Goal: Task Accomplishment & Management: Manage account settings

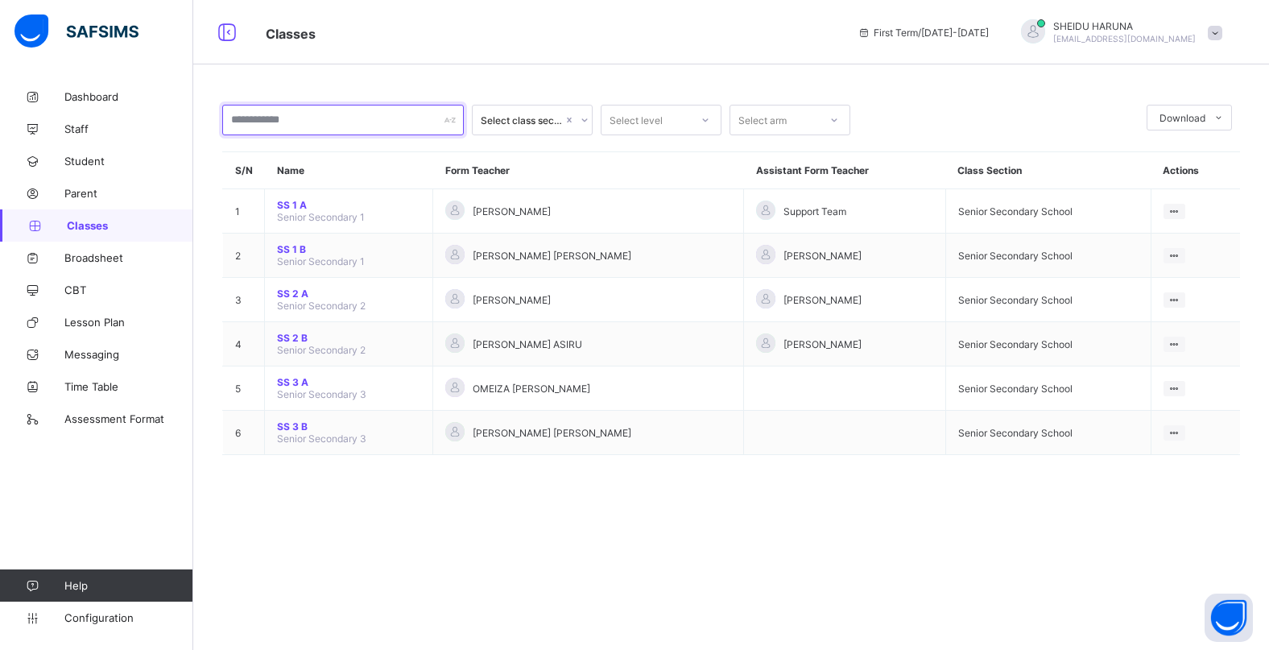
click at [453, 118] on div at bounding box center [343, 120] width 242 height 31
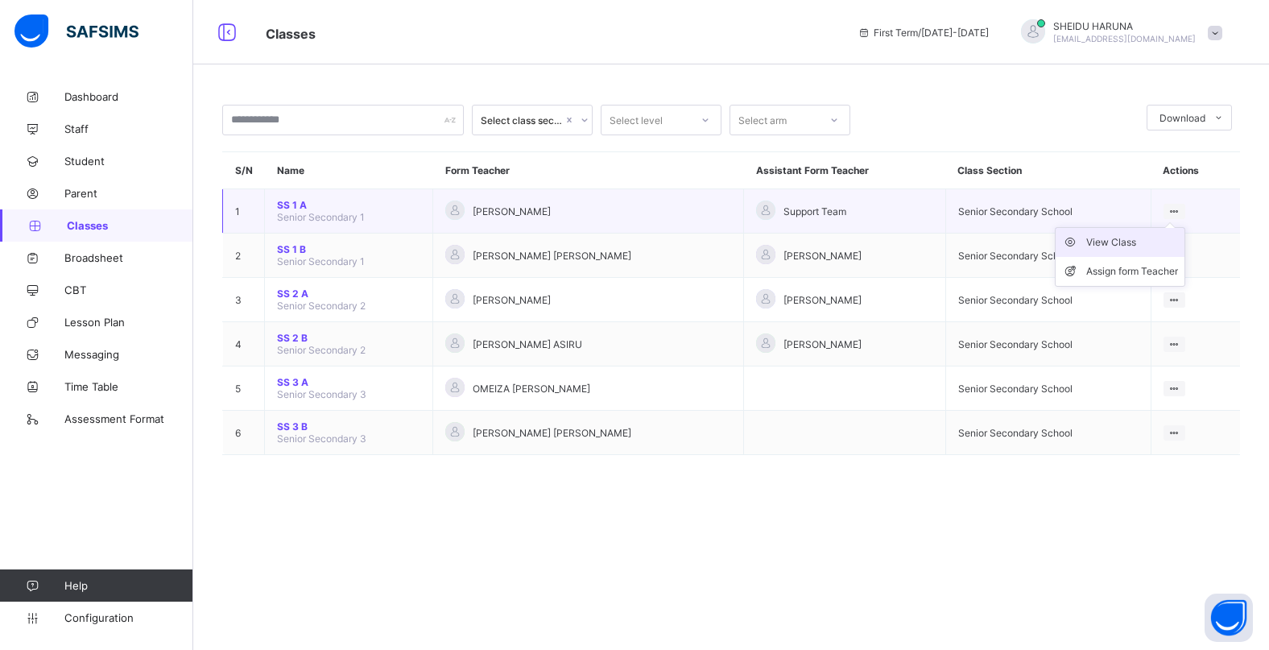
click at [1099, 244] on div "View Class" at bounding box center [1132, 242] width 92 height 16
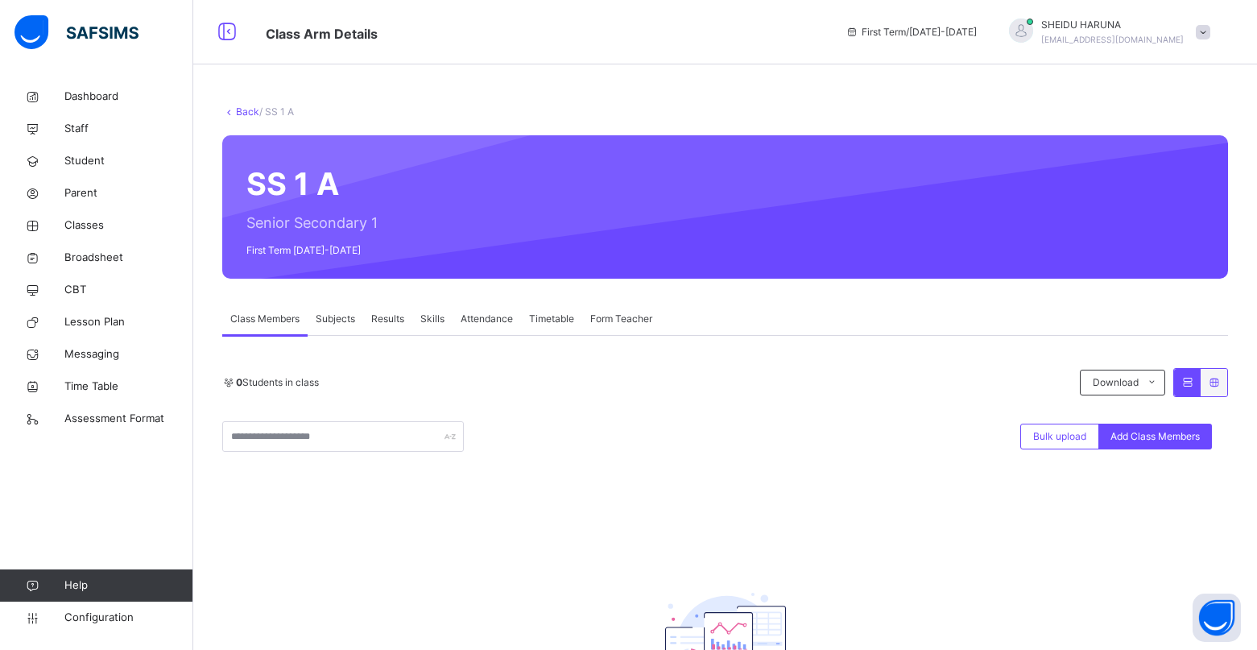
scroll to position [161, 0]
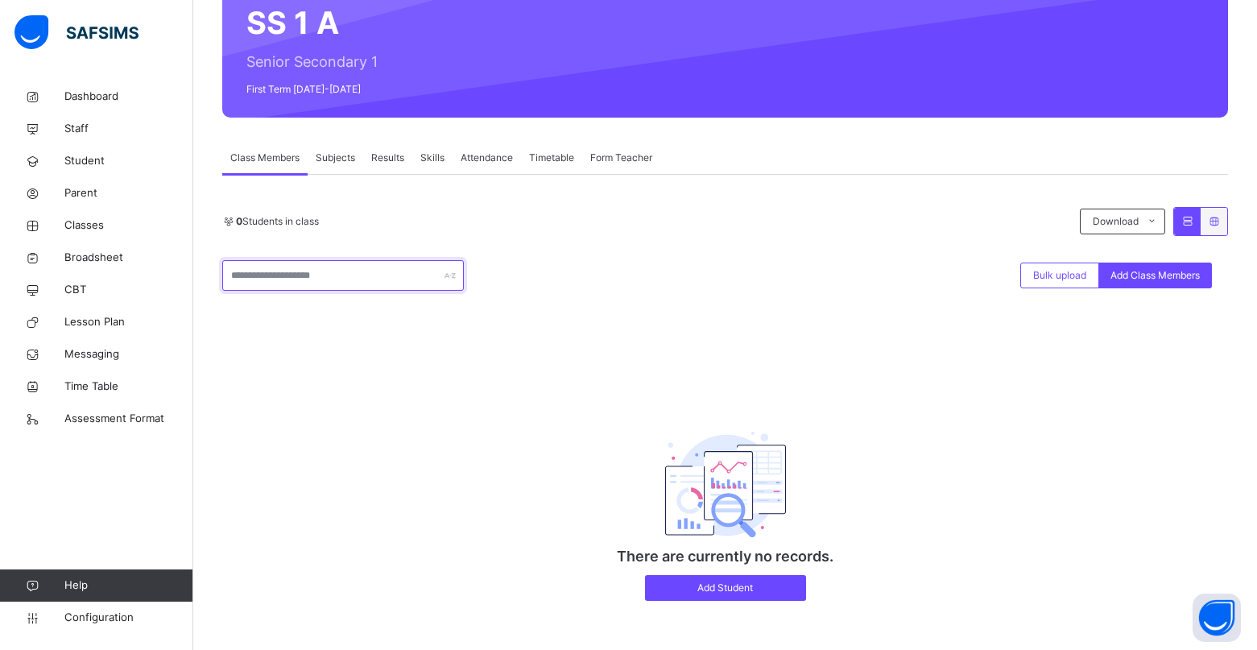
click at [382, 276] on input "text" at bounding box center [343, 275] width 242 height 31
click at [432, 321] on div "0 Students in class Download Pdf Report Excel Report **** Bulk upload Add Class…" at bounding box center [724, 412] width 1005 height 410
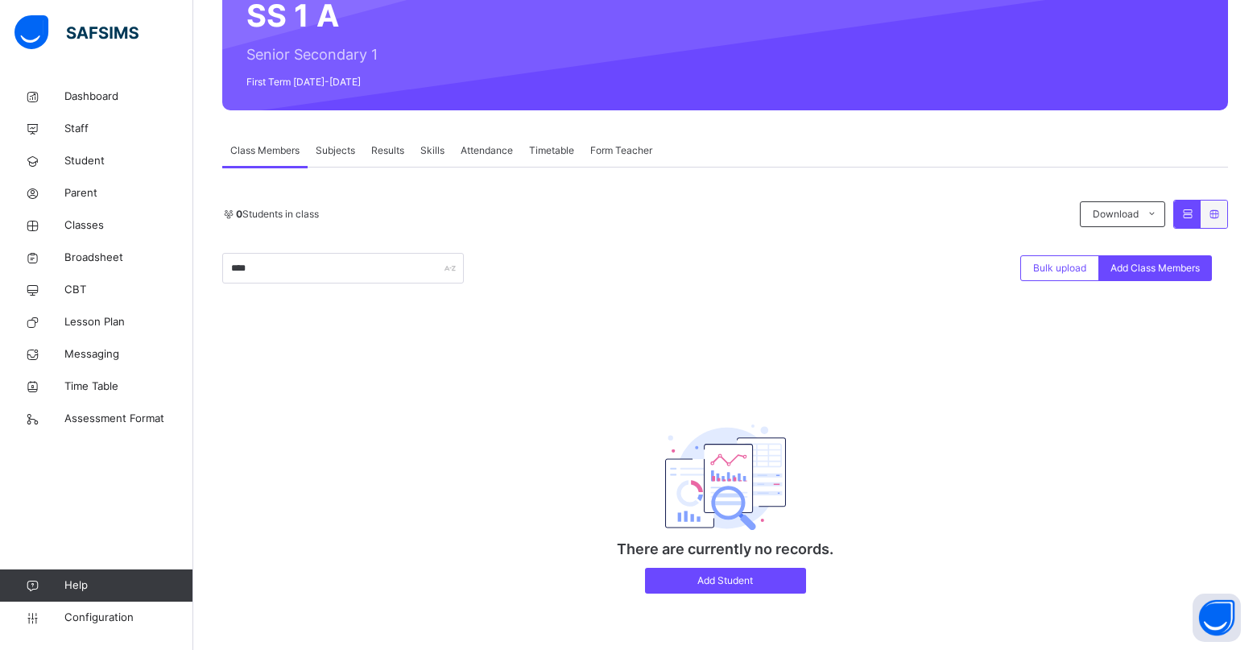
scroll to position [170, 0]
click at [275, 263] on input "****" at bounding box center [343, 268] width 242 height 31
type input "*"
click at [854, 400] on div "There are currently no records. Add Student" at bounding box center [725, 495] width 322 height 230
click at [287, 257] on input "***" at bounding box center [343, 268] width 242 height 31
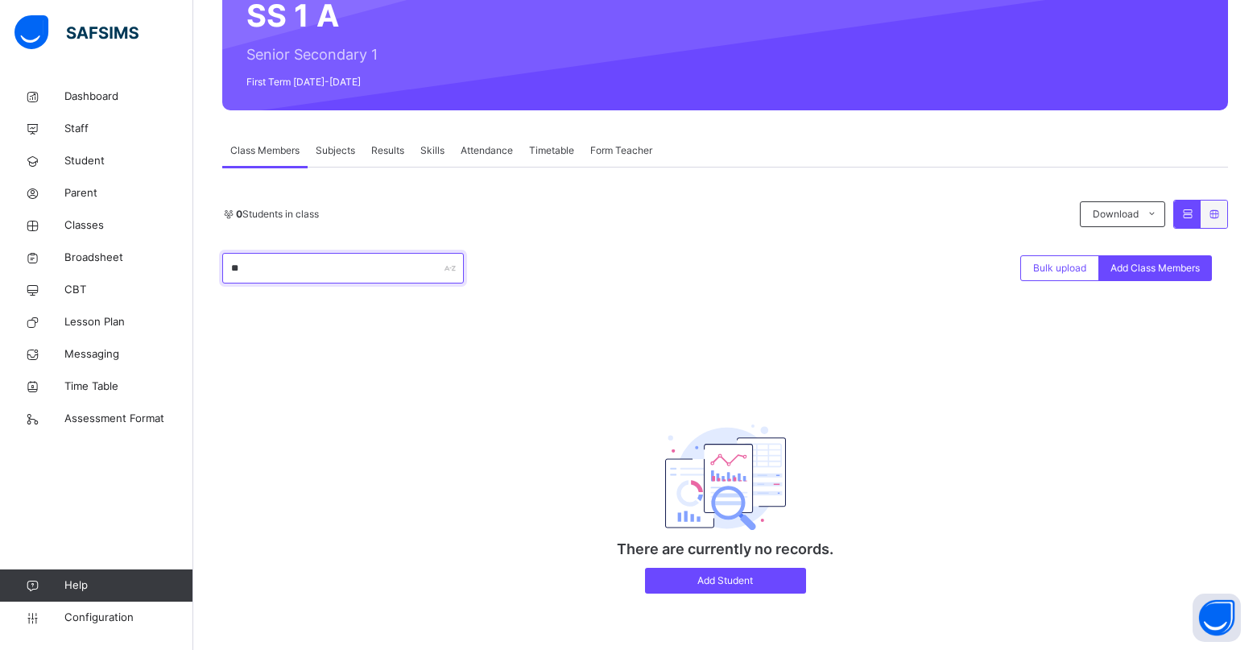
type input "*"
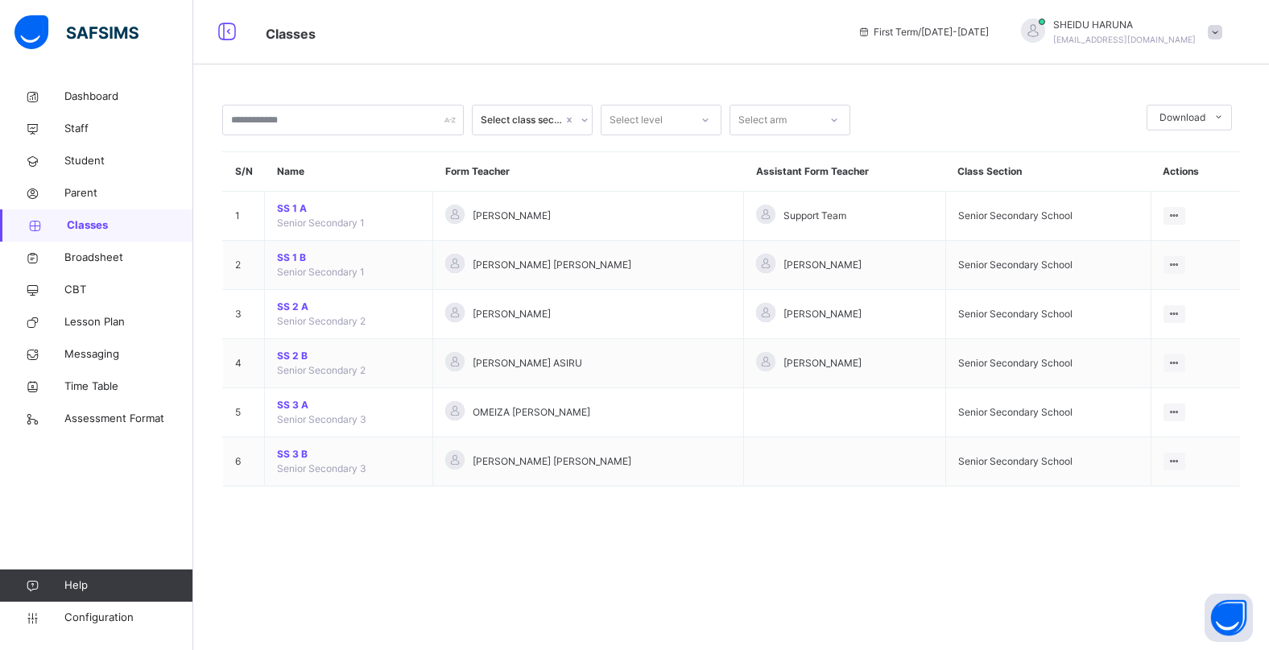
click at [581, 122] on icon at bounding box center [585, 120] width 10 height 16
click at [522, 163] on div "Senior Secondary School" at bounding box center [532, 163] width 119 height 42
click at [703, 121] on icon at bounding box center [705, 120] width 10 height 16
click at [663, 146] on div "SS 1" at bounding box center [660, 155] width 119 height 27
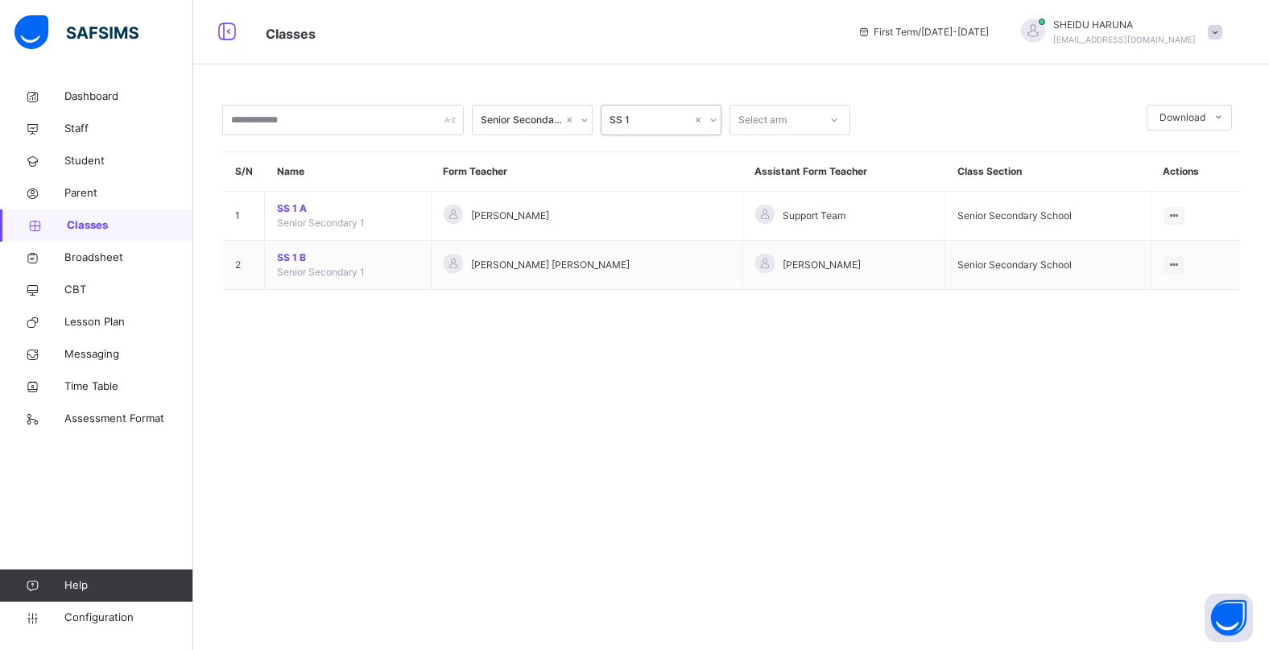
click at [836, 122] on icon at bounding box center [834, 120] width 10 height 16
click at [766, 150] on div "A" at bounding box center [789, 155] width 119 height 27
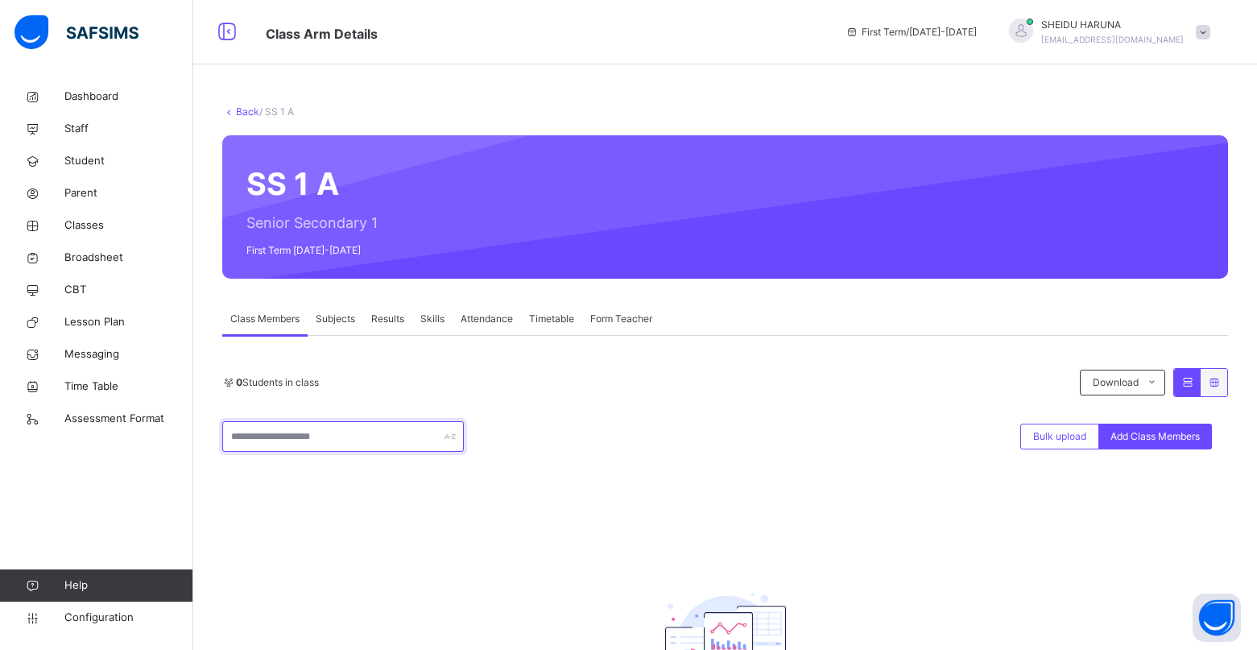
click at [263, 435] on input "text" at bounding box center [343, 436] width 242 height 31
click at [235, 434] on input "***" at bounding box center [343, 436] width 242 height 31
click at [234, 435] on input "***" at bounding box center [343, 436] width 242 height 31
click at [230, 435] on input "***" at bounding box center [343, 436] width 242 height 31
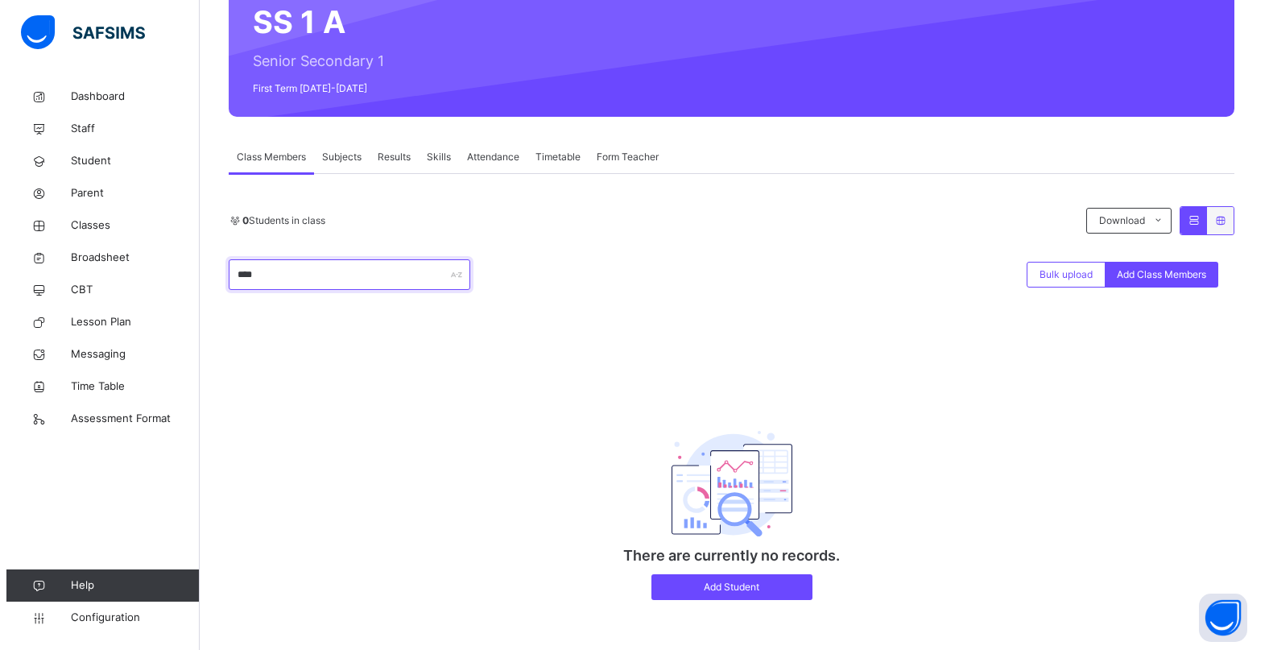
scroll to position [170, 0]
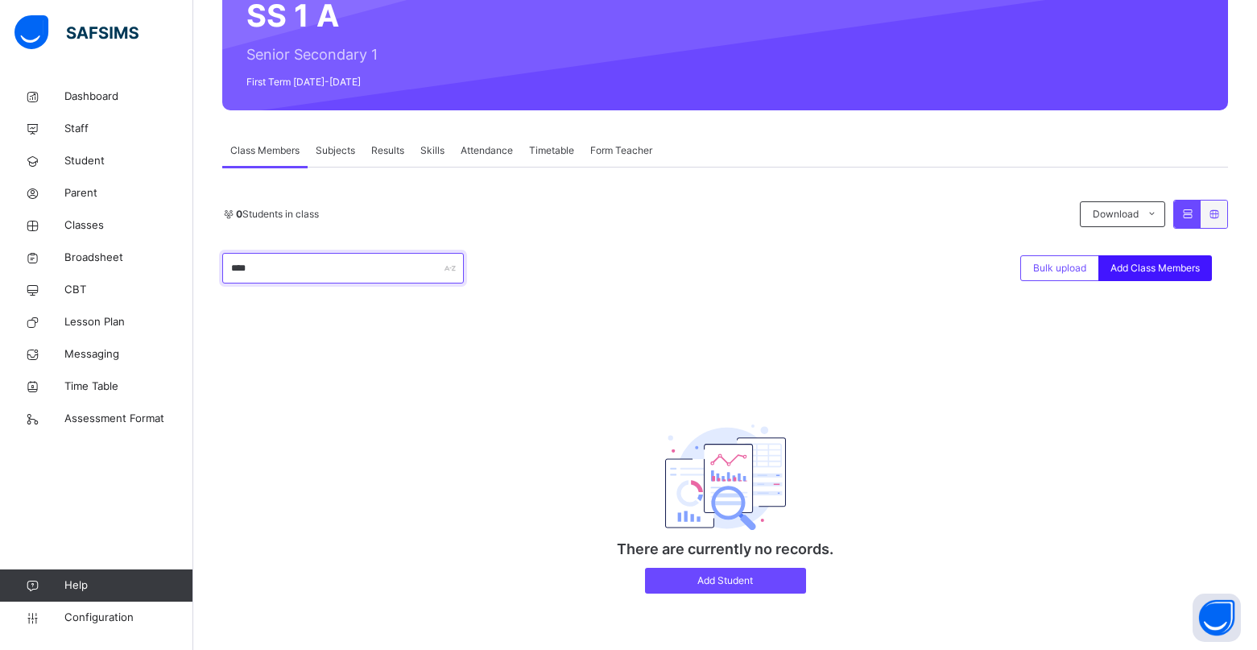
type input "****"
click at [1148, 267] on span "Add Class Members" at bounding box center [1154, 268] width 89 height 14
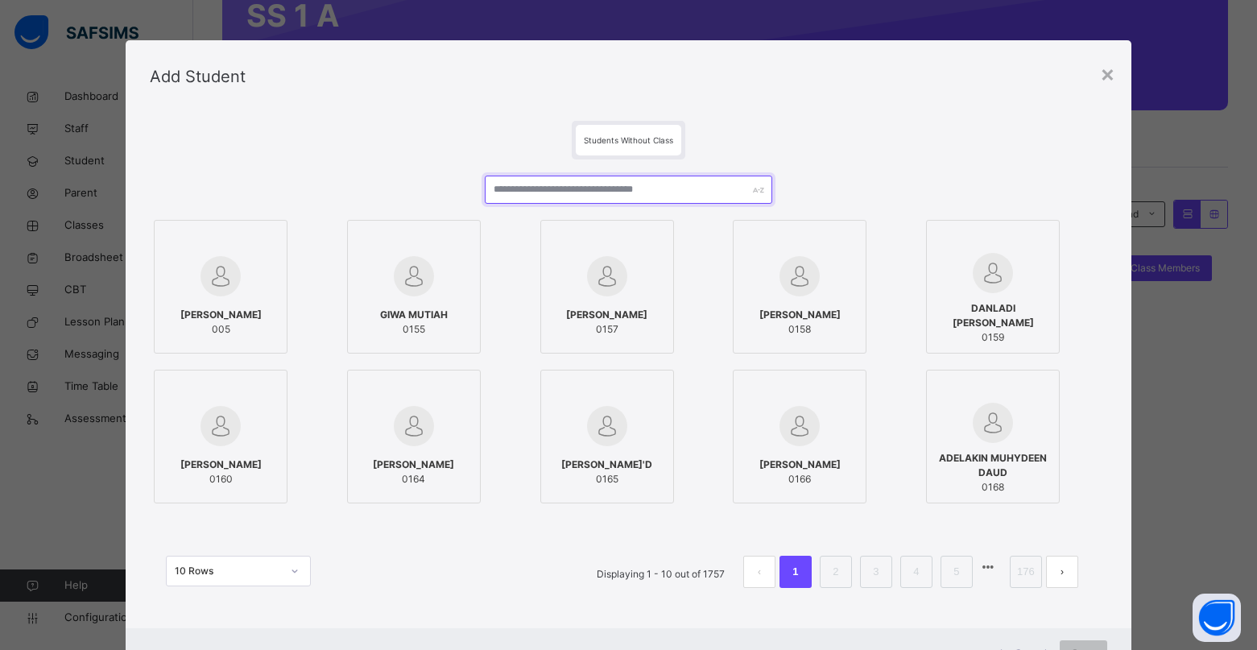
click at [617, 196] on input "text" at bounding box center [628, 189] width 287 height 28
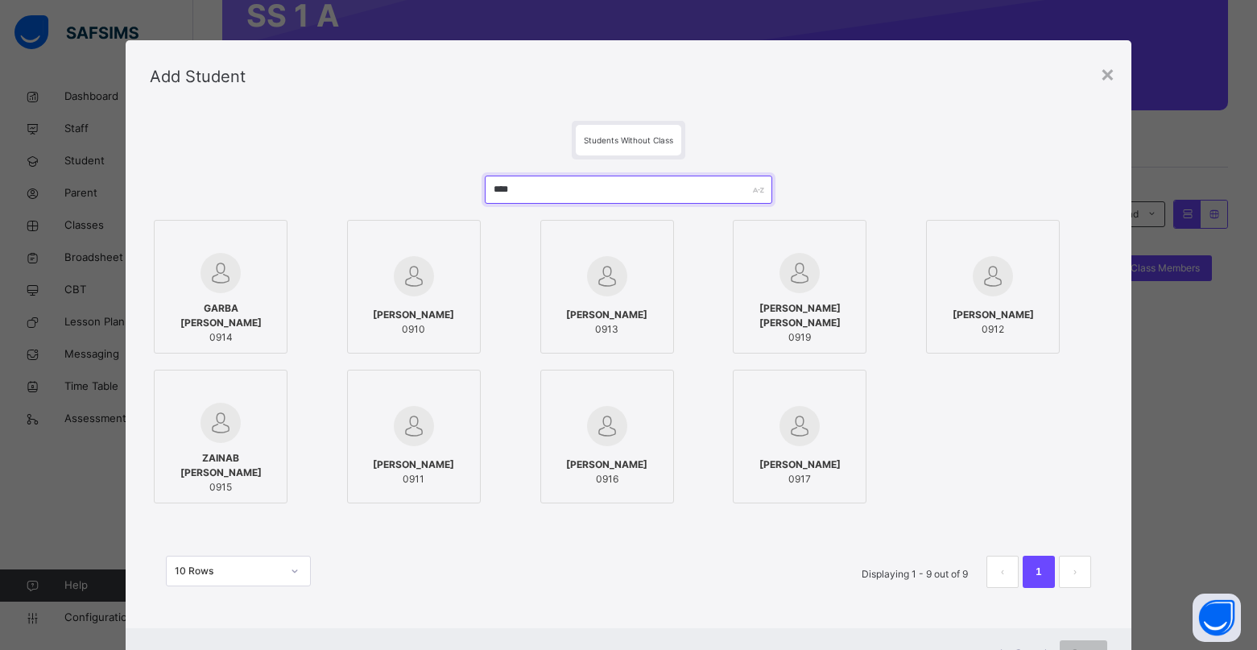
type input "****"
click at [211, 274] on img at bounding box center [220, 273] width 40 height 40
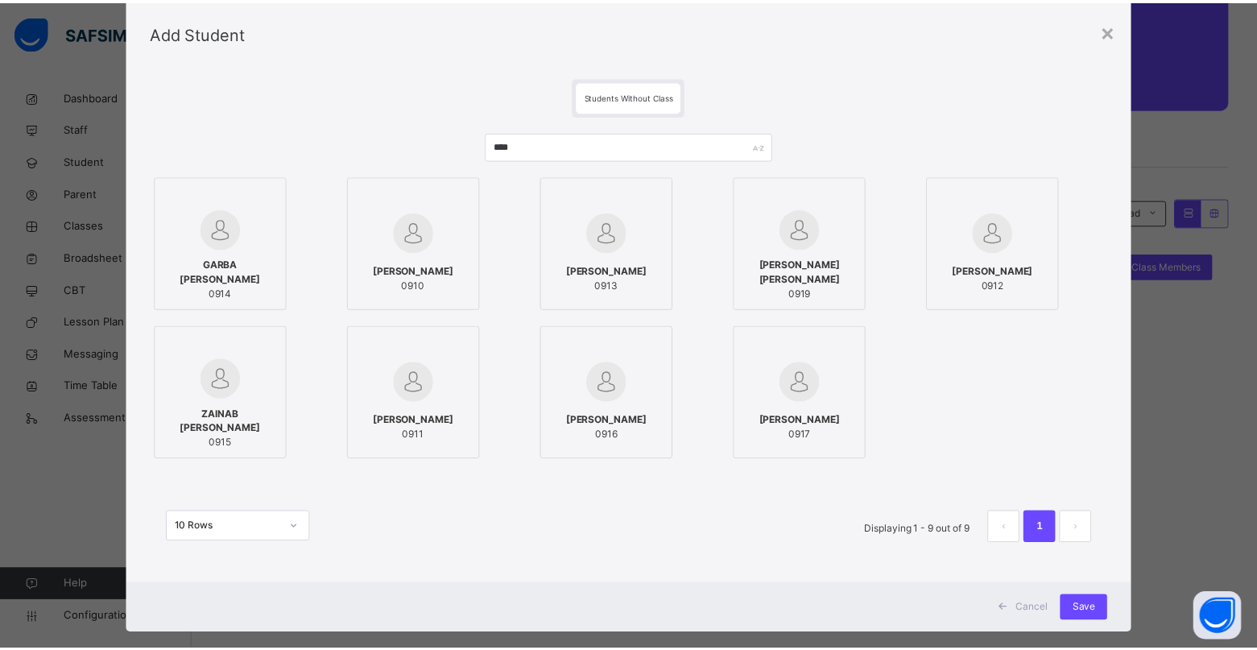
scroll to position [68, 0]
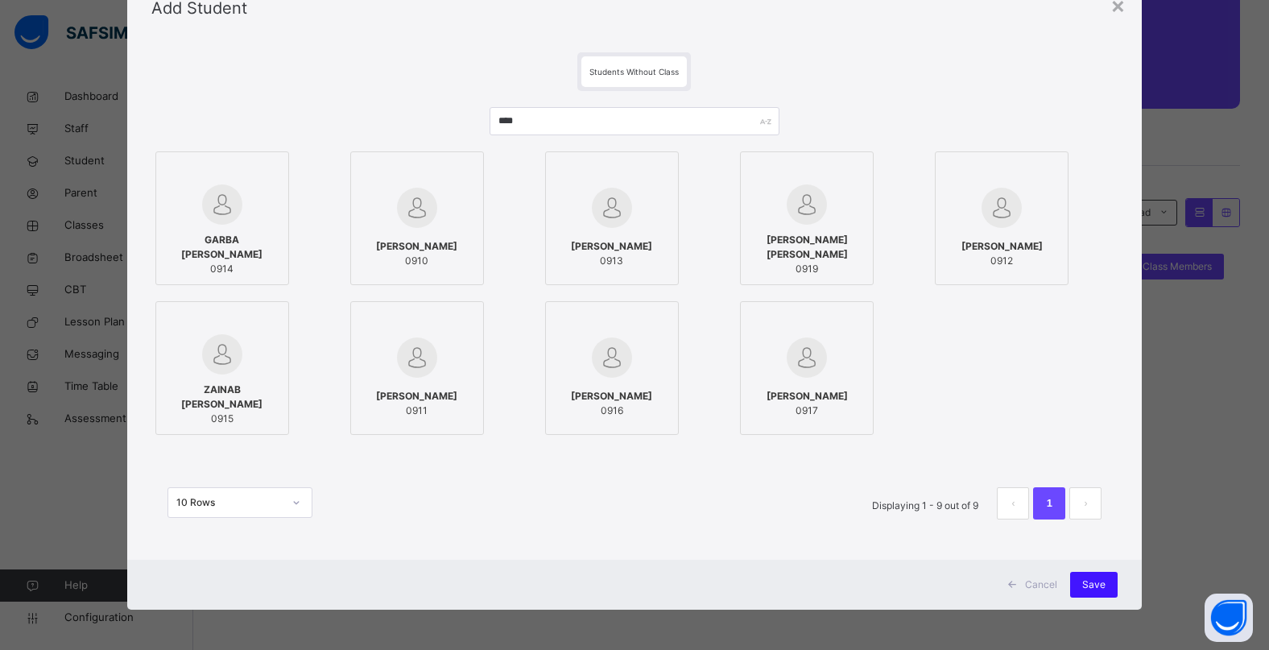
click at [1088, 588] on span "Save" at bounding box center [1093, 584] width 23 height 14
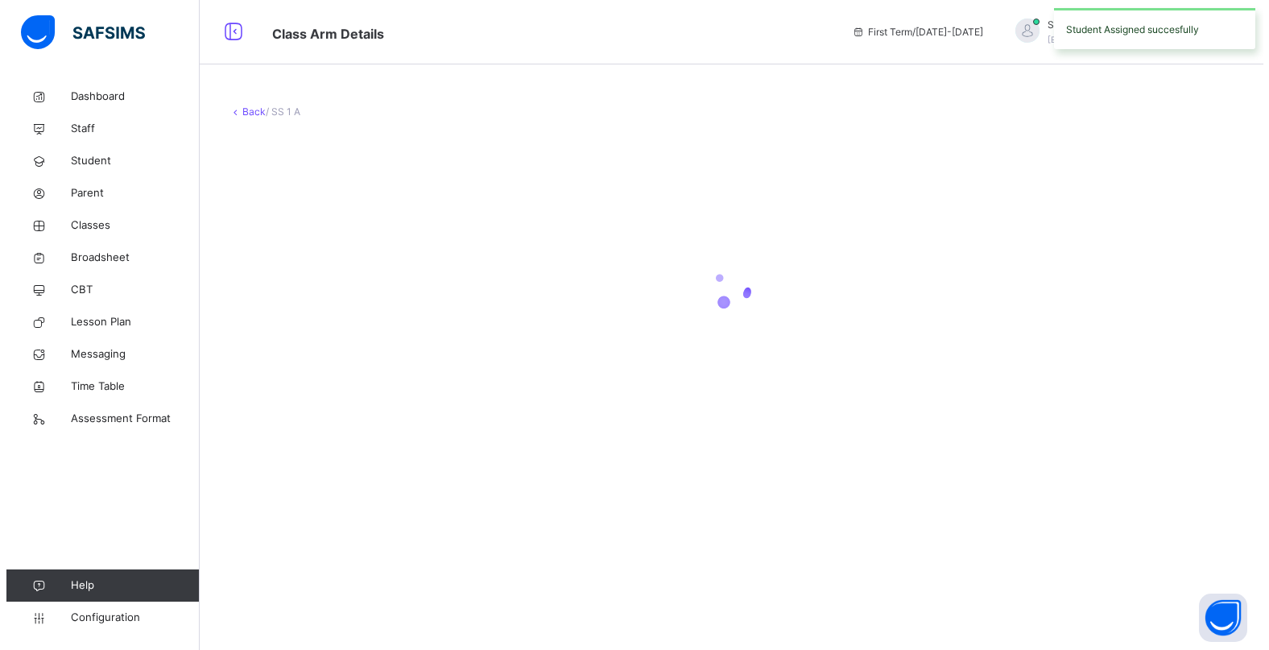
scroll to position [0, 0]
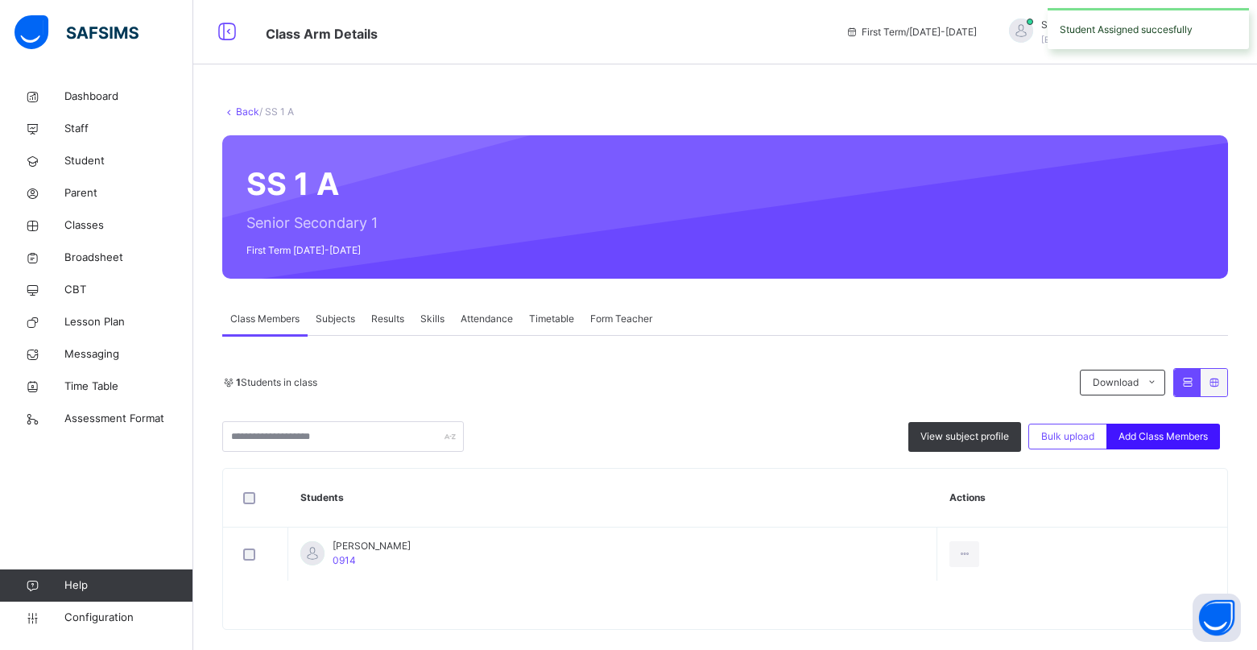
click at [1150, 436] on span "Add Class Members" at bounding box center [1162, 436] width 89 height 14
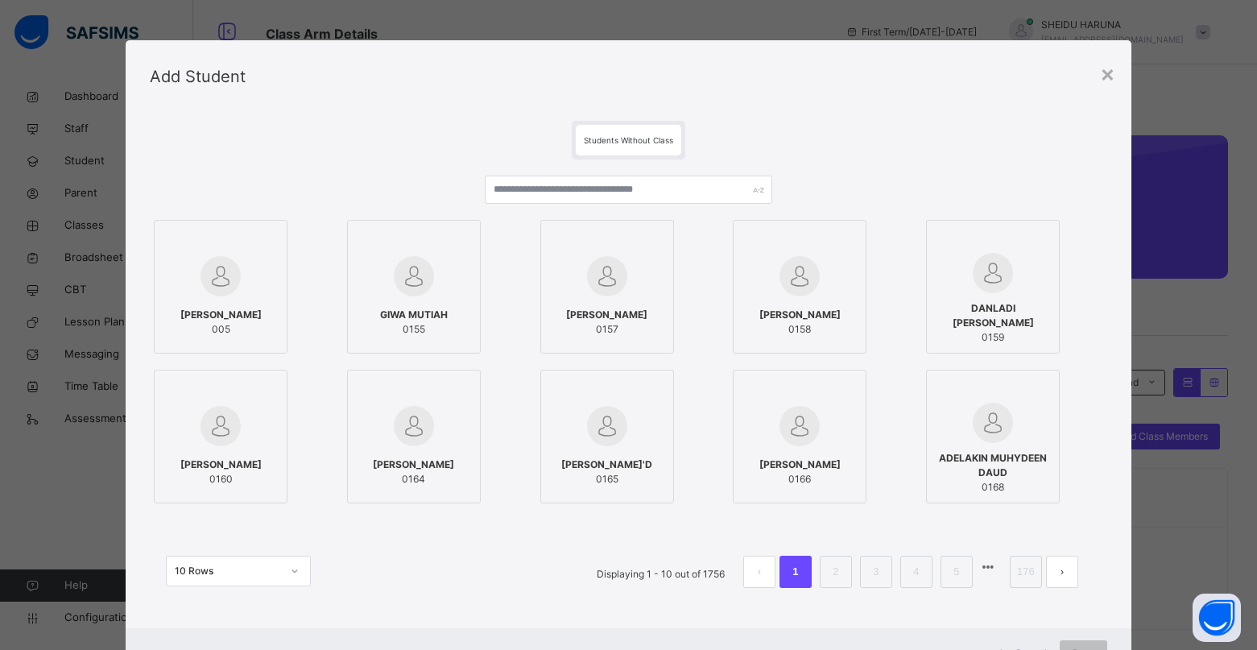
click at [600, 147] on div "Students Without Class" at bounding box center [628, 140] width 105 height 31
click at [559, 188] on input "text" at bounding box center [628, 189] width 287 height 28
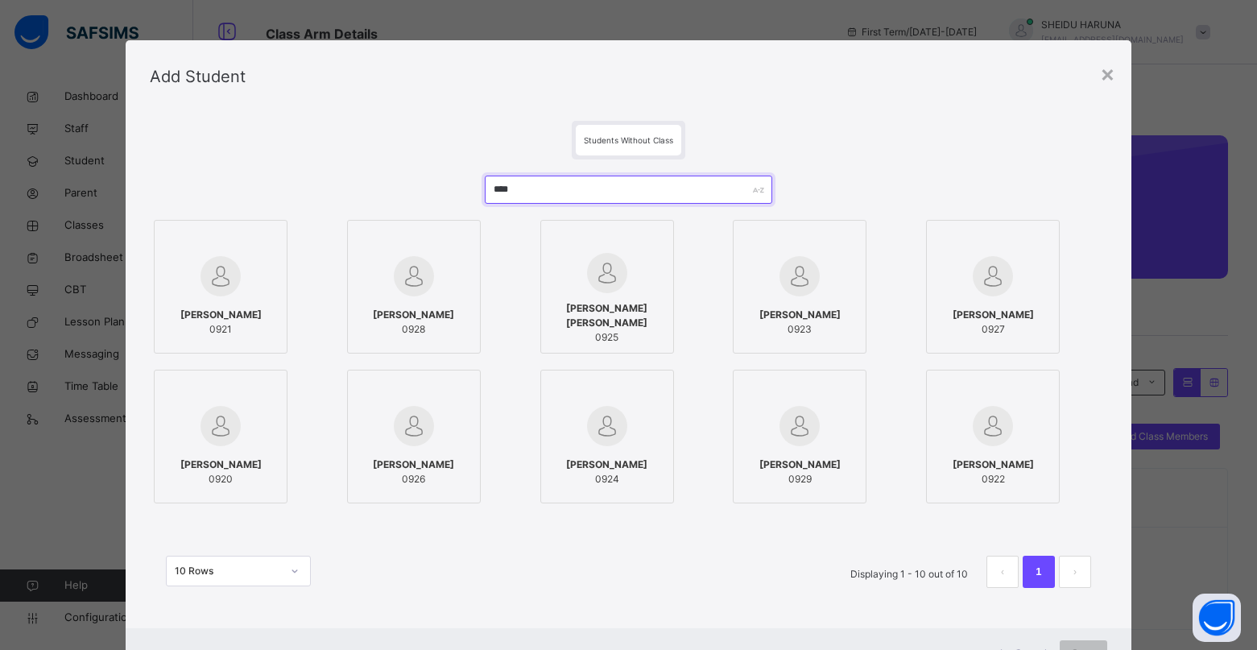
type input "****"
click at [209, 299] on div "[PERSON_NAME] VILLE ALIM 0921" at bounding box center [221, 321] width 116 height 45
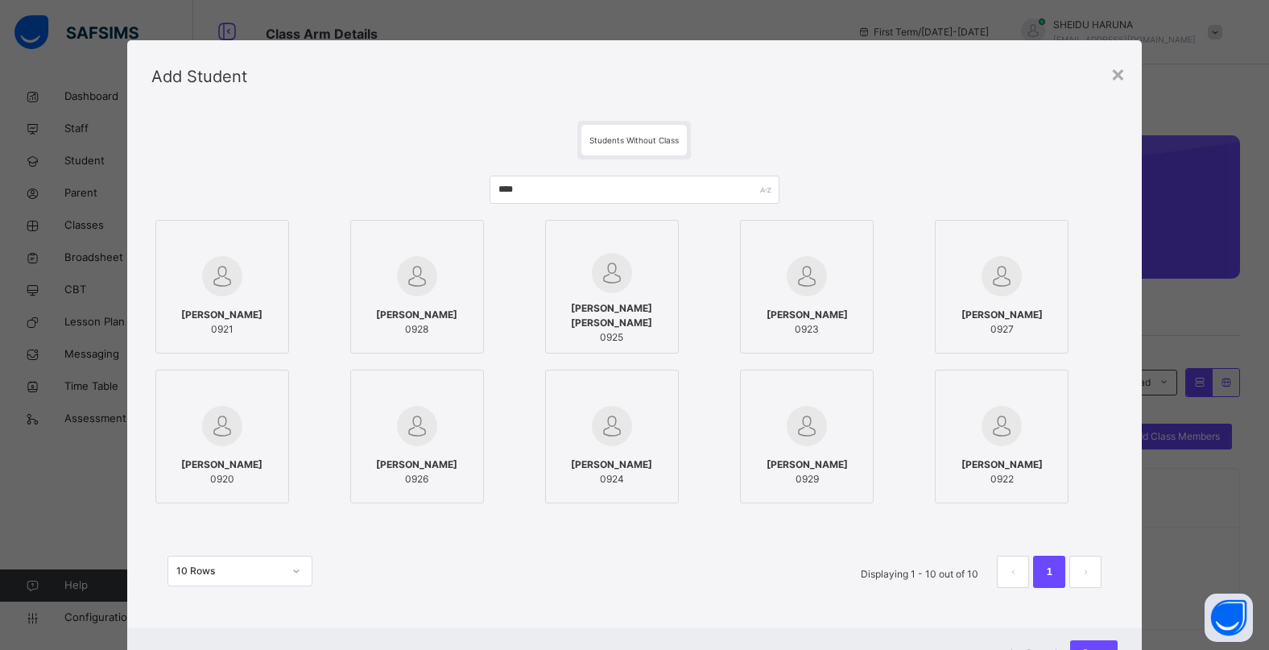
click at [798, 341] on div "[PERSON_NAME] 0923" at bounding box center [807, 321] width 116 height 45
click at [1016, 299] on div "[PERSON_NAME] 0927" at bounding box center [1001, 321] width 116 height 45
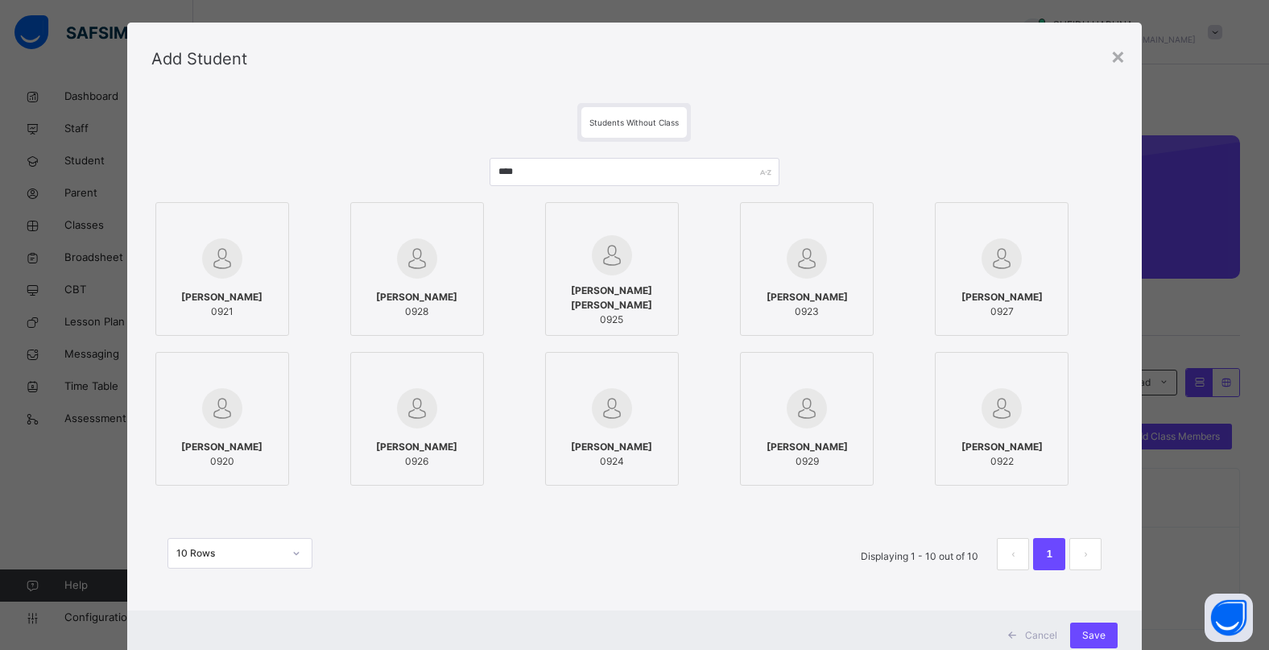
scroll to position [68, 0]
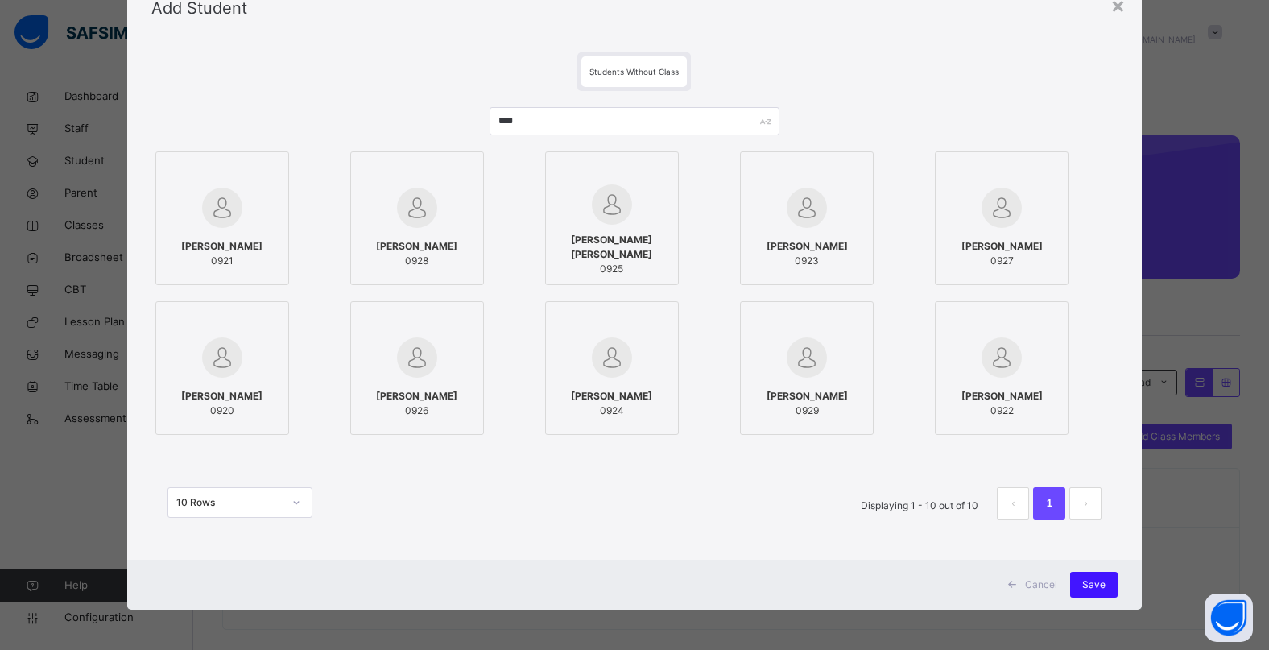
click at [1098, 582] on span "Save" at bounding box center [1093, 584] width 23 height 14
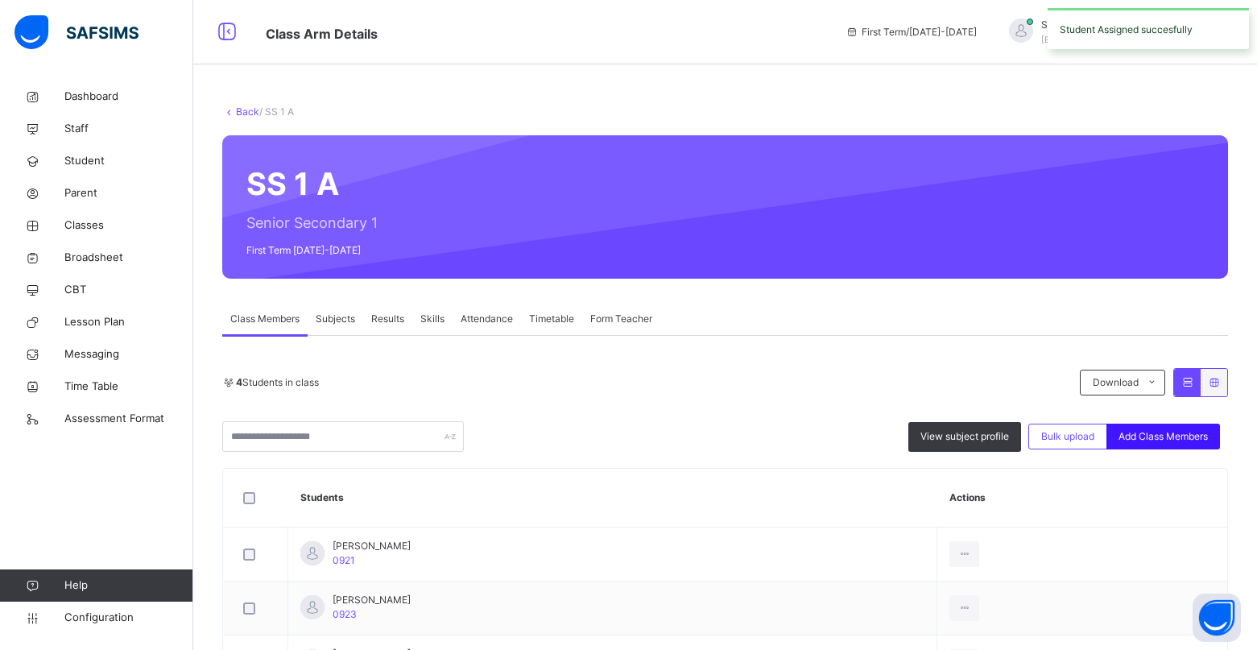
click at [1175, 441] on span "Add Class Members" at bounding box center [1162, 436] width 89 height 14
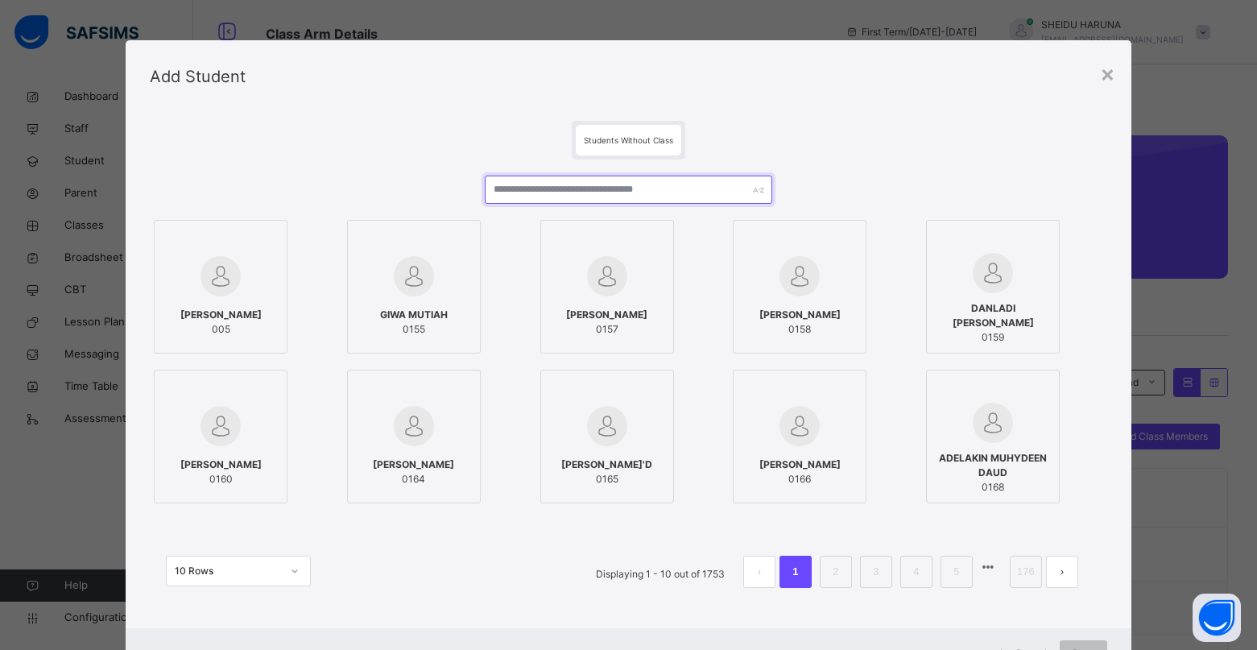
click at [572, 181] on input "text" at bounding box center [628, 189] width 287 height 28
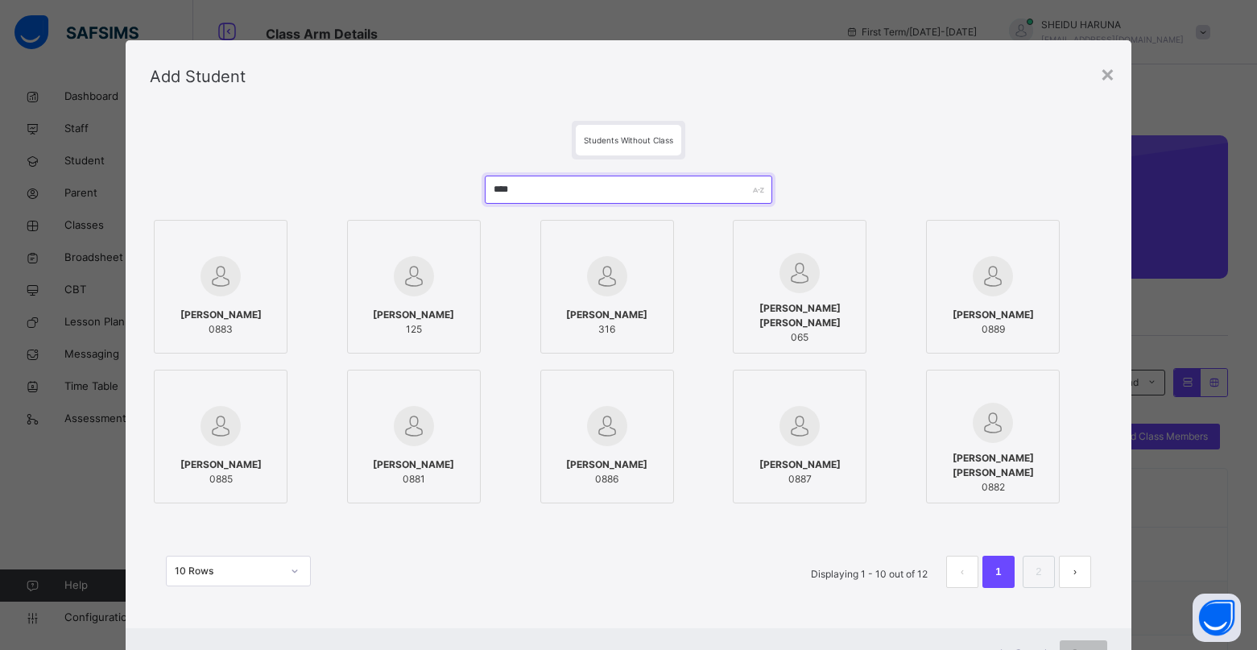
type input "****"
click at [209, 299] on div "[PERSON_NAME] 0883" at bounding box center [221, 321] width 116 height 45
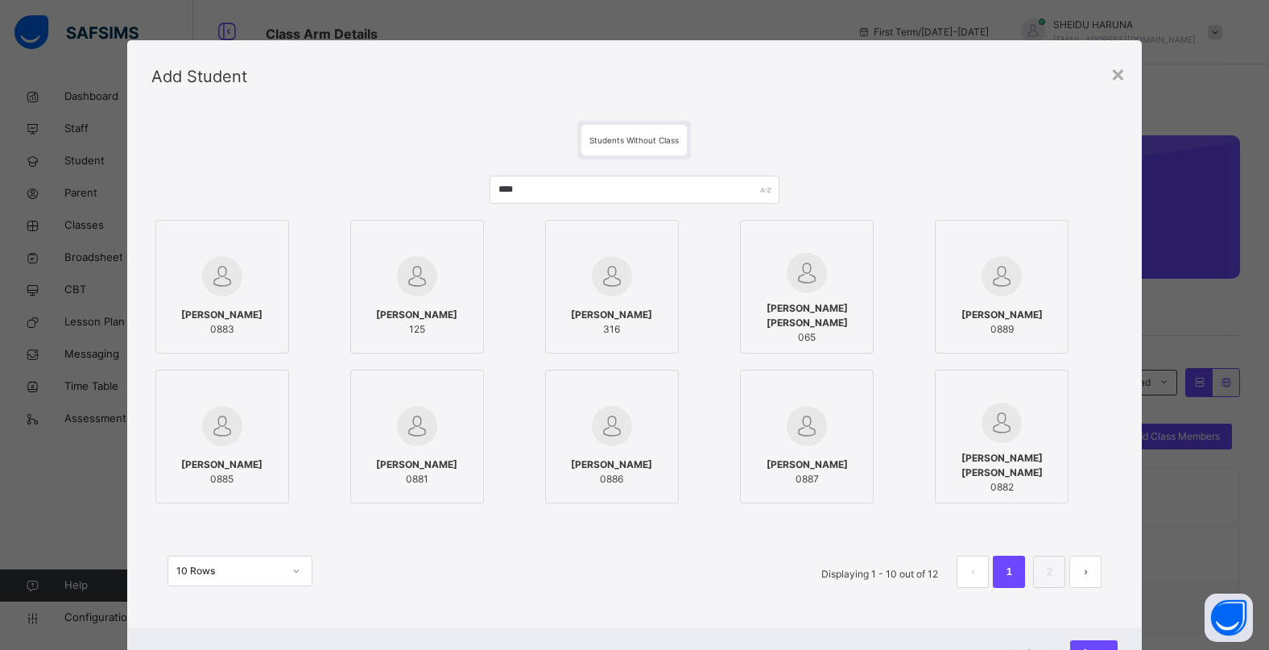
click at [1014, 283] on img at bounding box center [1001, 276] width 40 height 40
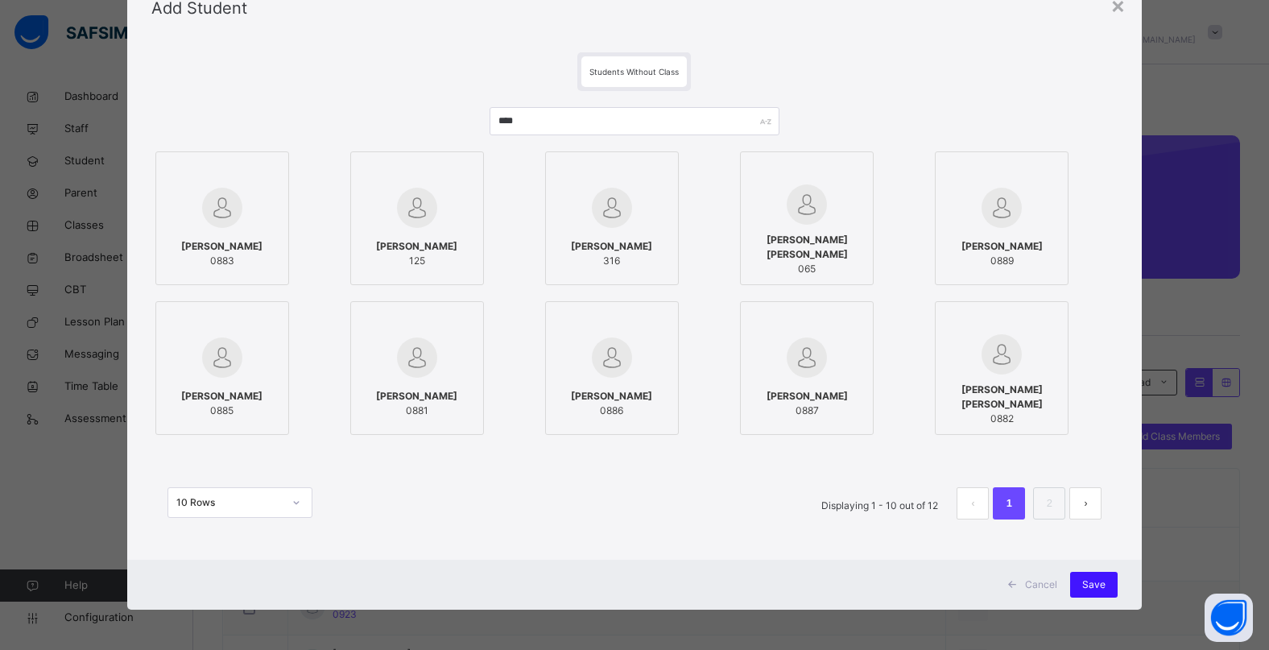
click at [1087, 588] on span "Save" at bounding box center [1093, 584] width 23 height 14
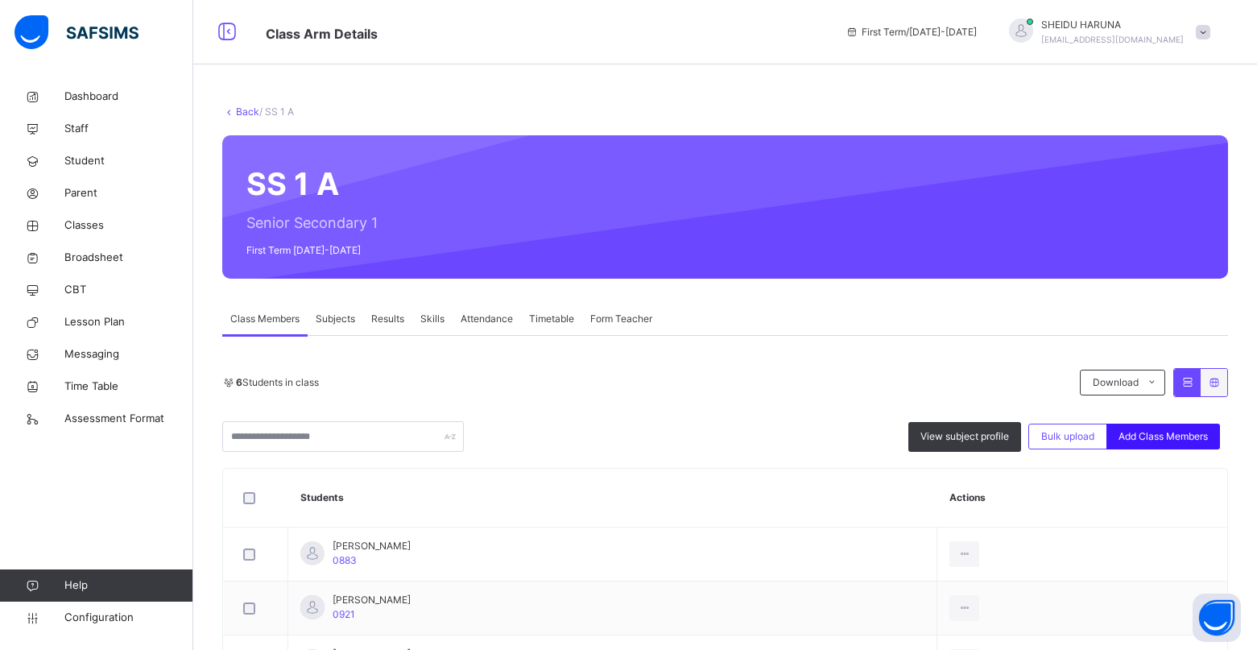
click at [1178, 429] on span "Add Class Members" at bounding box center [1162, 436] width 89 height 14
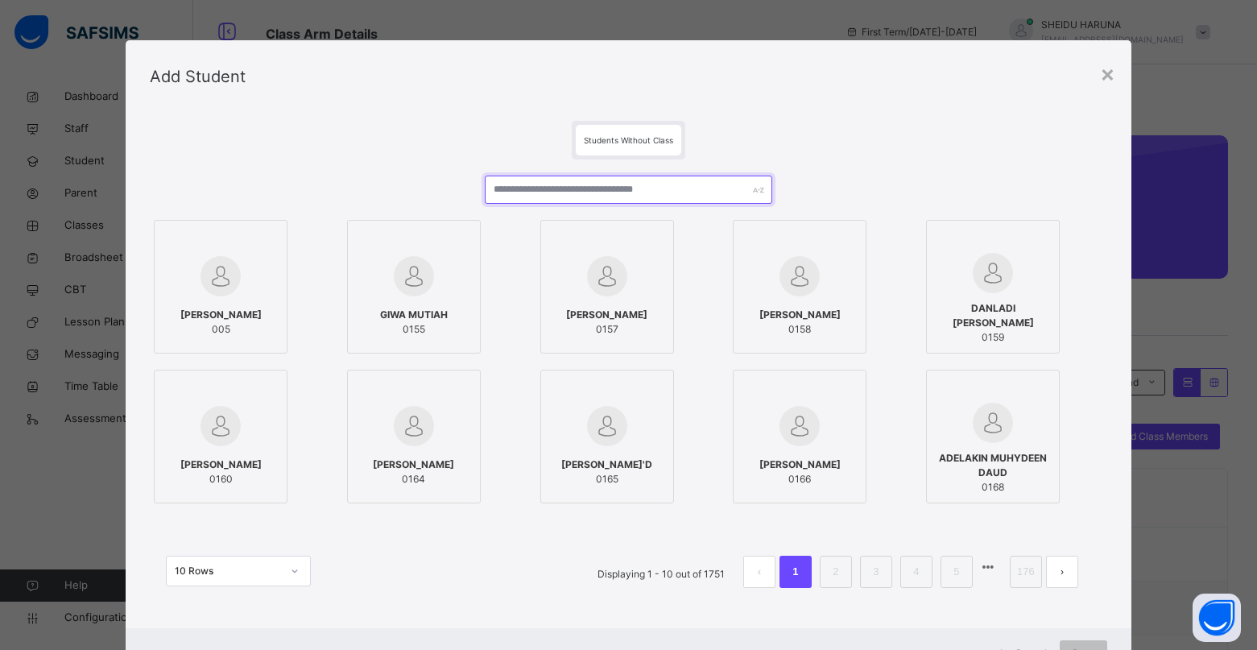
click at [602, 195] on input "text" at bounding box center [628, 189] width 287 height 28
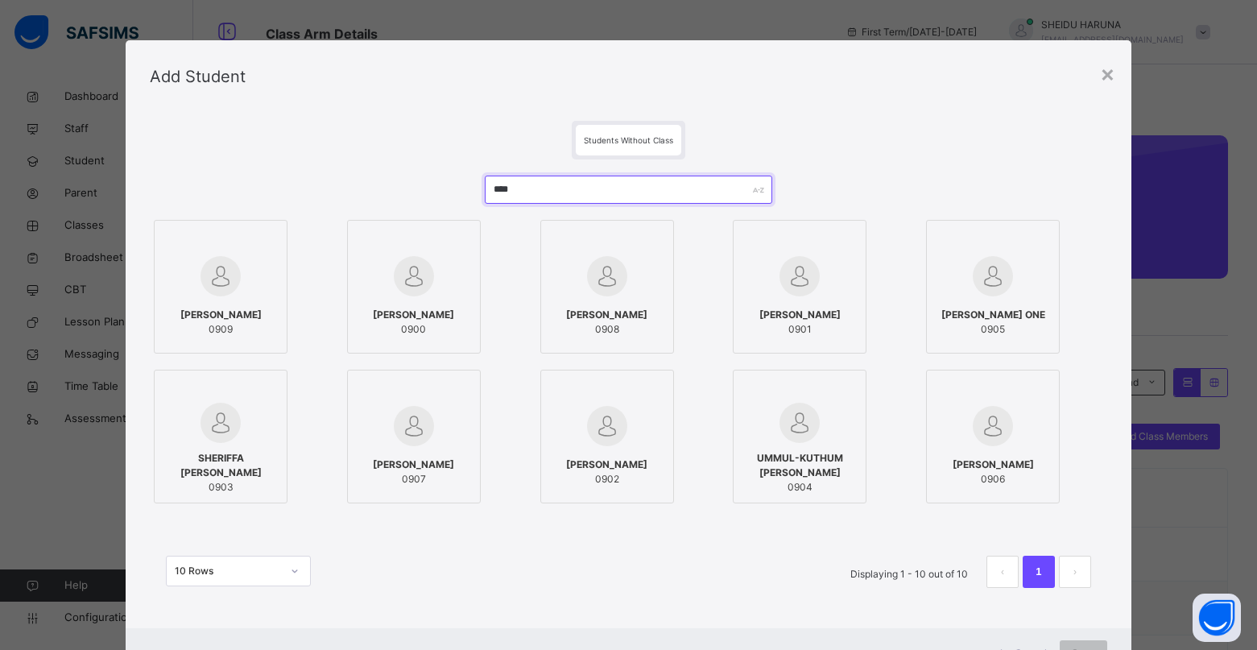
type input "****"
click at [204, 270] on img at bounding box center [220, 276] width 40 height 40
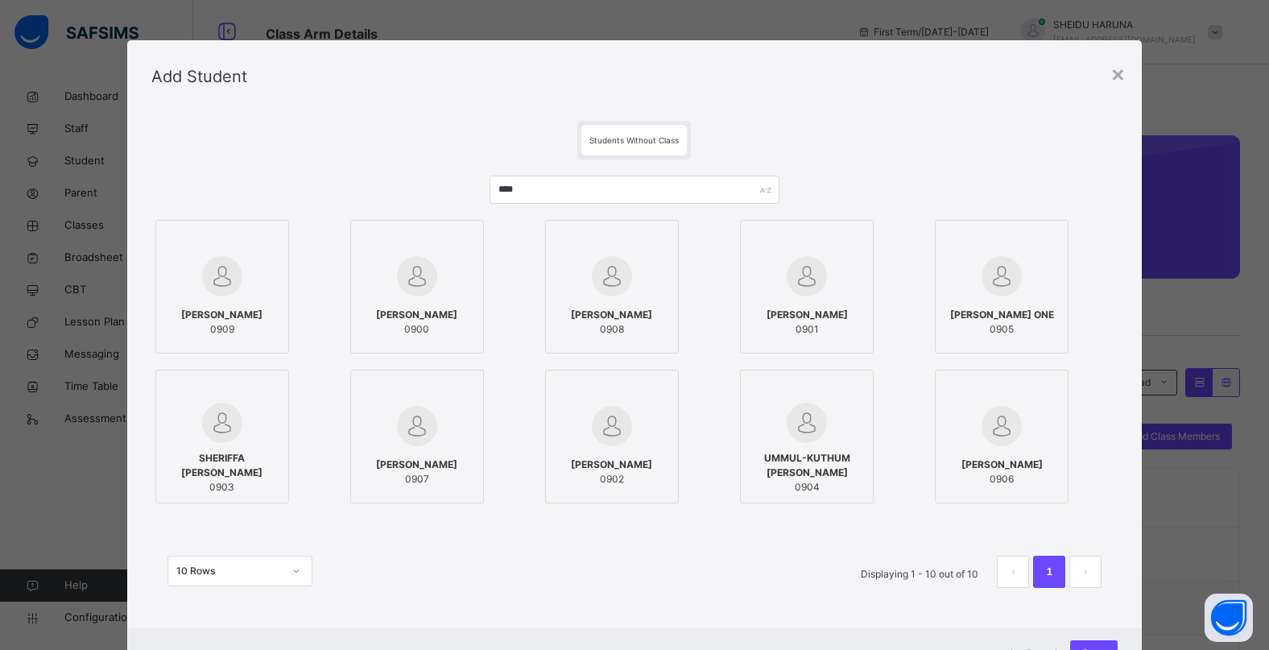
click at [436, 266] on div at bounding box center [417, 276] width 116 height 47
click at [1034, 299] on div "[PERSON_NAME] ONE 0905" at bounding box center [1001, 321] width 116 height 45
click at [810, 446] on div "UMMUL-KUTHUM [PERSON_NAME] 0904" at bounding box center [807, 473] width 116 height 60
click at [633, 407] on div at bounding box center [612, 426] width 116 height 47
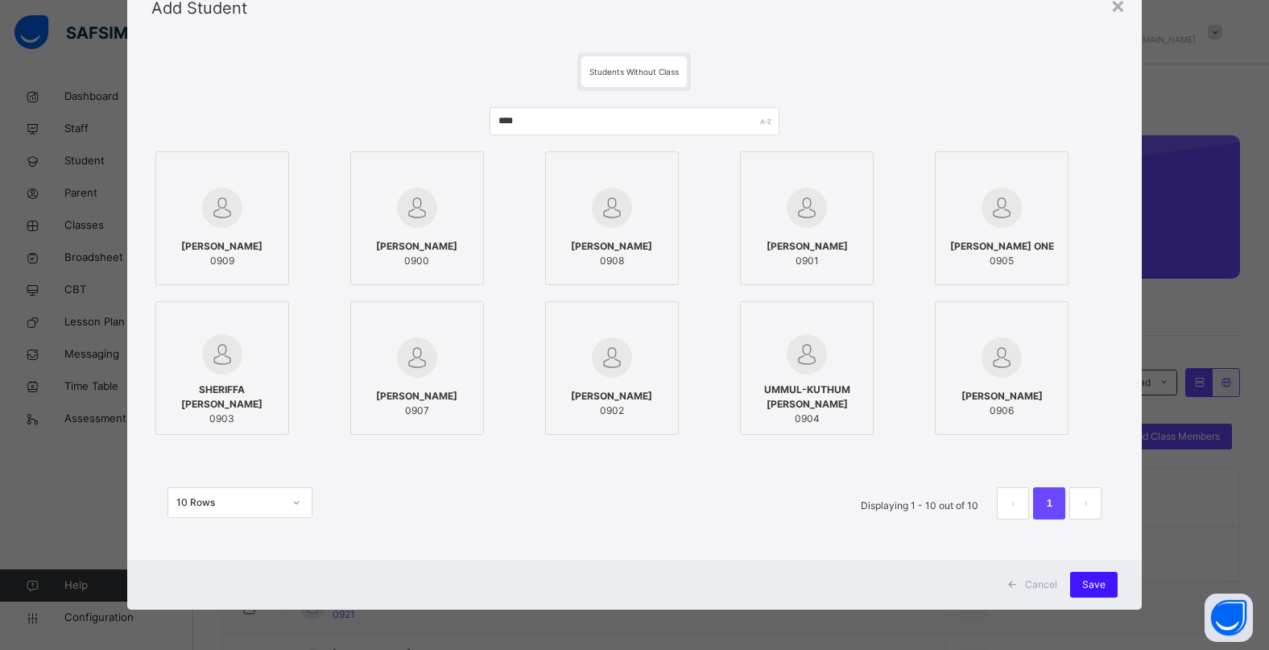
click at [1084, 589] on span "Save" at bounding box center [1093, 584] width 23 height 14
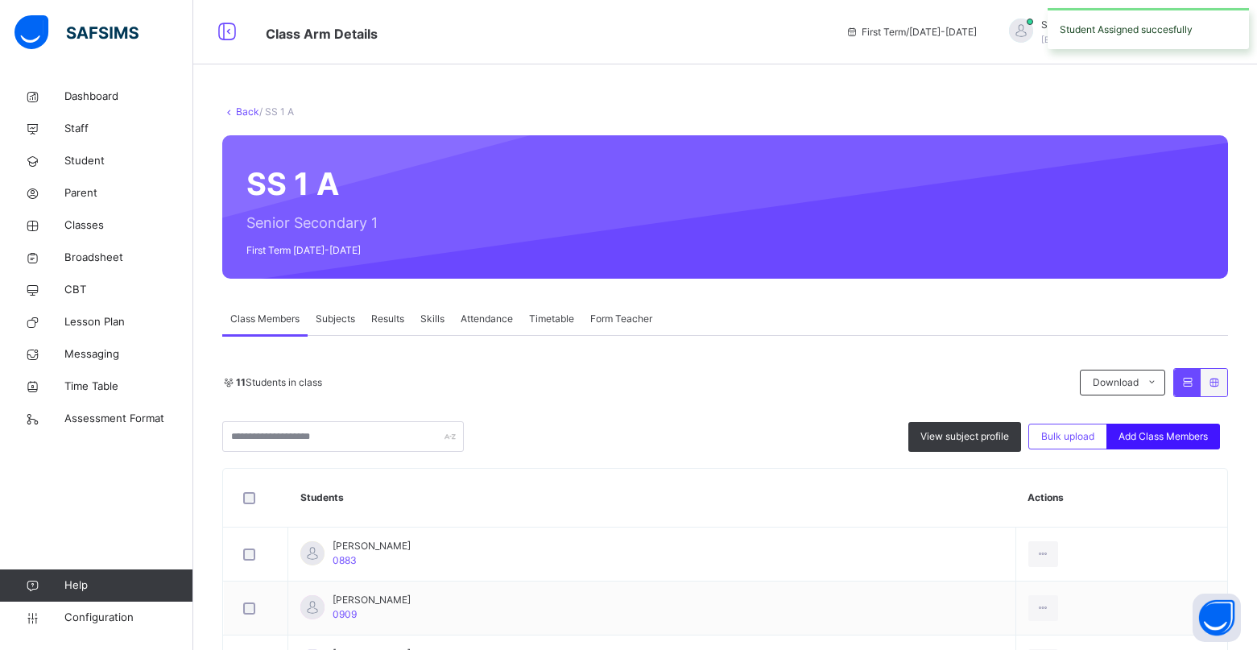
click at [1168, 432] on span "Add Class Members" at bounding box center [1162, 436] width 89 height 14
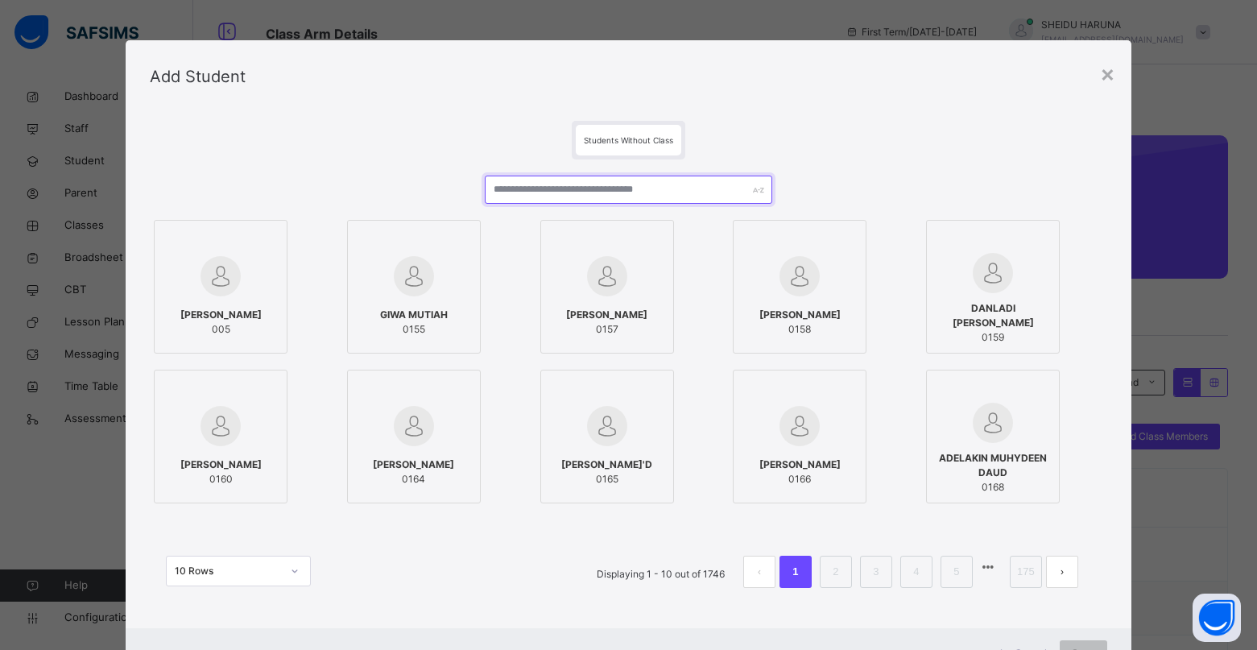
click at [547, 192] on input "text" at bounding box center [628, 189] width 287 height 28
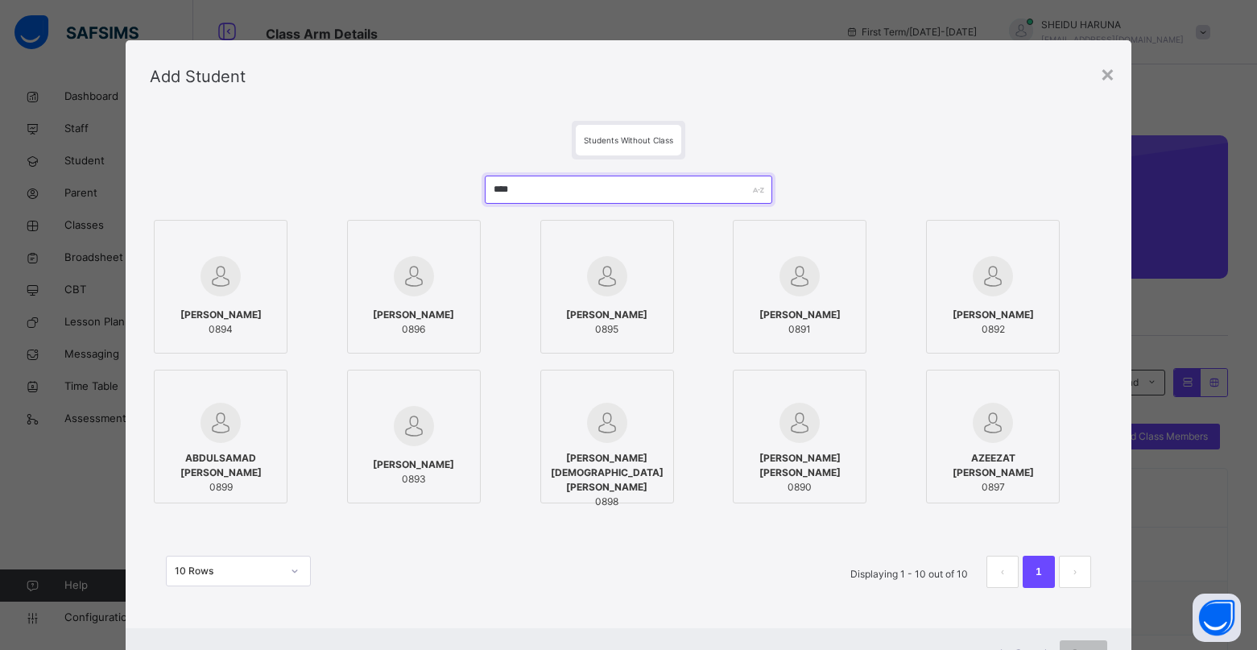
type input "****"
click at [210, 269] on img at bounding box center [220, 276] width 40 height 40
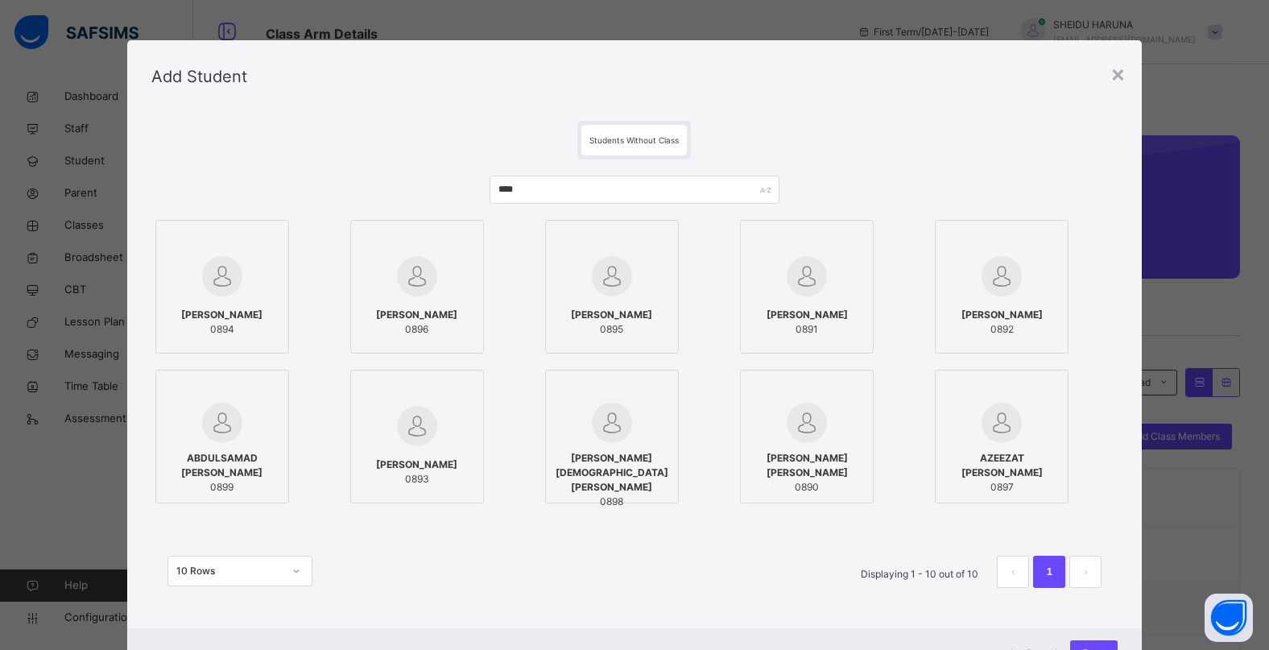
click at [805, 444] on div "[PERSON_NAME] [PERSON_NAME] 0890" at bounding box center [807, 473] width 116 height 60
click at [400, 421] on img at bounding box center [417, 426] width 40 height 40
click at [1033, 425] on div at bounding box center [1001, 423] width 116 height 40
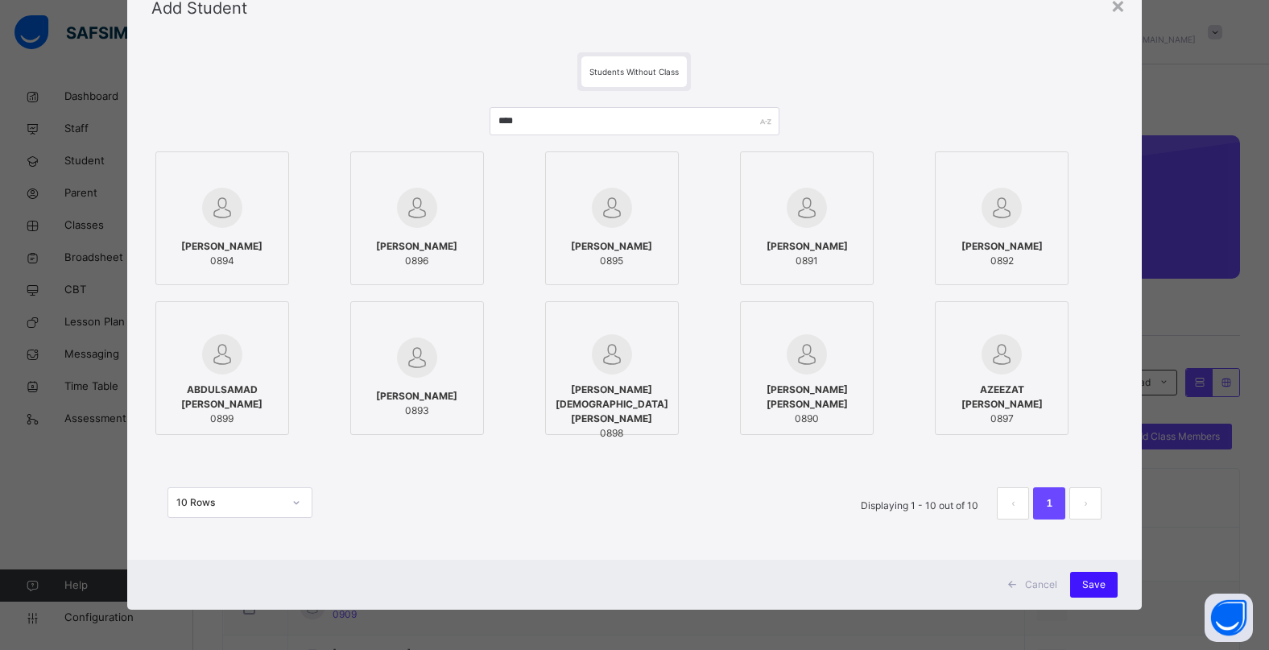
click at [1091, 586] on span "Save" at bounding box center [1093, 584] width 23 height 14
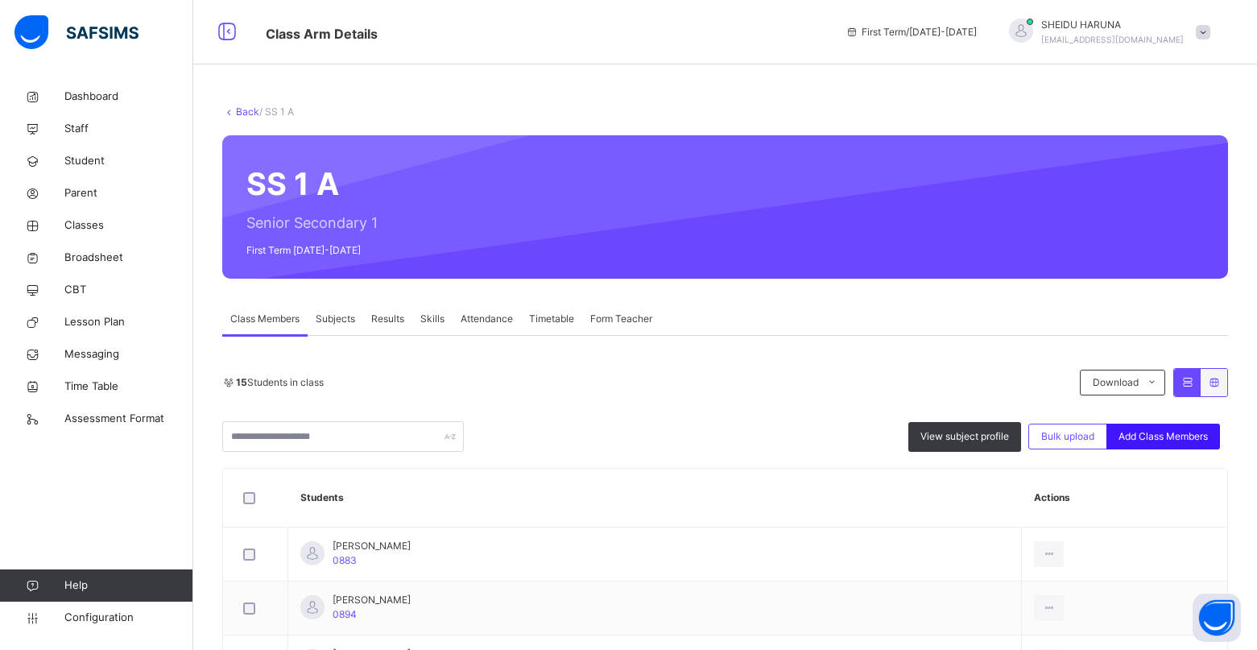
click at [1163, 430] on span "Add Class Members" at bounding box center [1162, 436] width 89 height 14
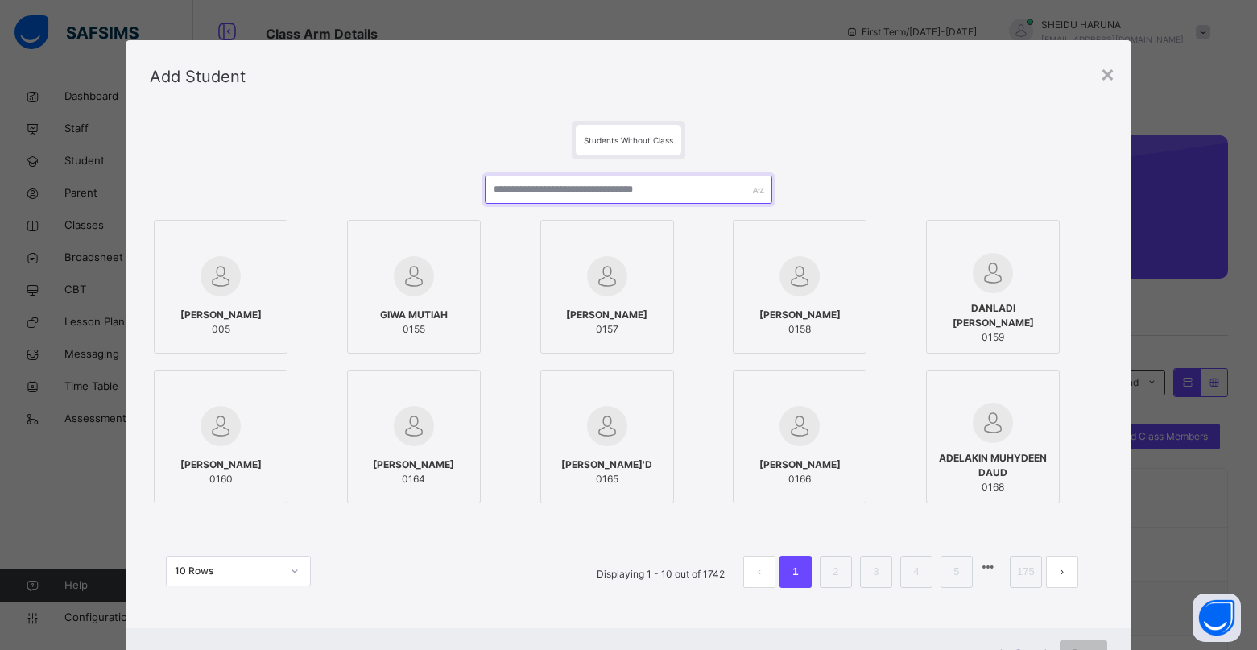
click at [580, 196] on input "text" at bounding box center [628, 189] width 287 height 28
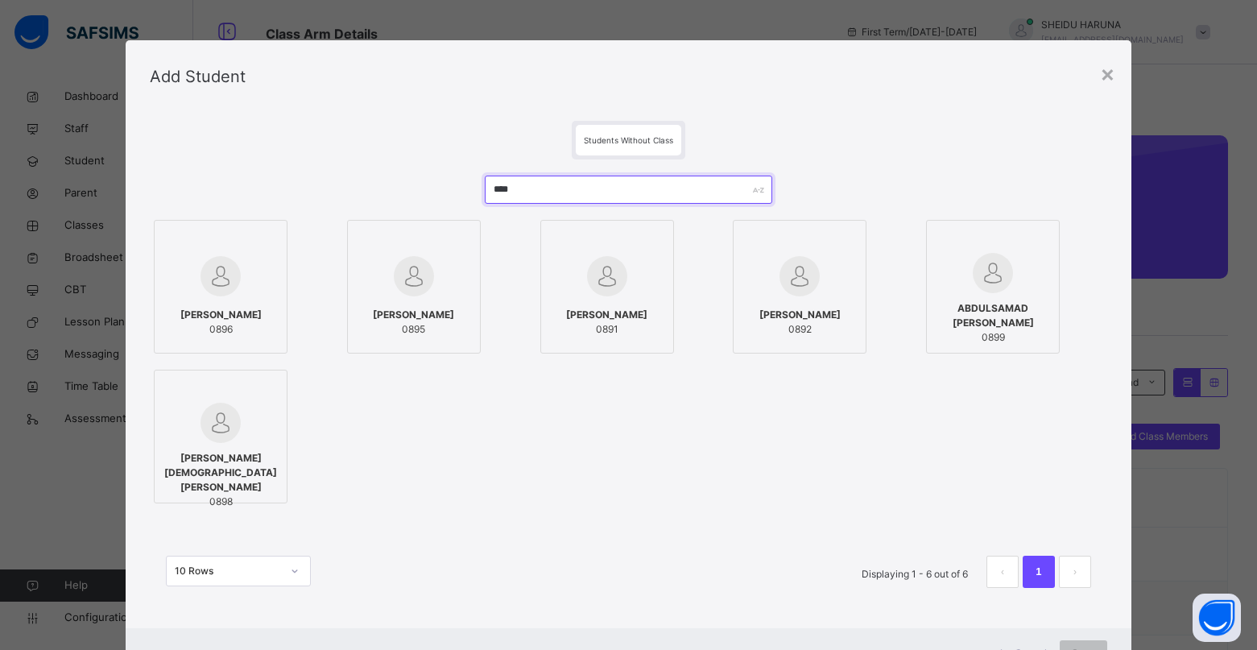
click at [526, 192] on input "****" at bounding box center [628, 189] width 287 height 28
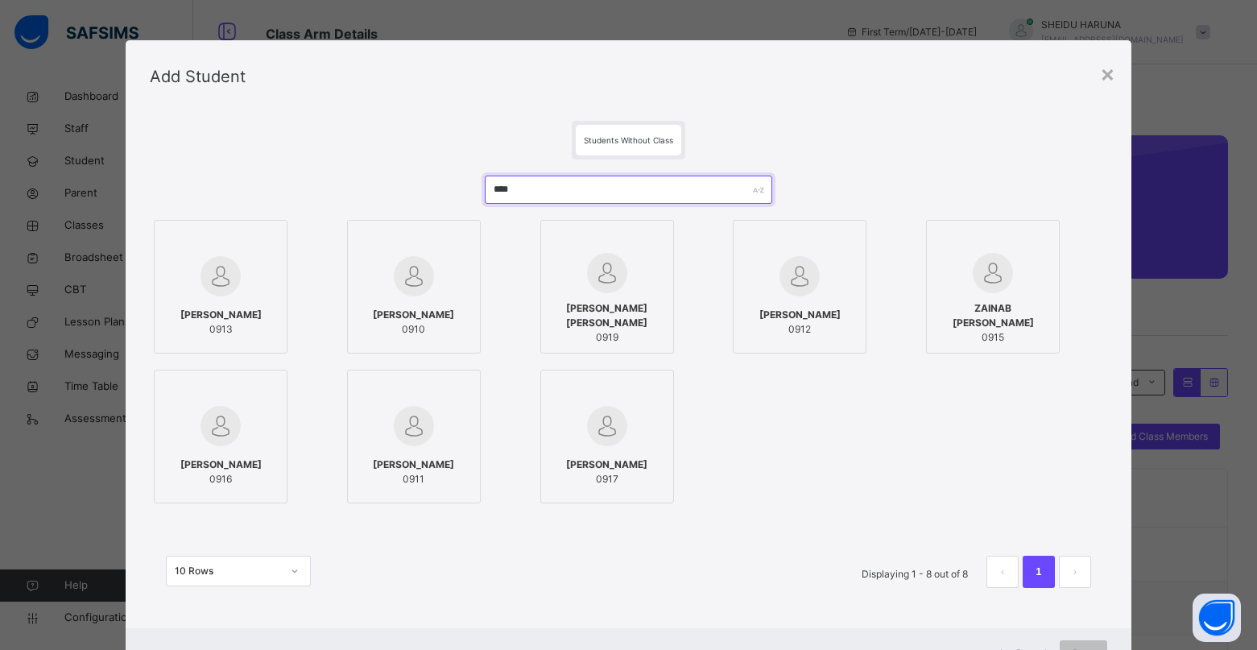
type input "****"
click at [214, 269] on img at bounding box center [220, 276] width 40 height 40
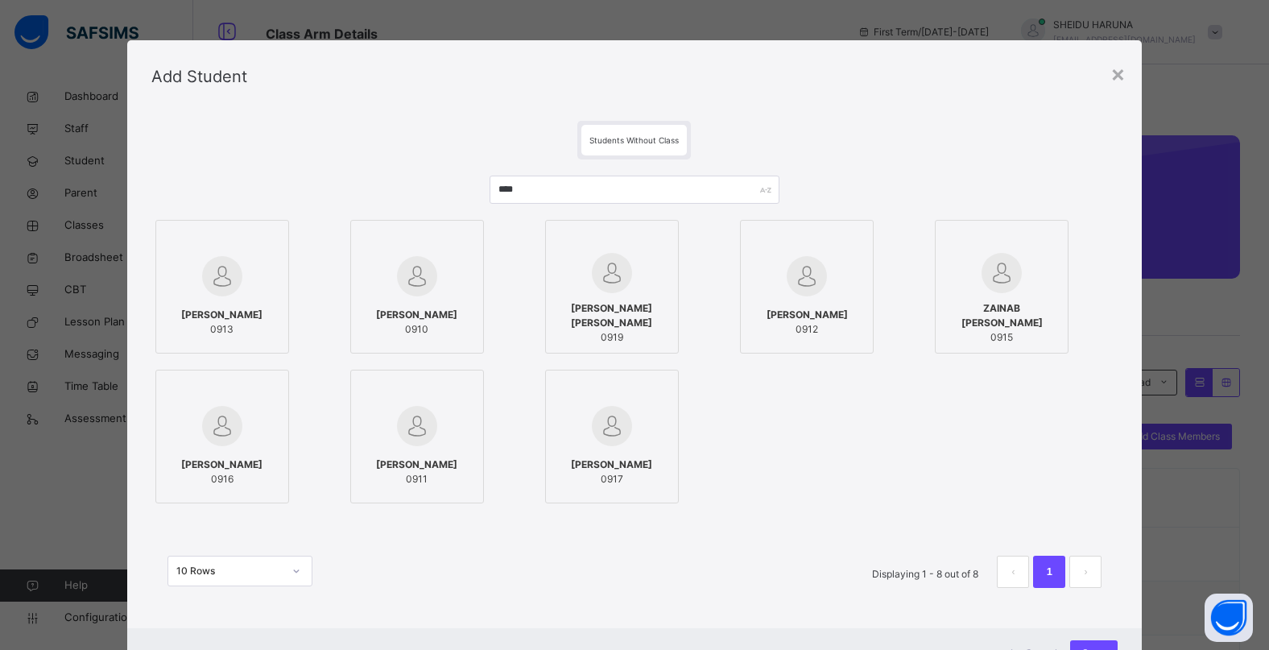
click at [610, 449] on div "[PERSON_NAME] 0917" at bounding box center [612, 471] width 116 height 45
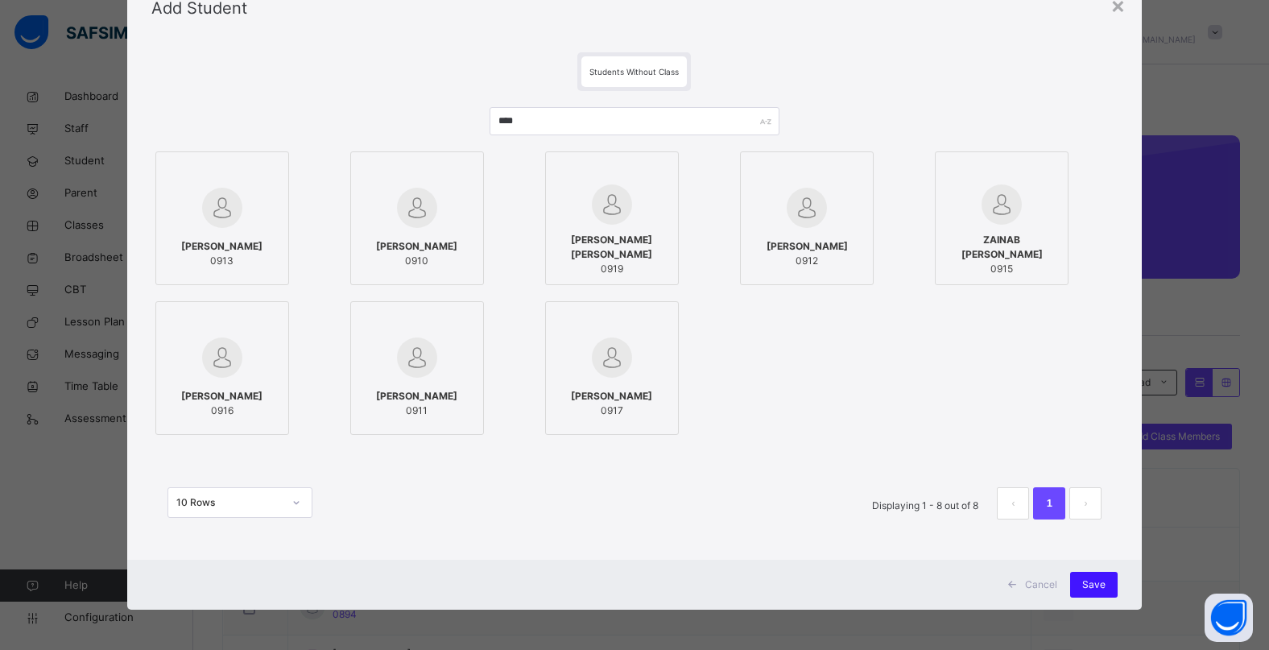
click at [1091, 581] on span "Save" at bounding box center [1093, 584] width 23 height 14
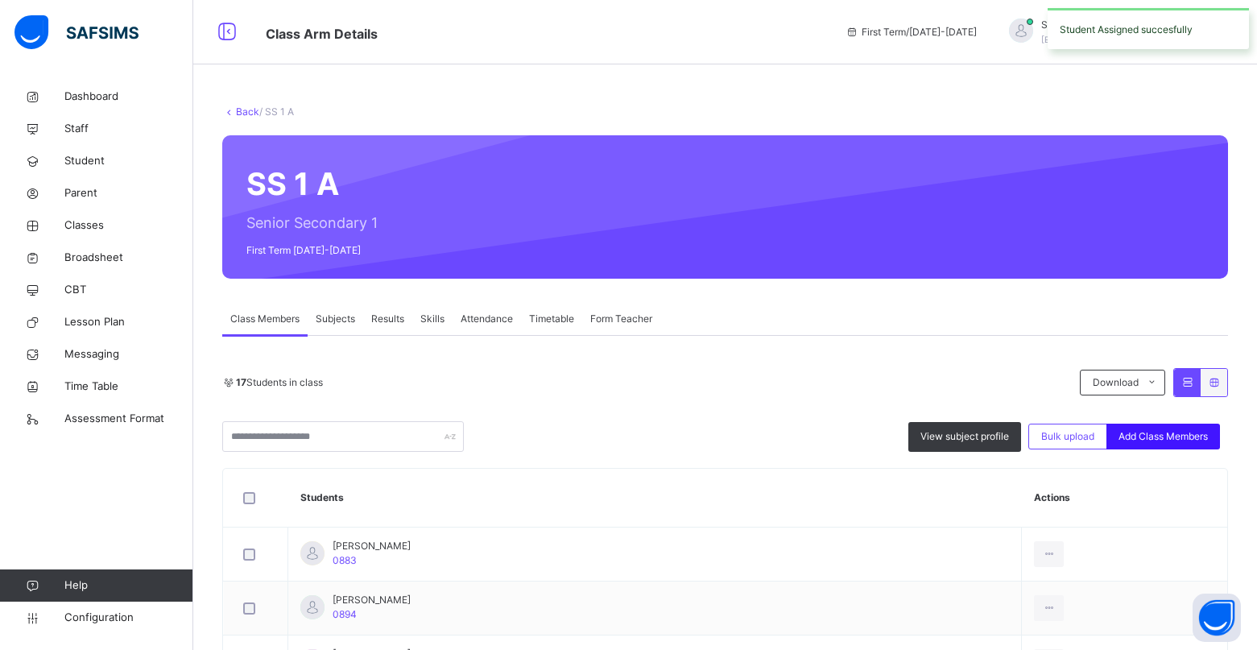
click at [1170, 439] on span "Add Class Members" at bounding box center [1162, 436] width 89 height 14
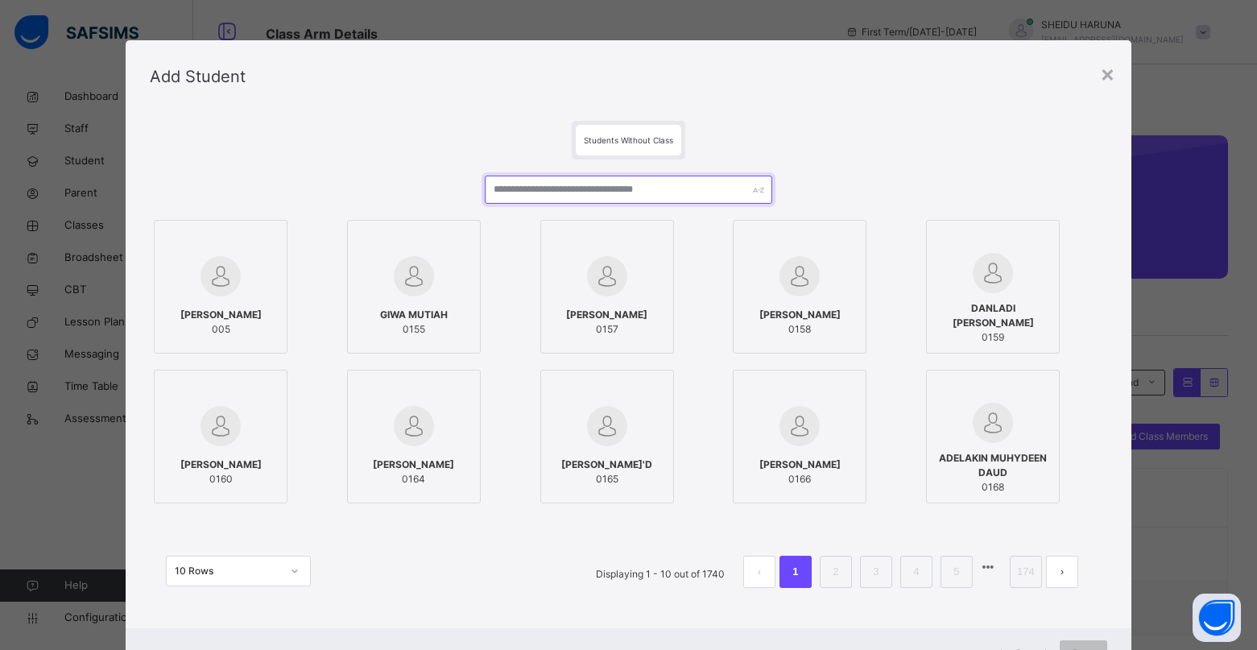
click at [601, 201] on input "text" at bounding box center [628, 189] width 287 height 28
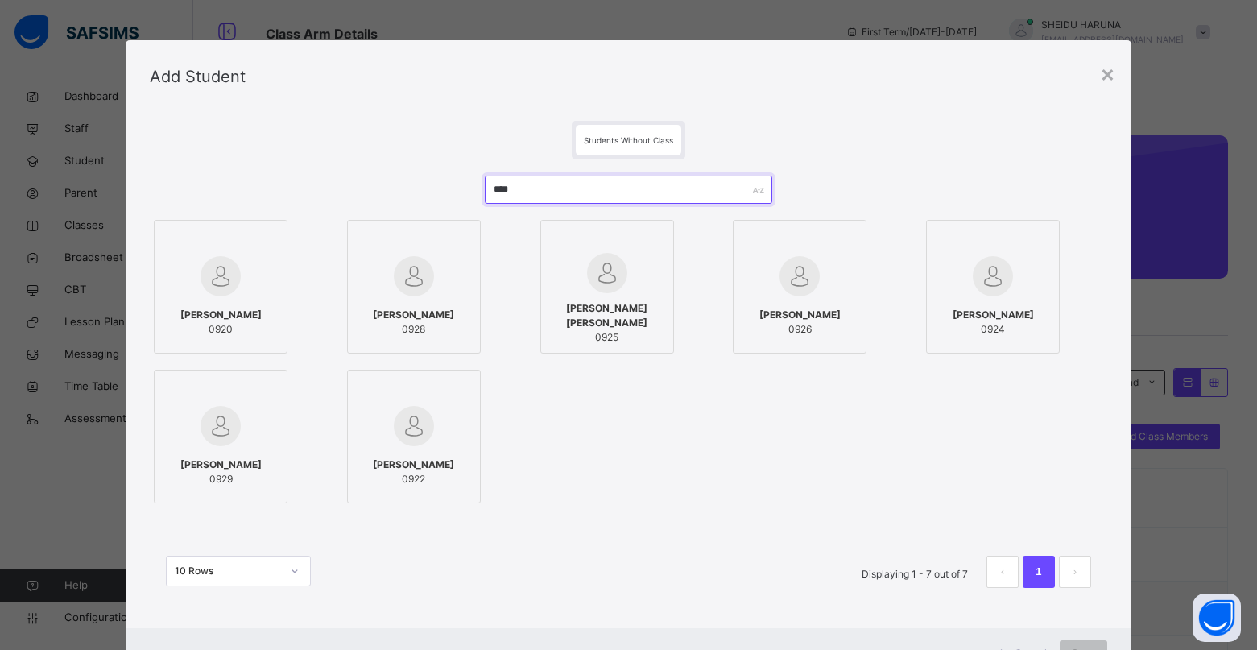
type input "****"
click at [205, 282] on img at bounding box center [220, 276] width 40 height 40
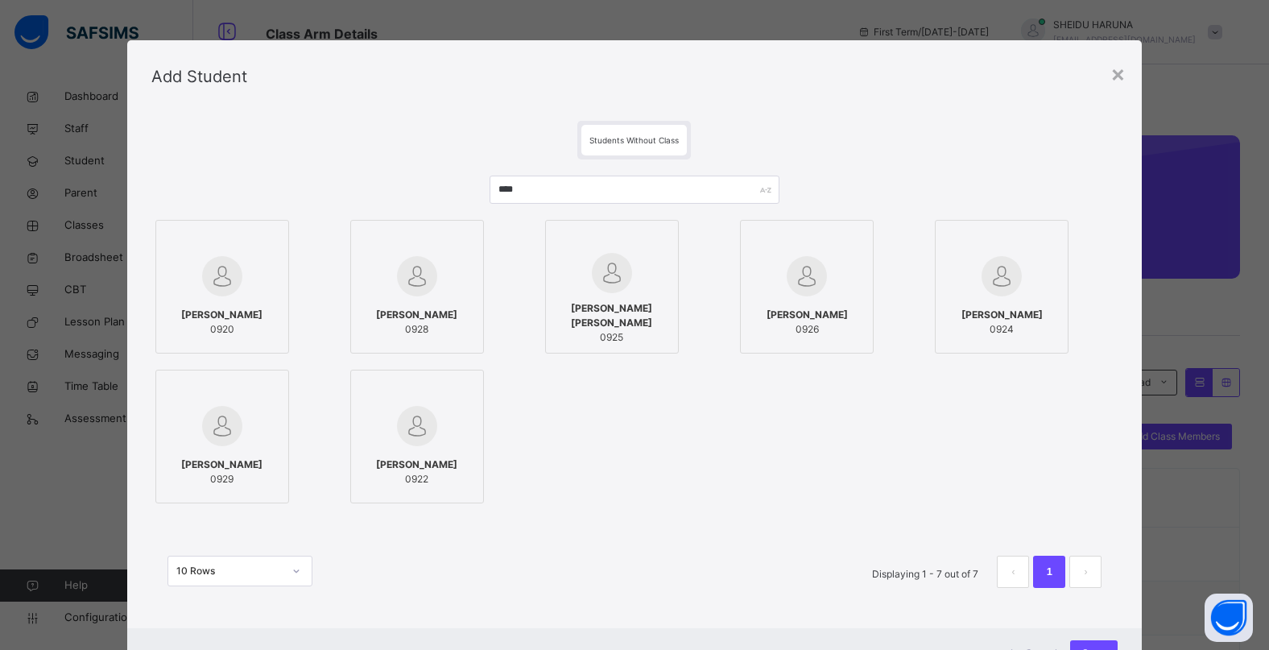
click at [1042, 286] on div at bounding box center [1001, 276] width 116 height 47
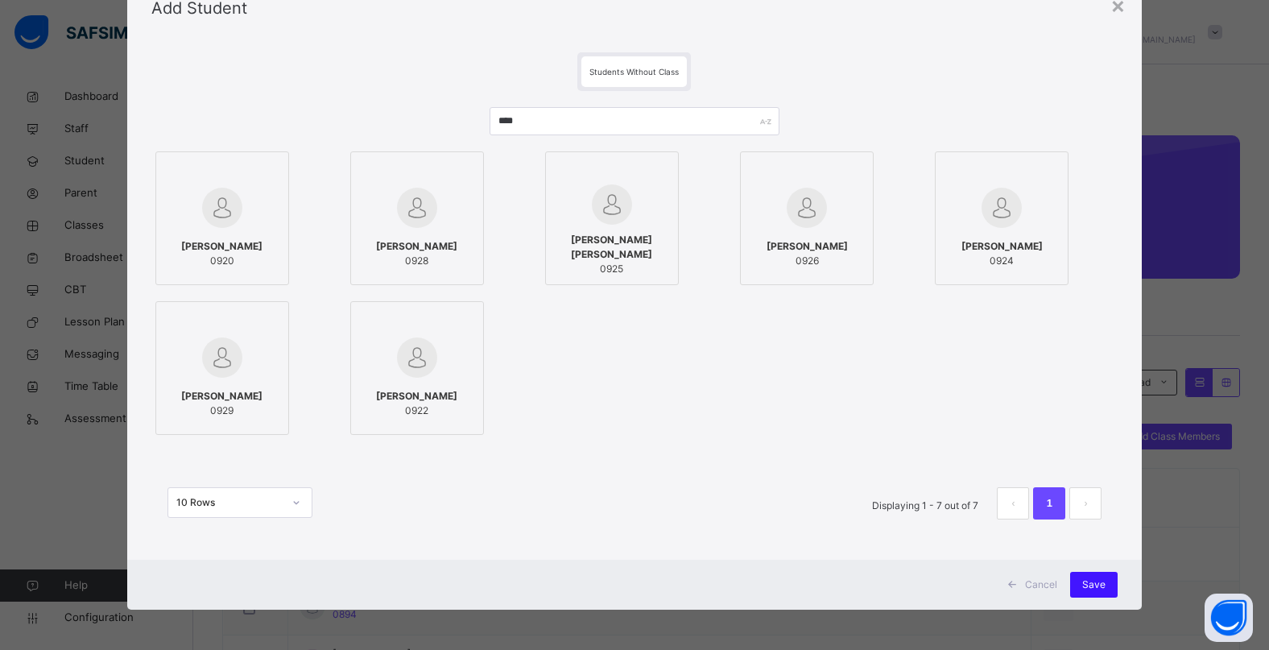
click at [1089, 584] on span "Save" at bounding box center [1093, 584] width 23 height 14
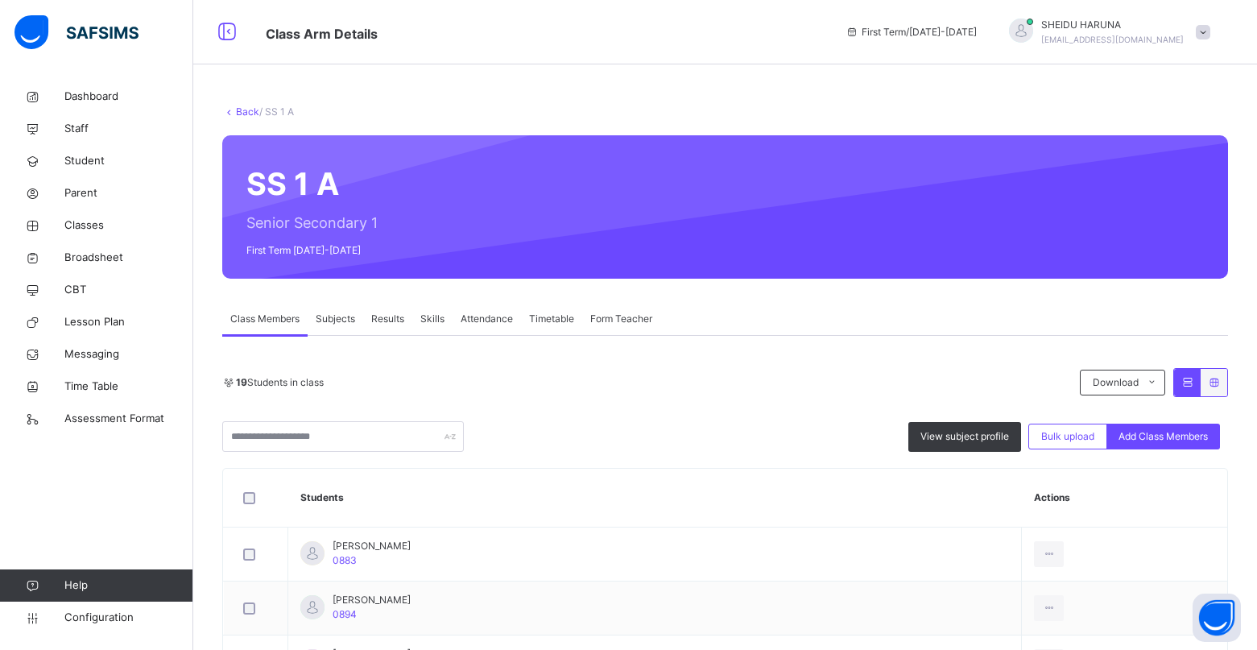
click at [1185, 432] on span "Add Class Members" at bounding box center [1162, 436] width 89 height 14
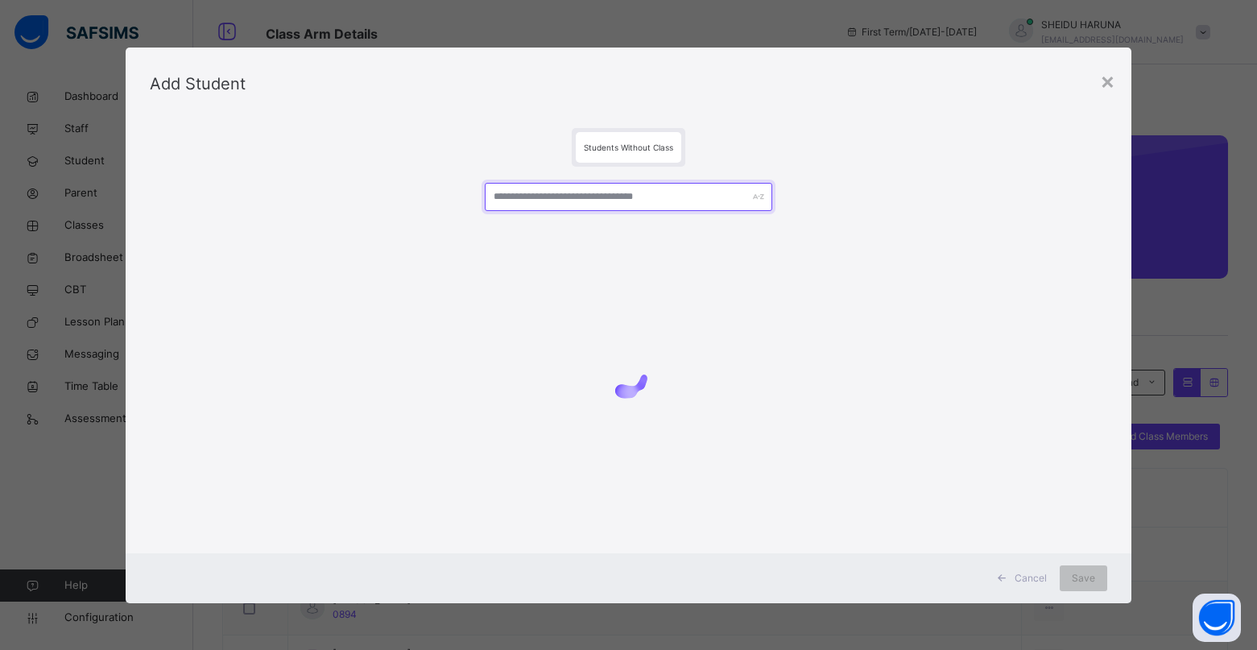
click at [621, 204] on input "text" at bounding box center [628, 197] width 287 height 28
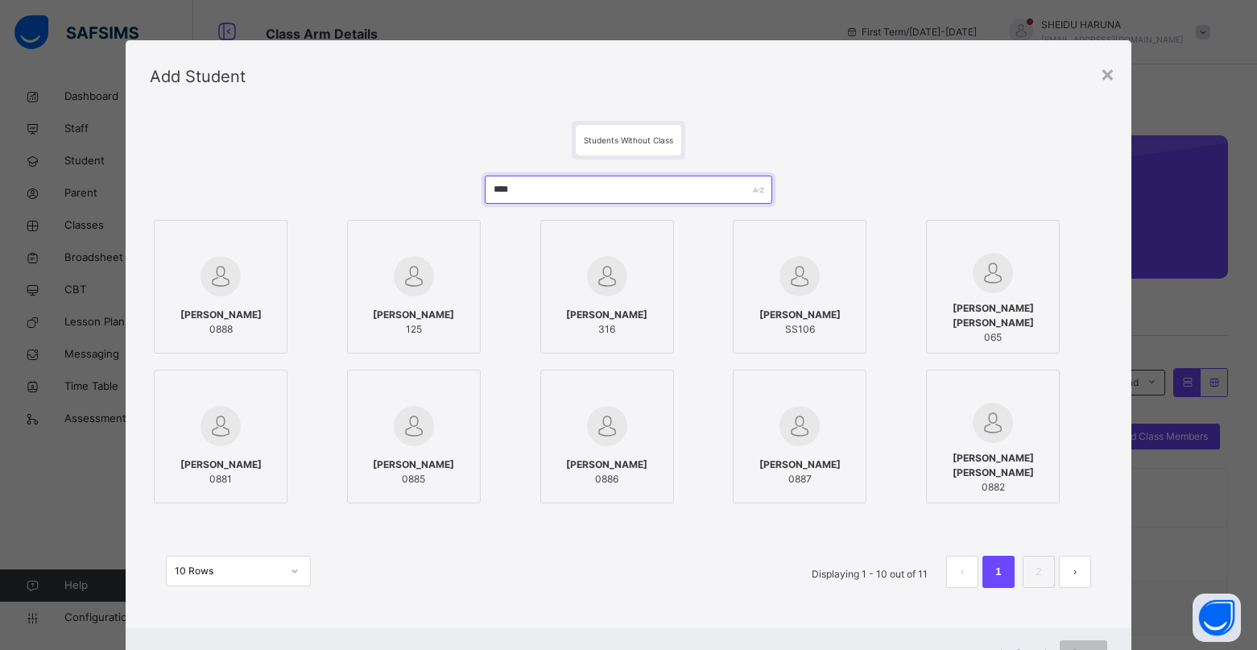
type input "****"
click at [229, 299] on div "[PERSON_NAME] 0888" at bounding box center [221, 321] width 116 height 45
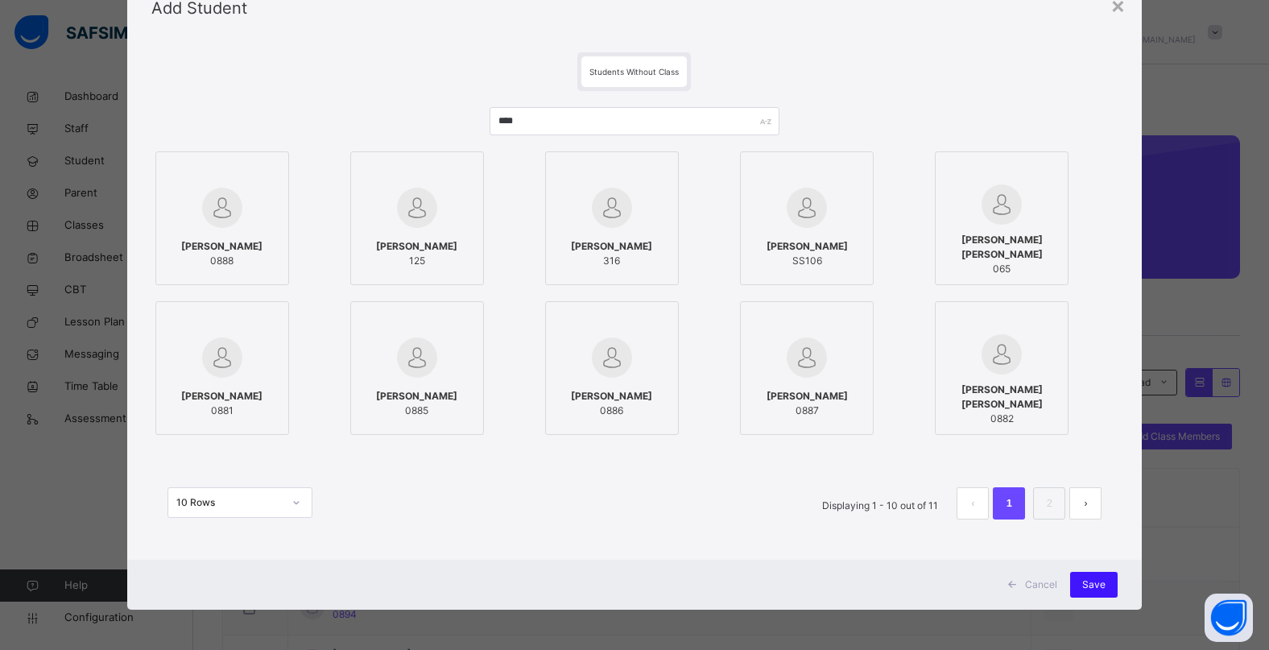
click at [1102, 581] on div "Save" at bounding box center [1093, 585] width 47 height 26
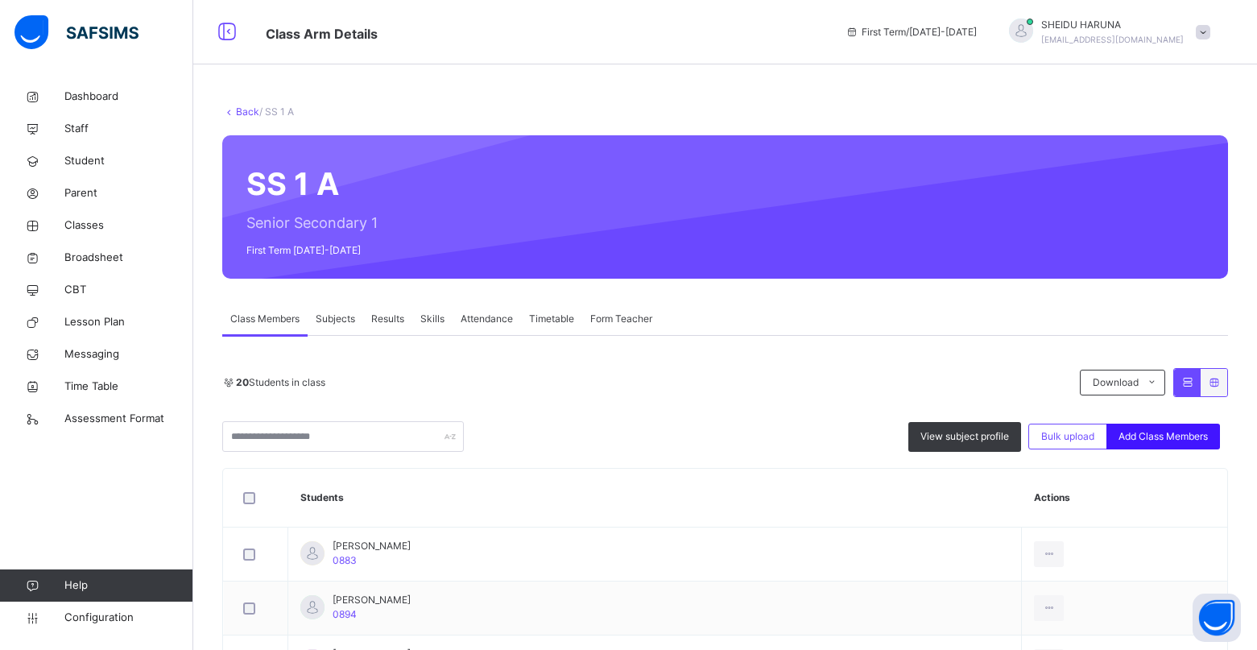
click at [1180, 439] on span "Add Class Members" at bounding box center [1162, 436] width 89 height 14
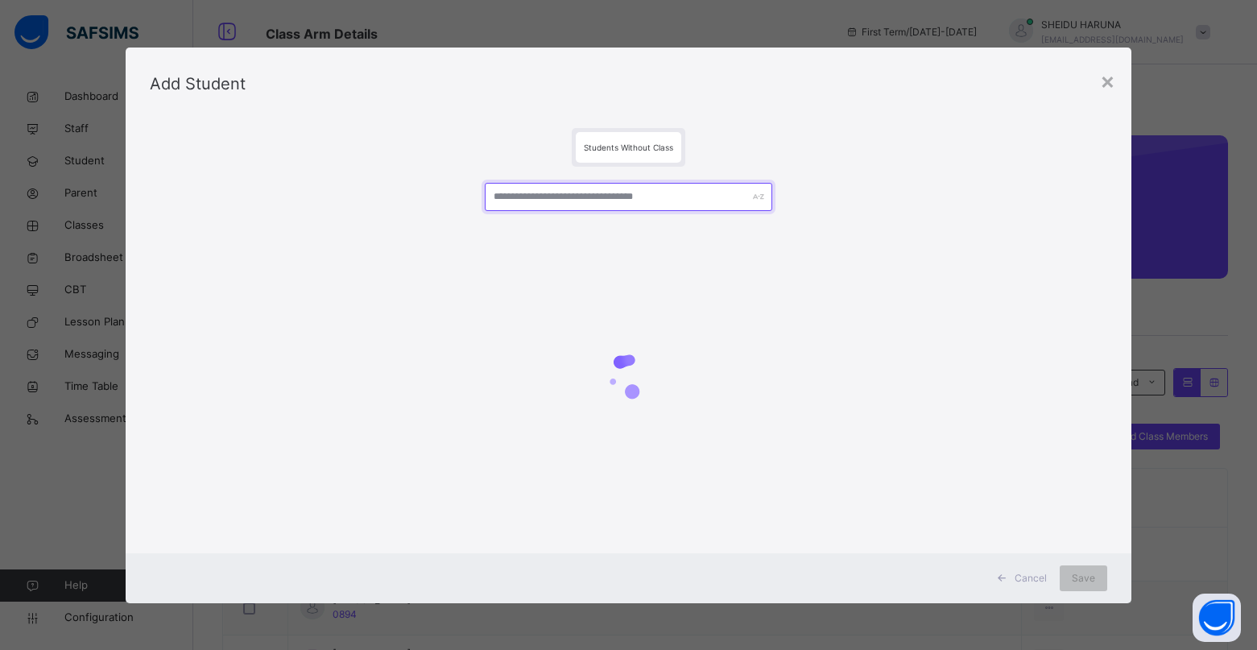
click at [613, 196] on input "text" at bounding box center [628, 197] width 287 height 28
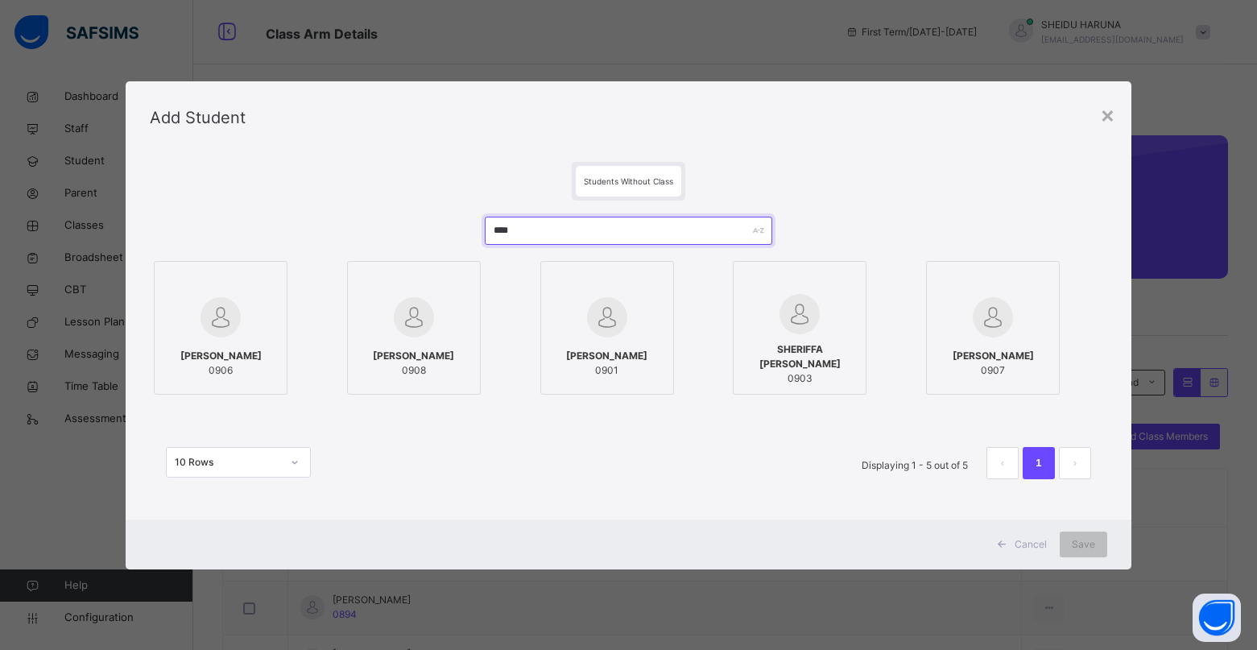
type input "****"
click at [221, 317] on img at bounding box center [220, 317] width 40 height 40
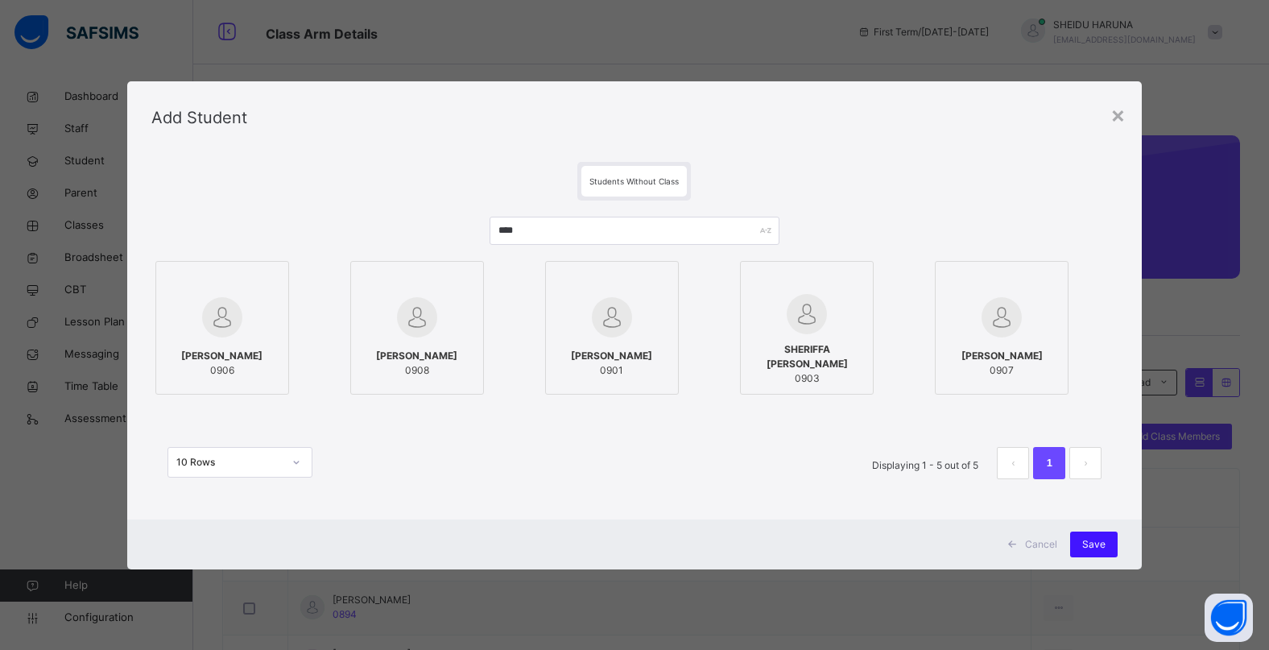
click at [1085, 541] on span "Save" at bounding box center [1093, 544] width 23 height 14
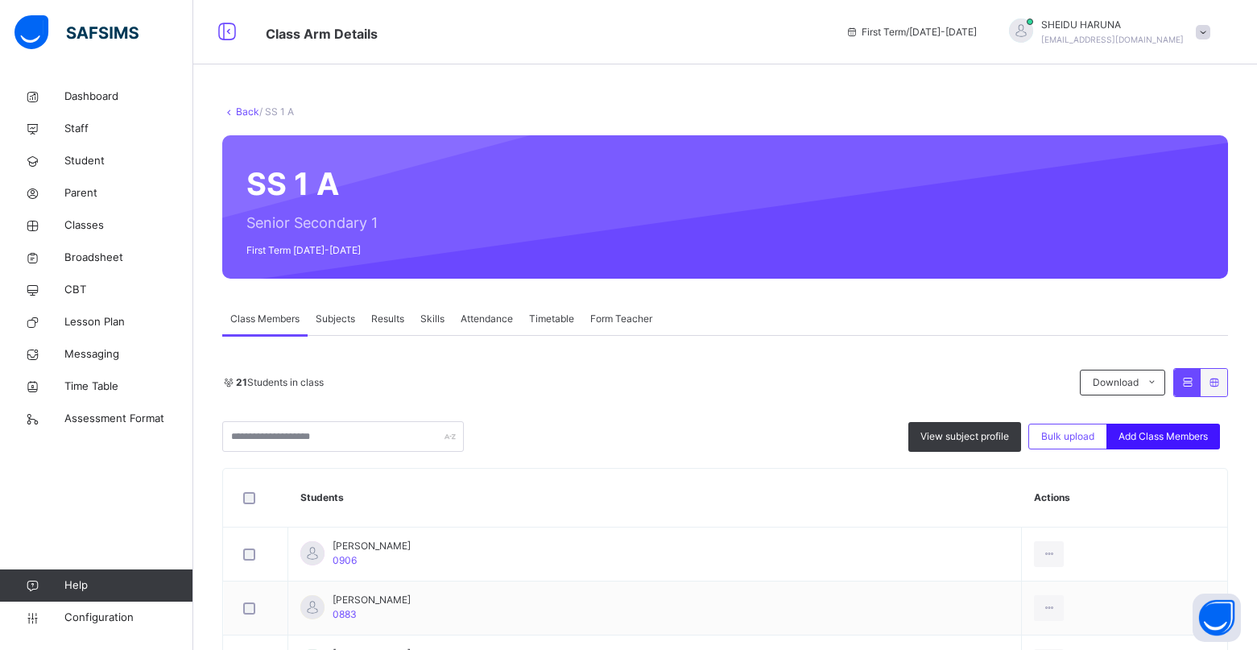
click at [1150, 439] on span "Add Class Members" at bounding box center [1162, 436] width 89 height 14
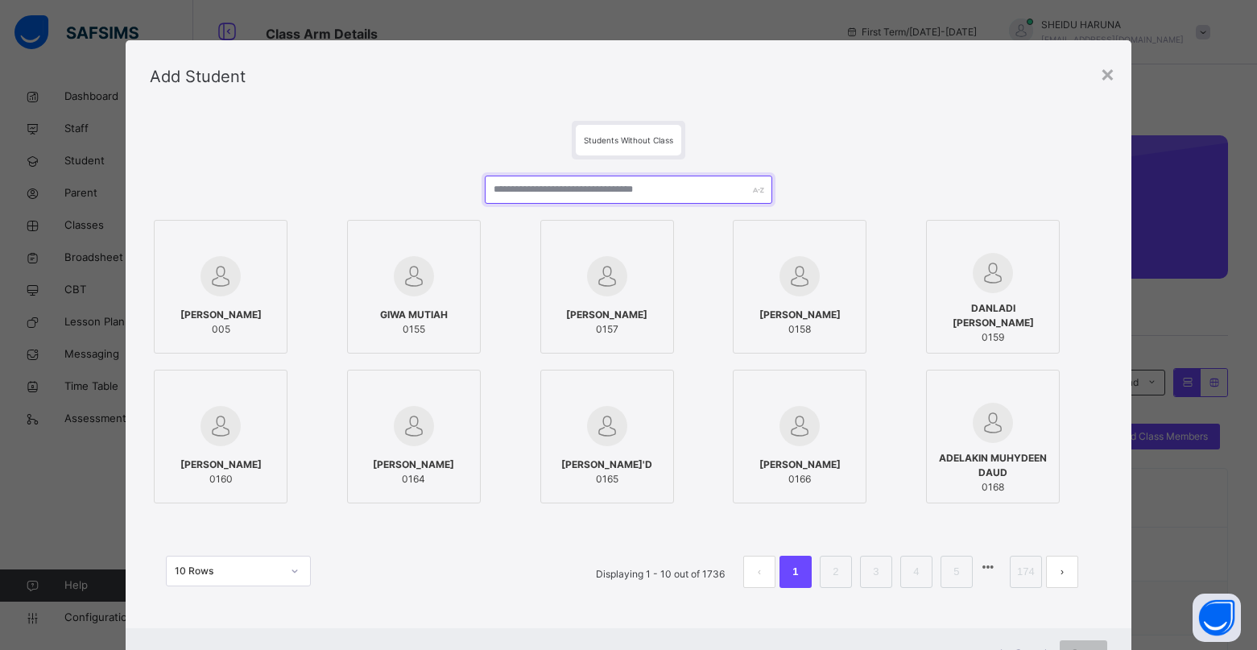
click at [556, 194] on input "text" at bounding box center [628, 189] width 287 height 28
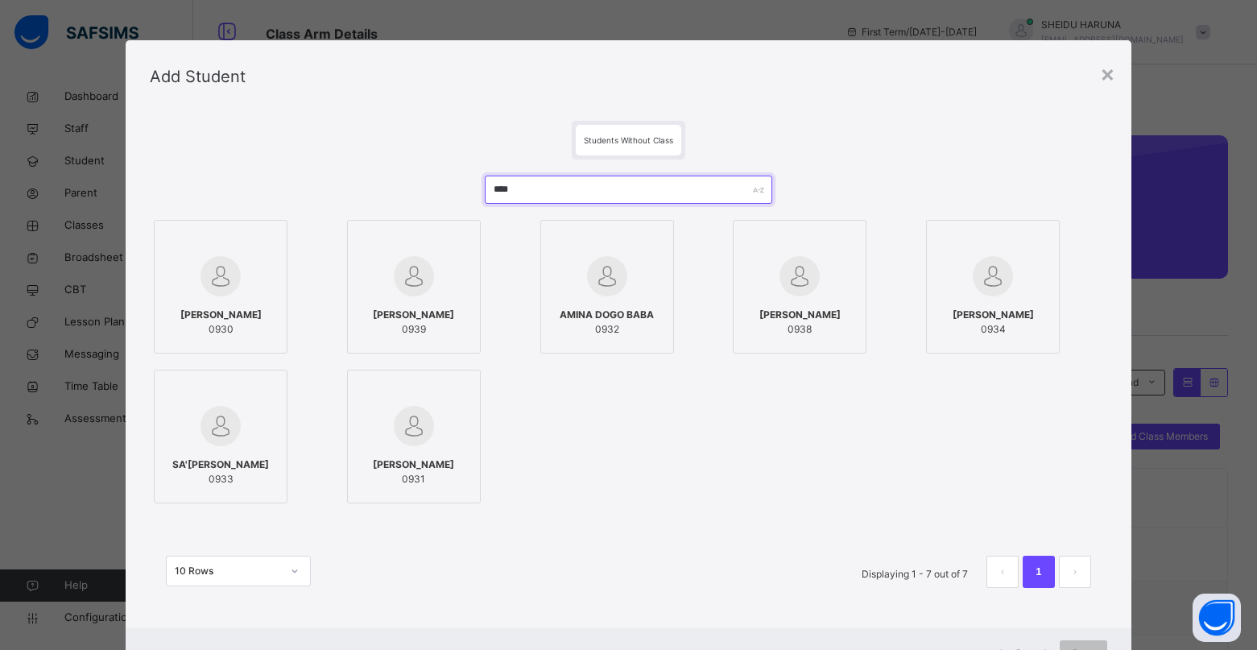
type input "****"
click at [232, 289] on img at bounding box center [220, 276] width 40 height 40
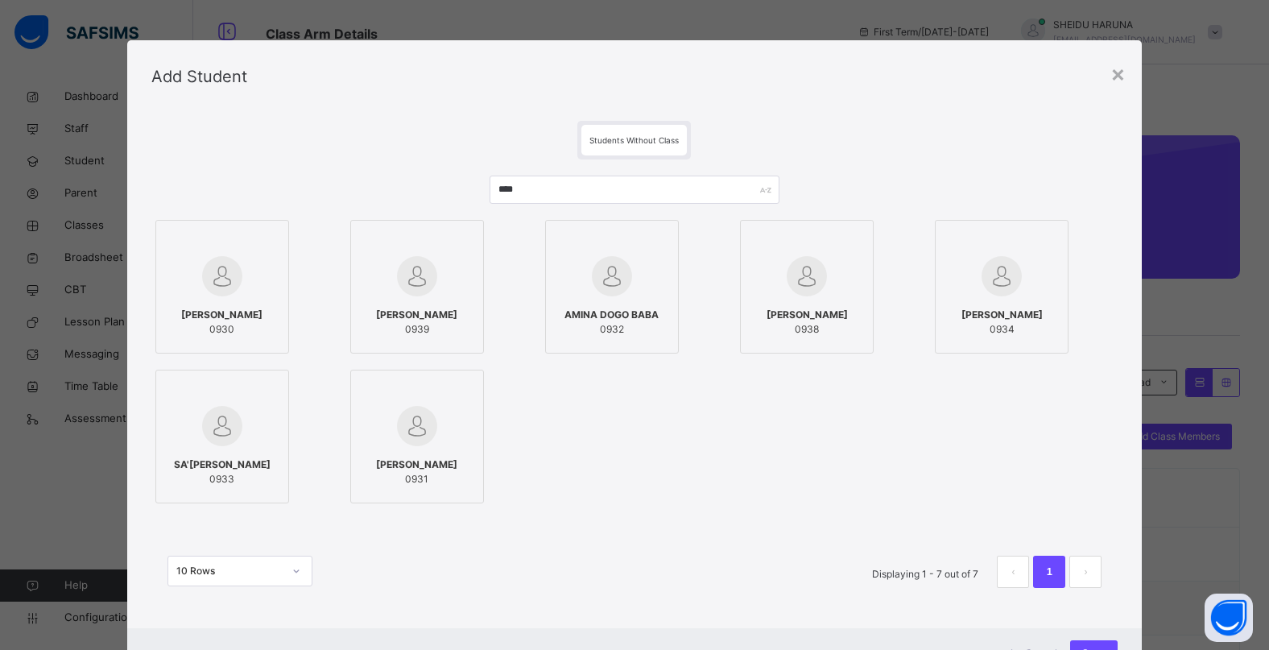
click at [415, 421] on img at bounding box center [417, 426] width 40 height 40
click at [815, 274] on img at bounding box center [806, 276] width 40 height 40
click at [193, 407] on div at bounding box center [222, 426] width 116 height 47
click at [398, 302] on div "HAUWA HARUNA 0939" at bounding box center [417, 321] width 116 height 45
click at [620, 254] on div at bounding box center [612, 276] width 116 height 47
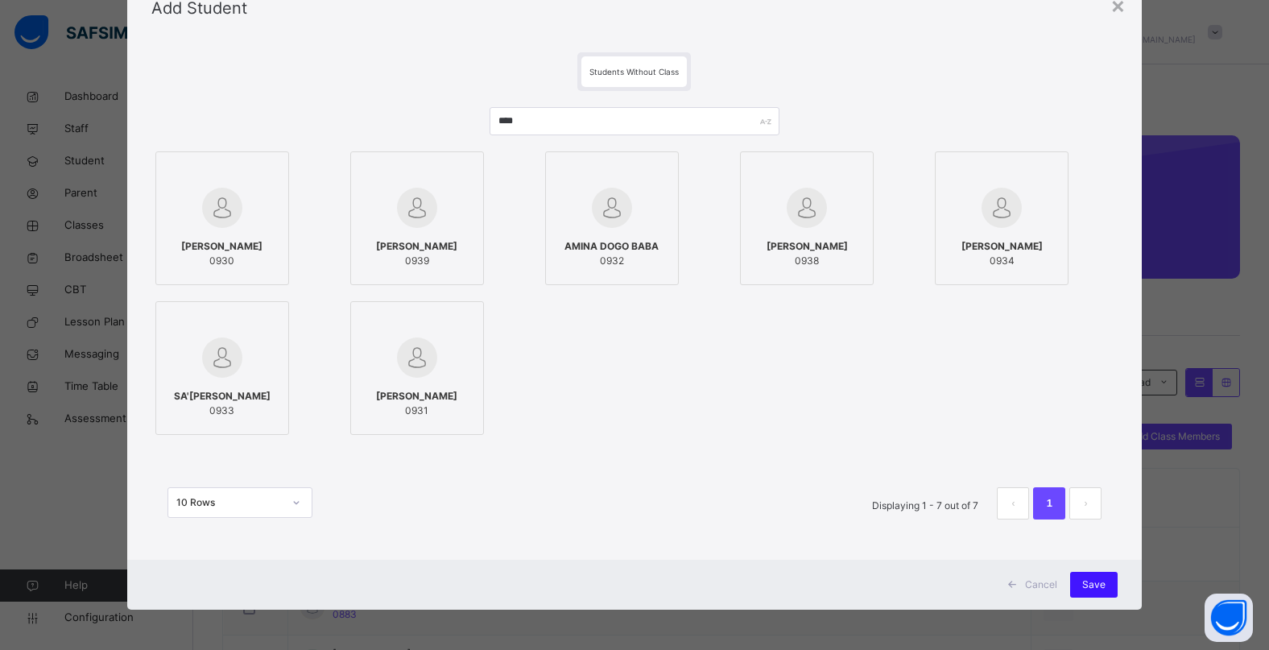
click at [1090, 588] on span "Save" at bounding box center [1093, 584] width 23 height 14
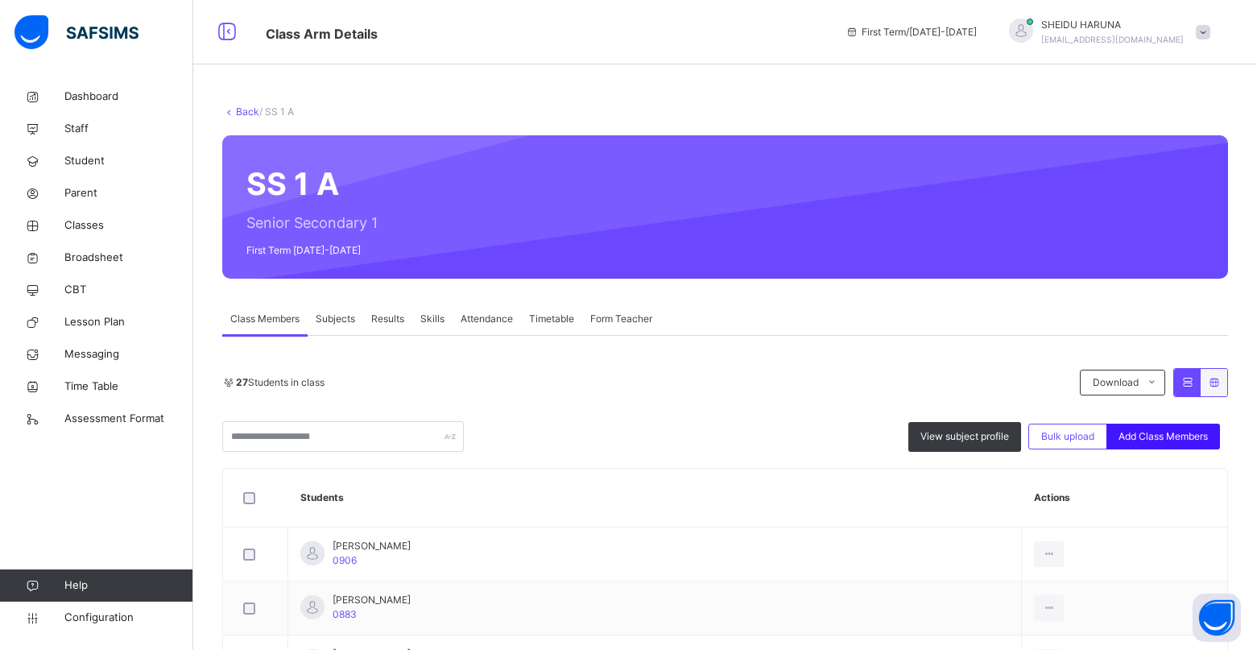
click at [1163, 433] on span "Add Class Members" at bounding box center [1162, 436] width 89 height 14
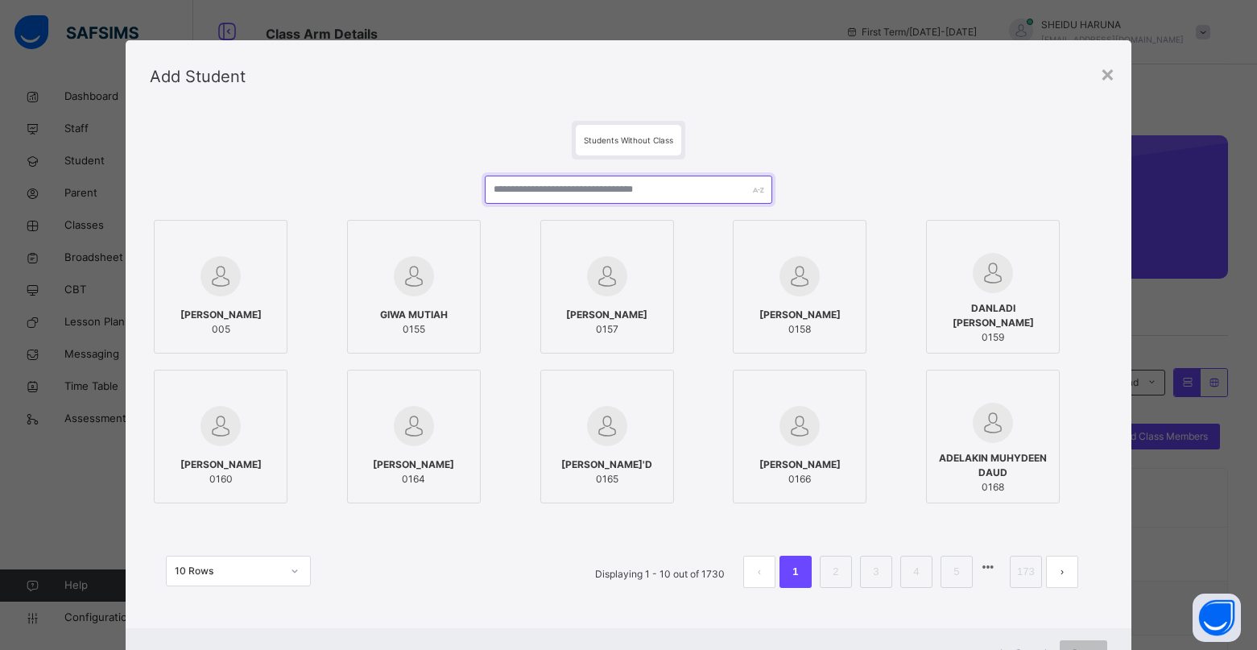
click at [567, 202] on input "text" at bounding box center [628, 189] width 287 height 28
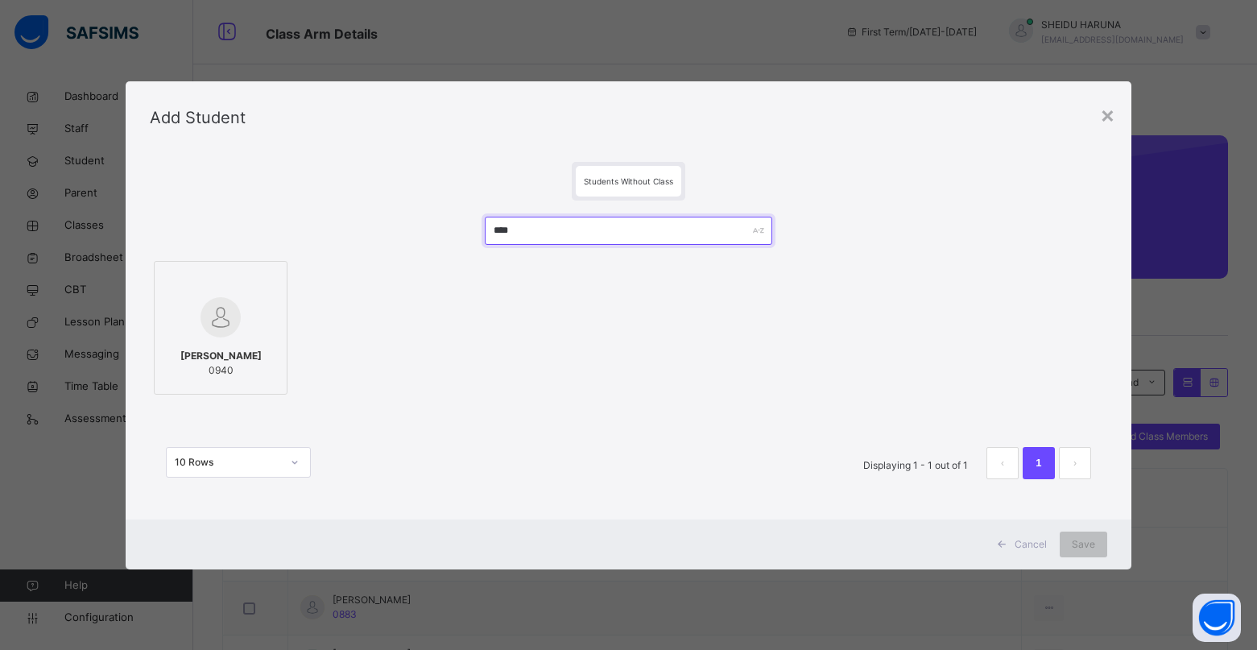
type input "****"
click at [226, 318] on img at bounding box center [220, 317] width 40 height 40
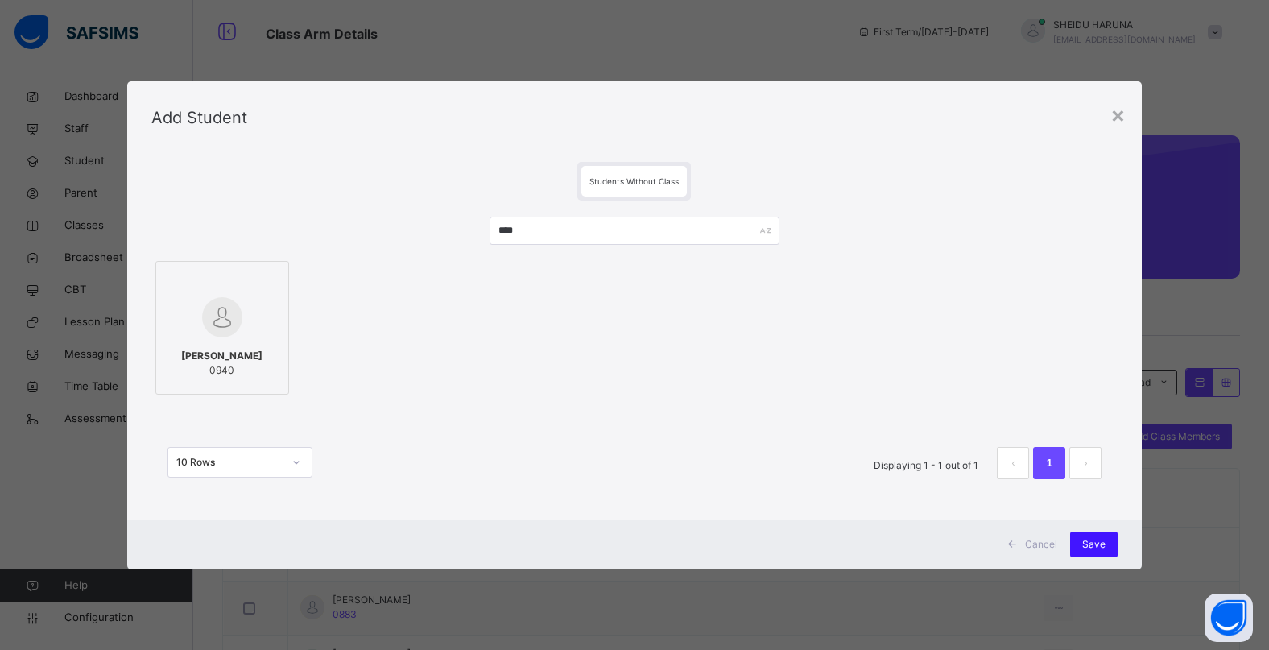
click at [1101, 539] on span "Save" at bounding box center [1093, 544] width 23 height 14
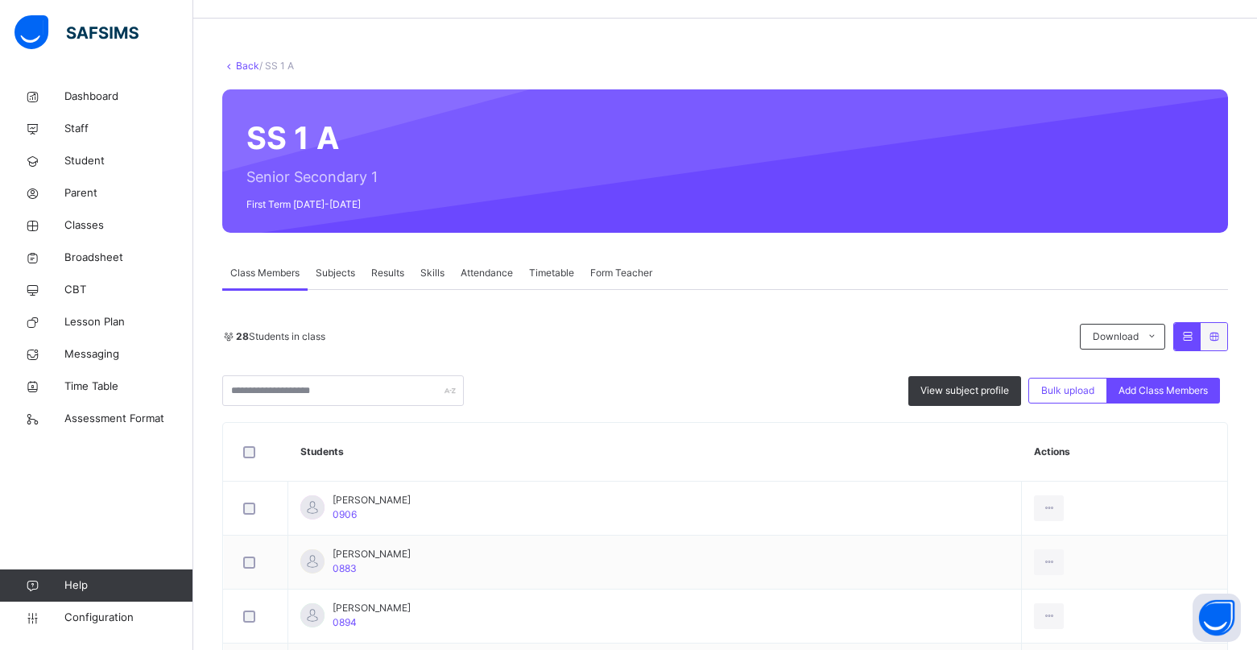
scroll to position [27, 0]
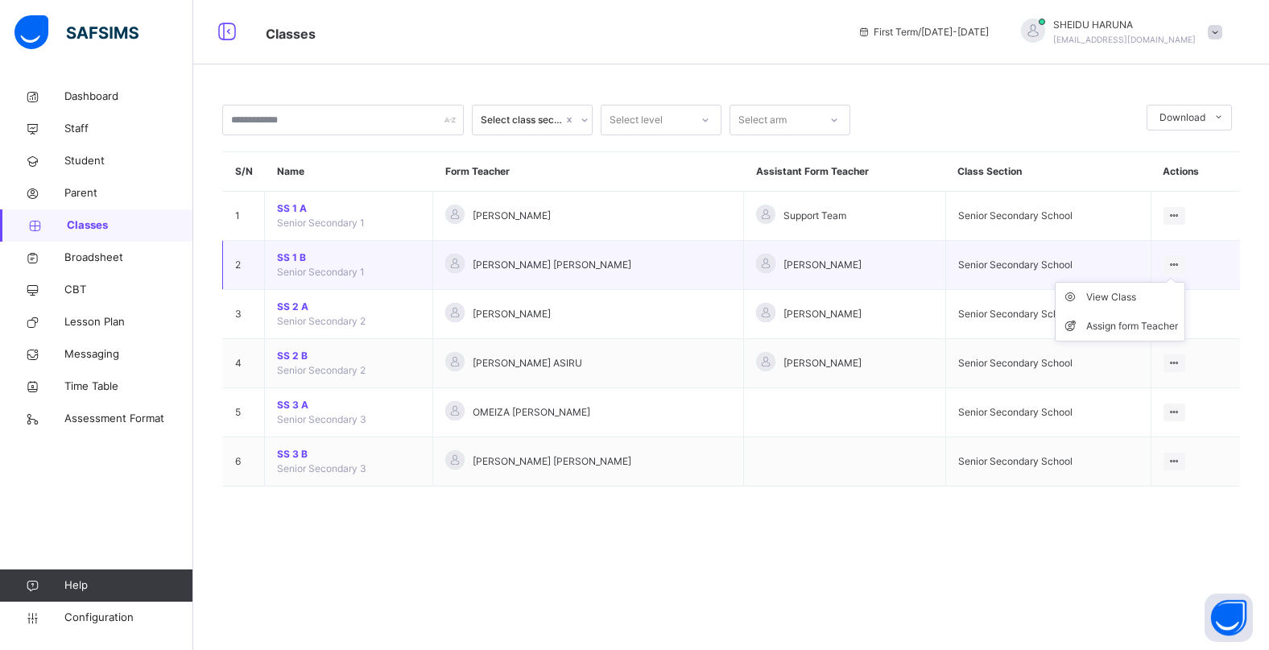
click at [1175, 267] on div "View Class Assign form Teacher" at bounding box center [1174, 265] width 22 height 18
click at [1121, 292] on div "View Class" at bounding box center [1132, 297] width 92 height 16
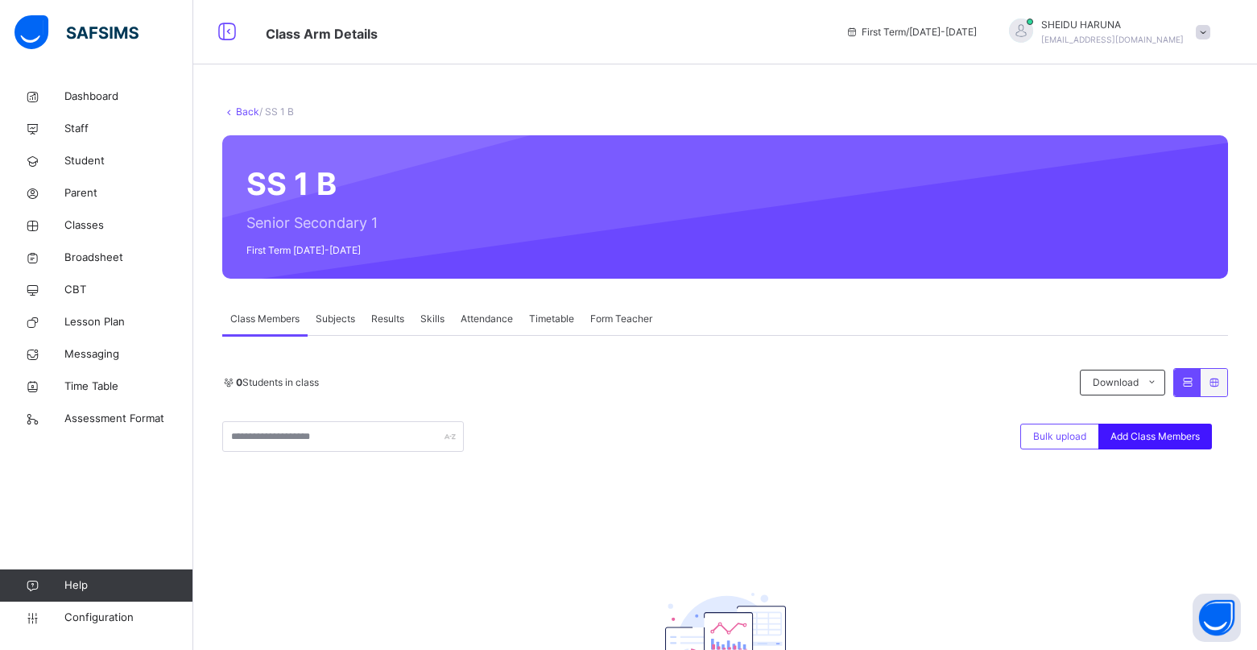
click at [1188, 440] on span "Add Class Members" at bounding box center [1154, 436] width 89 height 14
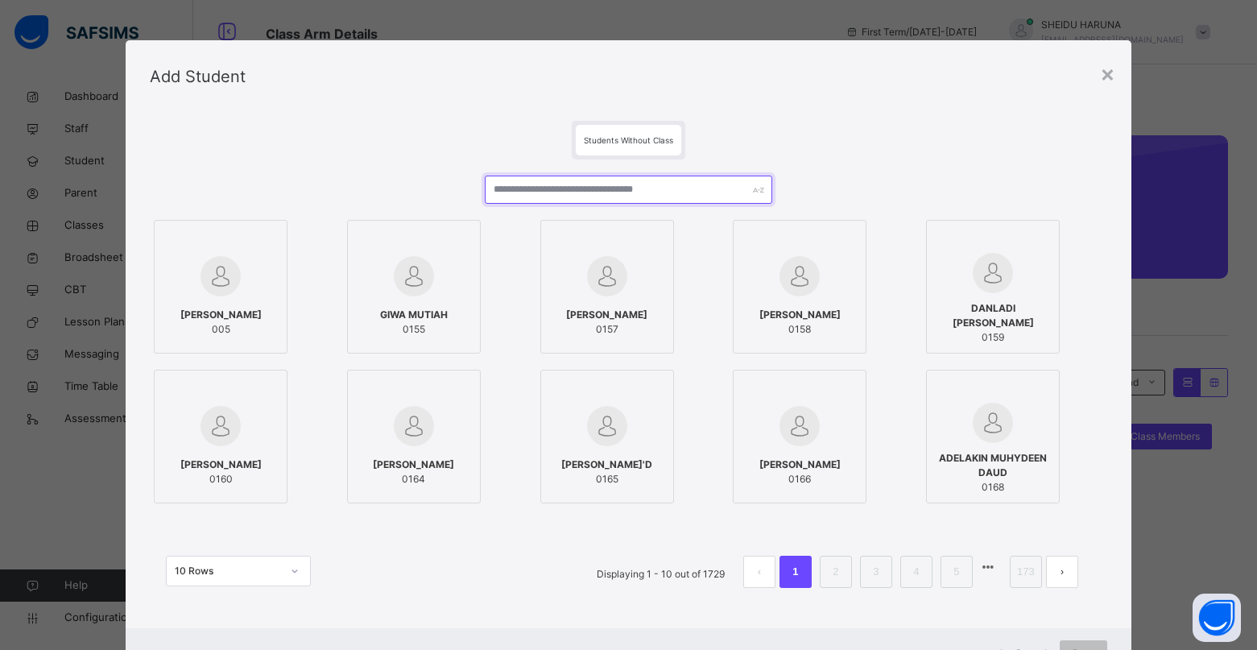
click at [592, 193] on input "text" at bounding box center [628, 189] width 287 height 28
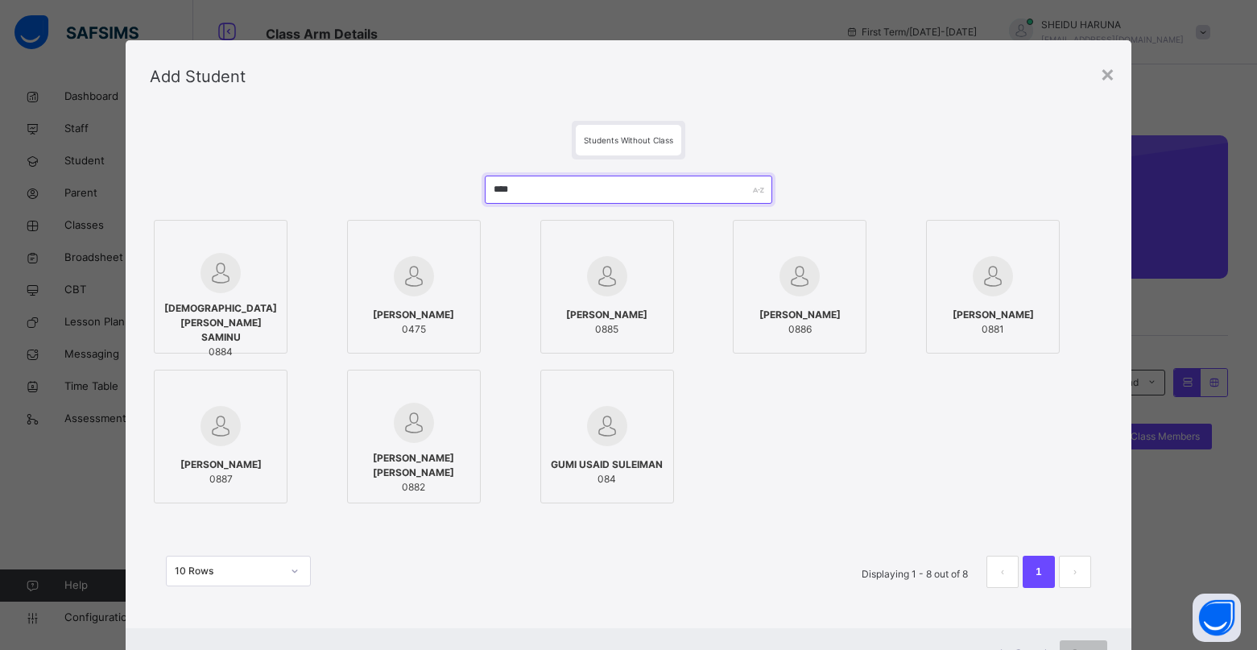
type input "****"
click at [225, 265] on img at bounding box center [220, 273] width 40 height 40
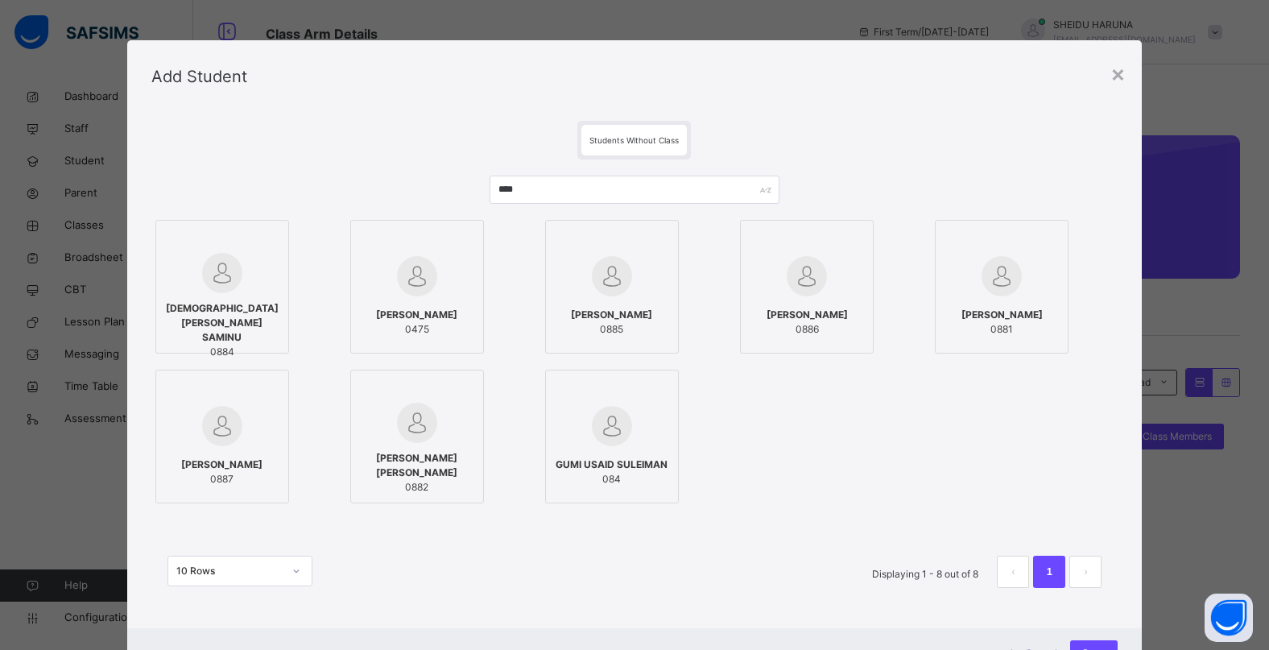
click at [232, 436] on img at bounding box center [222, 426] width 40 height 40
click at [779, 287] on div at bounding box center [807, 276] width 116 height 47
click at [607, 279] on img at bounding box center [612, 276] width 40 height 40
click at [1017, 290] on img at bounding box center [1001, 276] width 40 height 40
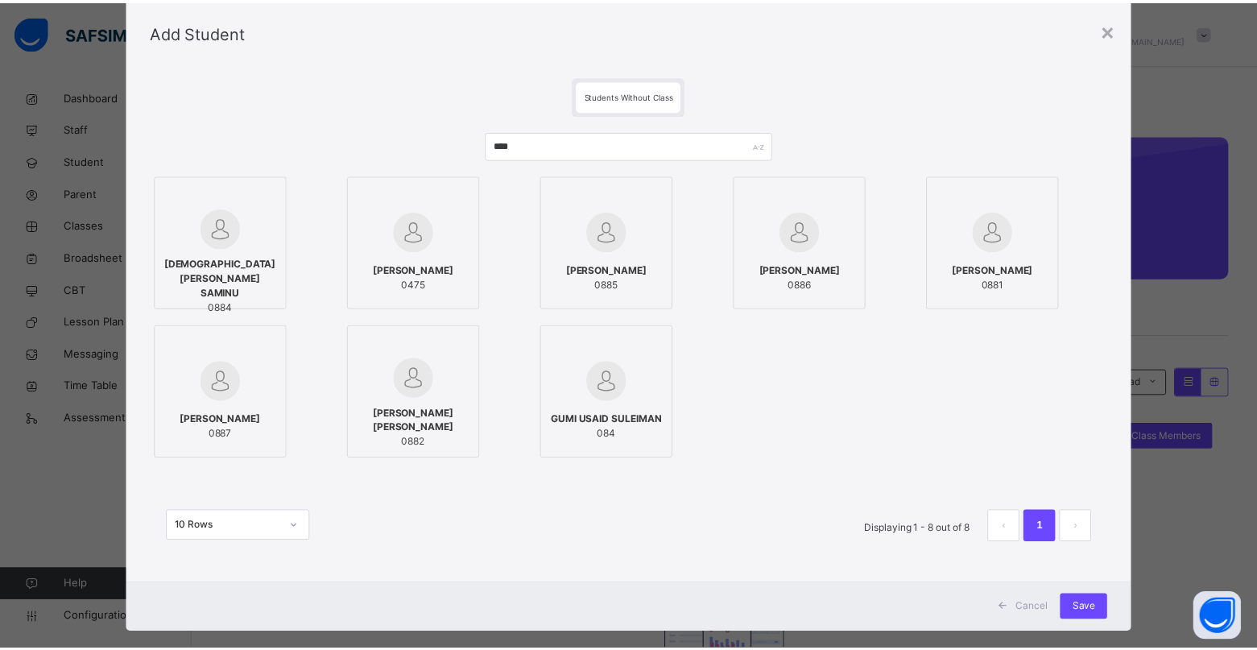
scroll to position [68, 0]
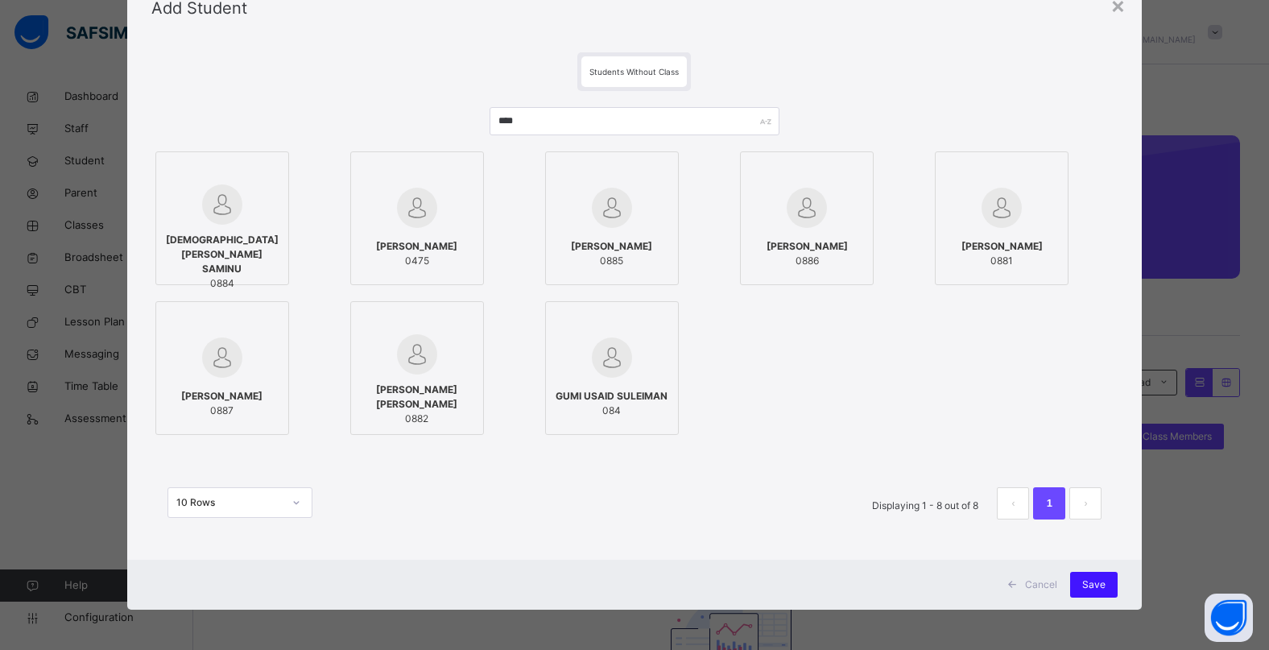
click at [1092, 587] on span "Save" at bounding box center [1093, 584] width 23 height 14
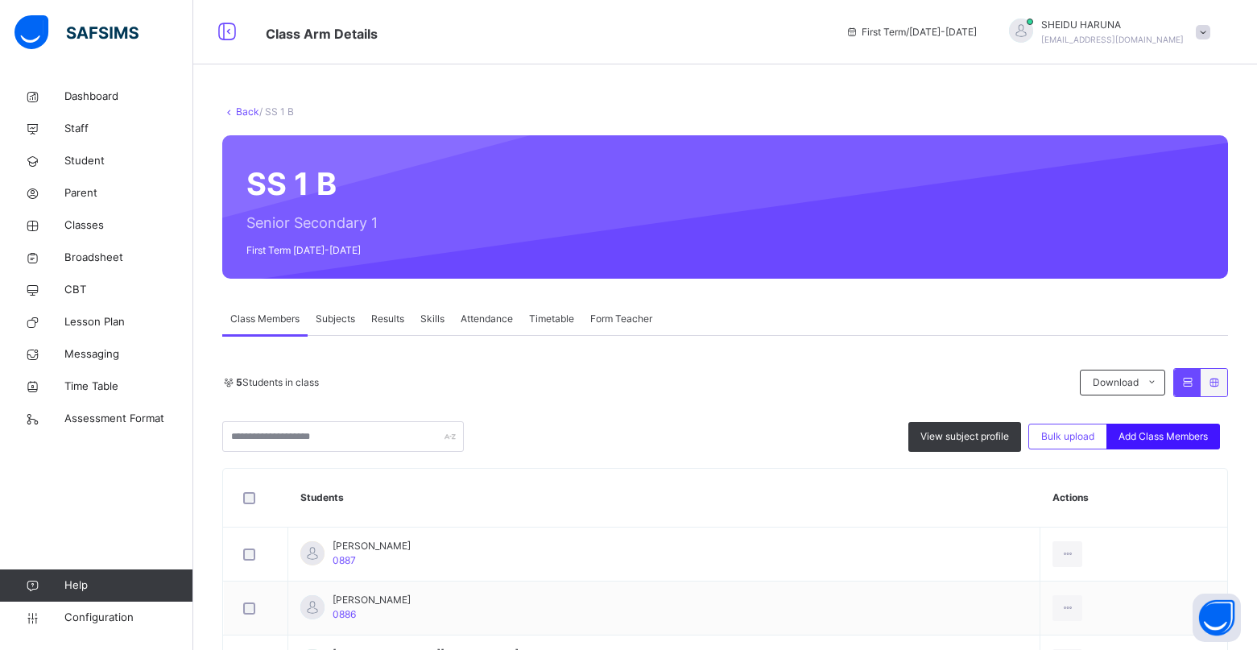
click at [1179, 437] on span "Add Class Members" at bounding box center [1162, 436] width 89 height 14
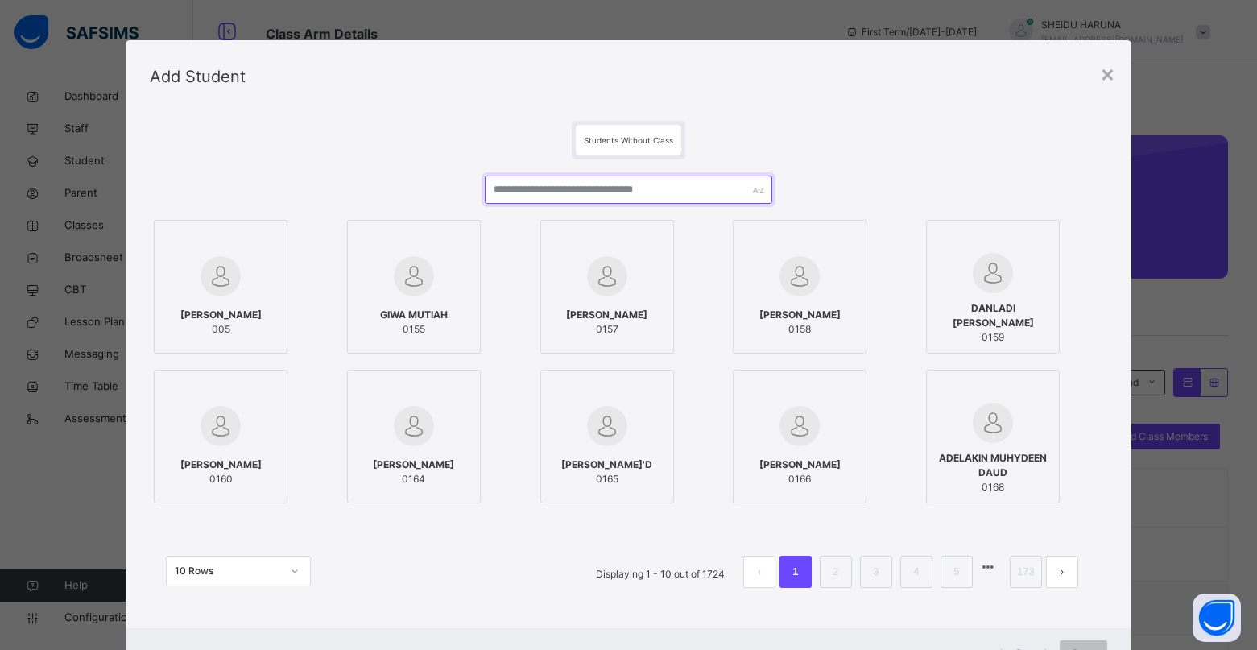
click at [664, 197] on input "text" at bounding box center [628, 189] width 287 height 28
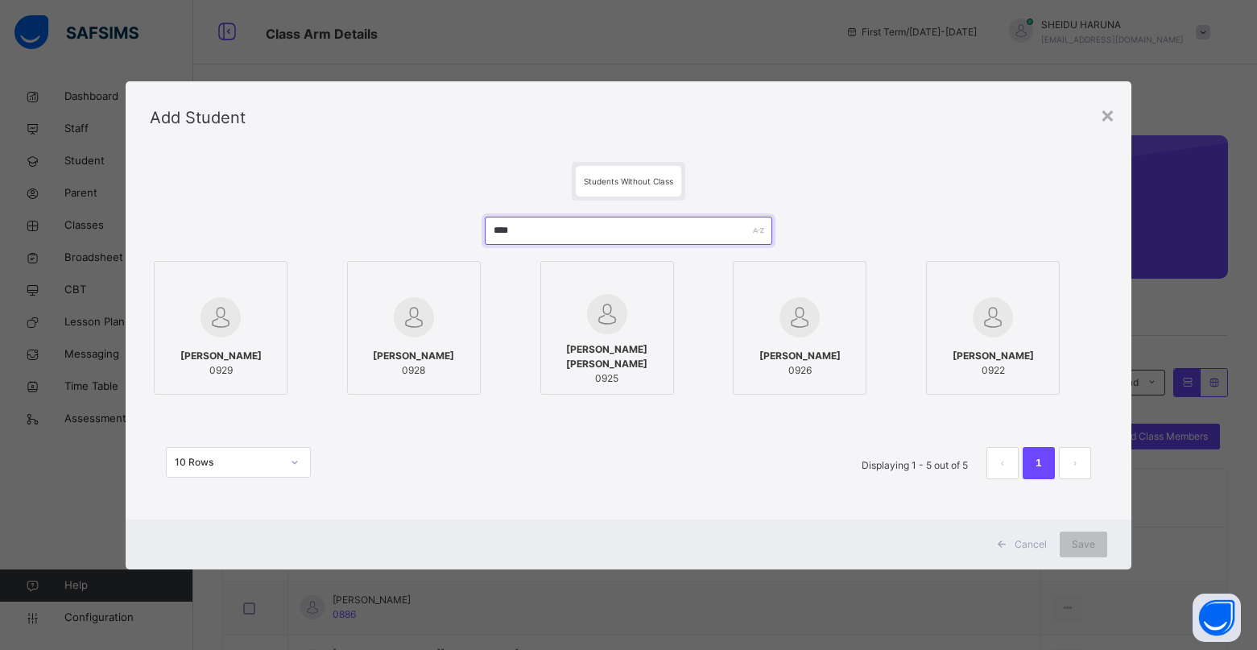
type input "****"
click at [231, 331] on img at bounding box center [220, 317] width 40 height 40
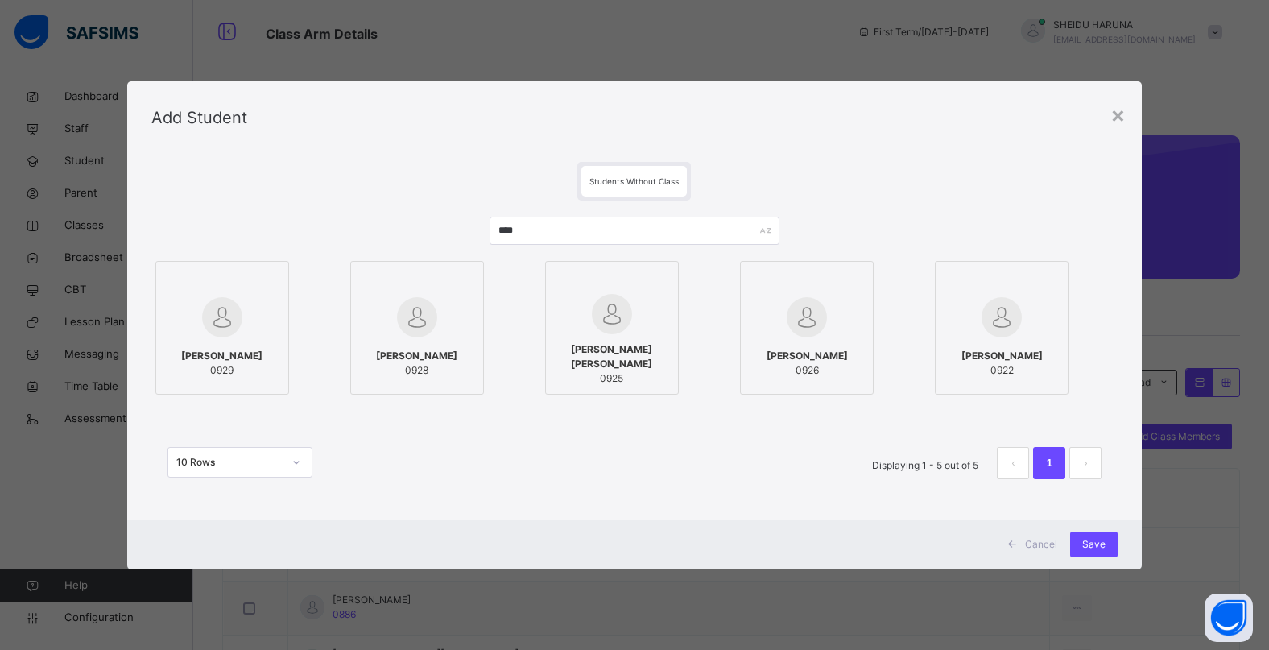
click at [592, 310] on img at bounding box center [612, 314] width 40 height 40
click at [995, 356] on span "[PERSON_NAME]" at bounding box center [1001, 356] width 81 height 14
click at [420, 324] on img at bounding box center [417, 317] width 40 height 40
click at [774, 349] on span "[PERSON_NAME]" at bounding box center [806, 356] width 81 height 14
click at [1099, 545] on span "Save" at bounding box center [1093, 544] width 23 height 14
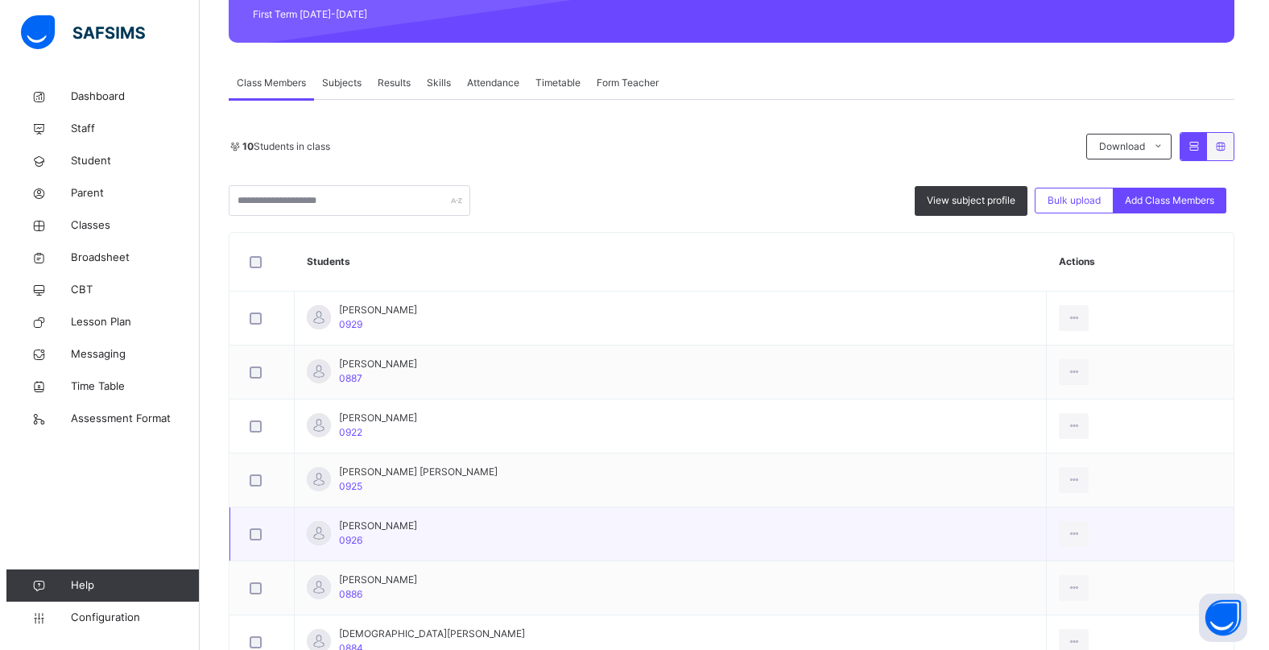
scroll to position [242, 0]
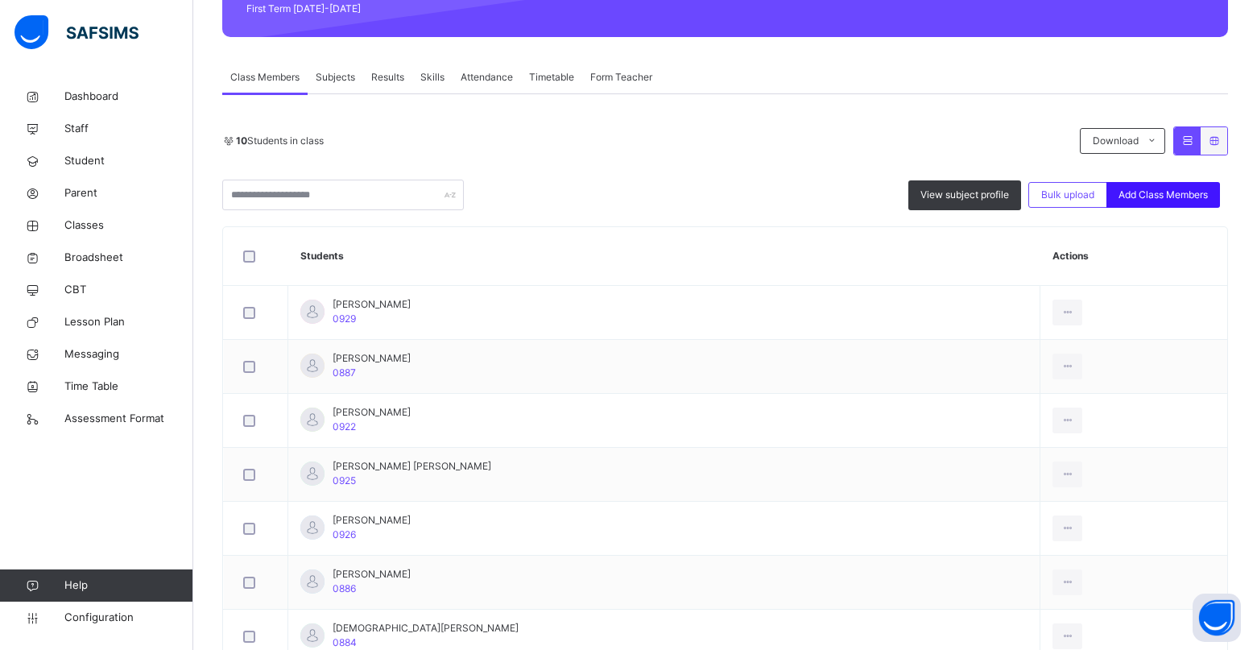
click at [1190, 196] on span "Add Class Members" at bounding box center [1162, 195] width 89 height 14
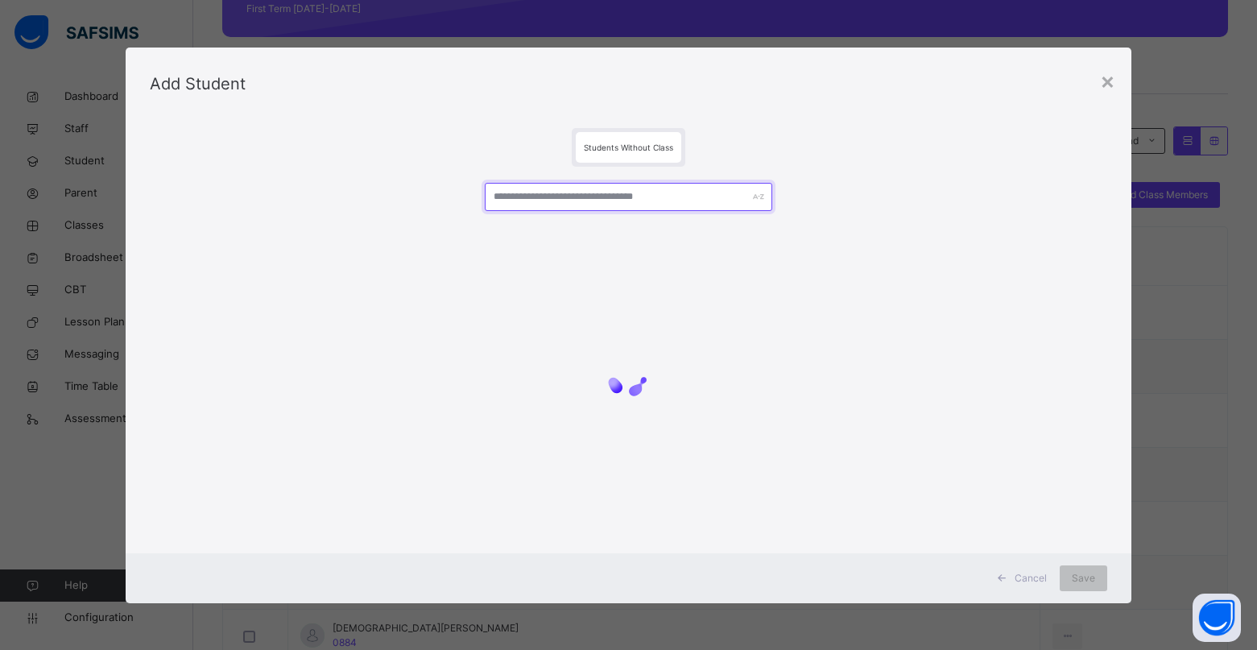
click at [681, 201] on input "text" at bounding box center [628, 197] width 287 height 28
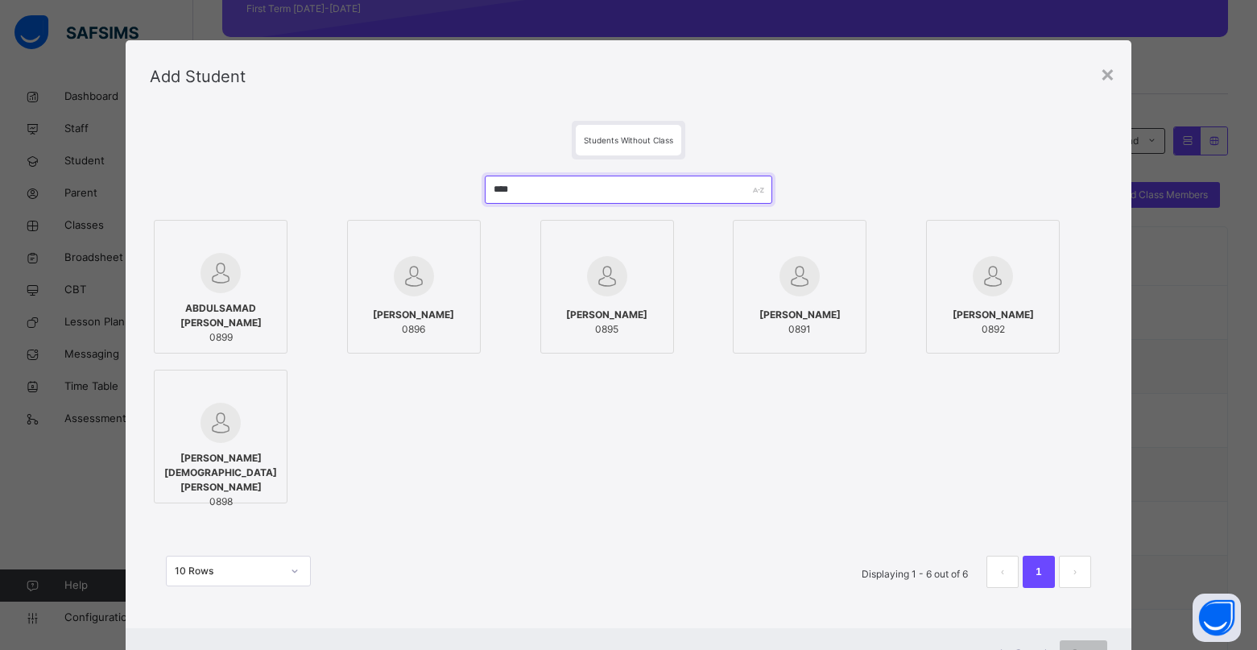
type input "****"
click at [209, 287] on img at bounding box center [220, 273] width 40 height 40
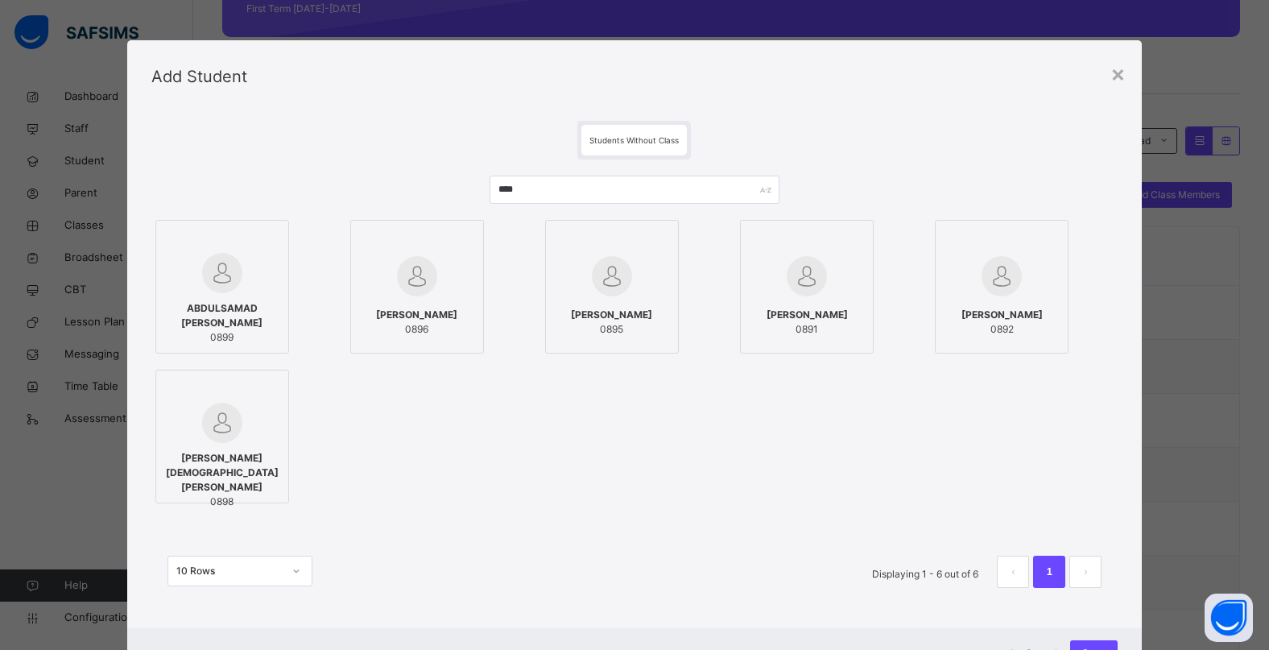
click at [204, 448] on div "[PERSON_NAME][DEMOGRAPHIC_DATA] [PERSON_NAME] 0898" at bounding box center [222, 480] width 116 height 74
click at [982, 285] on img at bounding box center [1001, 276] width 40 height 40
click at [421, 276] on img at bounding box center [417, 276] width 40 height 40
click at [609, 293] on img at bounding box center [612, 276] width 40 height 40
click at [788, 262] on img at bounding box center [806, 276] width 40 height 40
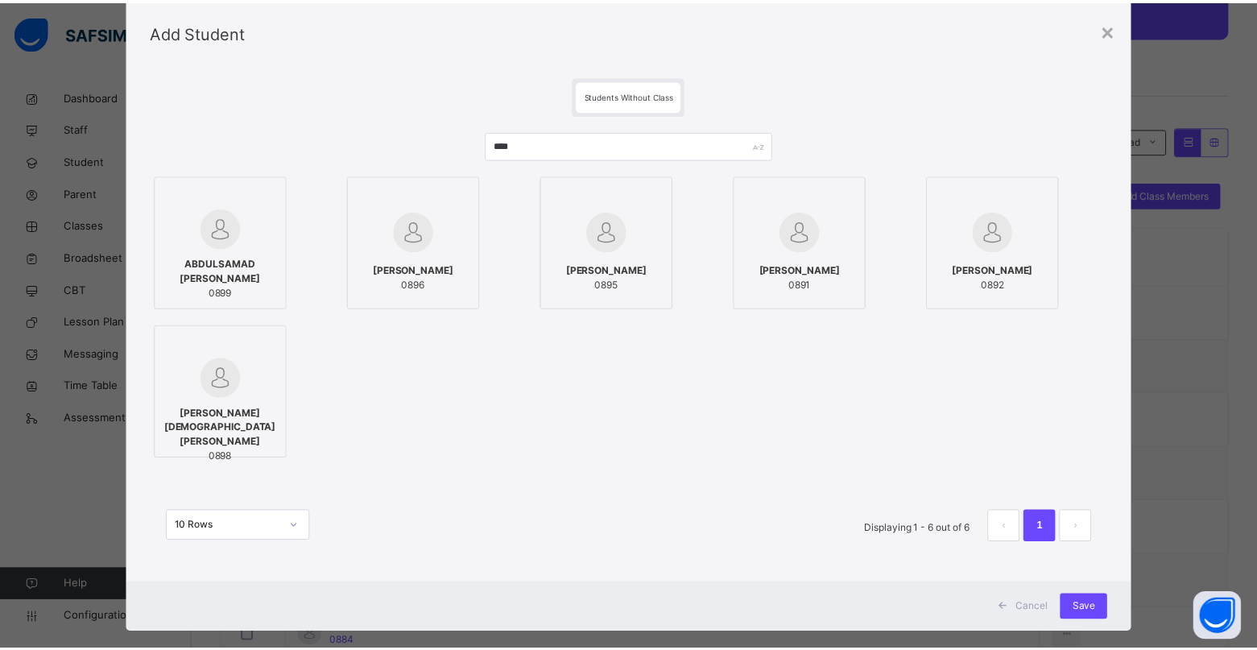
scroll to position [68, 0]
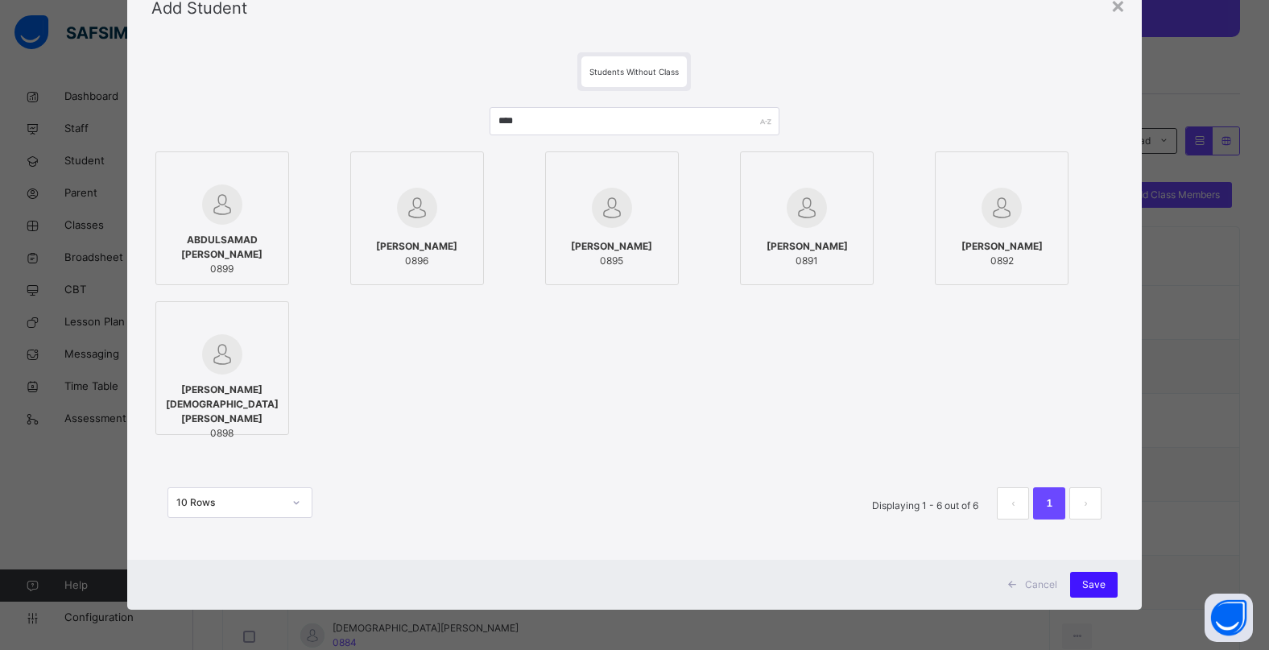
click at [1084, 585] on span "Save" at bounding box center [1093, 584] width 23 height 14
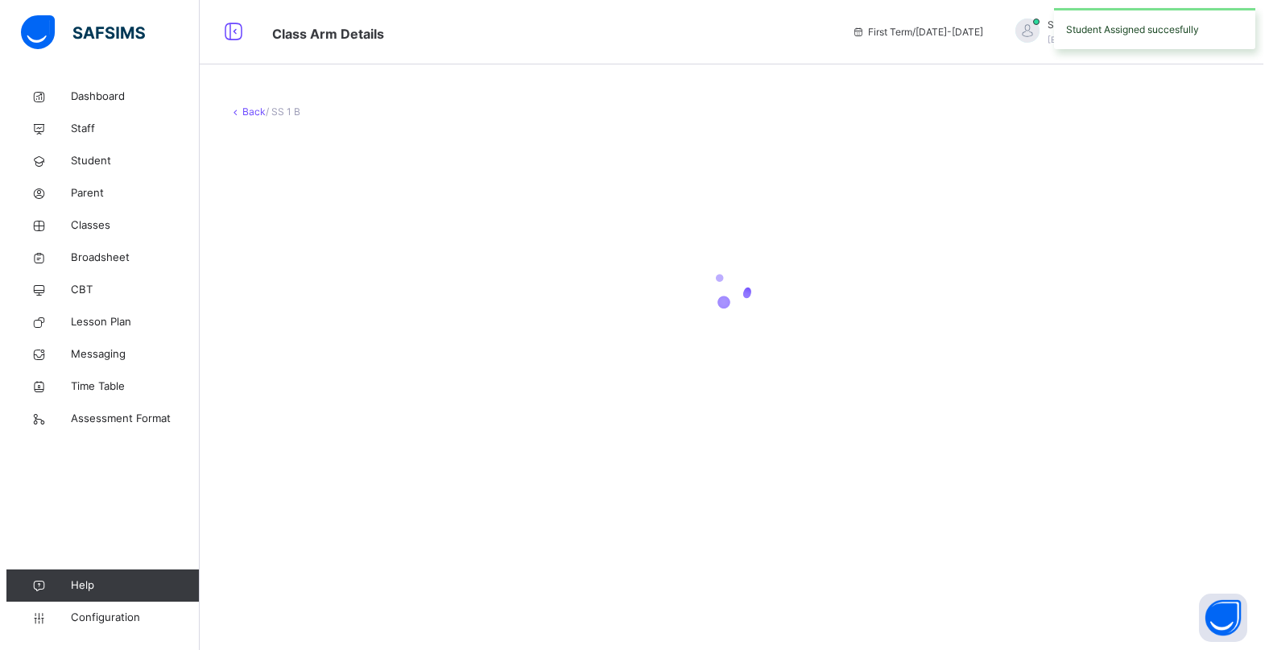
scroll to position [0, 0]
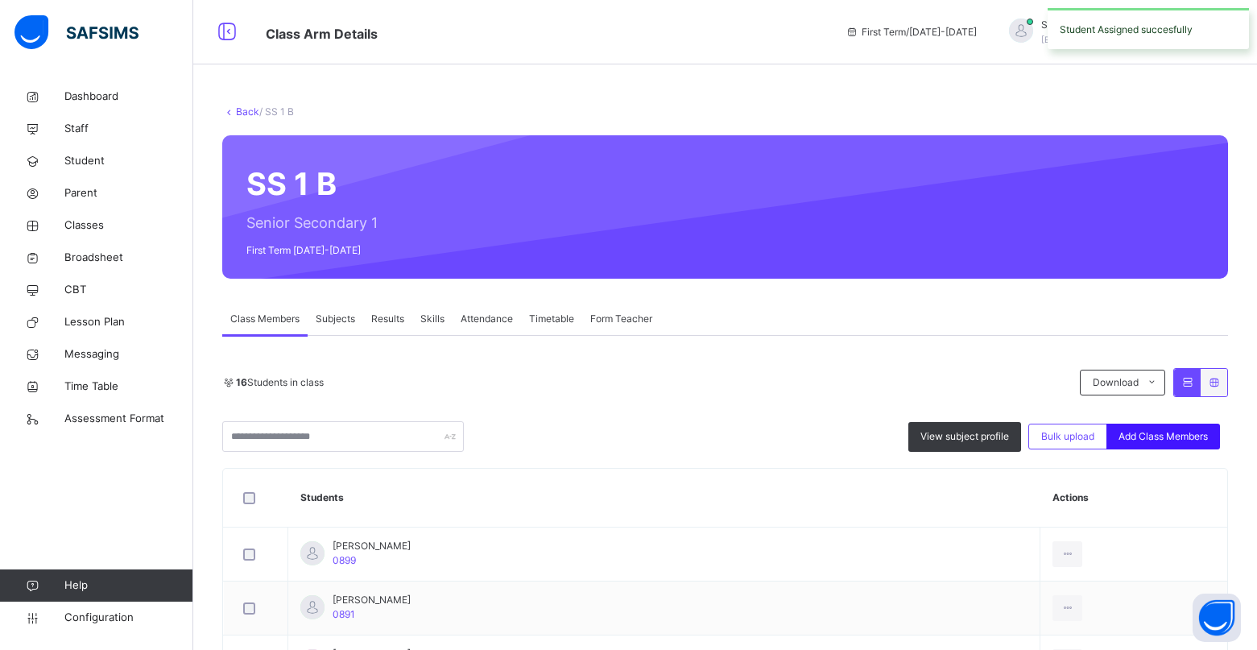
click at [1157, 432] on span "Add Class Members" at bounding box center [1162, 436] width 89 height 14
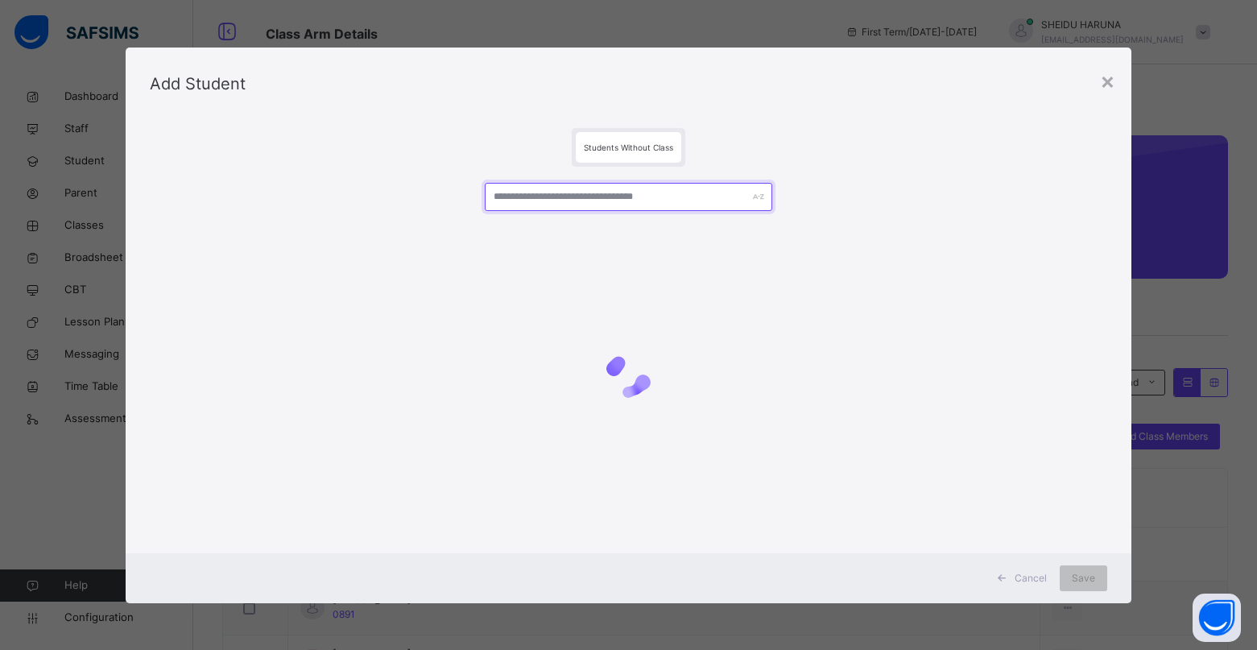
click at [654, 200] on input "text" at bounding box center [628, 197] width 287 height 28
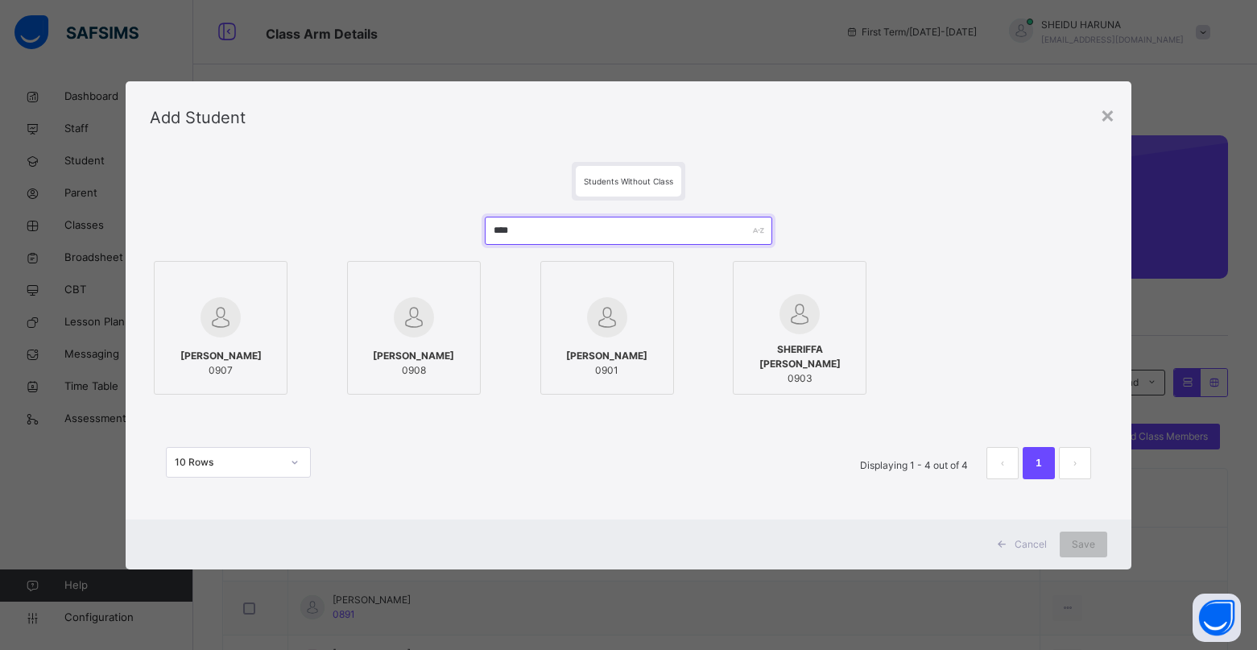
type input "****"
click at [208, 325] on img at bounding box center [220, 317] width 40 height 40
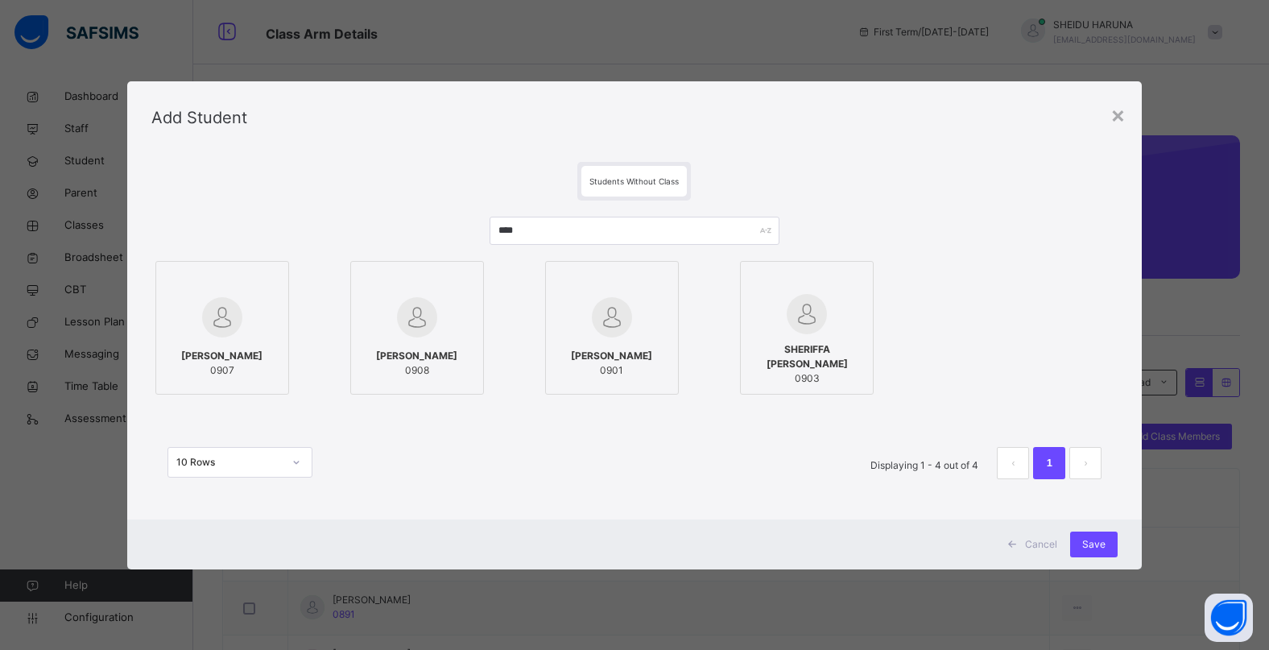
click at [592, 320] on img at bounding box center [612, 317] width 40 height 40
click at [443, 308] on div at bounding box center [417, 317] width 116 height 47
click at [800, 334] on div "SHERIFFA [PERSON_NAME] 0903" at bounding box center [807, 364] width 116 height 60
click at [1094, 547] on span "Save" at bounding box center [1093, 544] width 23 height 14
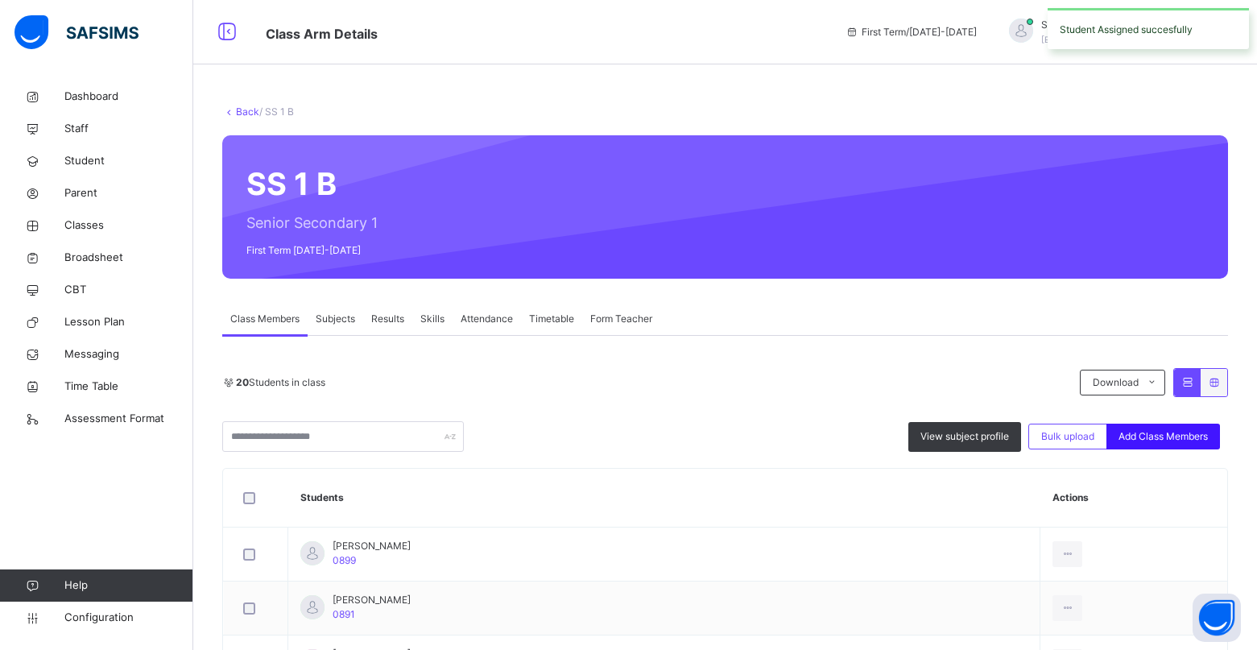
click at [1171, 440] on span "Add Class Members" at bounding box center [1162, 436] width 89 height 14
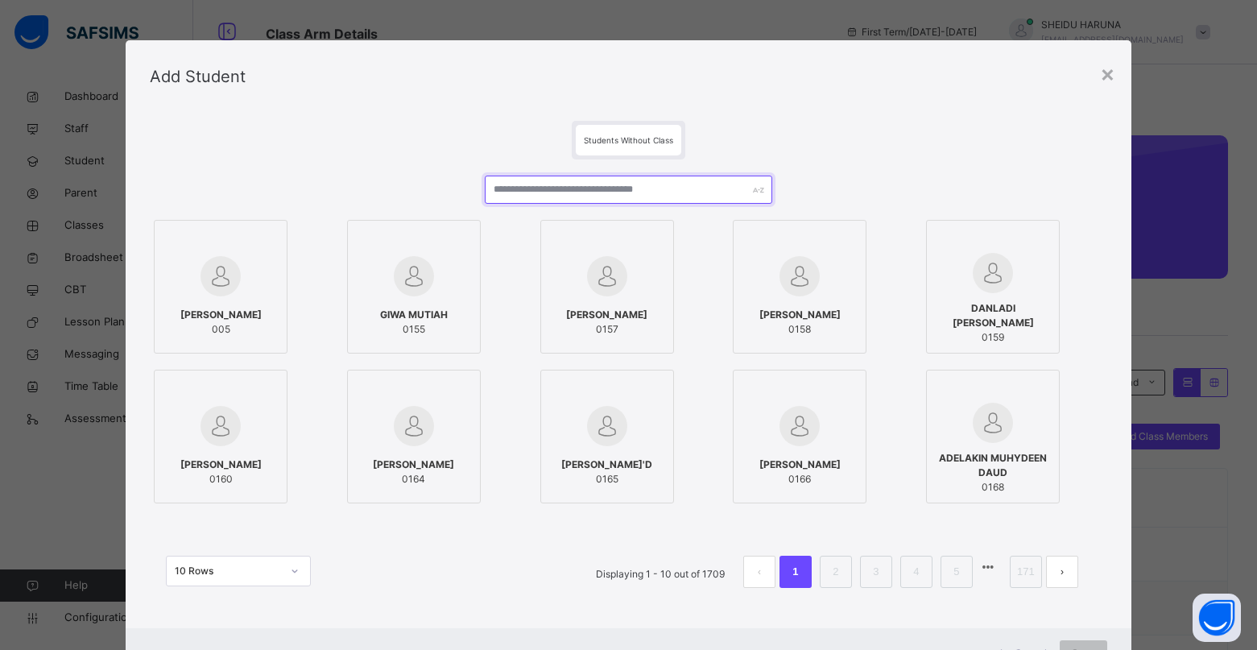
click at [644, 197] on input "text" at bounding box center [628, 189] width 287 height 28
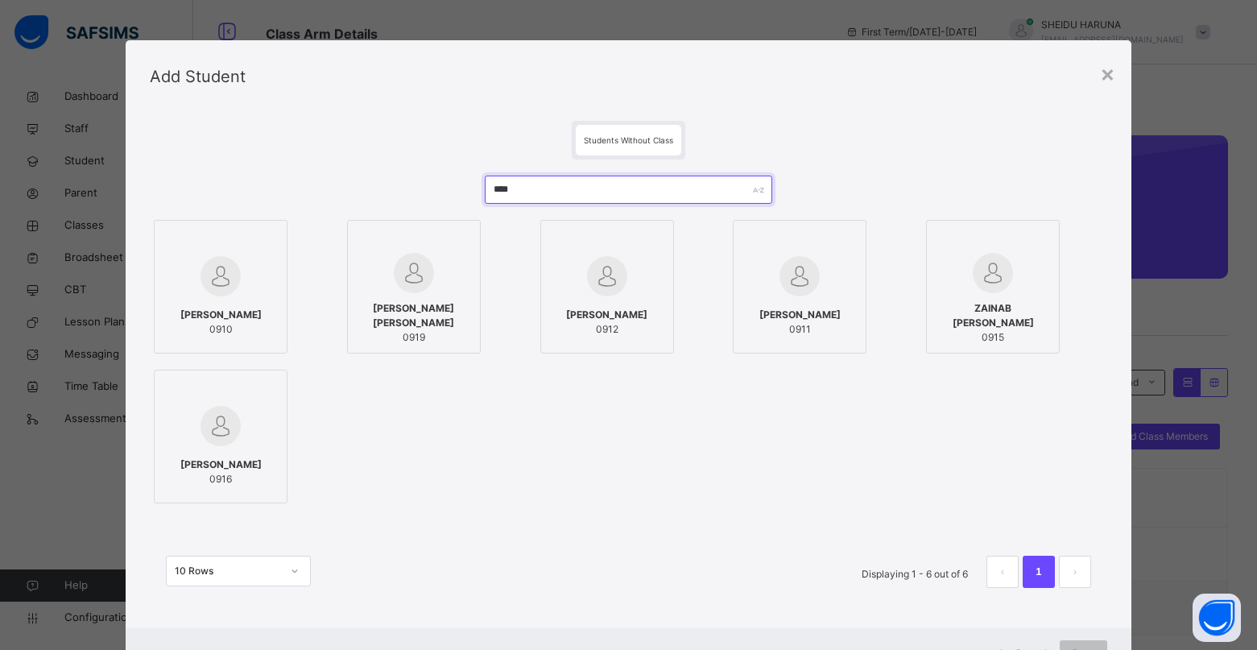
type input "****"
click at [200, 276] on img at bounding box center [220, 276] width 40 height 40
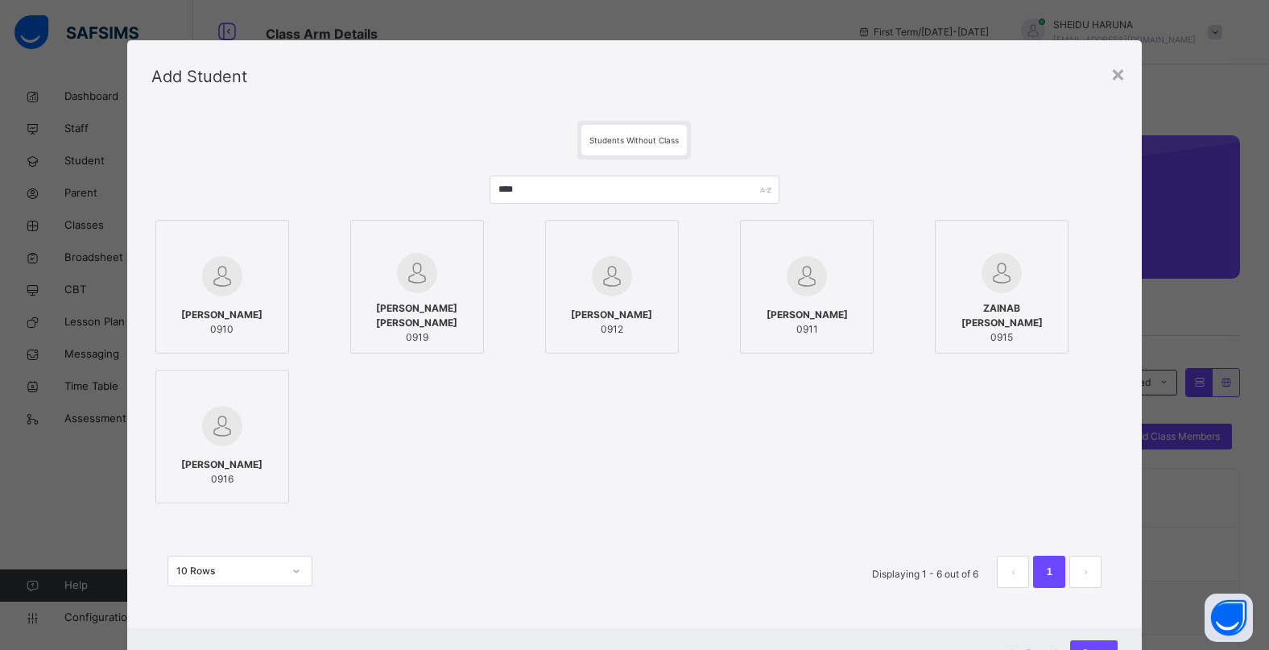
click at [786, 313] on span "[PERSON_NAME]" at bounding box center [806, 315] width 81 height 14
click at [237, 423] on img at bounding box center [222, 426] width 40 height 40
click at [625, 292] on img at bounding box center [612, 276] width 40 height 40
click at [429, 275] on img at bounding box center [417, 273] width 40 height 40
click at [1004, 293] on div "ZAINAB HARUNA HASHIRU 0915" at bounding box center [1001, 323] width 116 height 60
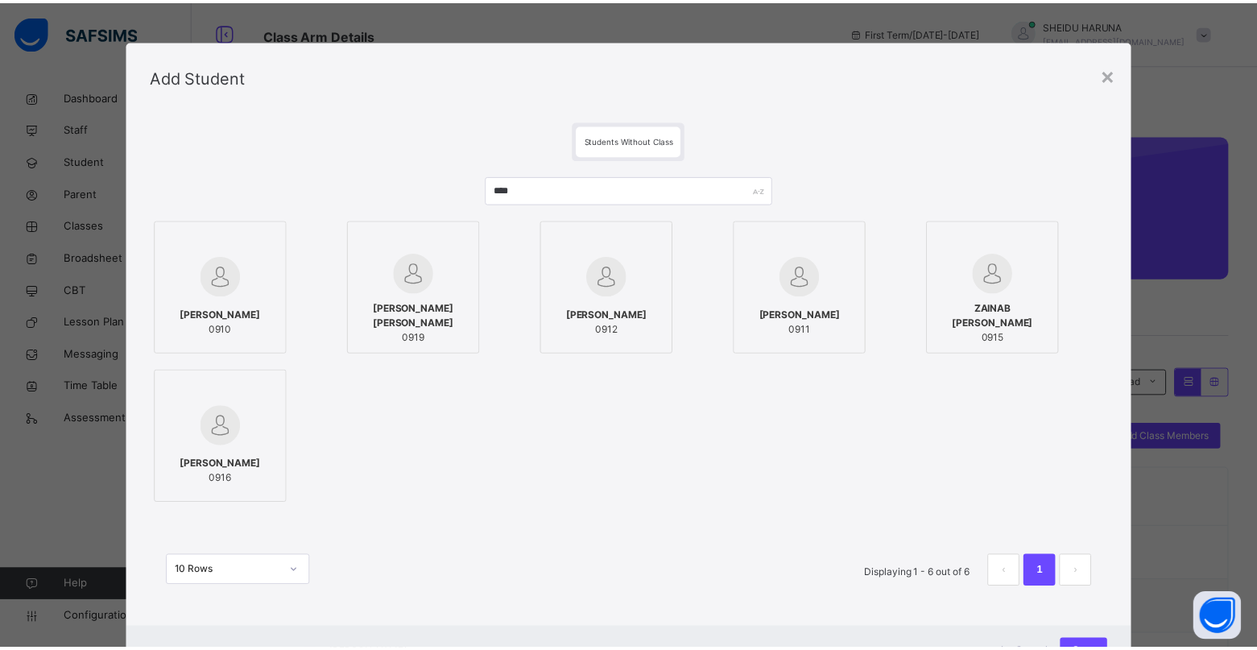
scroll to position [68, 0]
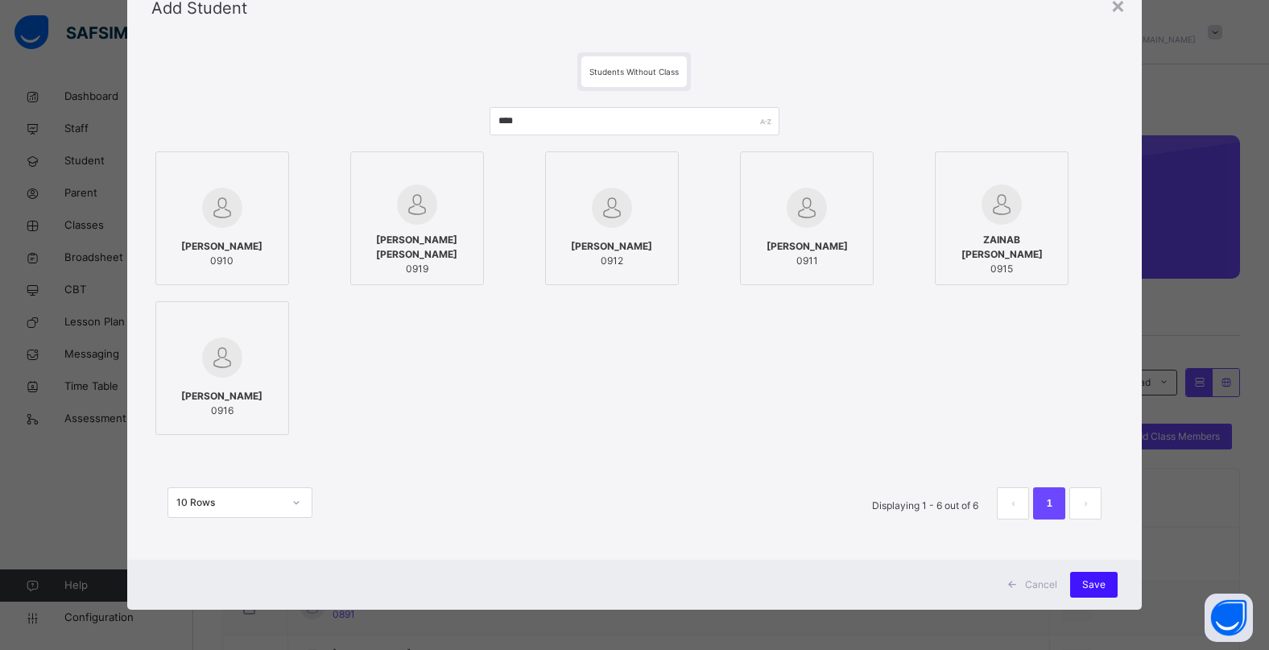
click at [1095, 588] on span "Save" at bounding box center [1093, 584] width 23 height 14
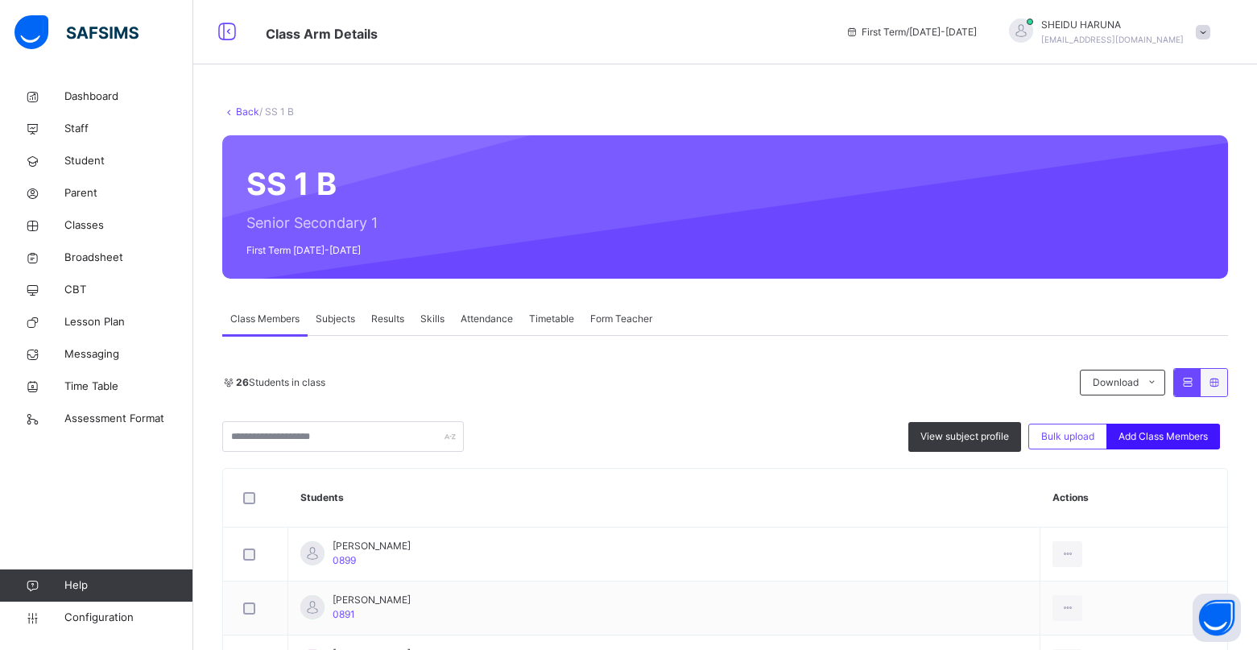
click at [1191, 440] on span "Add Class Members" at bounding box center [1162, 436] width 89 height 14
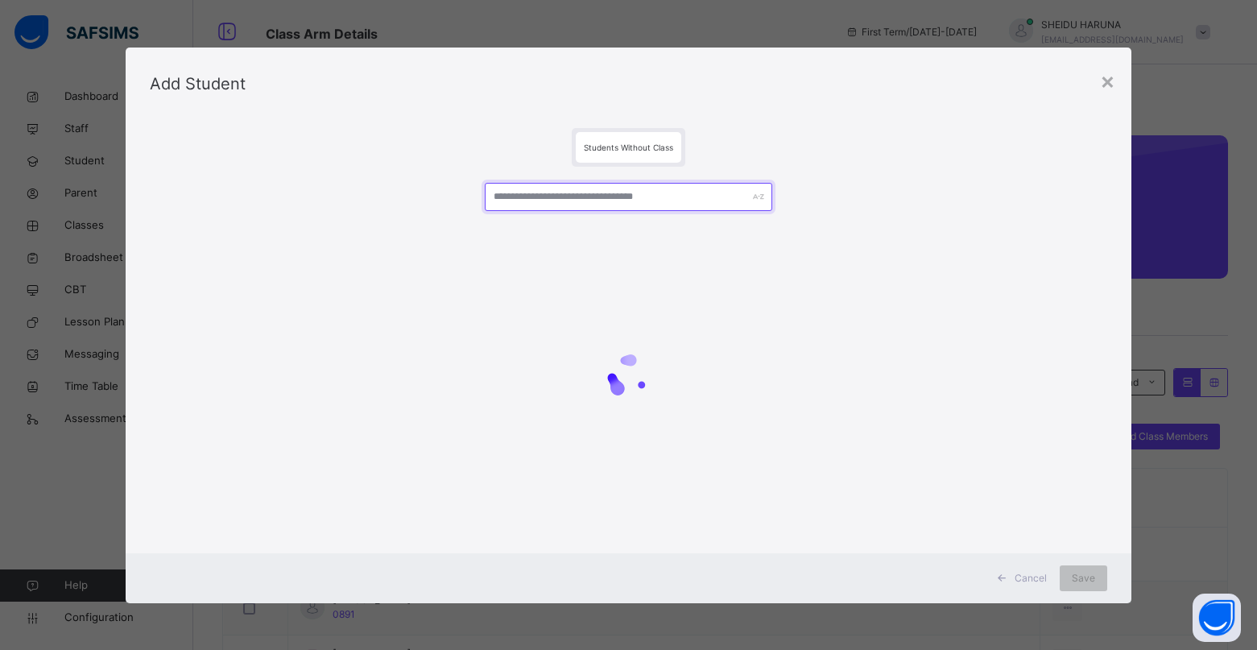
click at [623, 192] on input "text" at bounding box center [628, 197] width 287 height 28
type input "*"
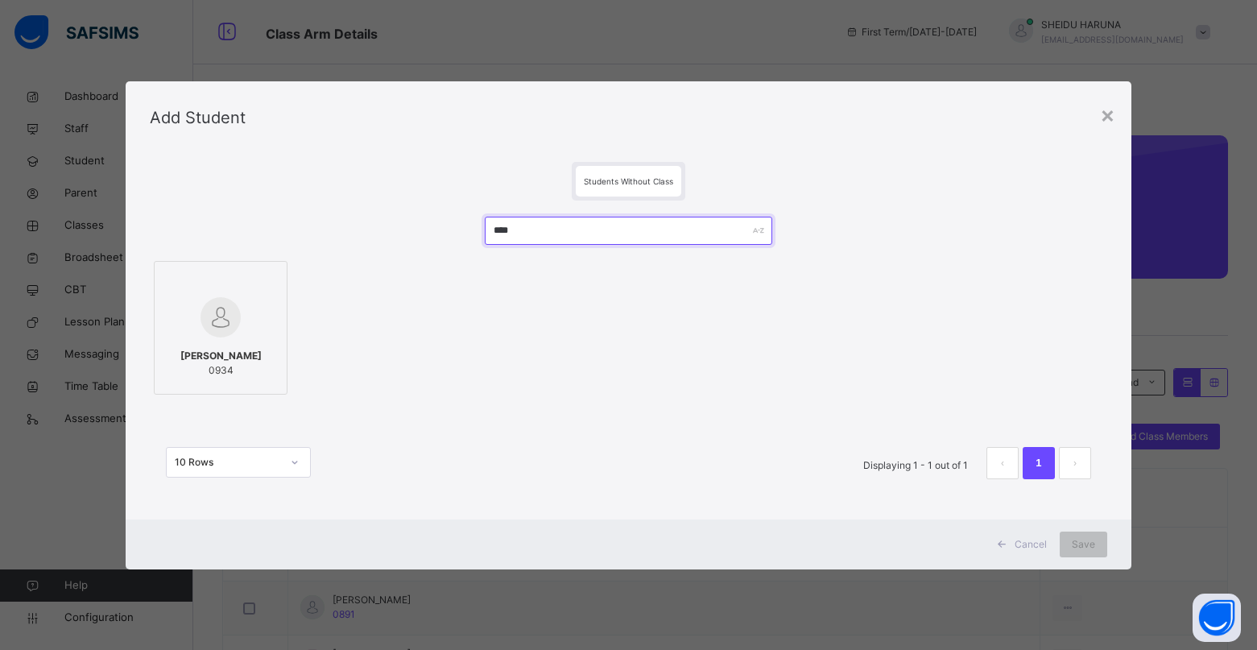
type input "****"
click at [202, 325] on img at bounding box center [220, 317] width 40 height 40
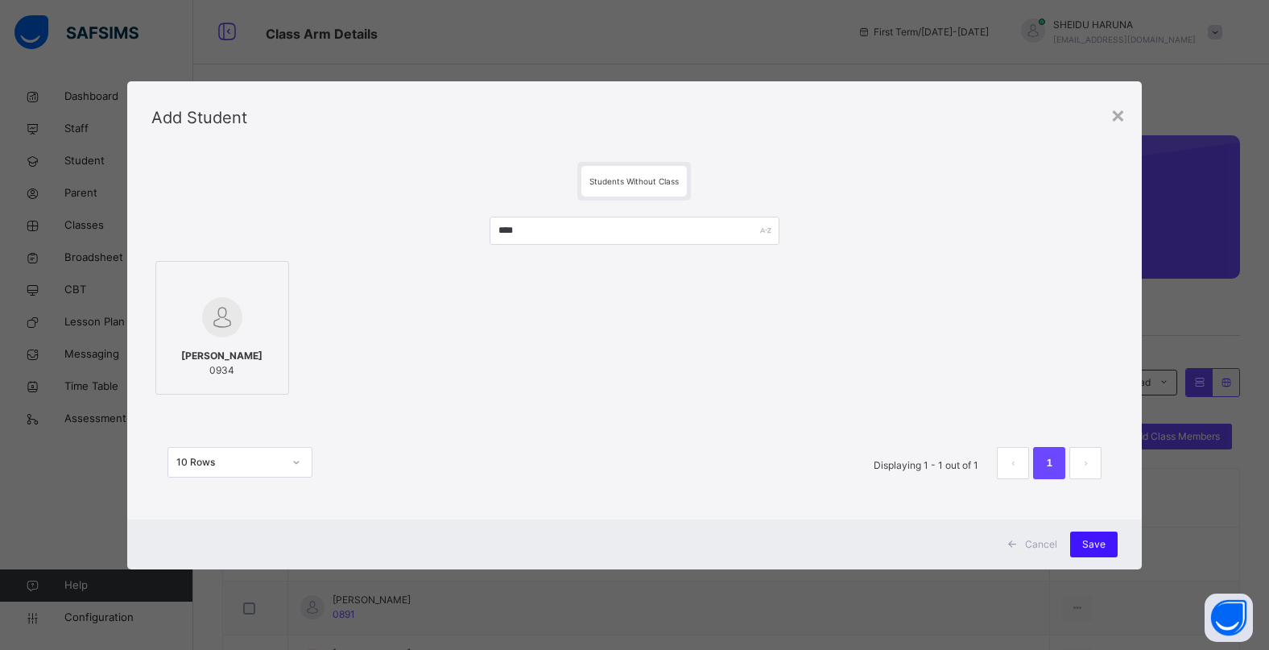
click at [1082, 548] on div "Save" at bounding box center [1093, 544] width 47 height 26
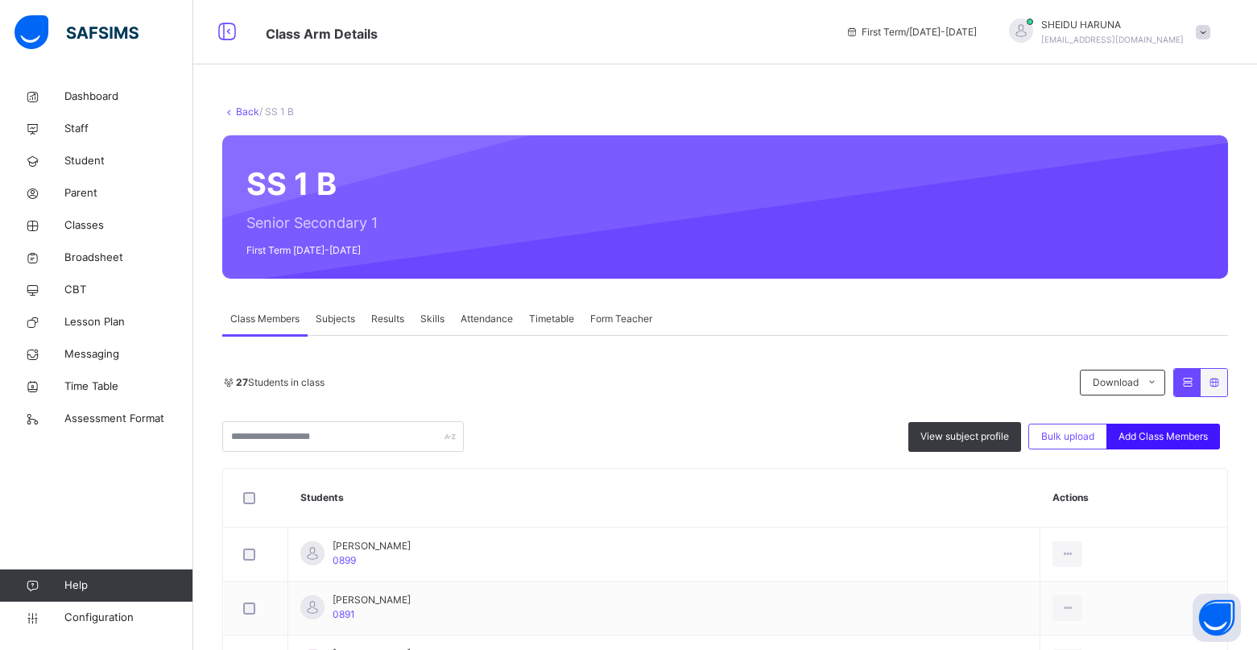
click at [1191, 424] on div "Add Class Members" at bounding box center [1163, 436] width 114 height 26
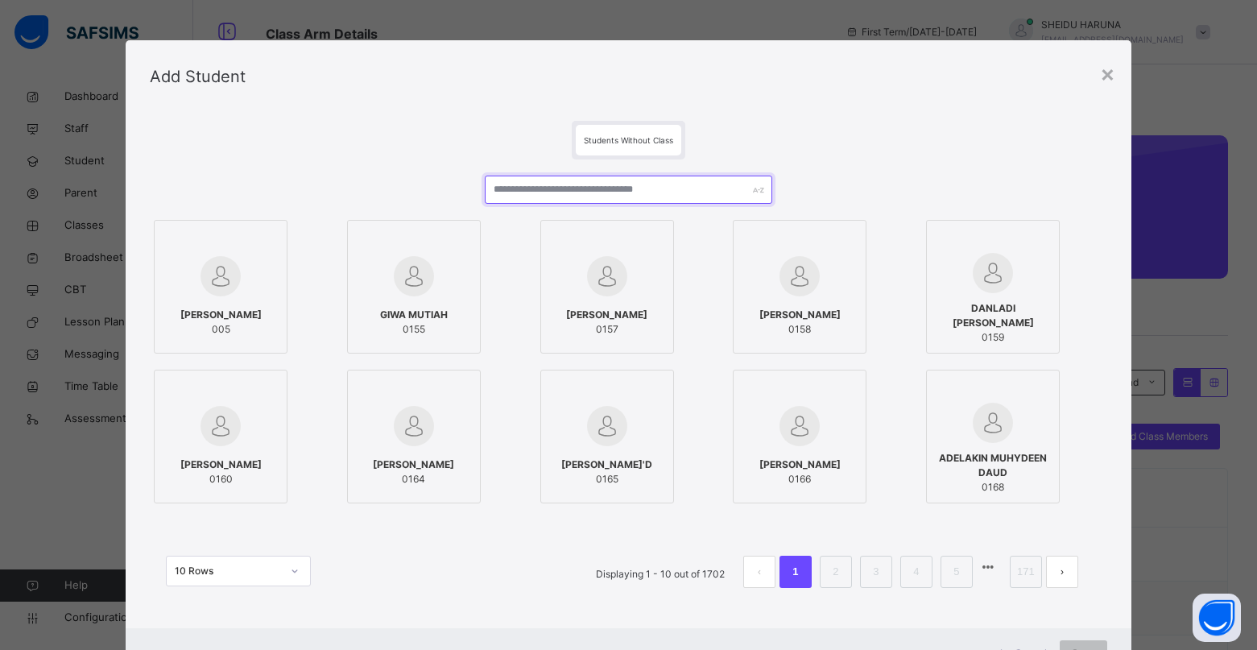
click at [659, 198] on input "text" at bounding box center [628, 189] width 287 height 28
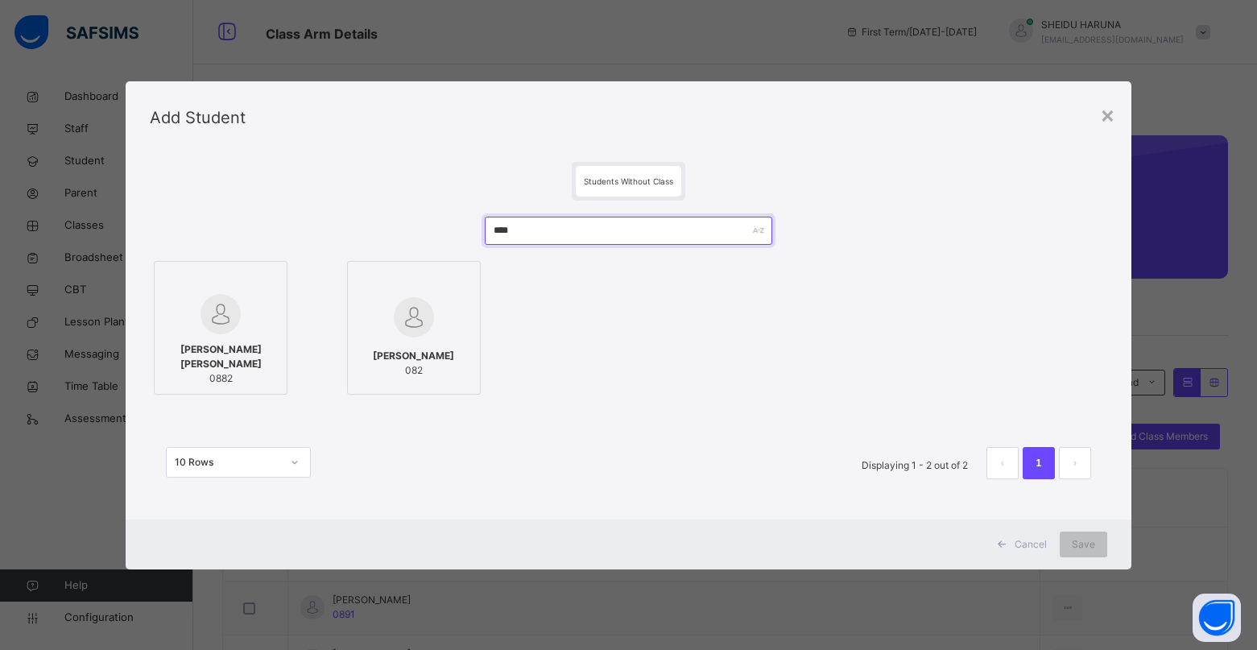
type input "****"
click at [222, 349] on span "[PERSON_NAME] [PERSON_NAME]" at bounding box center [221, 356] width 116 height 29
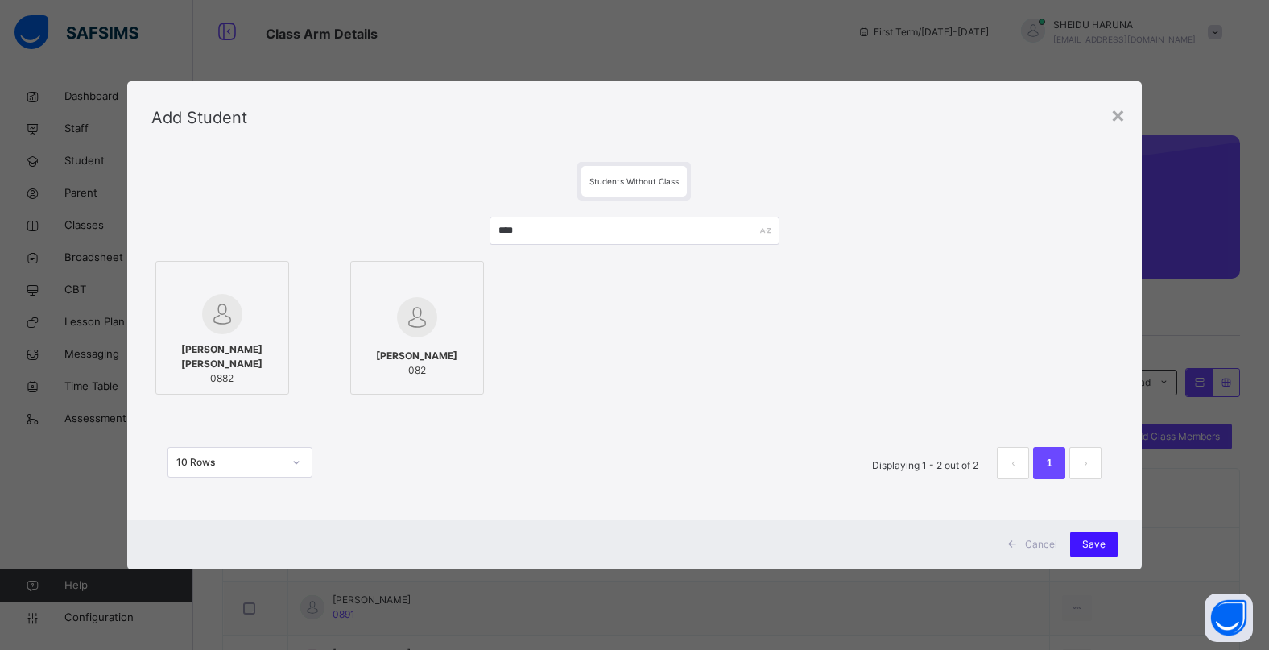
click at [1085, 549] on span "Save" at bounding box center [1093, 544] width 23 height 14
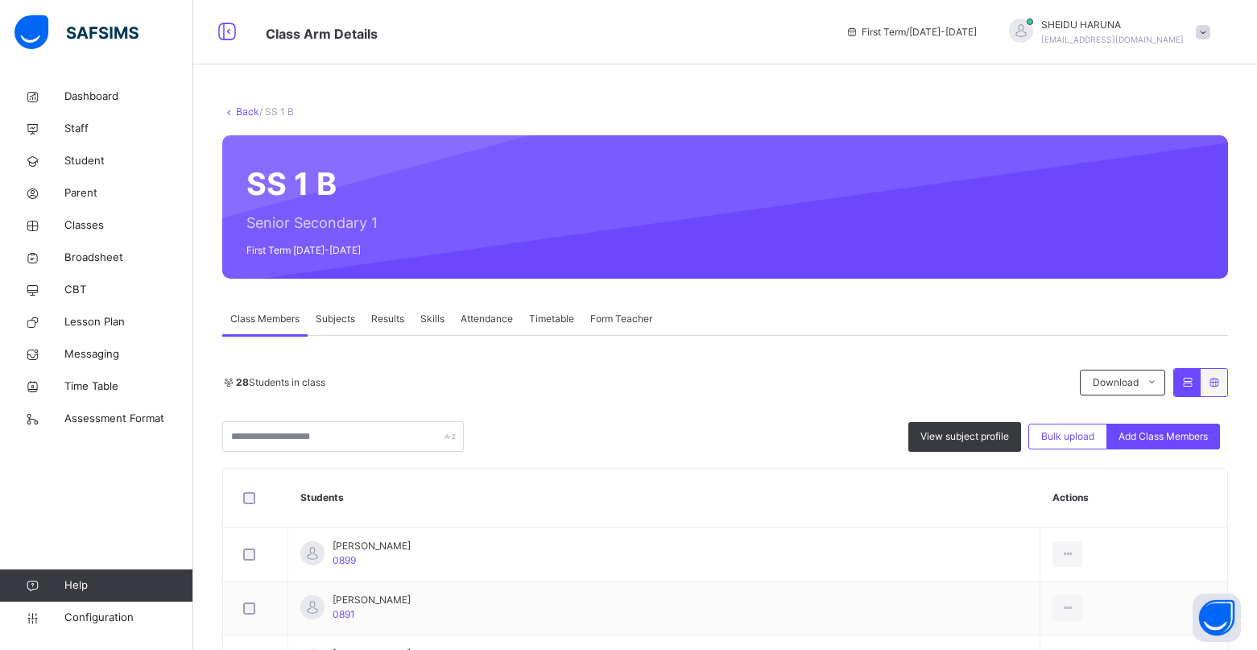
scroll to position [161, 0]
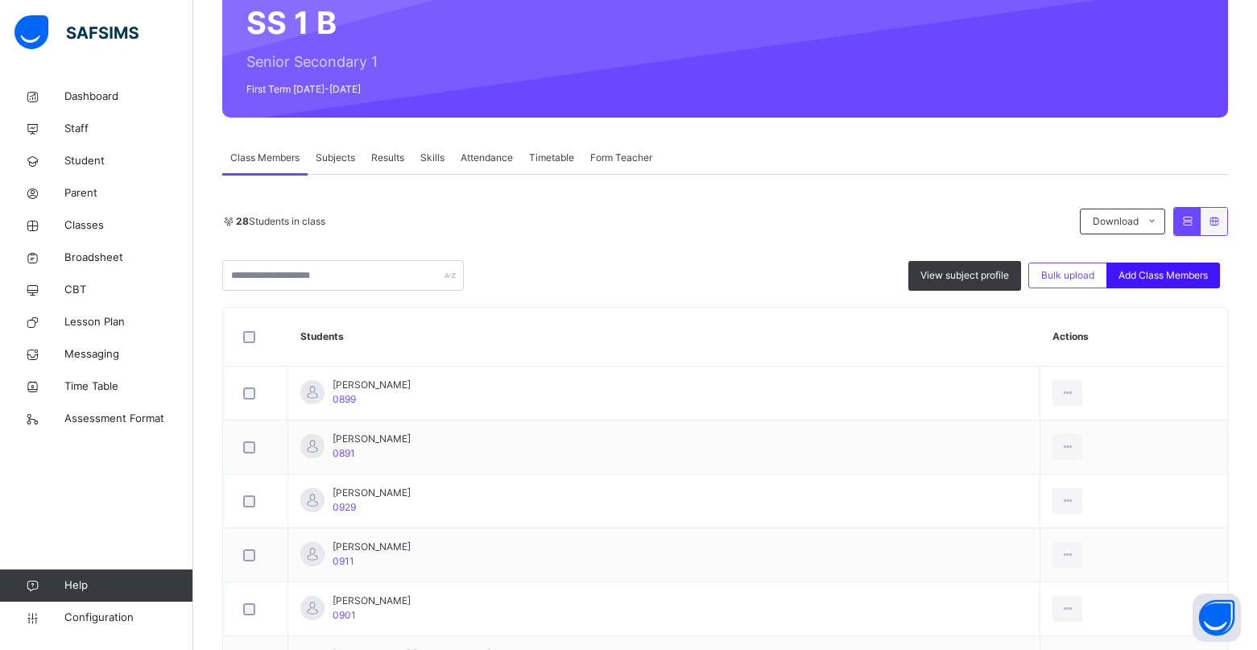
click at [1164, 279] on span "Add Class Members" at bounding box center [1162, 275] width 89 height 14
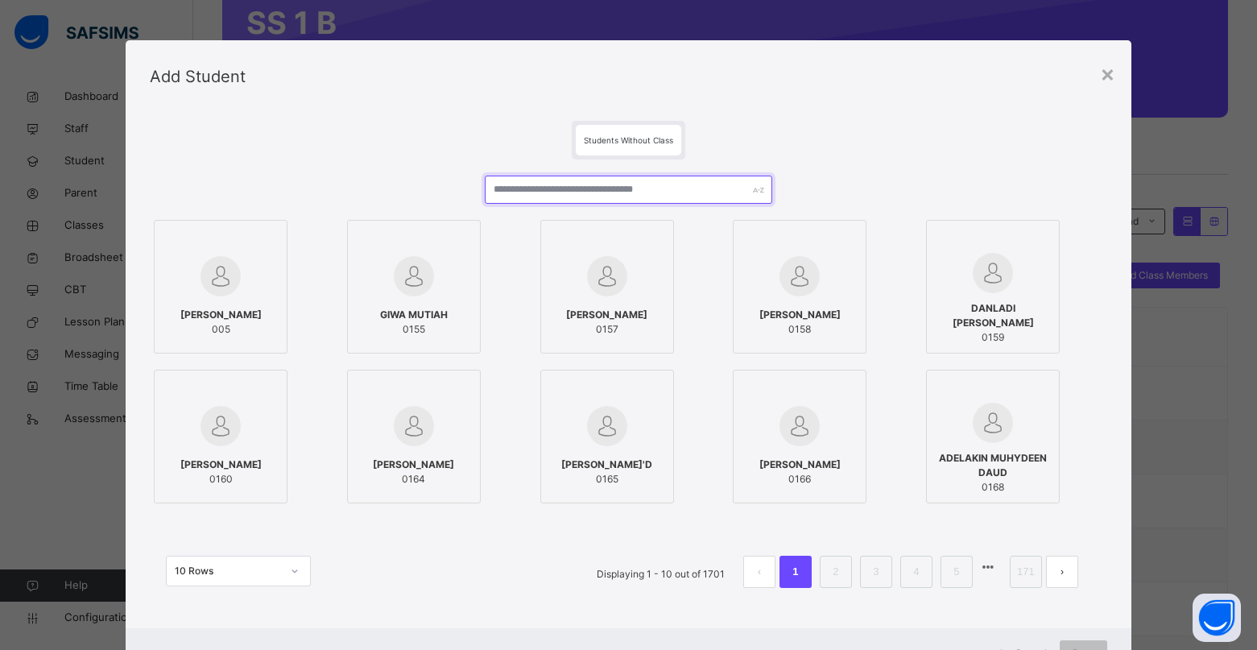
click at [592, 192] on input "text" at bounding box center [628, 189] width 287 height 28
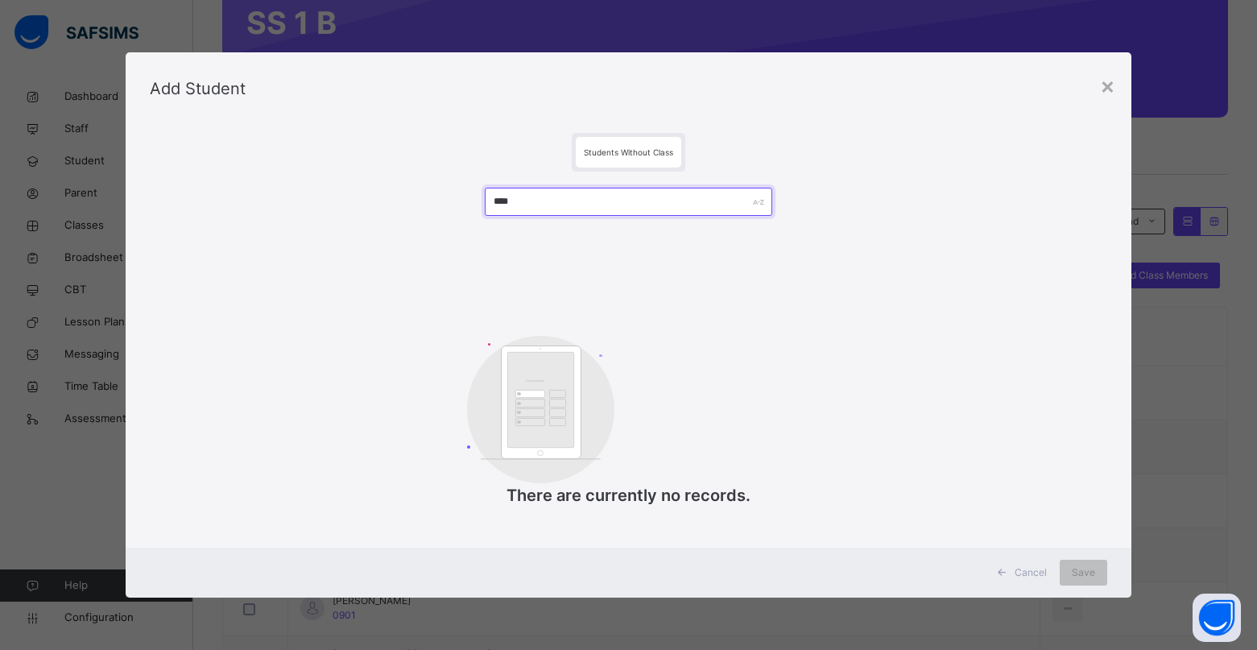
click at [497, 197] on input "****" at bounding box center [628, 202] width 287 height 28
click at [513, 202] on input "****" at bounding box center [628, 202] width 287 height 28
click at [1114, 91] on div "×" at bounding box center [1107, 85] width 15 height 34
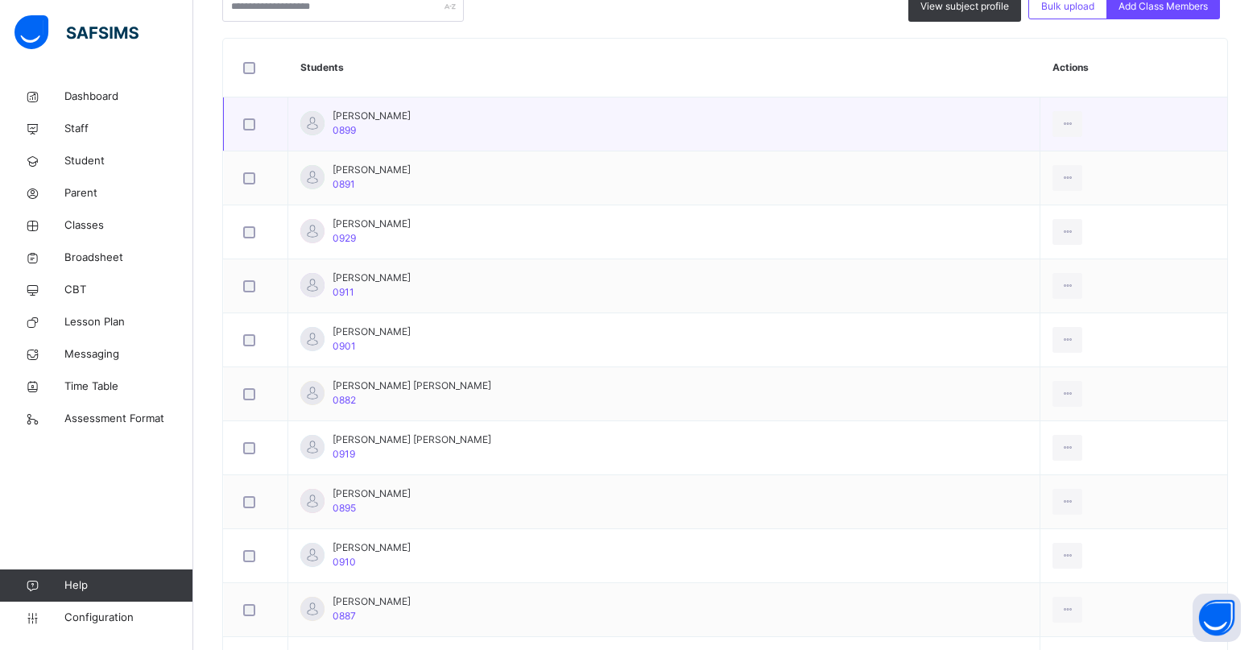
scroll to position [269, 0]
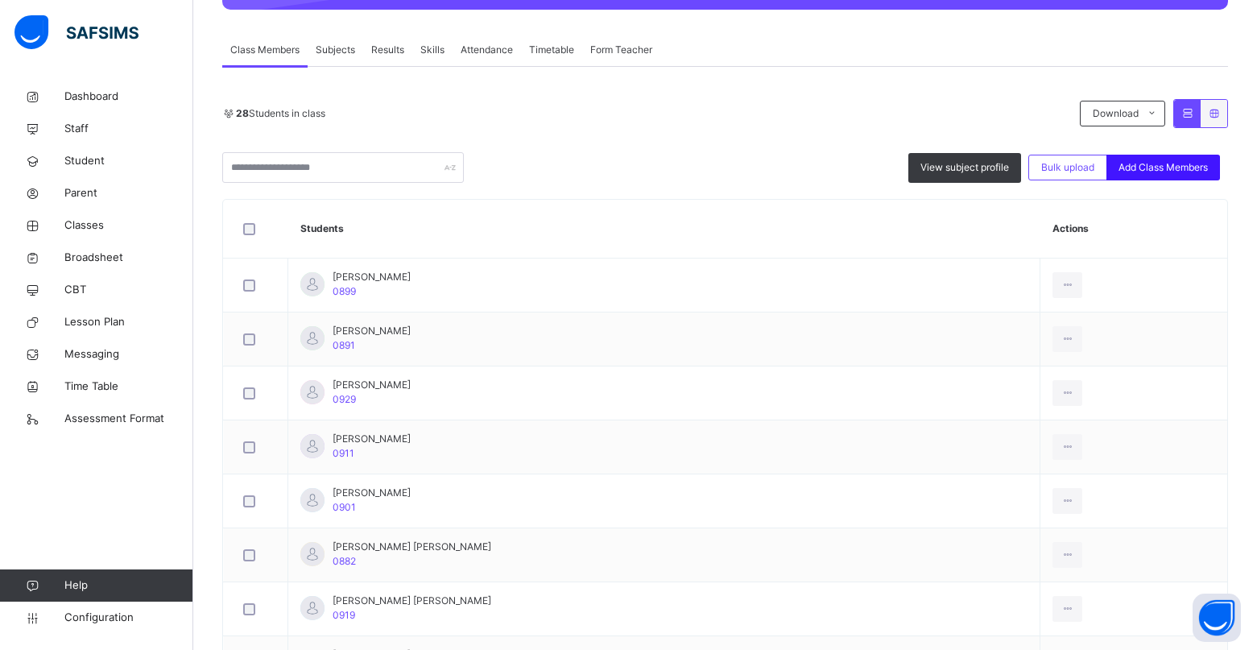
click at [1154, 165] on span "Add Class Members" at bounding box center [1162, 167] width 89 height 14
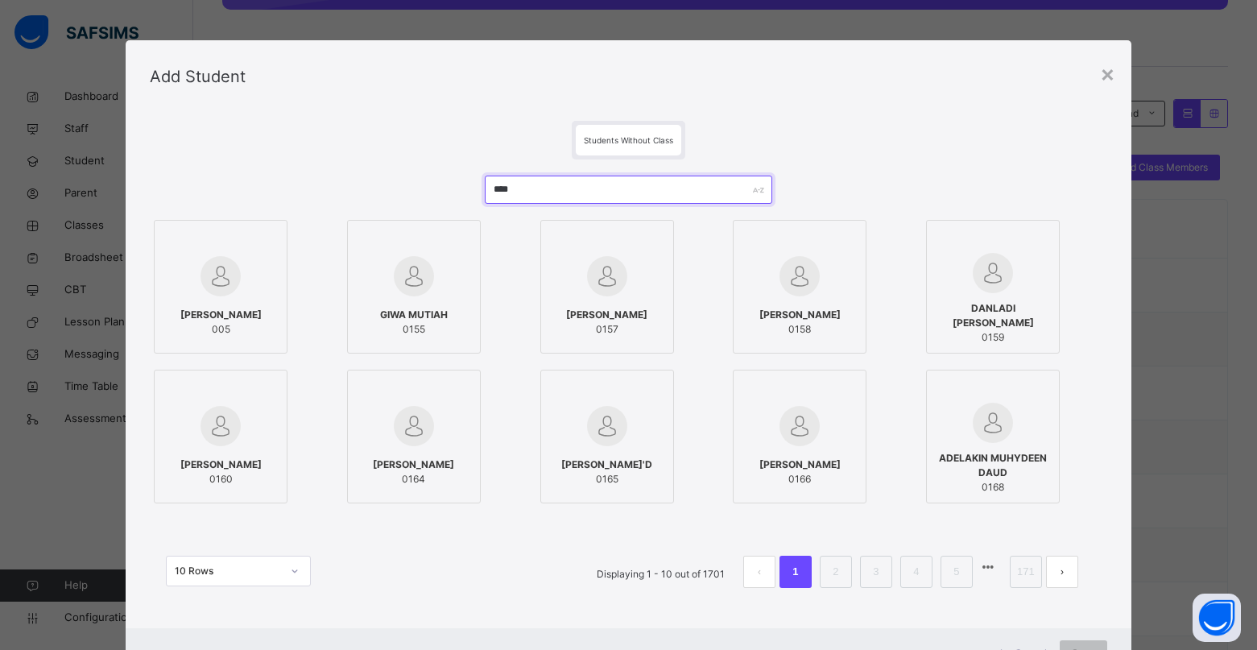
click at [561, 197] on input "****" at bounding box center [628, 189] width 287 height 28
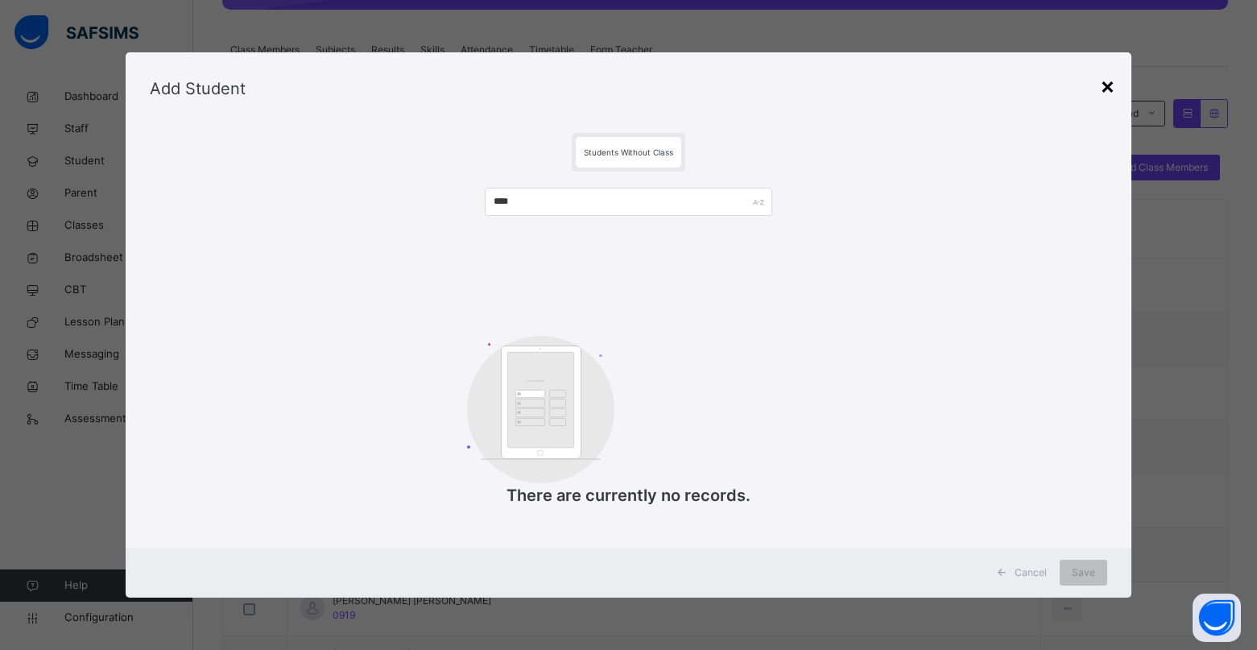
click at [1113, 91] on div "×" at bounding box center [1107, 85] width 15 height 34
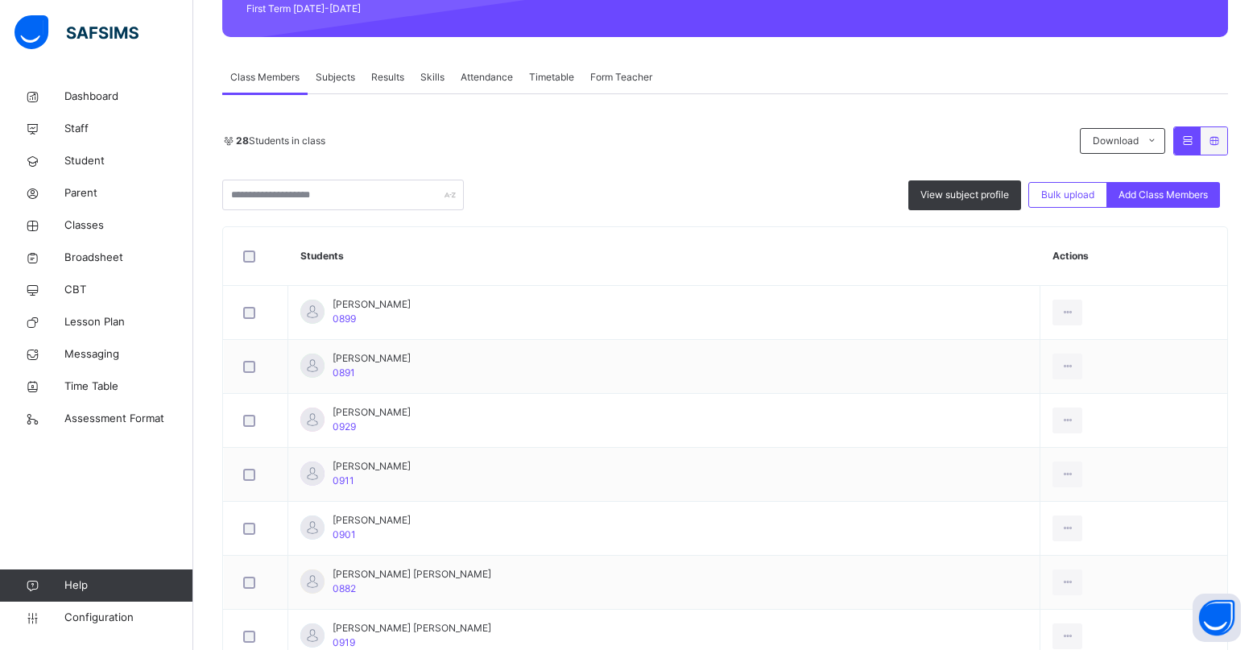
scroll to position [403, 0]
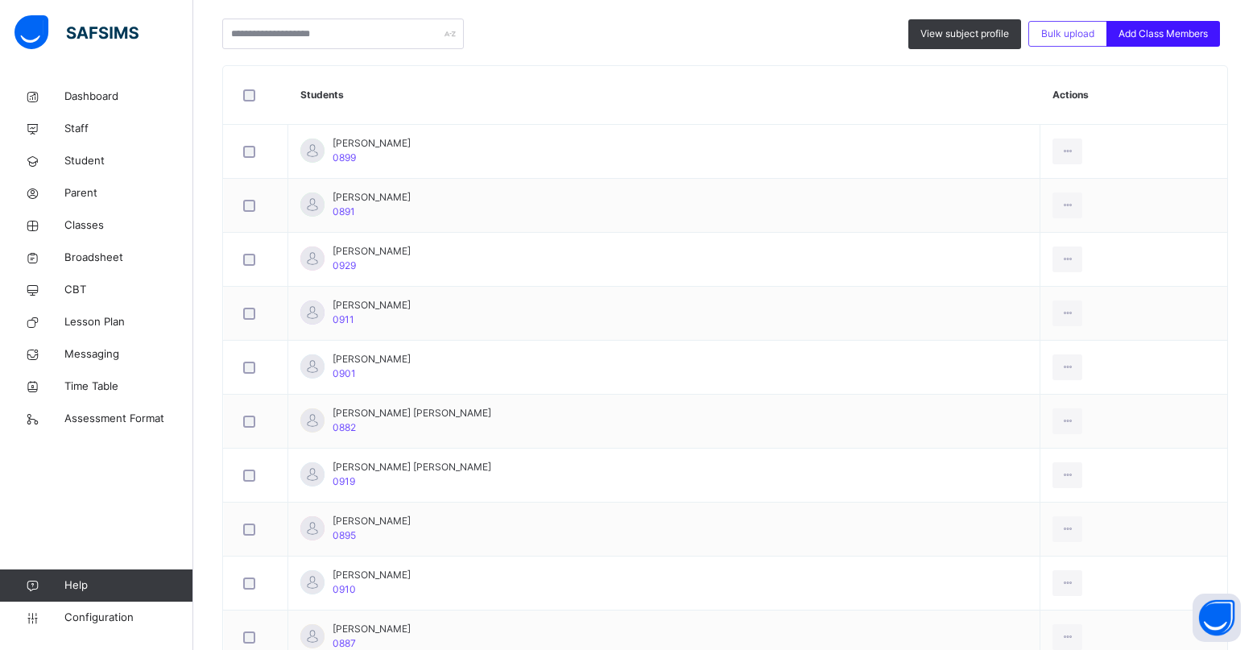
click at [1154, 31] on span "Add Class Members" at bounding box center [1162, 34] width 89 height 14
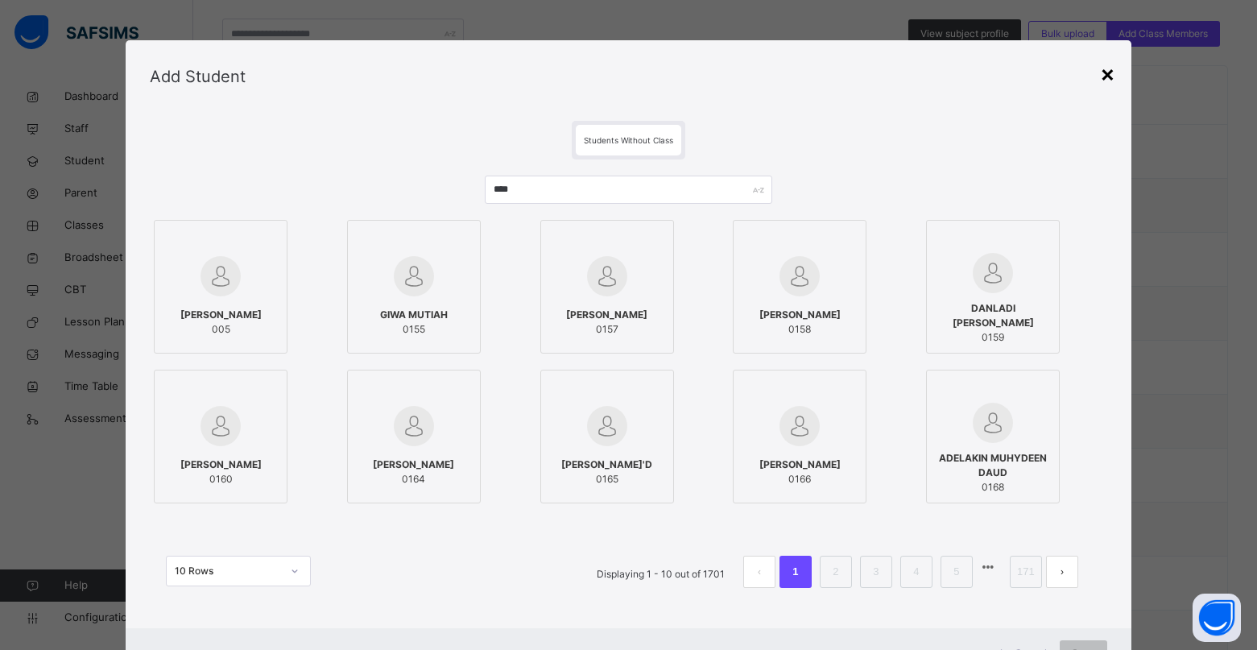
click at [1108, 76] on div "×" at bounding box center [1107, 73] width 15 height 34
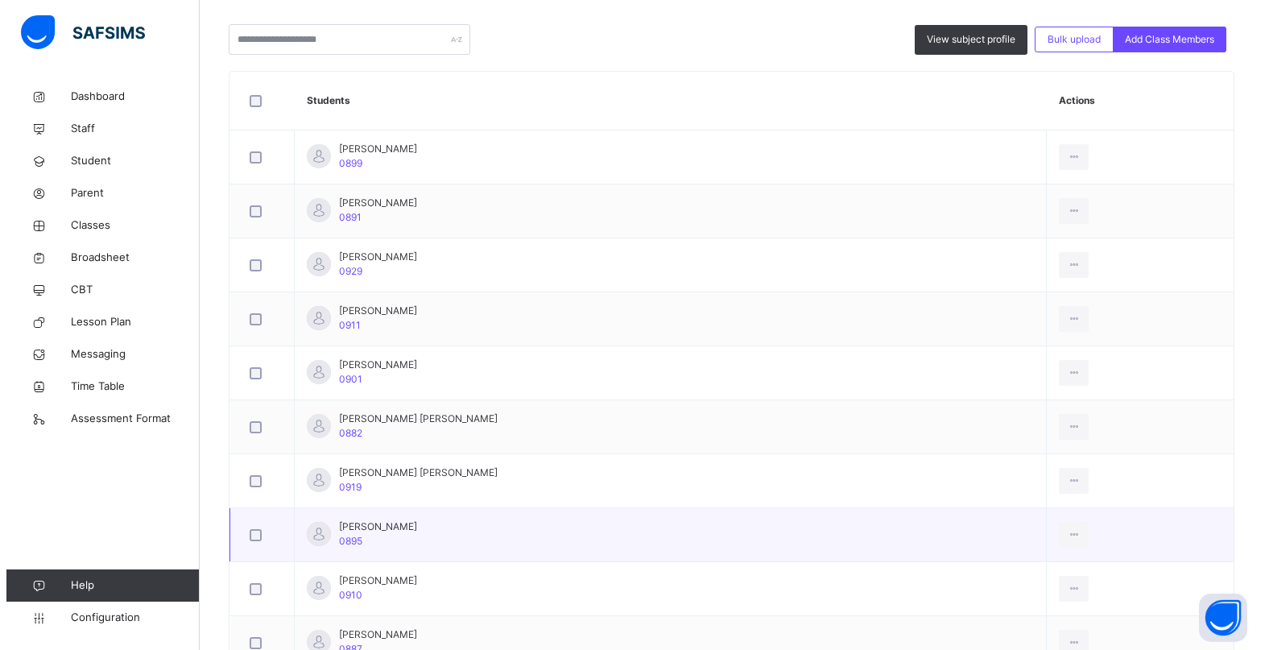
scroll to position [349, 0]
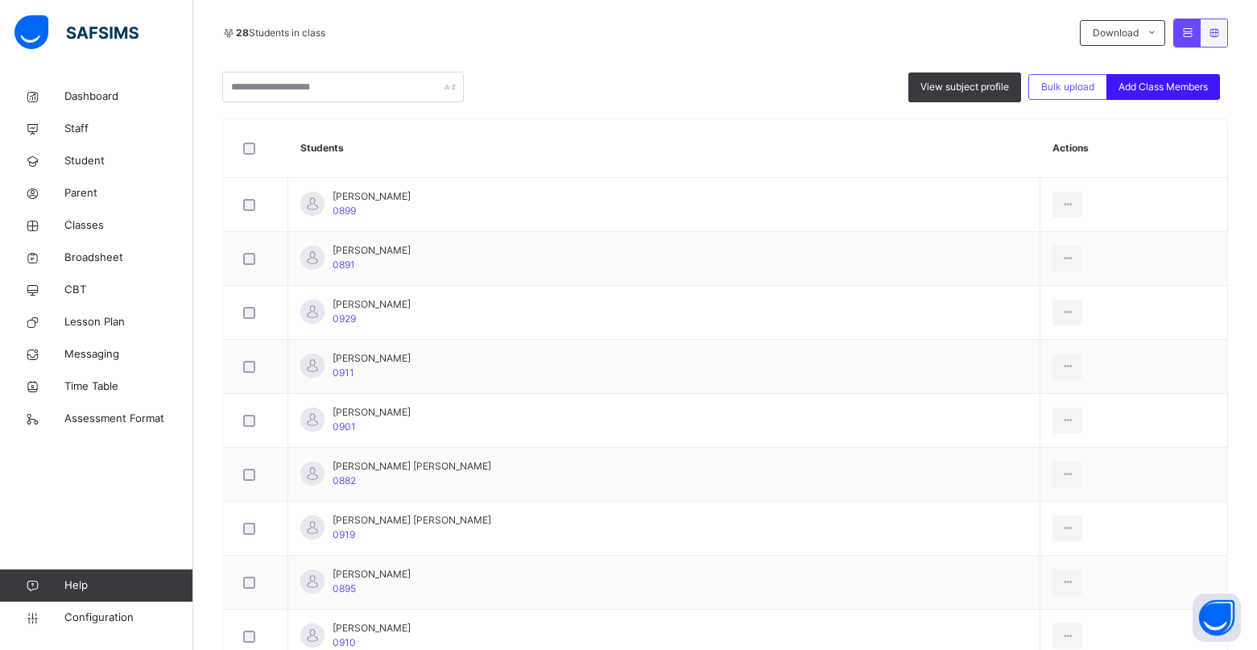
click at [1170, 89] on span "Add Class Members" at bounding box center [1162, 87] width 89 height 14
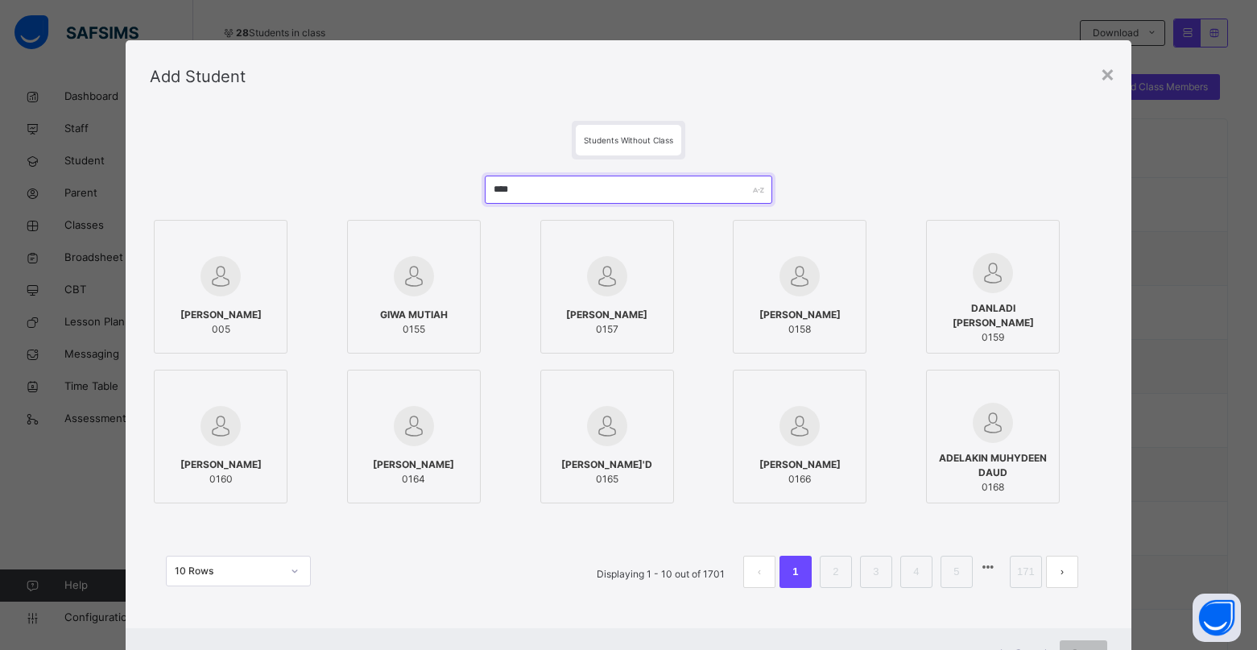
click at [552, 194] on input "****" at bounding box center [628, 189] width 287 height 28
click at [547, 196] on input "****" at bounding box center [628, 189] width 287 height 28
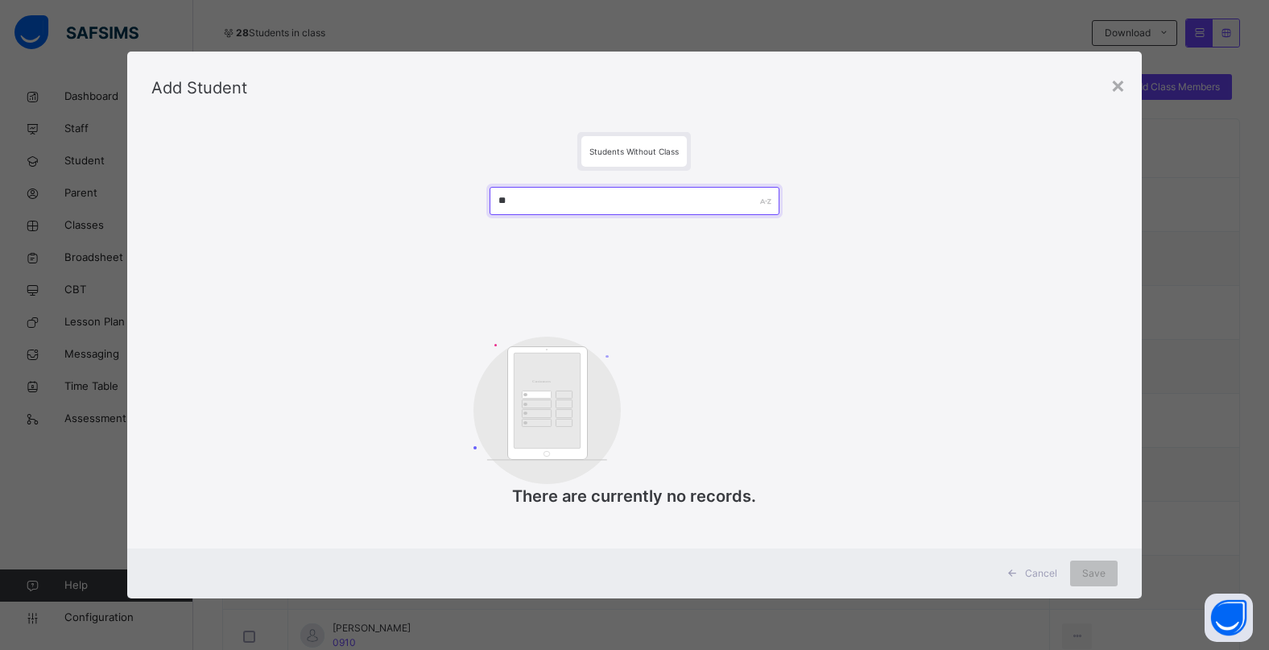
type input "*"
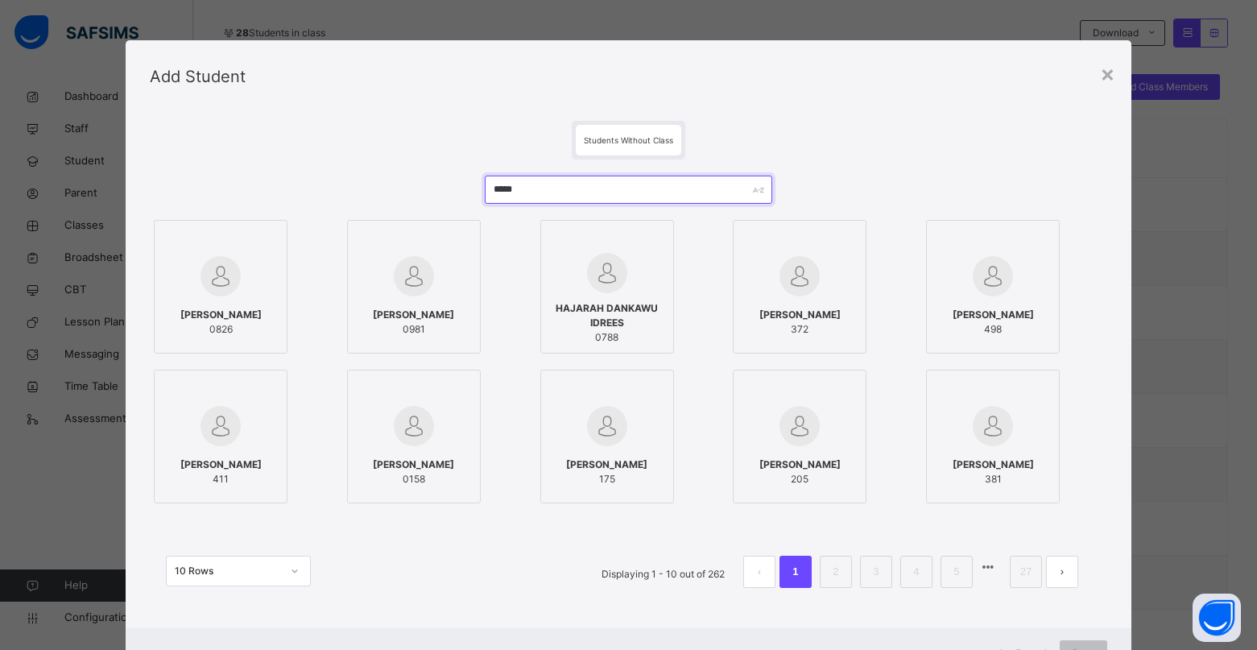
type input "******"
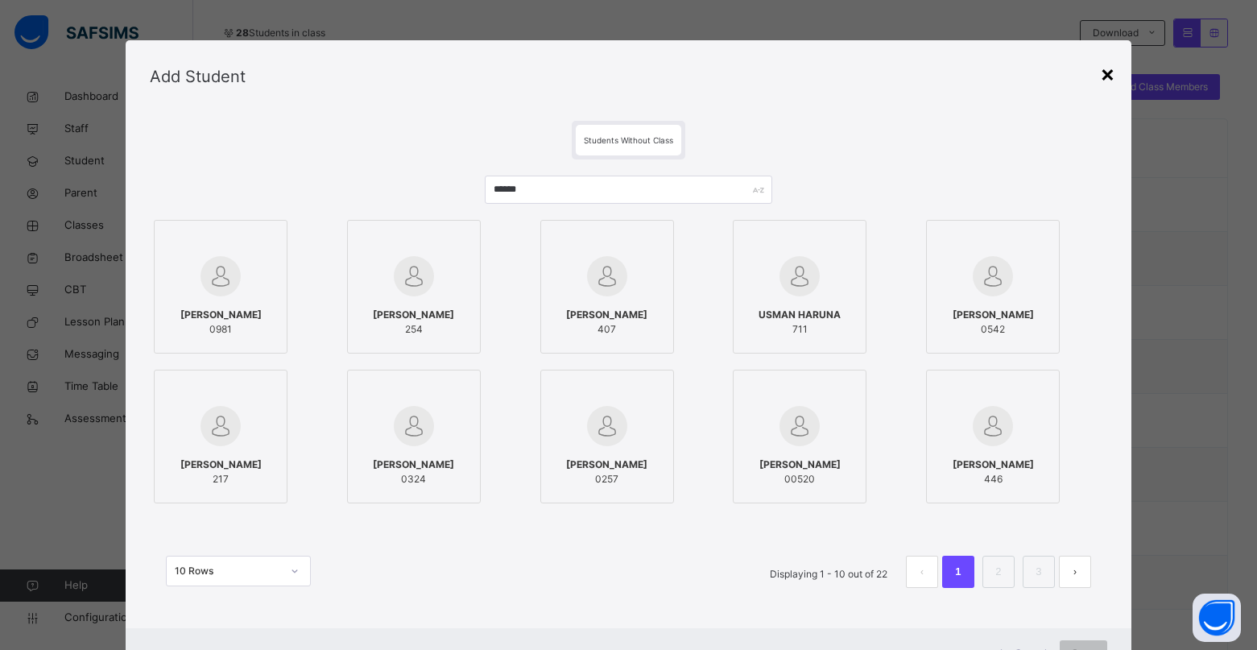
click at [1105, 74] on div "×" at bounding box center [1107, 73] width 15 height 34
click at [1105, 74] on div "Bulk upload" at bounding box center [1067, 87] width 79 height 26
click at [0, 0] on div "Bulk Upload Student Upload XLSX File Select your XLSX file from your computer t…" at bounding box center [0, 0] width 0 height 0
drag, startPoint x: 1105, startPoint y: 74, endPoint x: 1135, endPoint y: 121, distance: 55.4
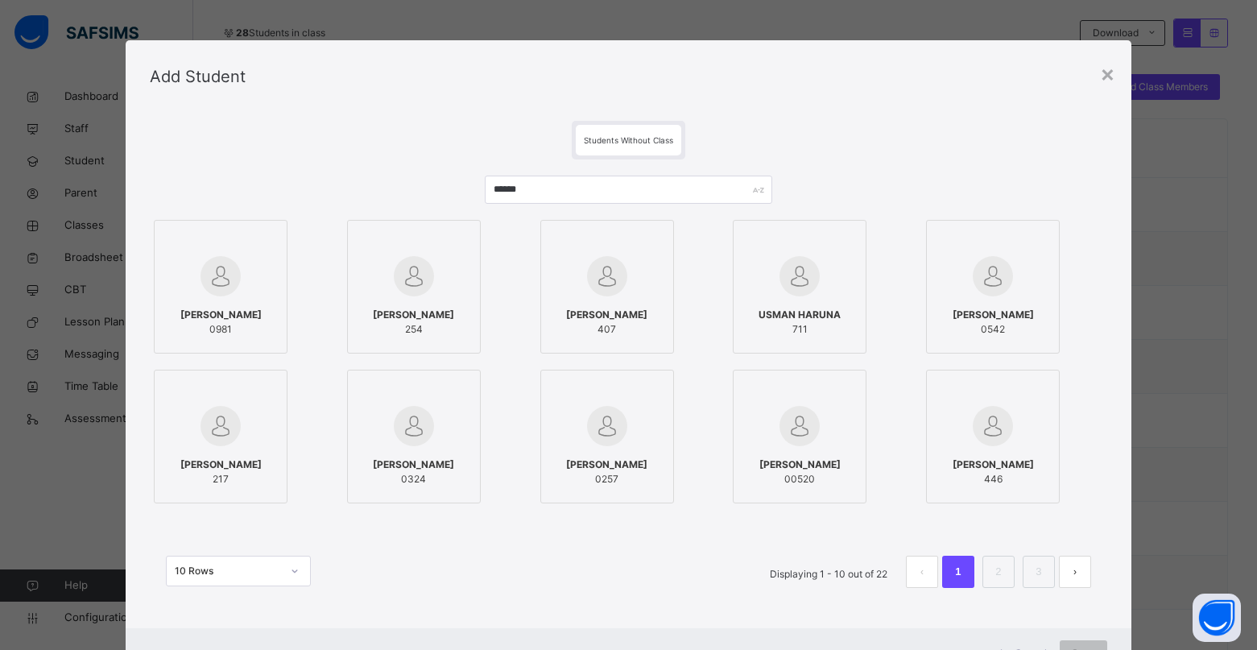
click at [0, 0] on div "Bulk Upload Student Upload XLSX File Select your XLSX file from your computer t…" at bounding box center [0, 0] width 0 height 0
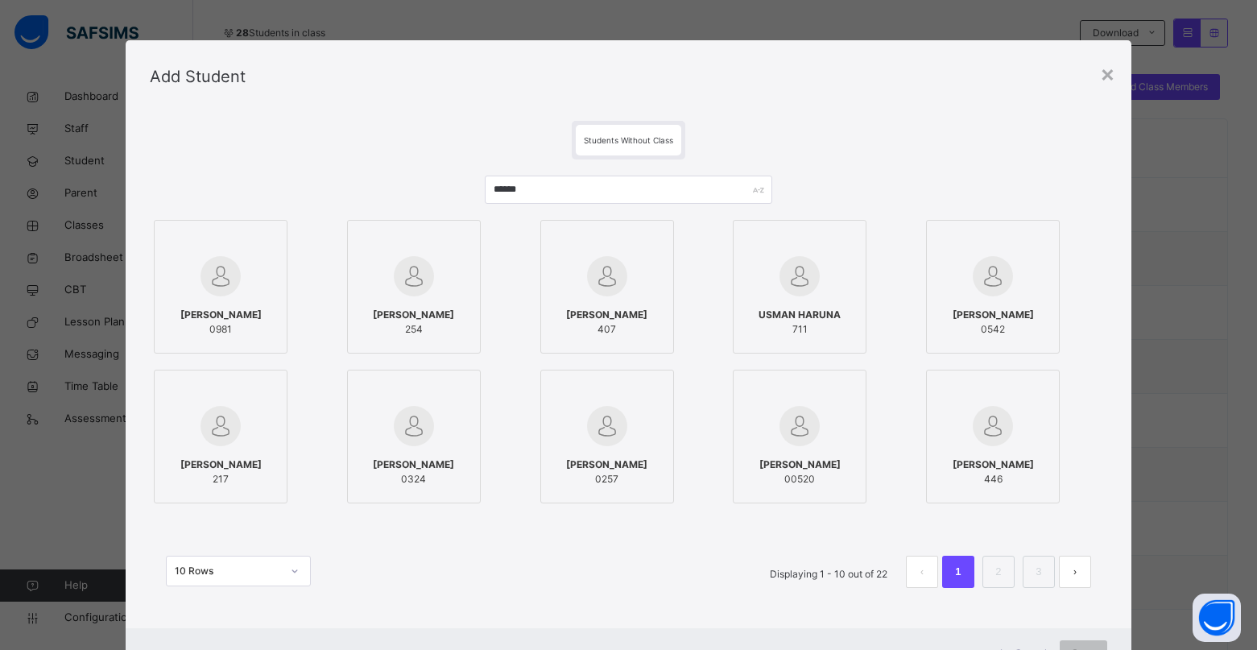
click at [0, 0] on div "Bulk Upload Student Upload XLSX File Select your XLSX file from your computer t…" at bounding box center [0, 0] width 0 height 0
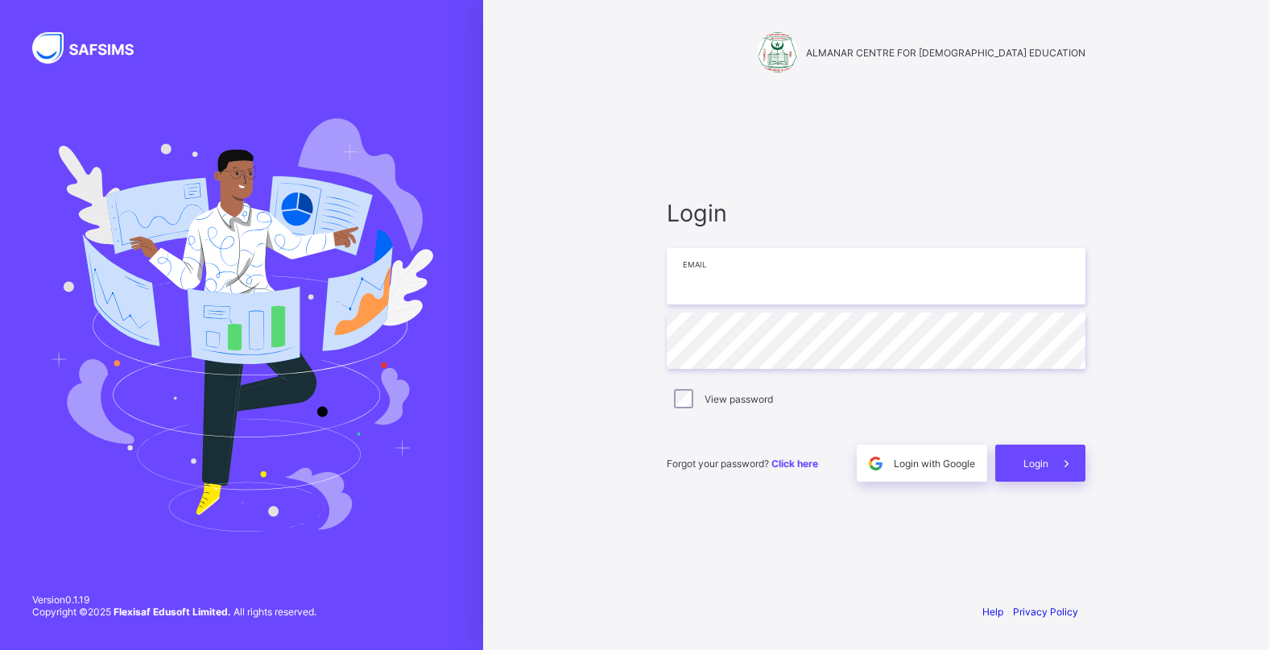
click at [755, 284] on input "email" at bounding box center [876, 276] width 419 height 56
type input "**********"
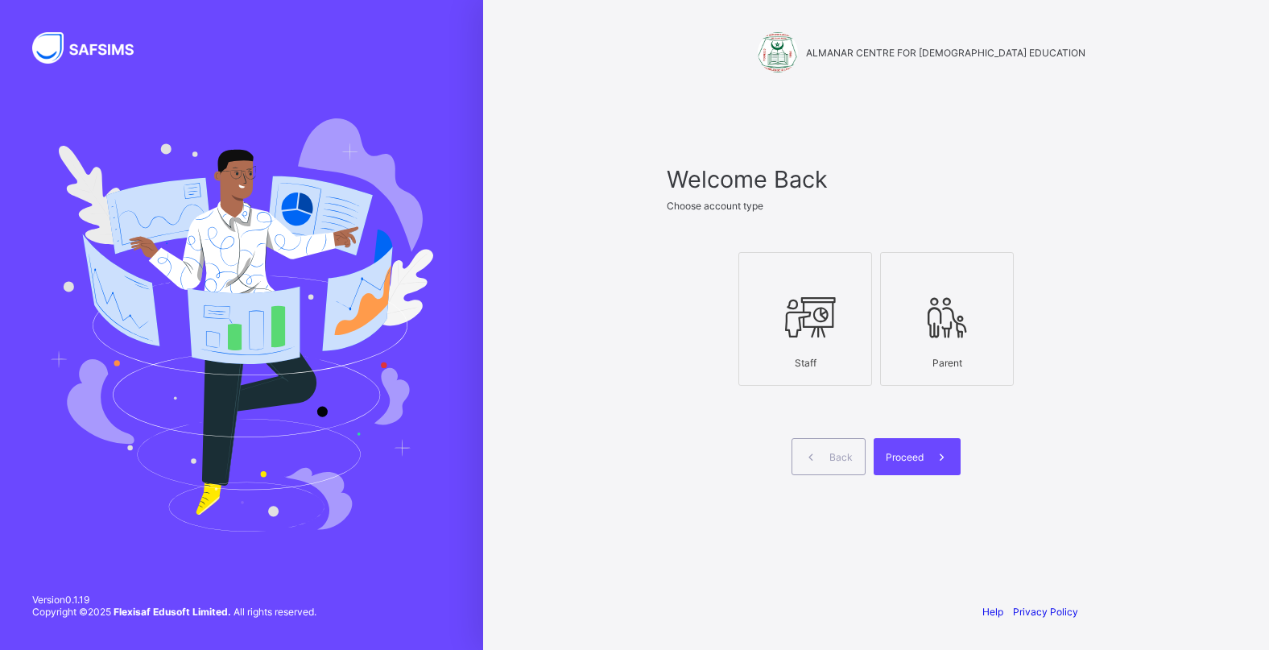
click at [761, 289] on div at bounding box center [805, 317] width 116 height 64
click at [908, 445] on div "Proceed" at bounding box center [916, 456] width 87 height 37
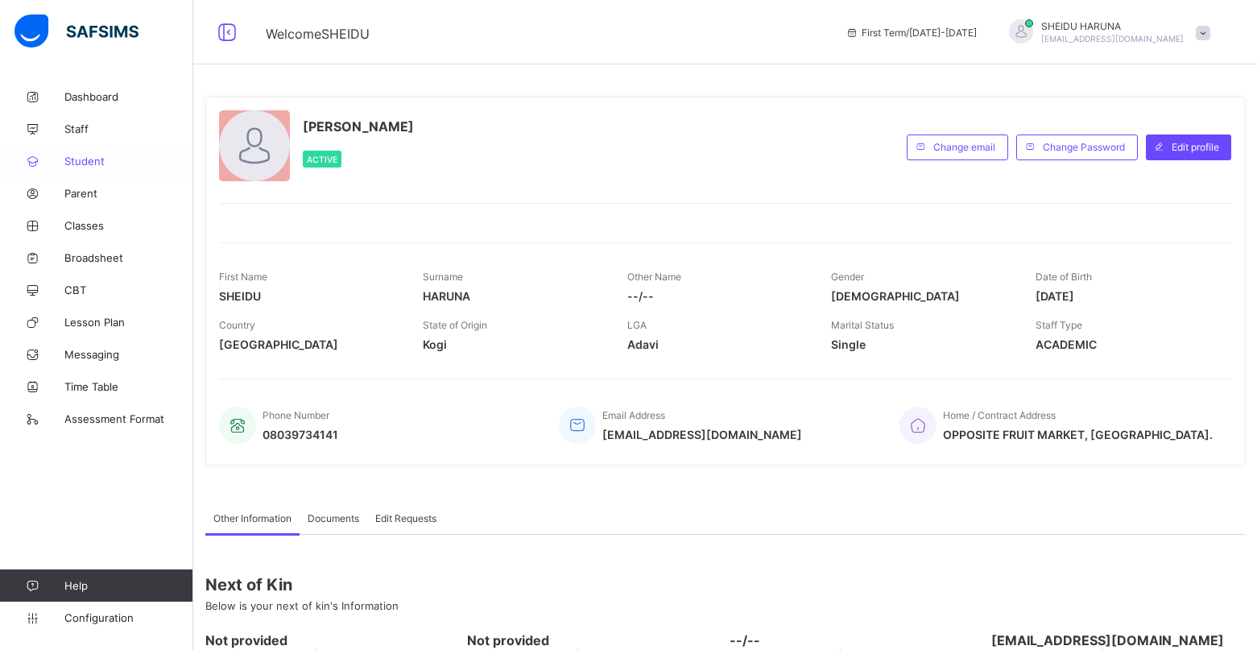
click at [95, 167] on span "Student" at bounding box center [128, 161] width 129 height 13
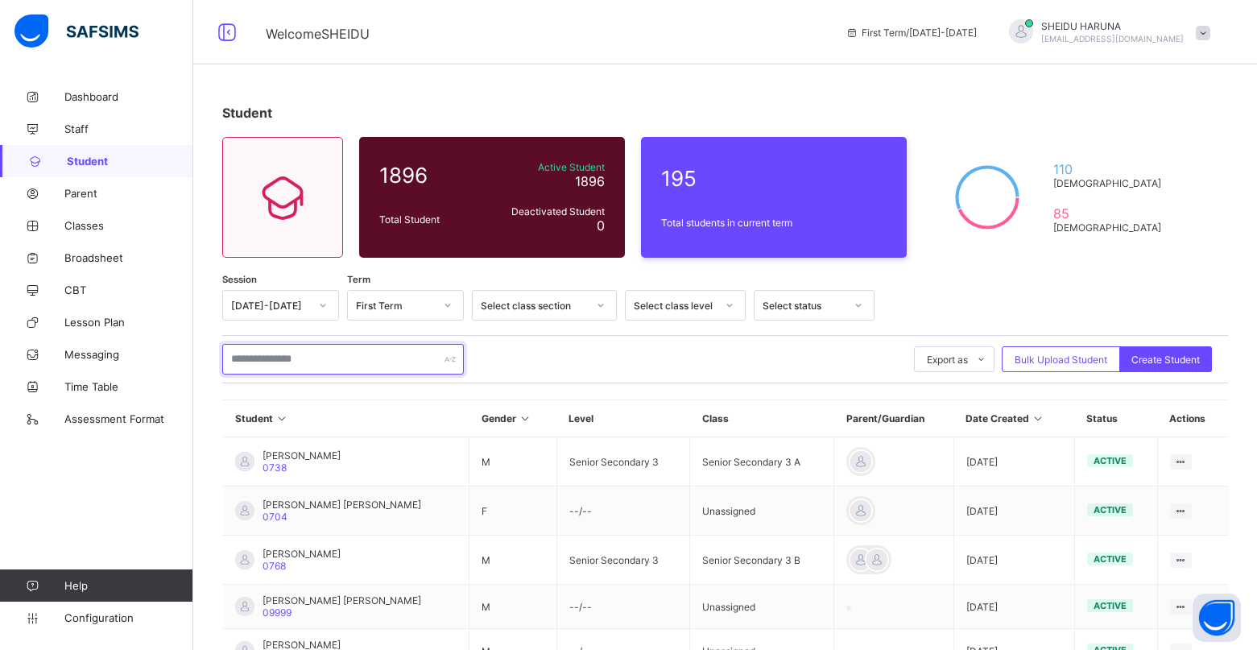
click at [341, 361] on input "text" at bounding box center [343, 359] width 242 height 31
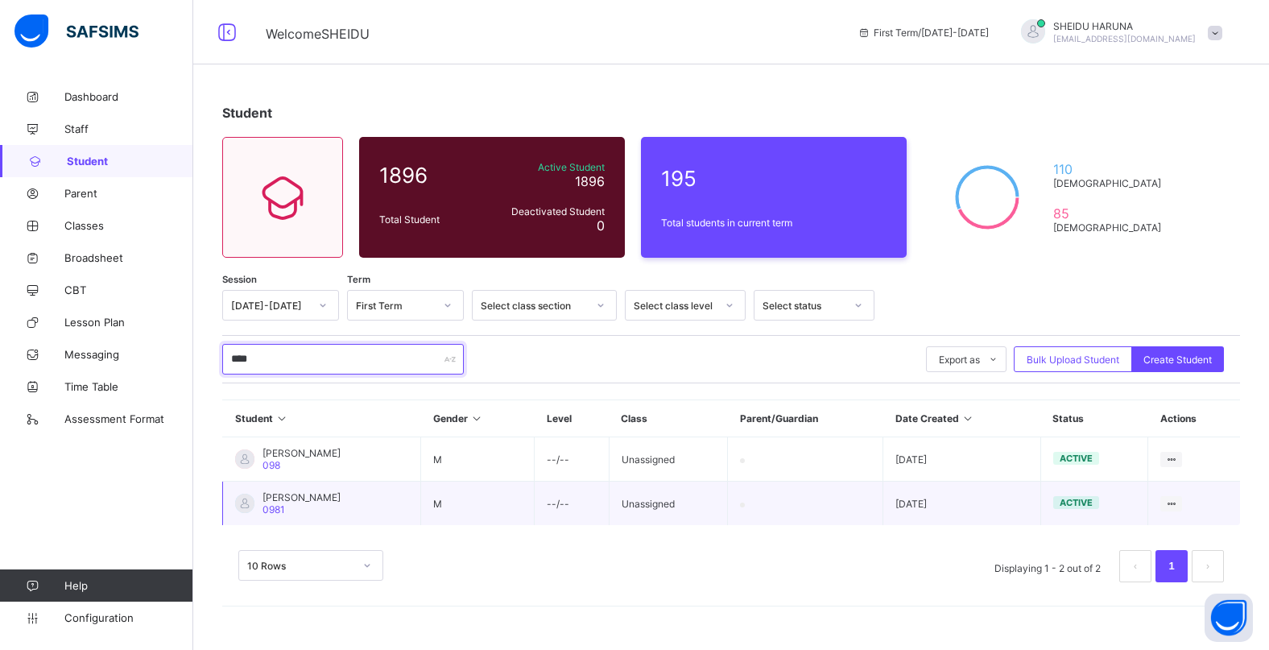
type input "****"
click at [322, 511] on div "HARUNA ZAKARI YUSUF 0981" at bounding box center [301, 503] width 78 height 24
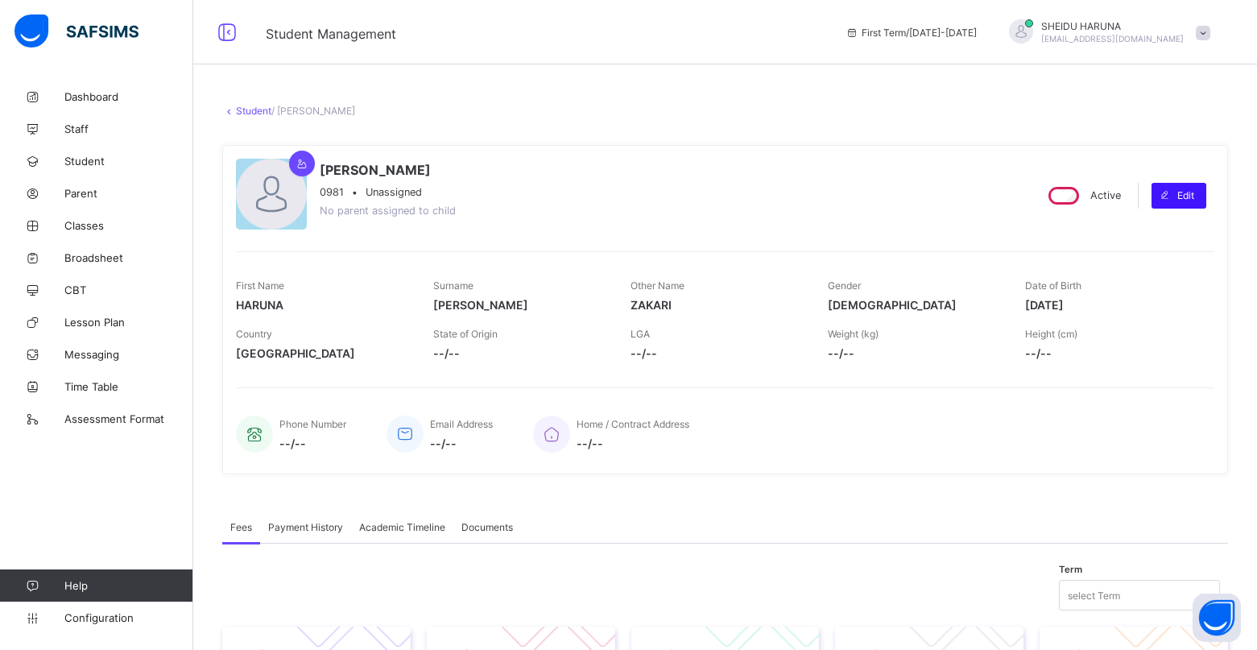
click at [1191, 192] on span "Edit" at bounding box center [1185, 195] width 17 height 12
select select "**"
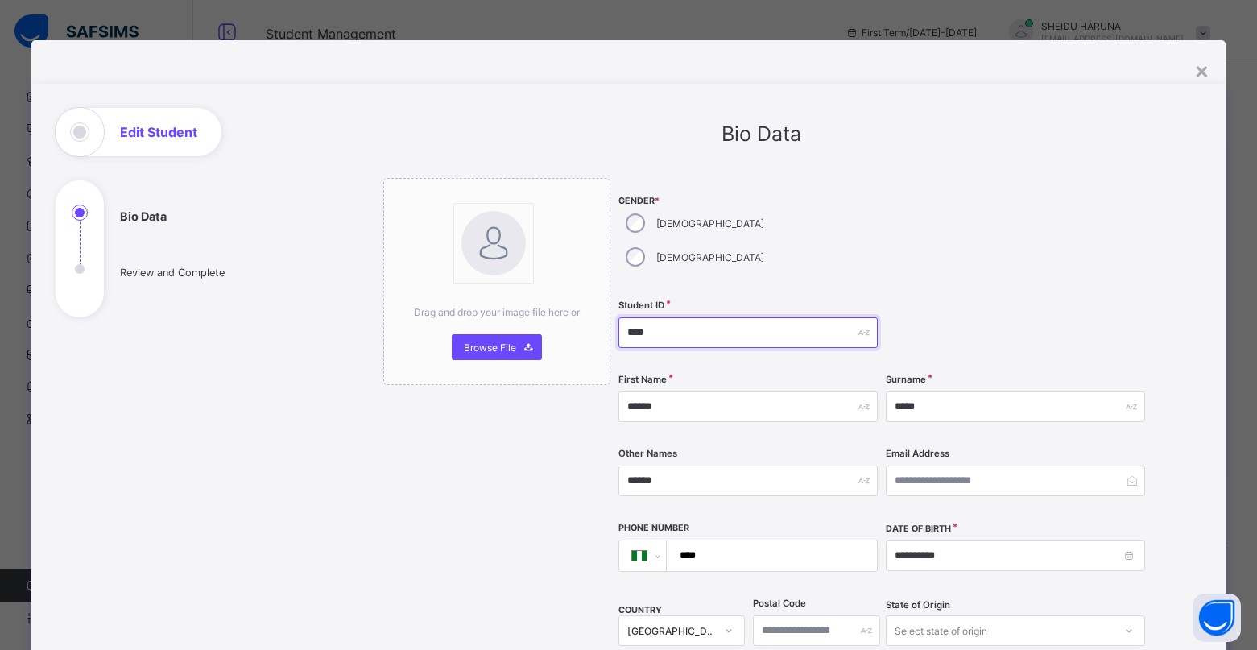
click at [656, 317] on input "****" at bounding box center [747, 332] width 259 height 31
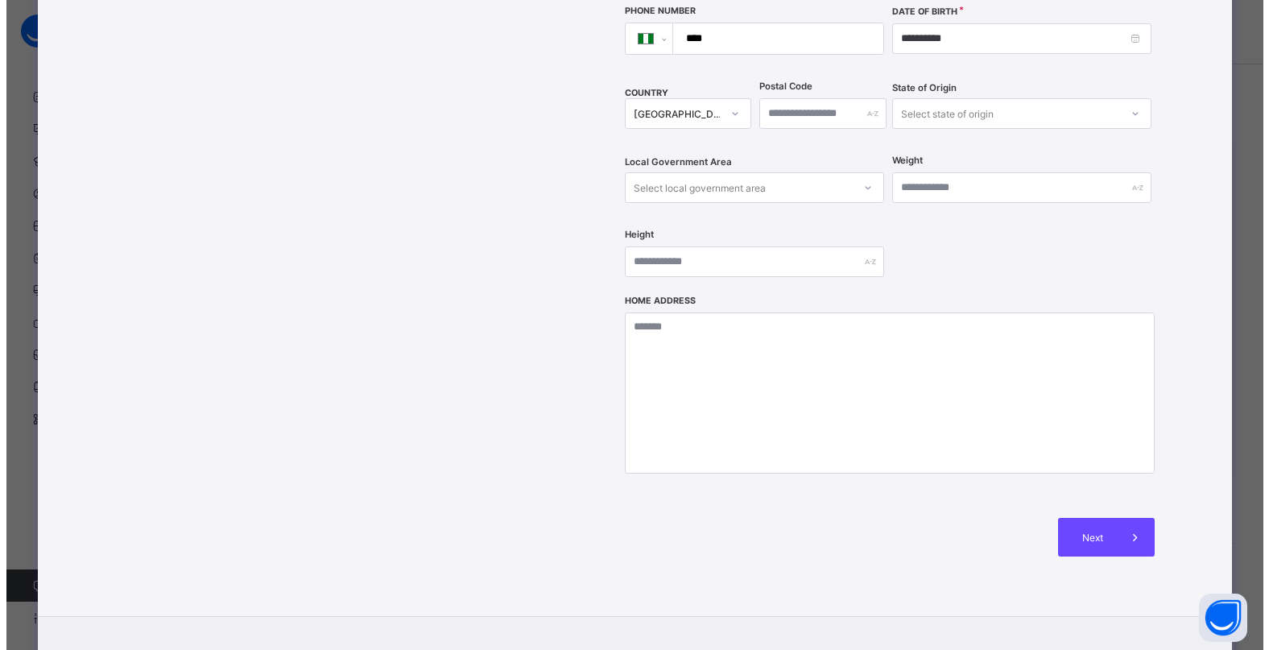
scroll to position [565, 0]
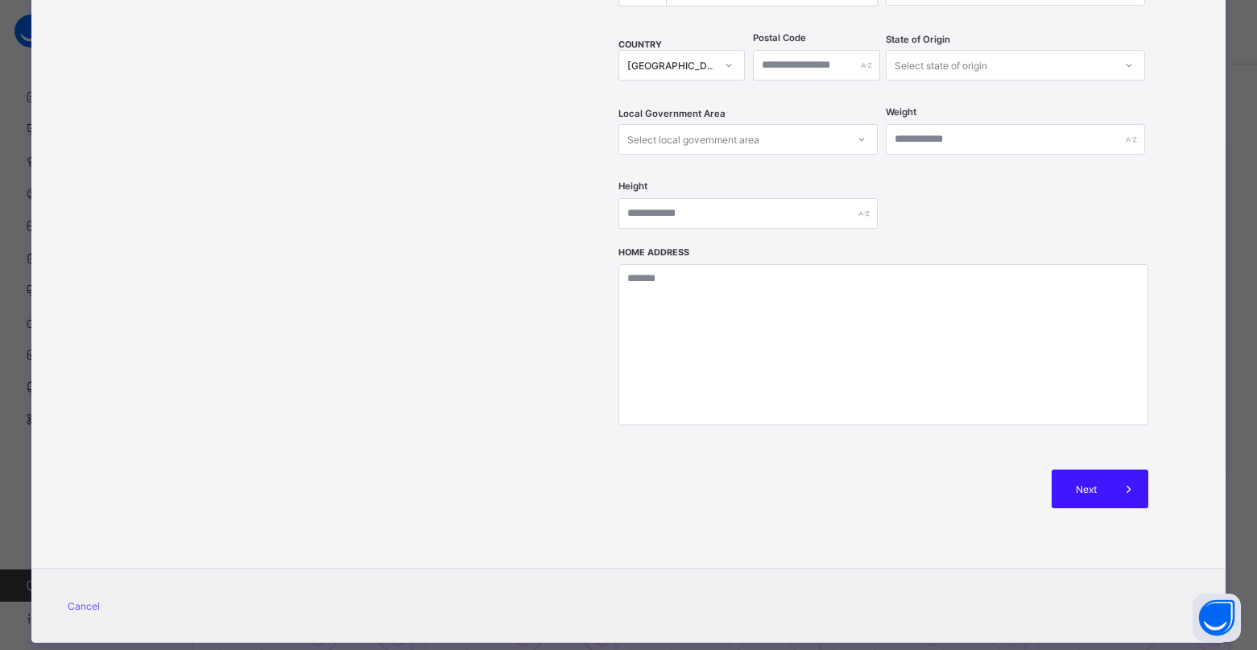
type input "****"
click at [1092, 483] on span "Next" at bounding box center [1086, 489] width 46 height 12
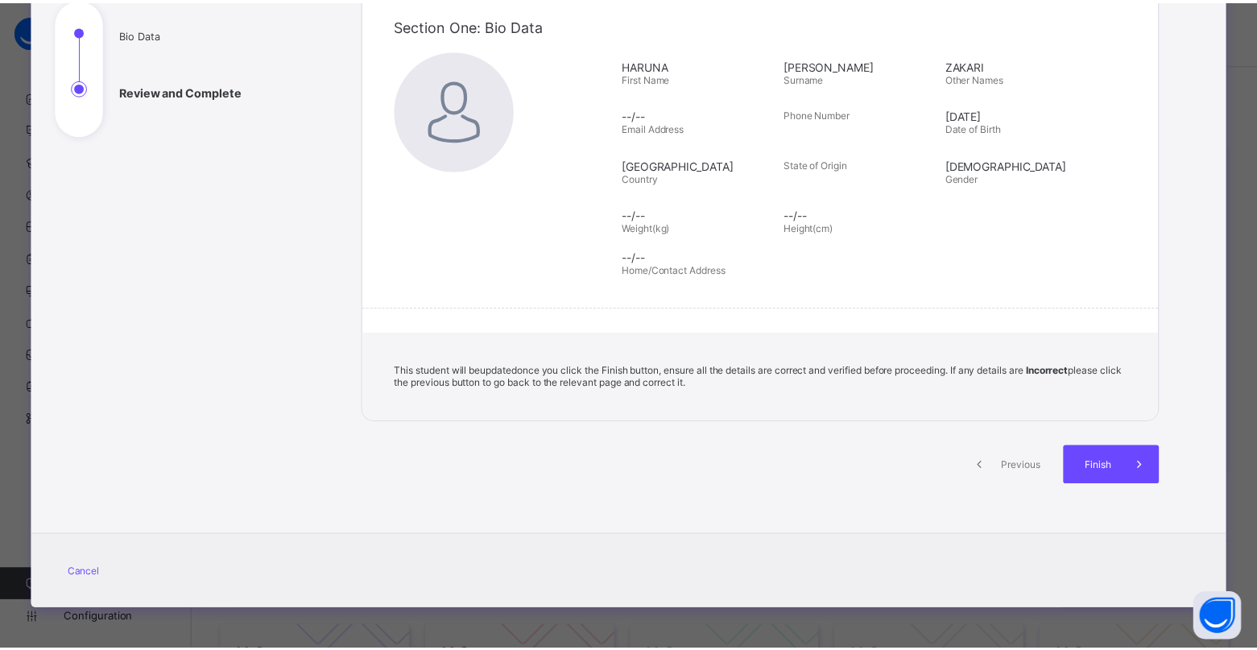
scroll to position [182, 0]
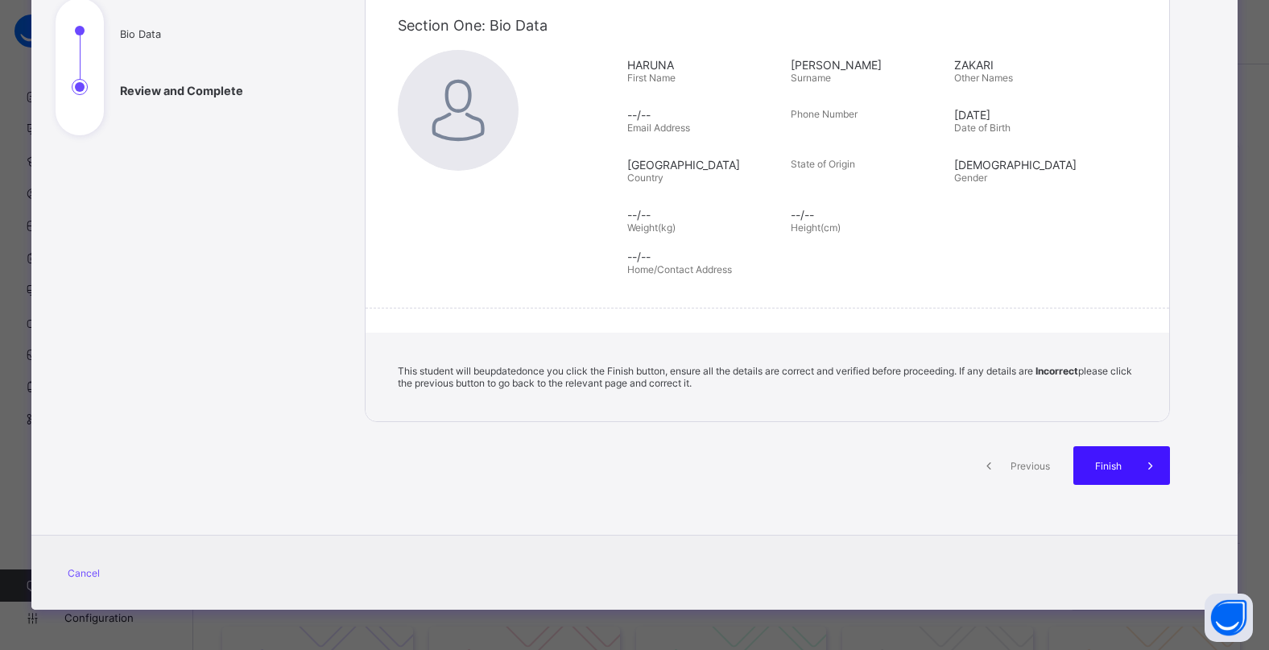
click at [1092, 461] on span "Finish" at bounding box center [1108, 466] width 46 height 12
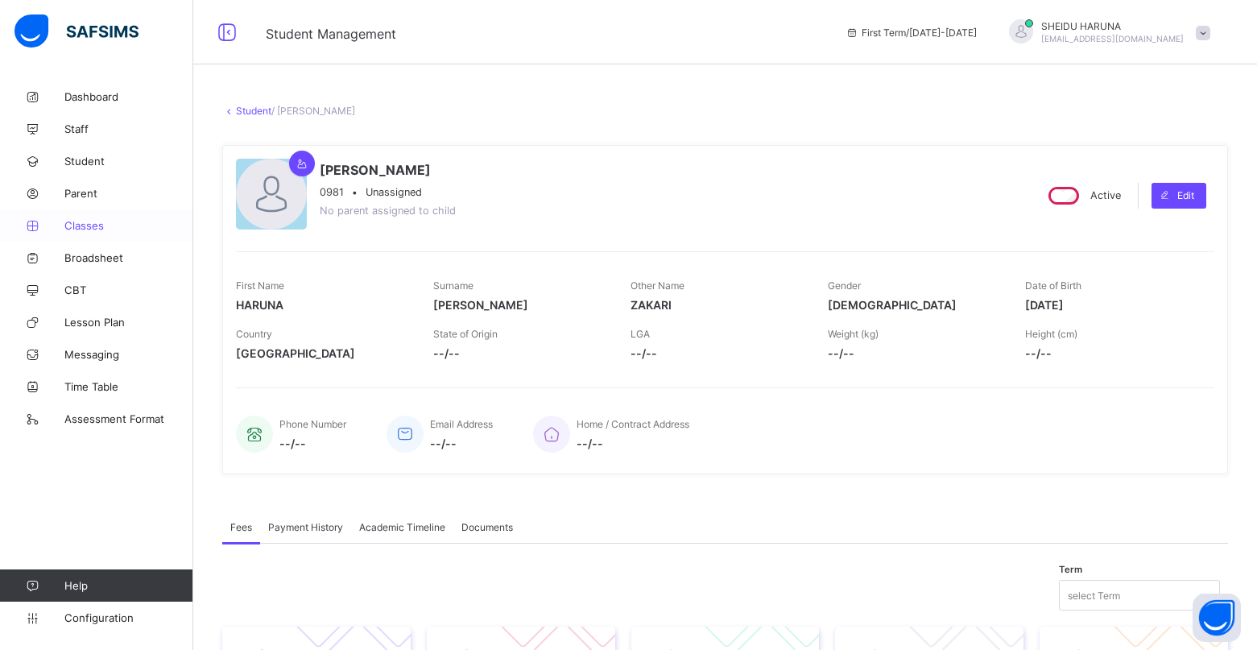
click at [97, 226] on span "Classes" at bounding box center [128, 225] width 129 height 13
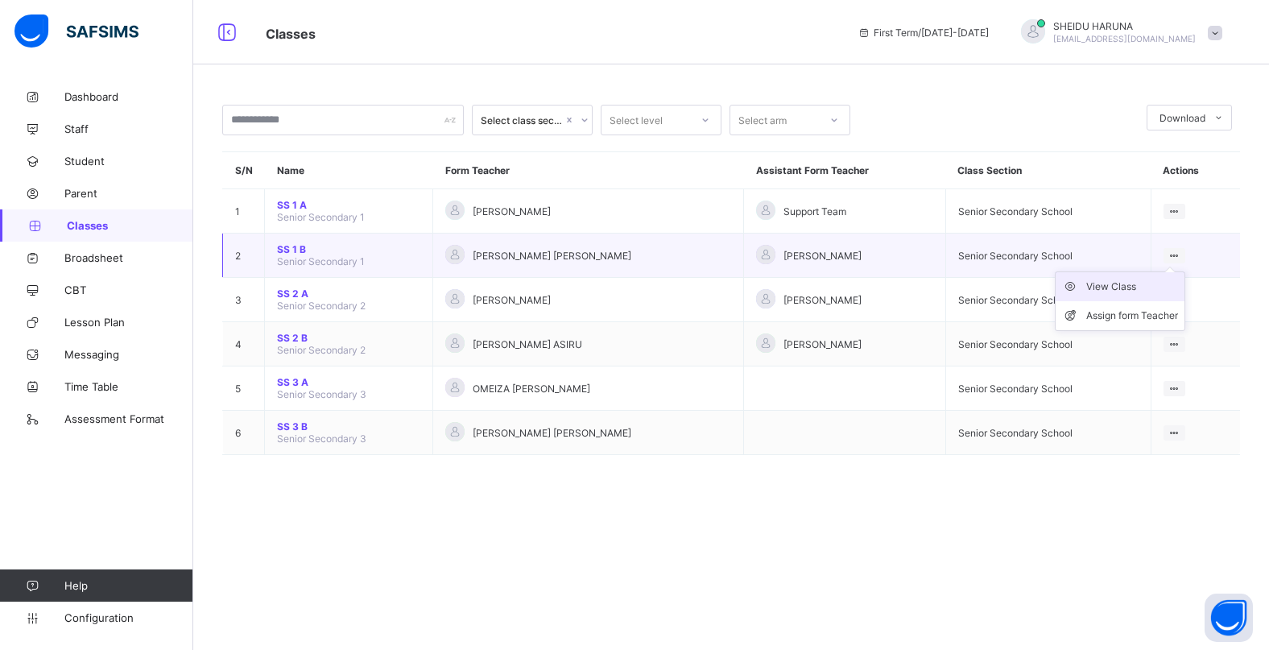
click at [1085, 286] on icon at bounding box center [1074, 287] width 24 height 16
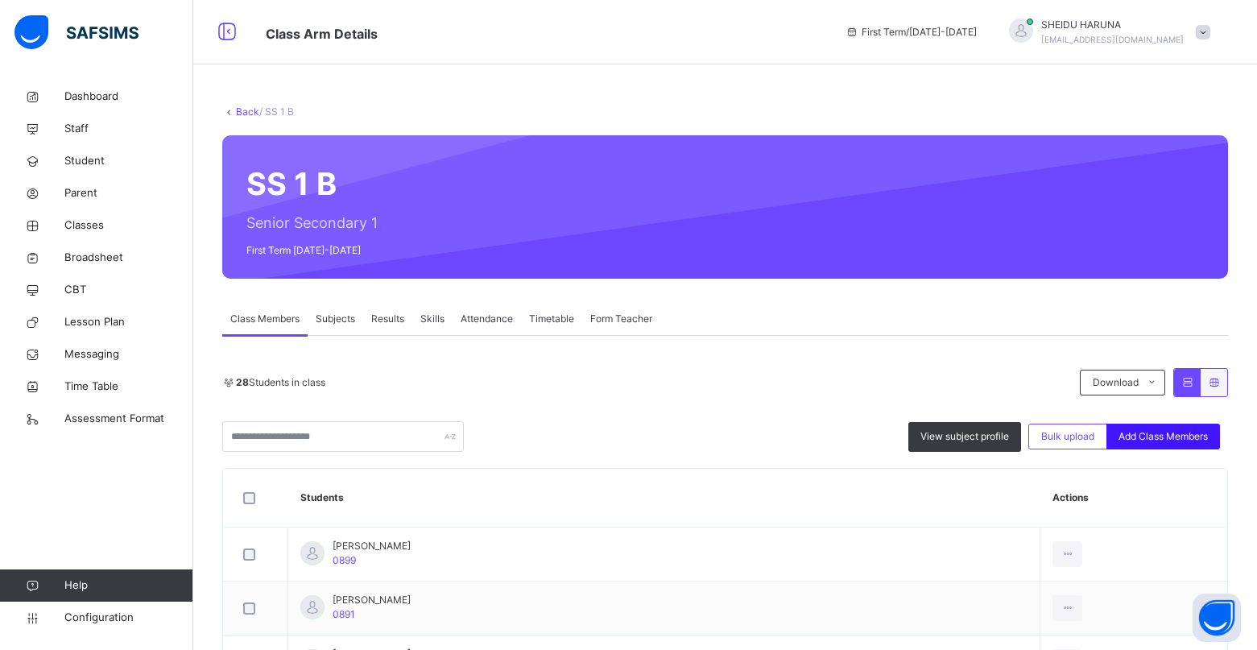
click at [1158, 431] on span "Add Class Members" at bounding box center [1162, 436] width 89 height 14
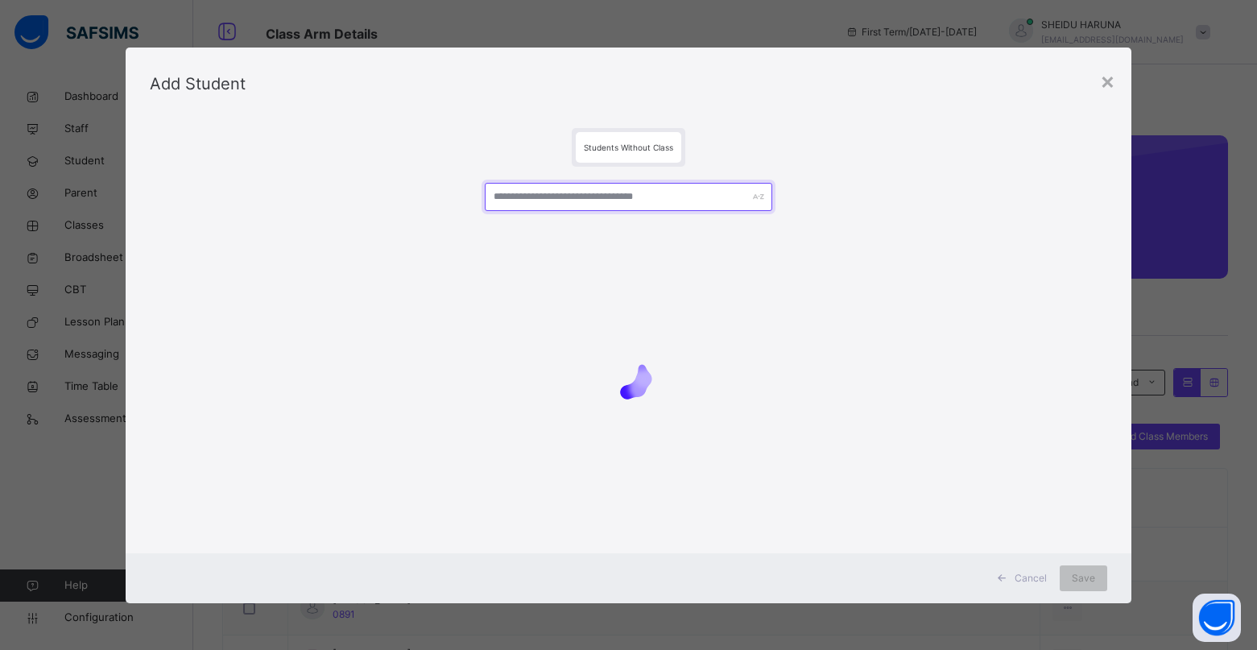
click at [635, 196] on input "text" at bounding box center [628, 197] width 287 height 28
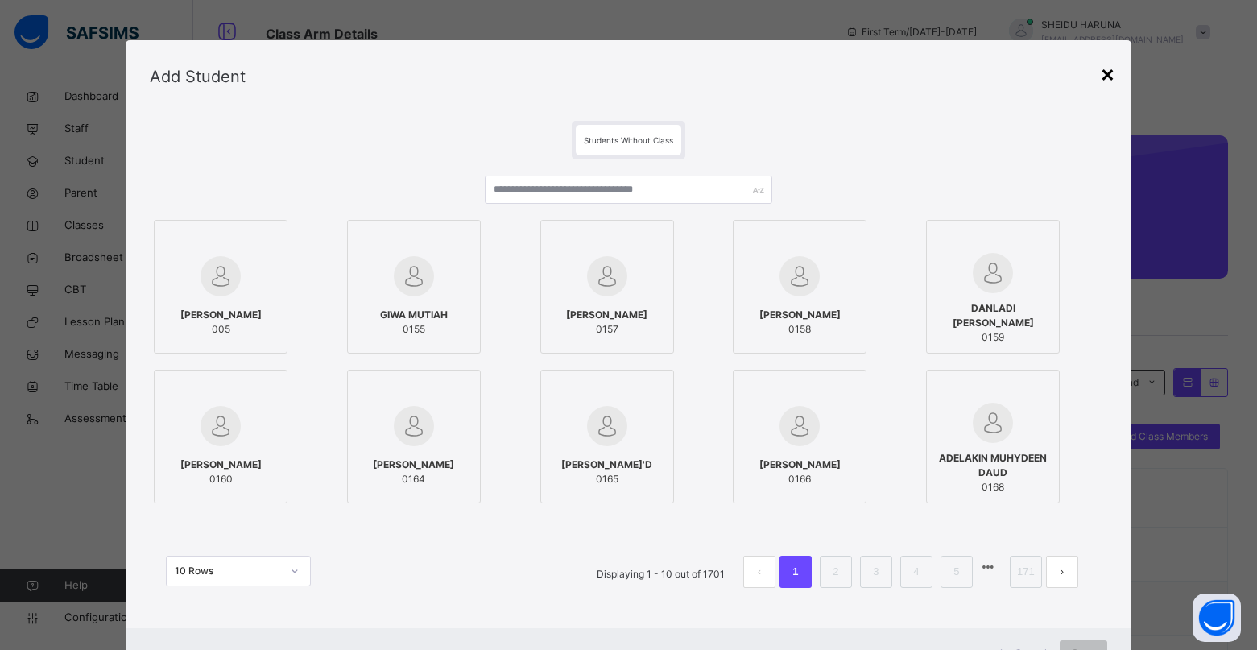
click at [1111, 81] on div "×" at bounding box center [1107, 73] width 15 height 34
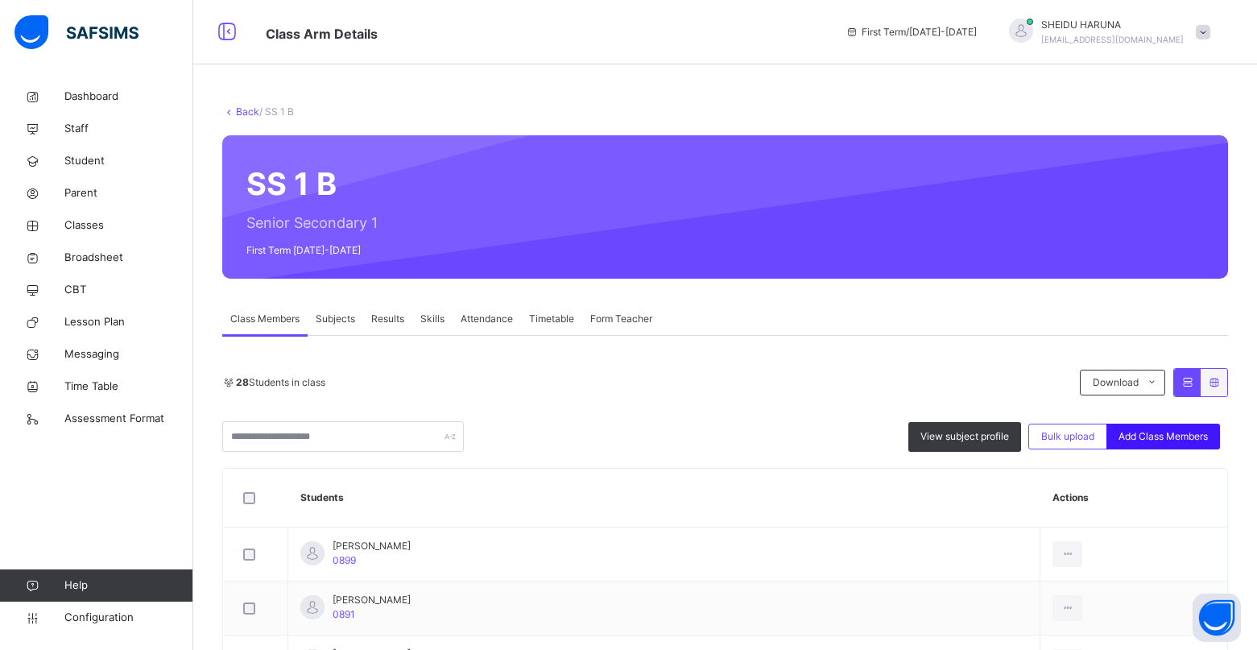
click at [1184, 436] on span "Add Class Members" at bounding box center [1162, 436] width 89 height 14
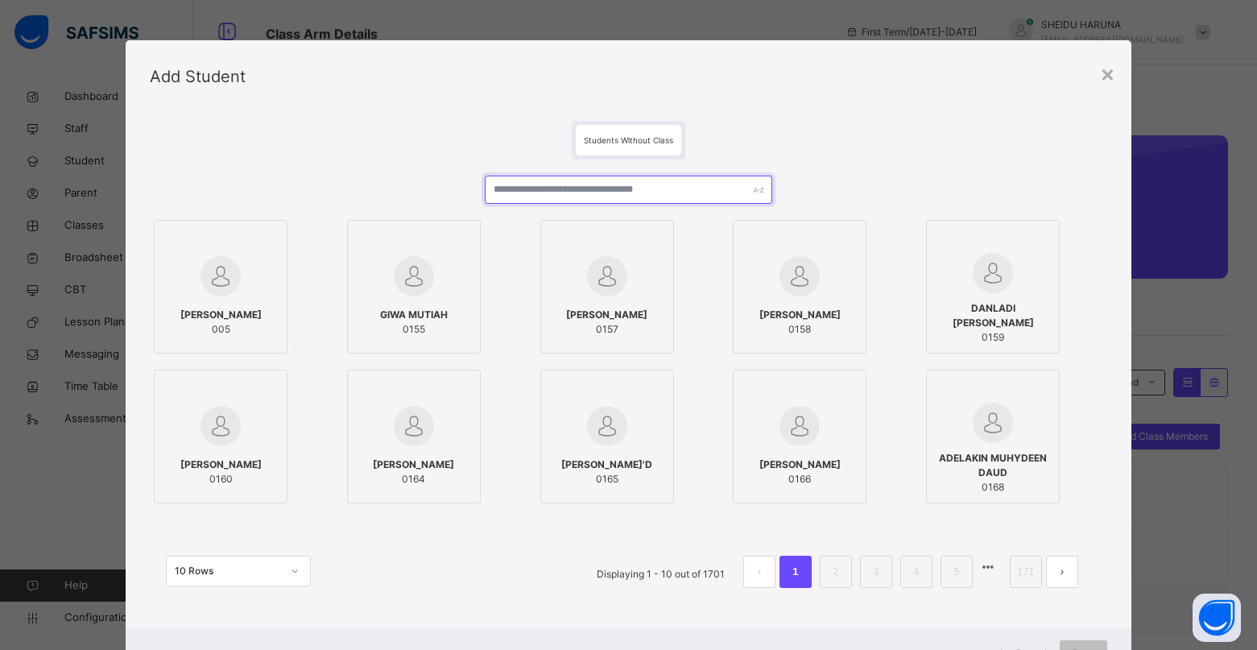
click at [576, 200] on input "text" at bounding box center [628, 189] width 287 height 28
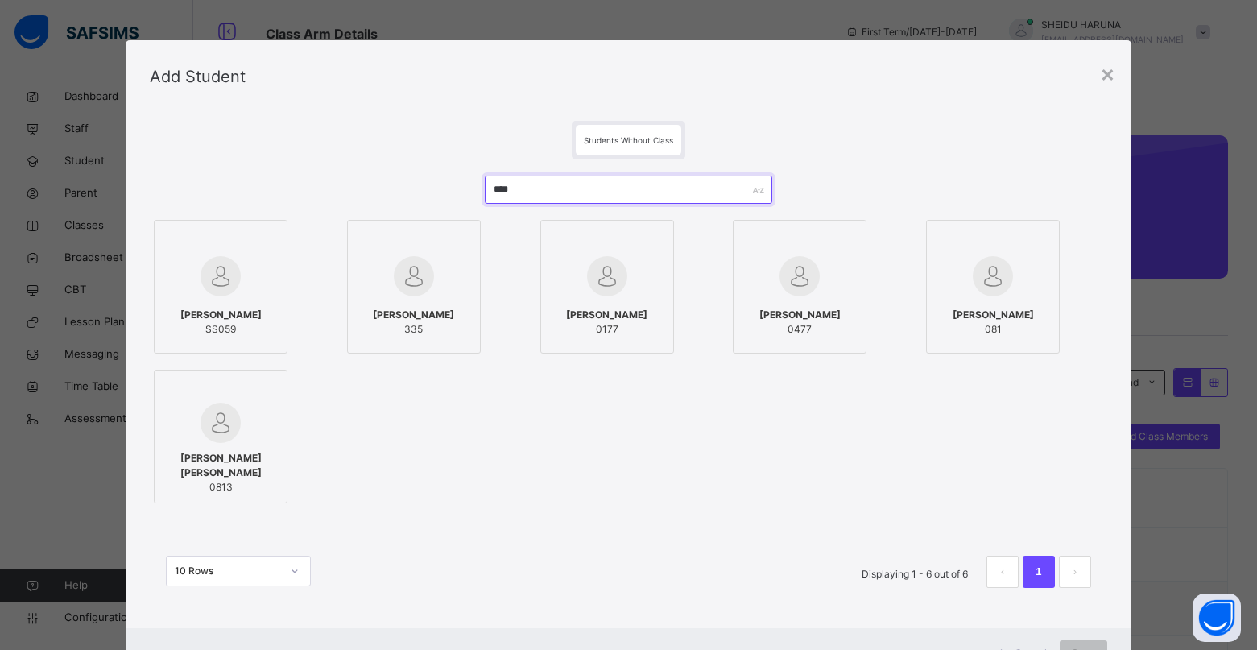
click at [497, 187] on input "****" at bounding box center [628, 189] width 287 height 28
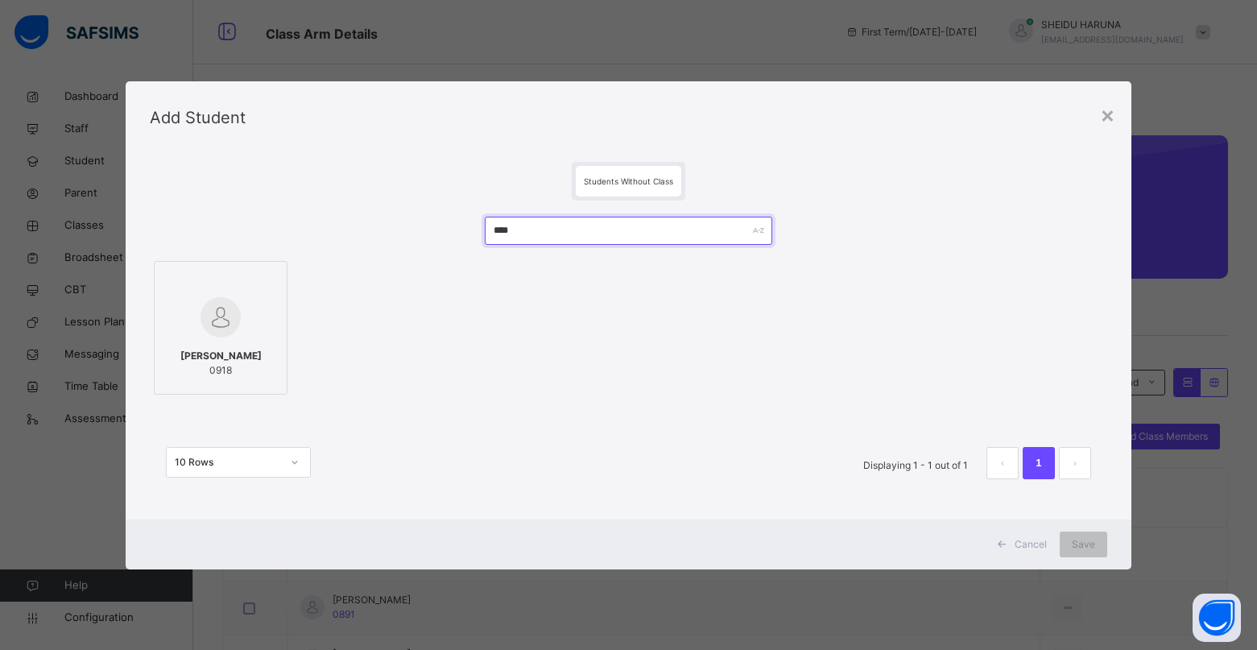
type input "****"
click at [244, 314] on div at bounding box center [221, 317] width 116 height 47
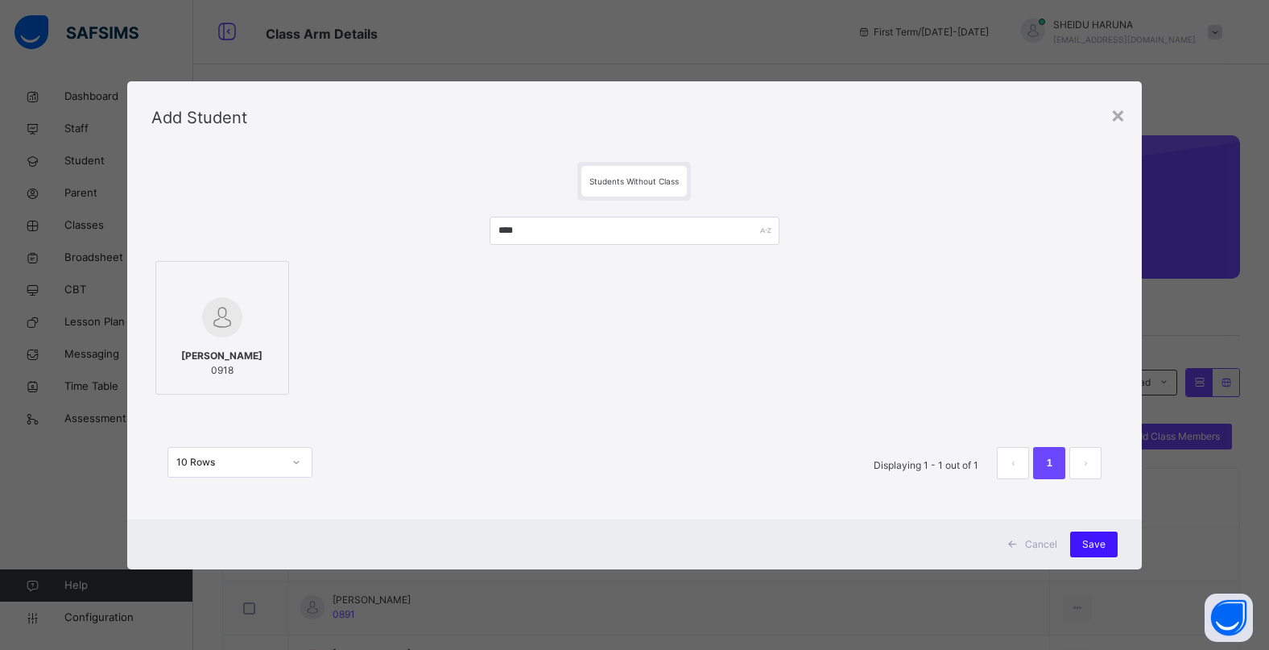
click at [1087, 541] on span "Save" at bounding box center [1093, 544] width 23 height 14
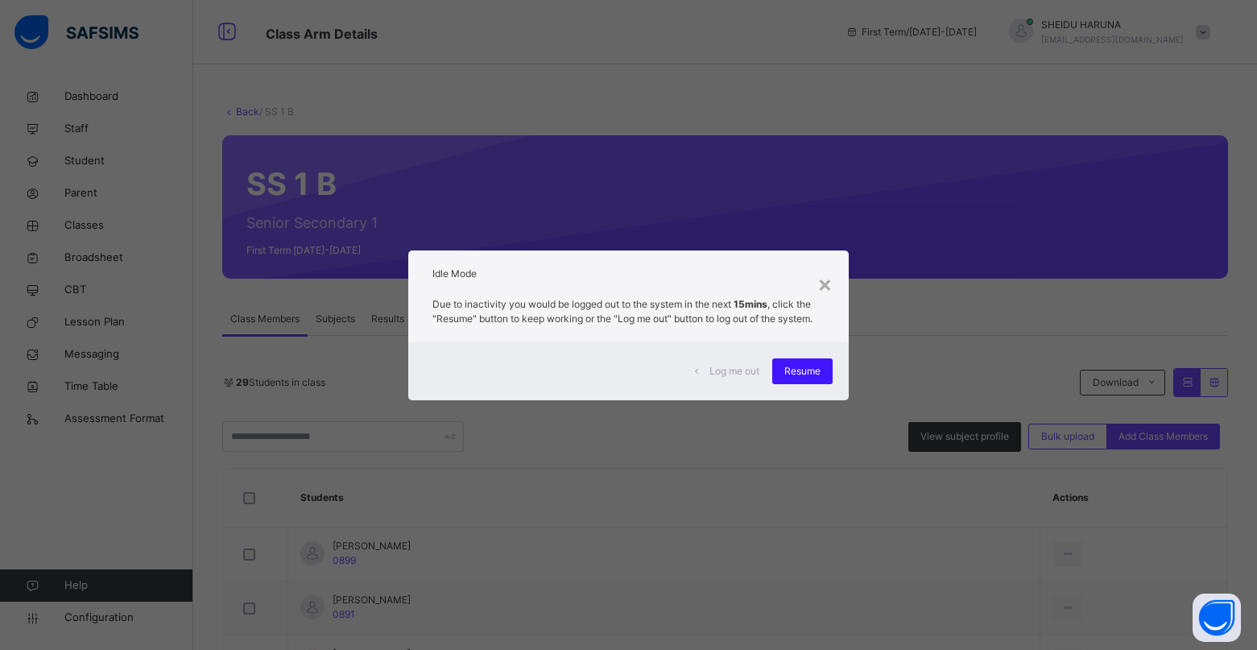
click at [803, 376] on span "Resume" at bounding box center [802, 371] width 36 height 14
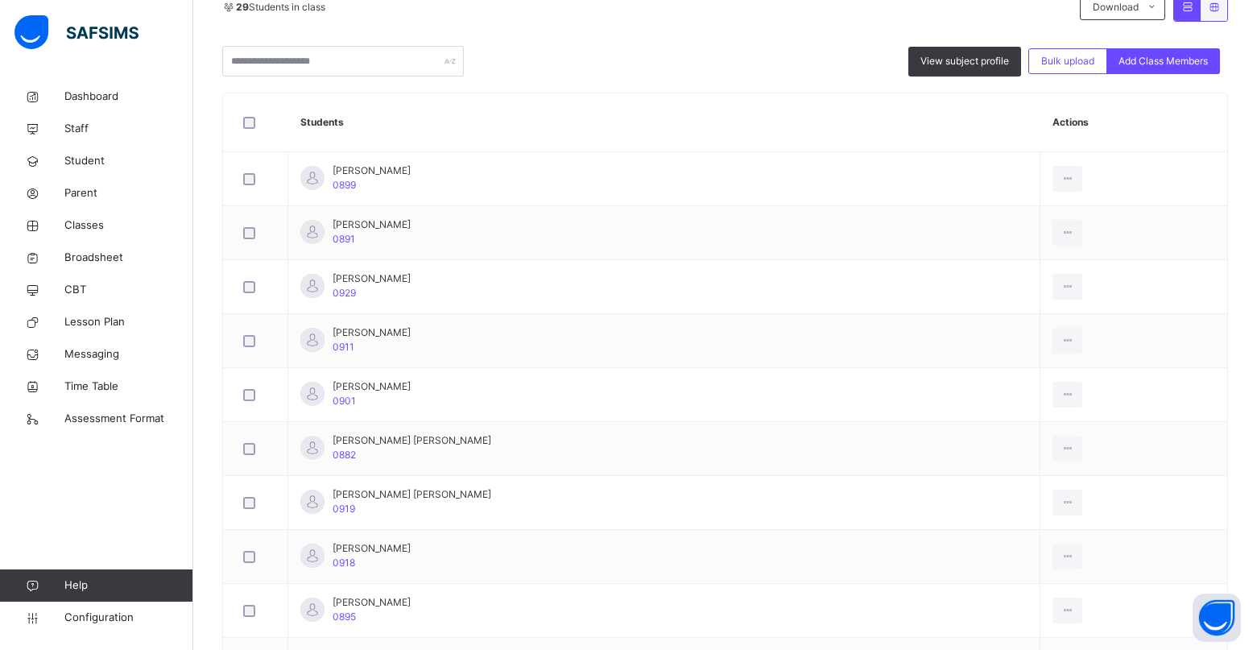
scroll to position [341, 0]
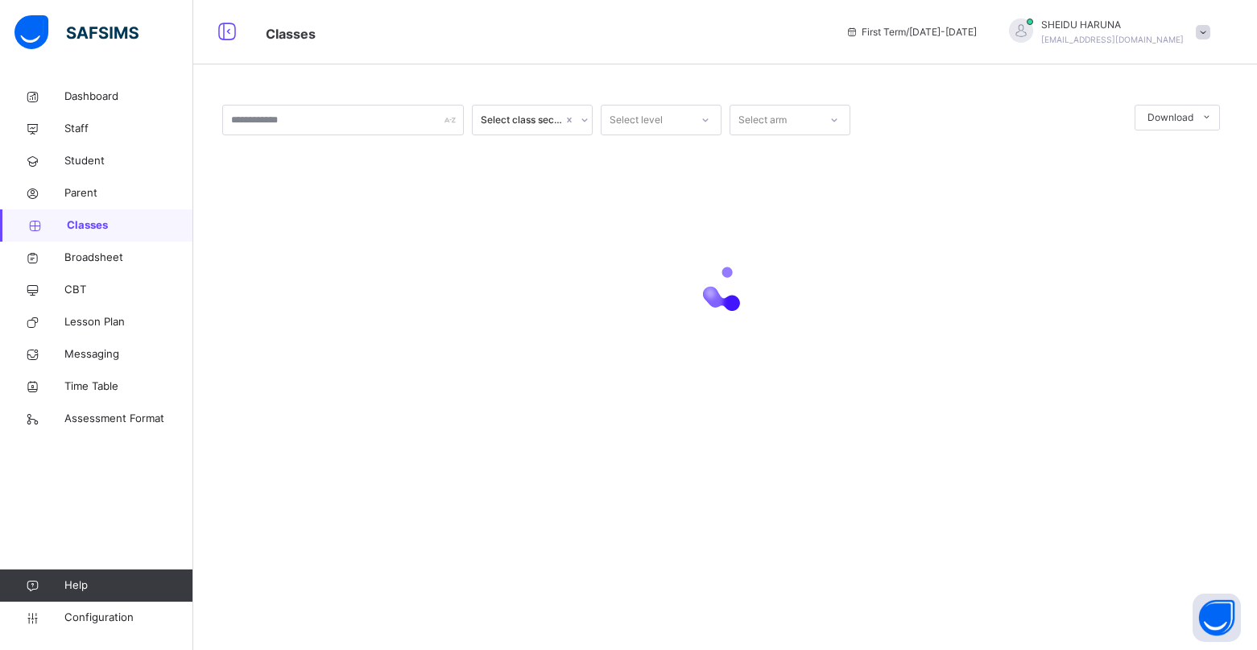
click at [87, 229] on span "Classes" at bounding box center [130, 225] width 126 height 16
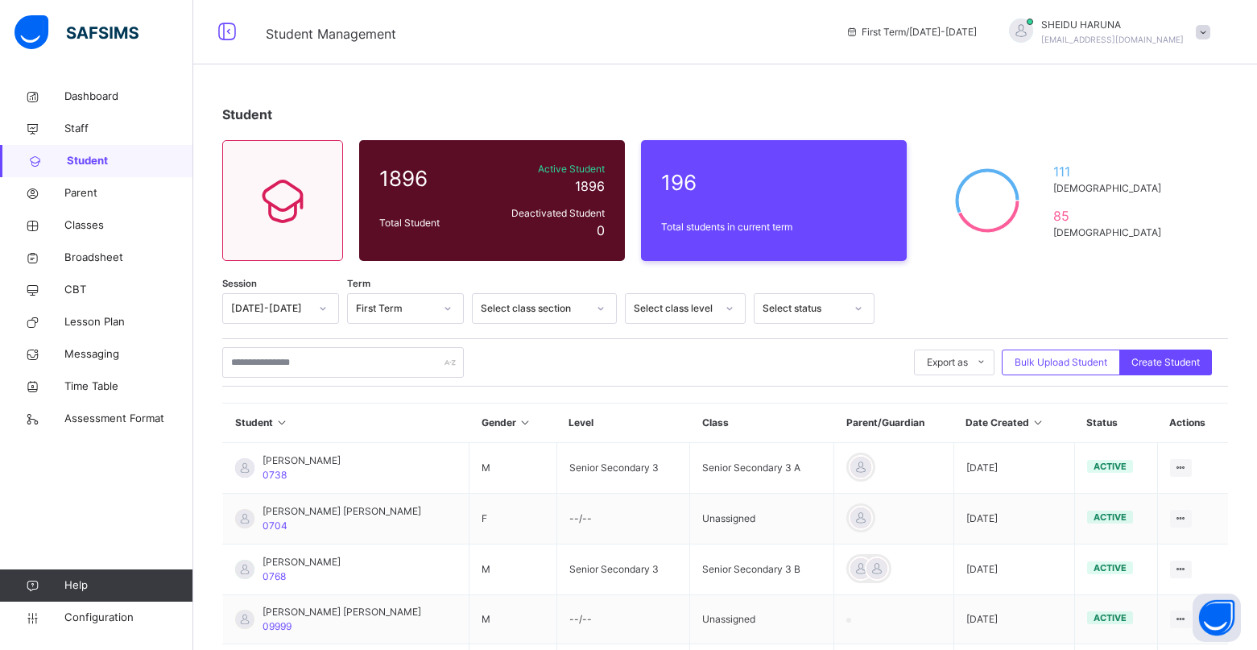
scroll to position [8, 0]
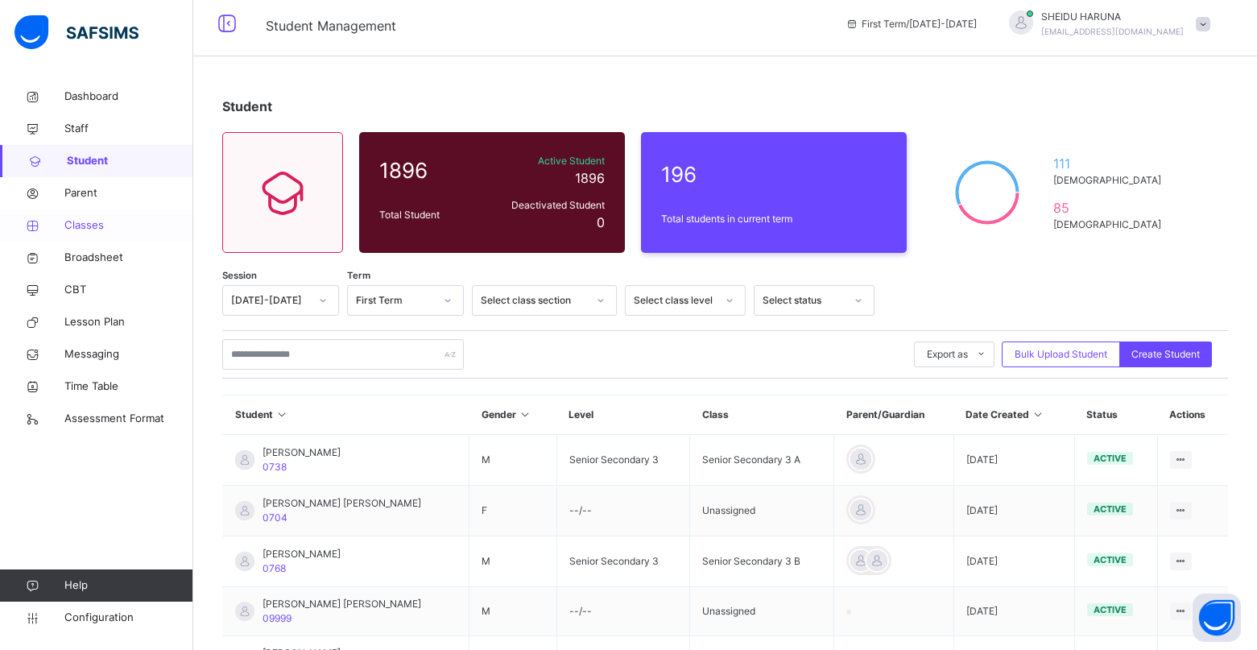
click at [88, 229] on span "Classes" at bounding box center [128, 225] width 129 height 16
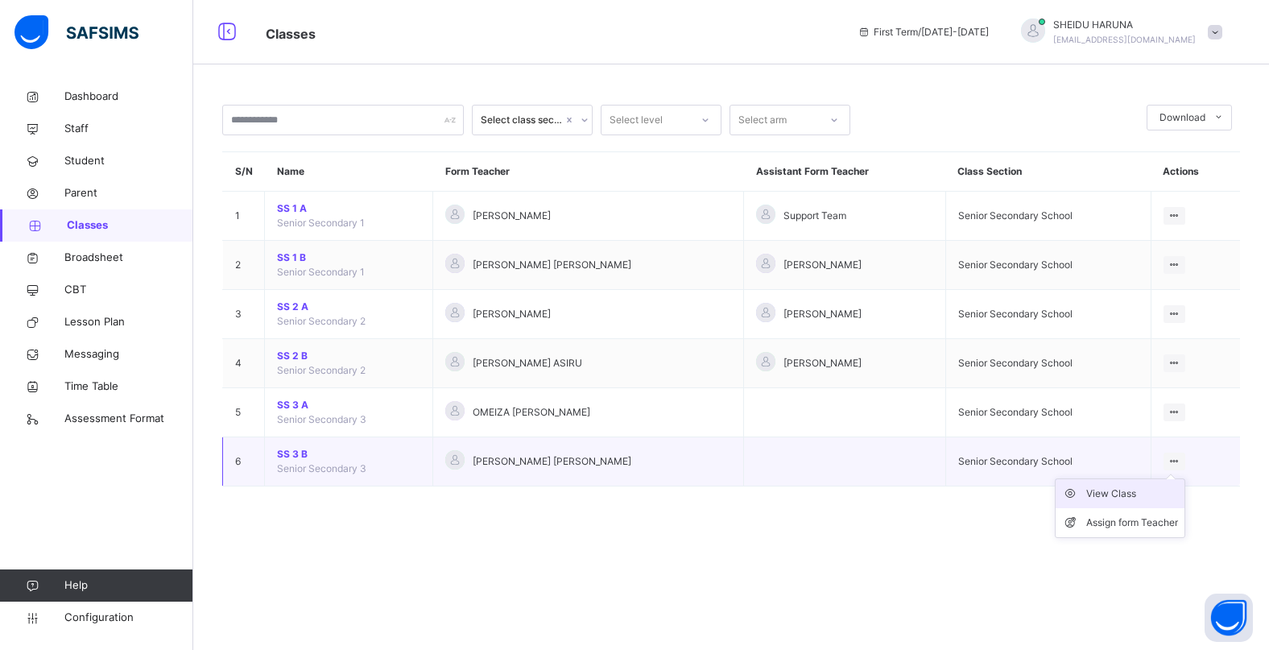
click at [1131, 495] on div "View Class" at bounding box center [1132, 493] width 92 height 16
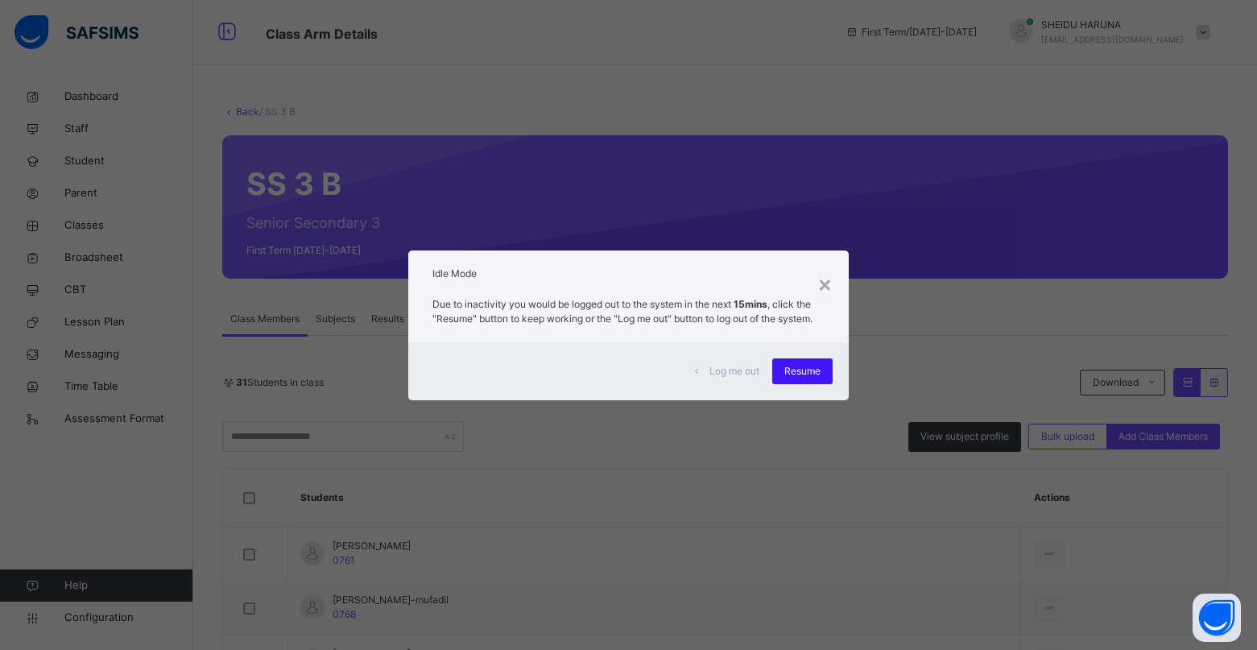
click at [824, 369] on div "Resume" at bounding box center [802, 371] width 60 height 26
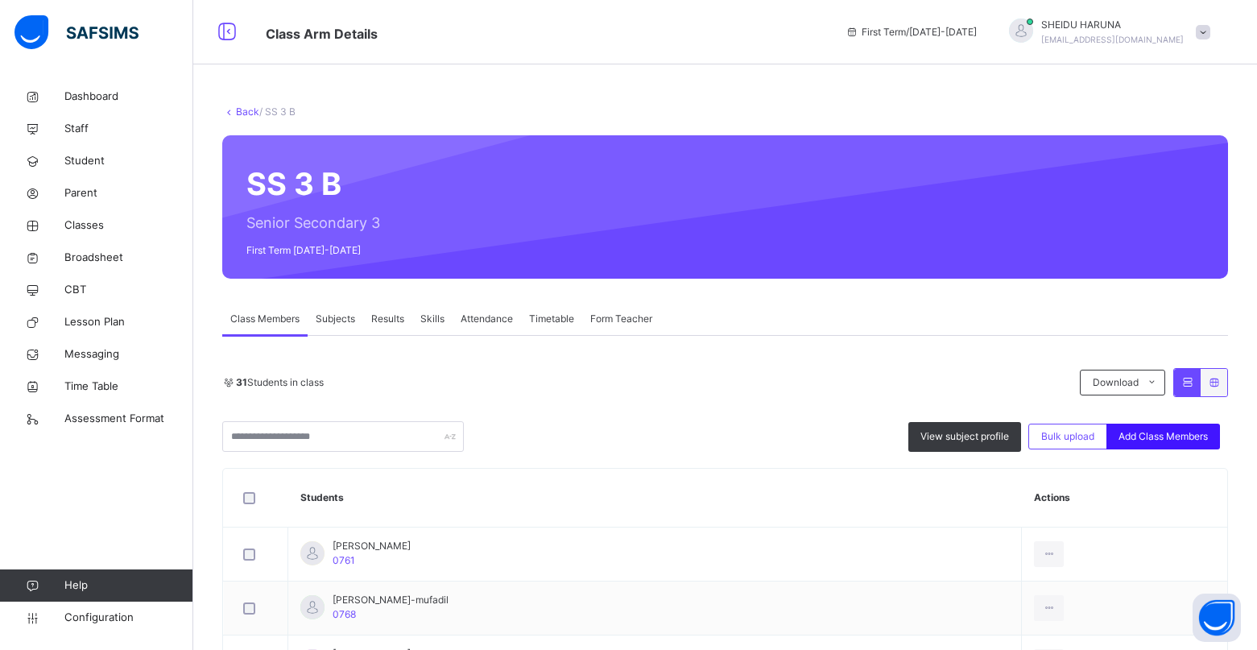
click at [1157, 438] on span "Add Class Members" at bounding box center [1162, 436] width 89 height 14
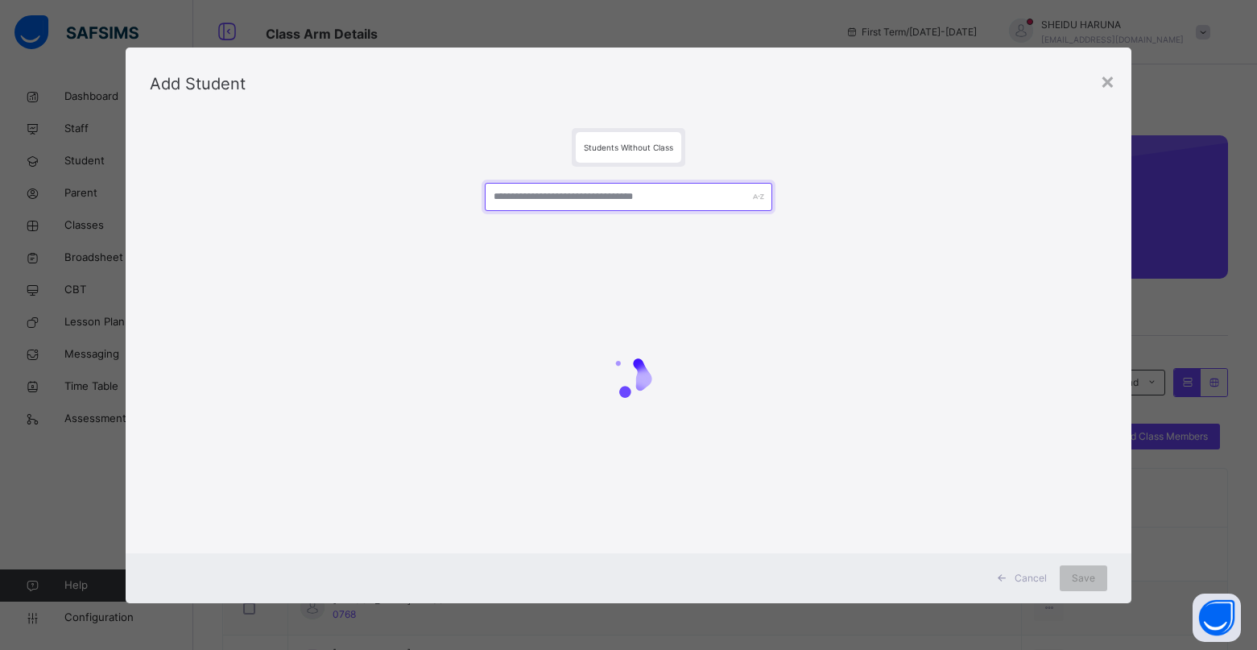
click at [587, 201] on input "text" at bounding box center [628, 197] width 287 height 28
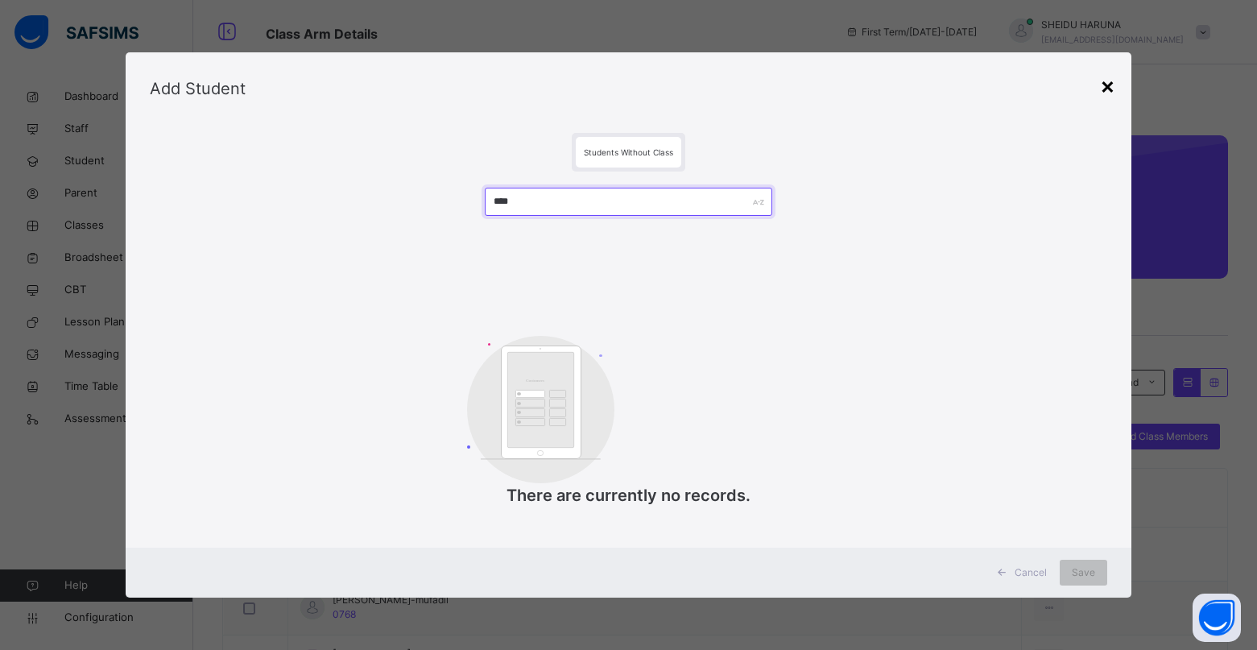
type input "****"
click at [1115, 88] on div "×" at bounding box center [1107, 85] width 15 height 34
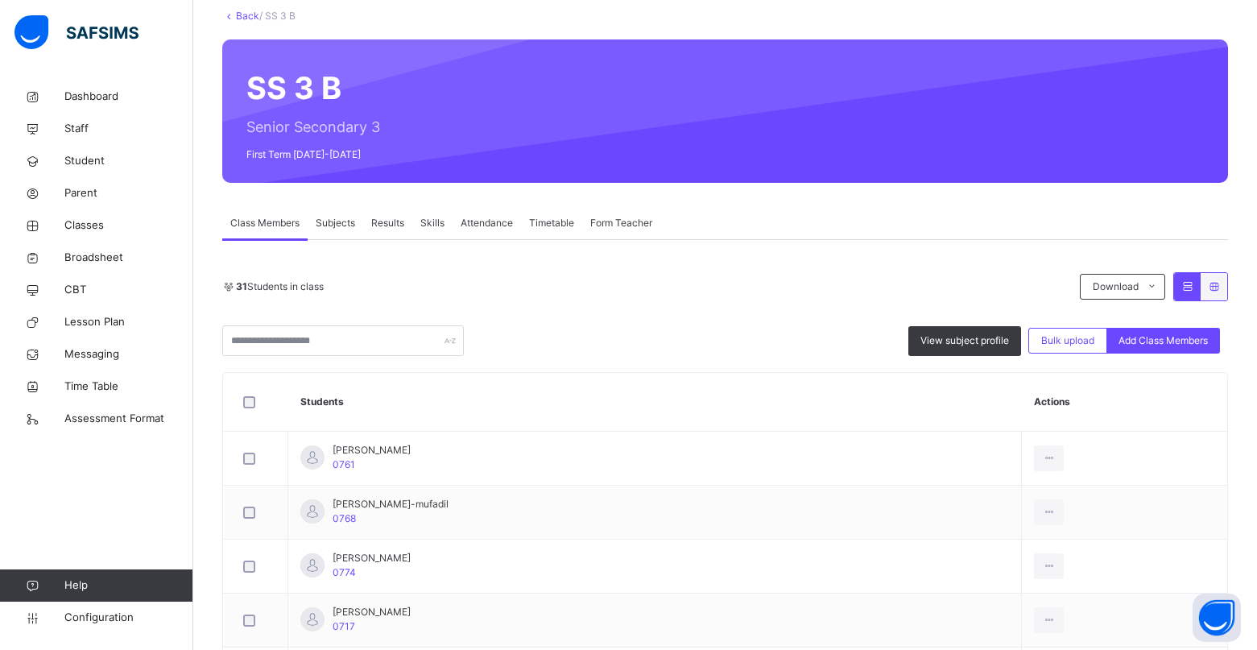
scroll to position [87, 0]
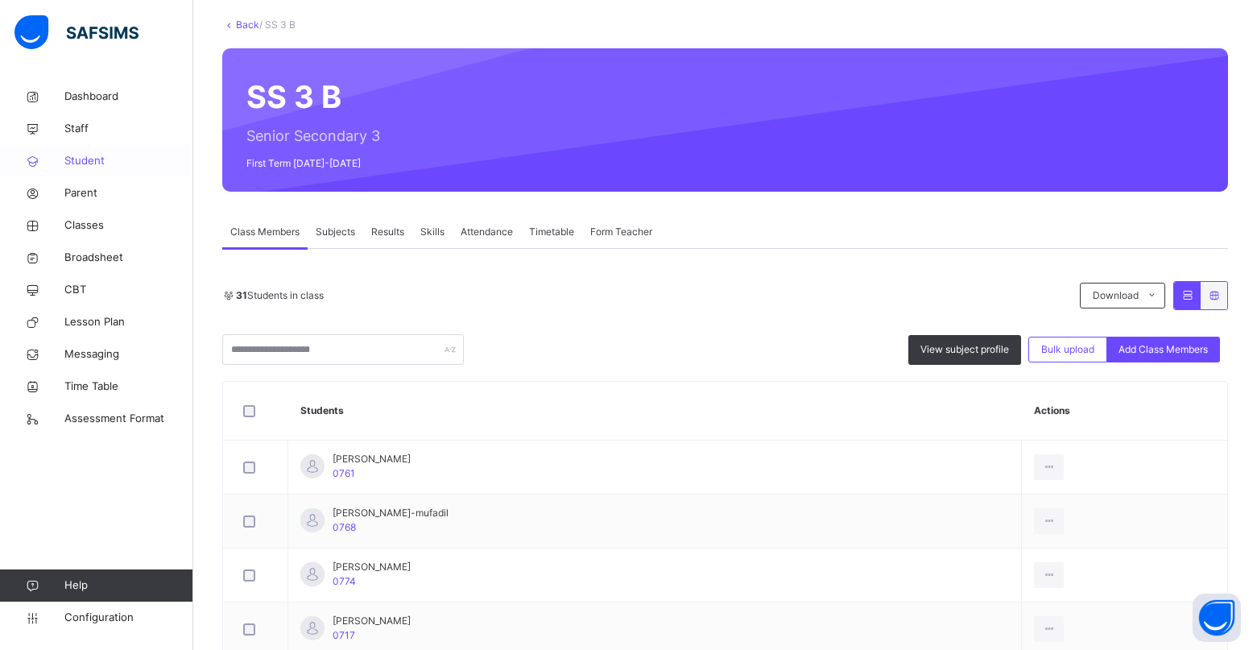
click at [89, 166] on span "Student" at bounding box center [128, 161] width 129 height 16
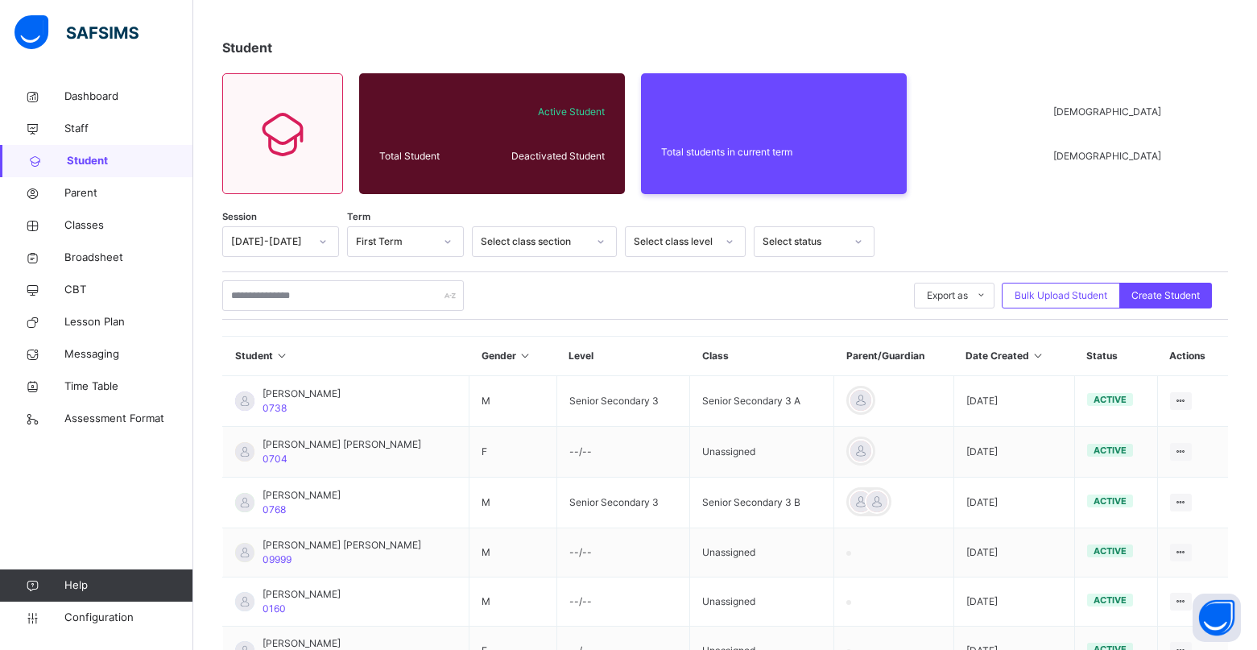
scroll to position [87, 0]
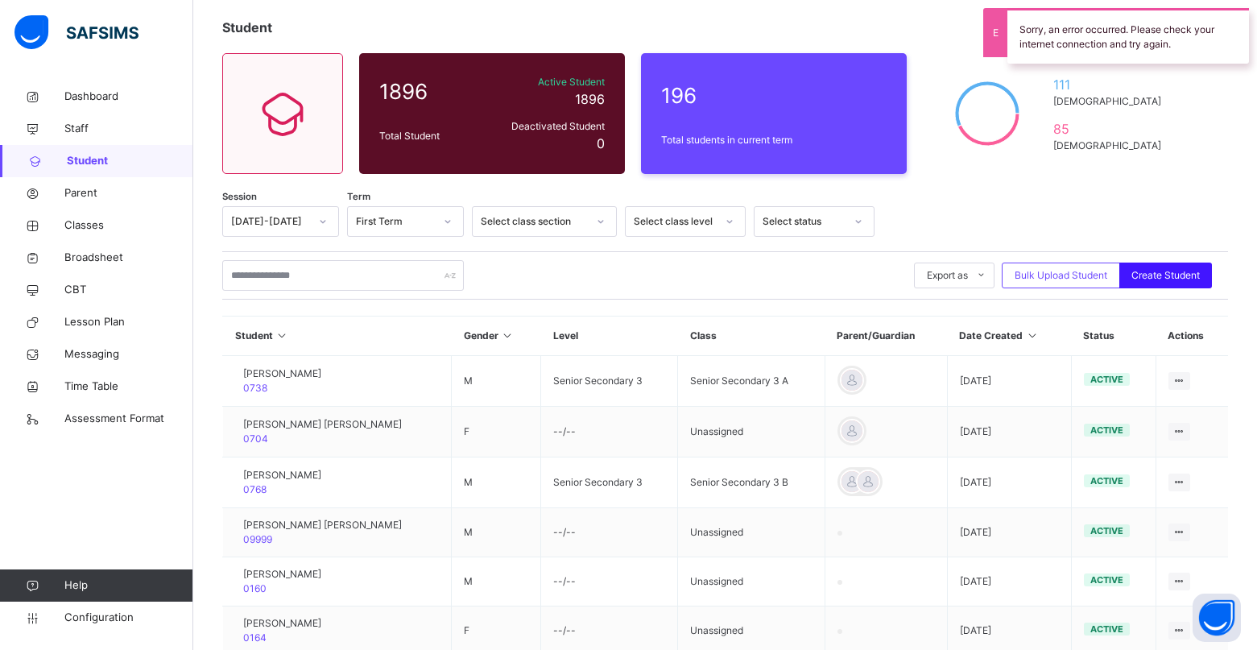
click at [1153, 276] on span "Create Student" at bounding box center [1165, 275] width 68 height 14
select select "**"
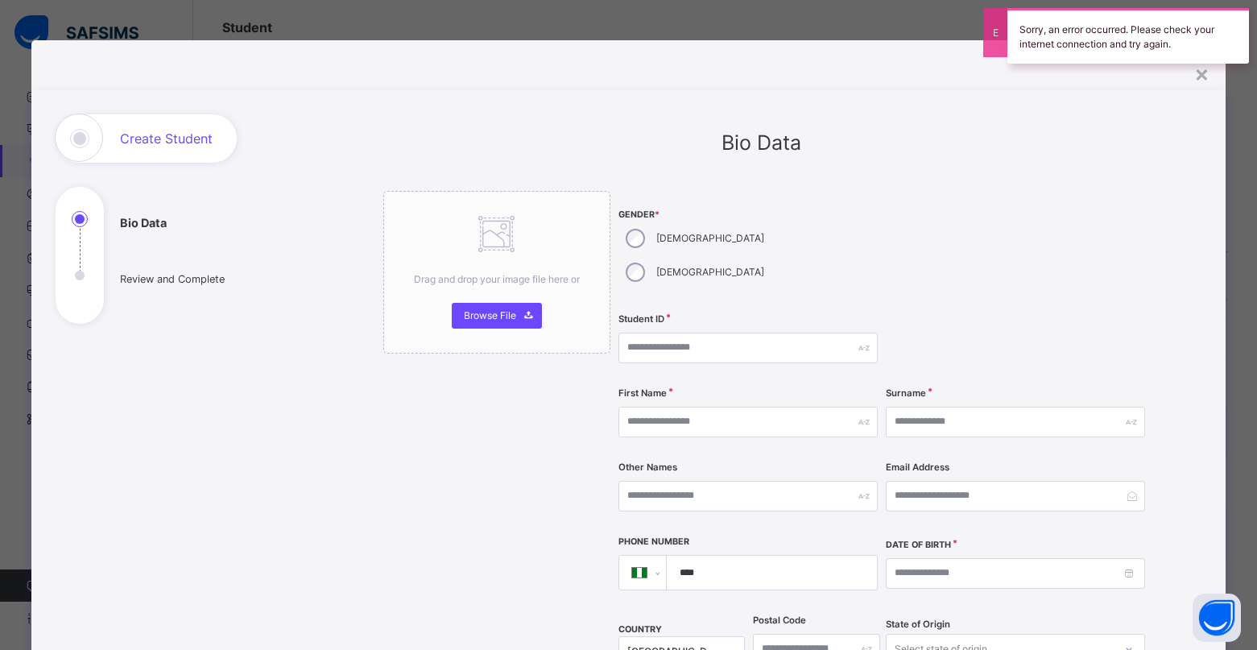
click at [1153, 273] on div "**********" at bounding box center [761, 622] width 805 height 1017
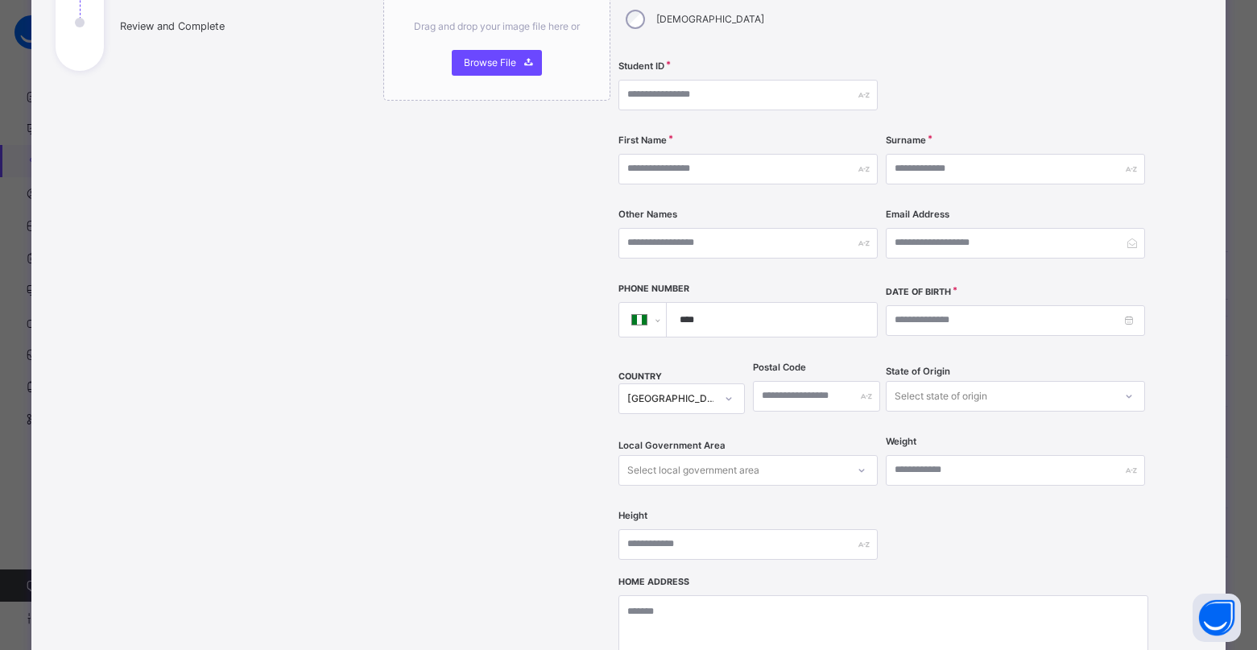
scroll to position [81, 0]
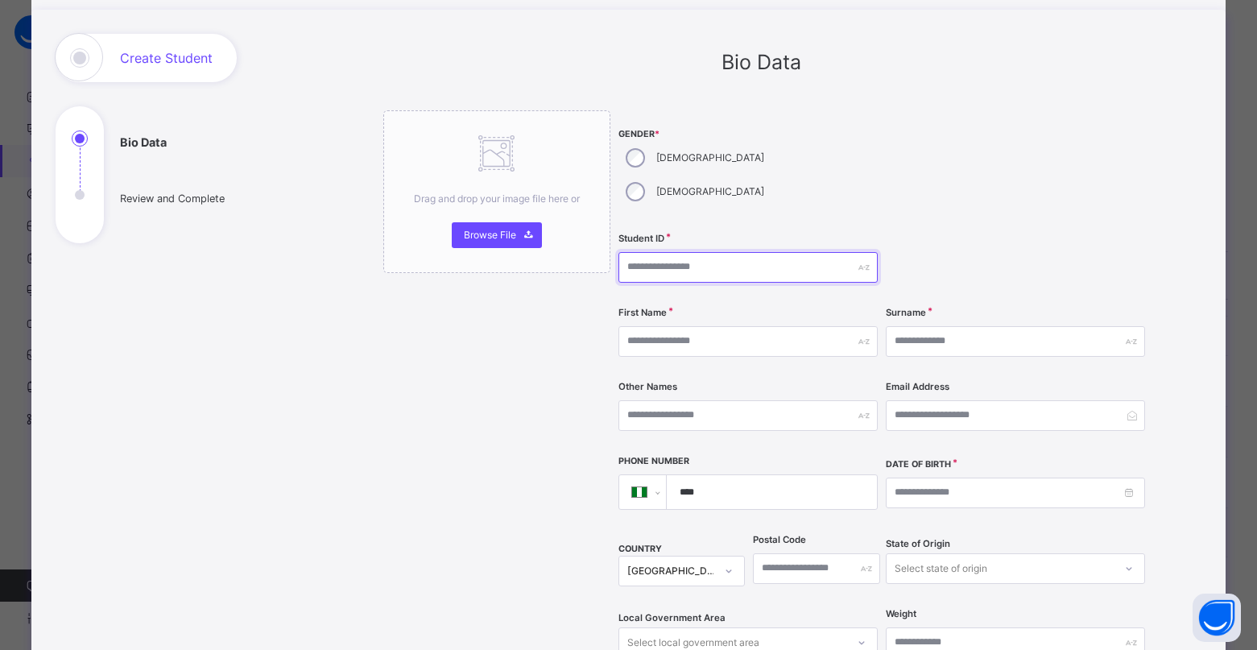
click at [657, 252] on input "text" at bounding box center [747, 267] width 259 height 31
type input "*"
type input "****"
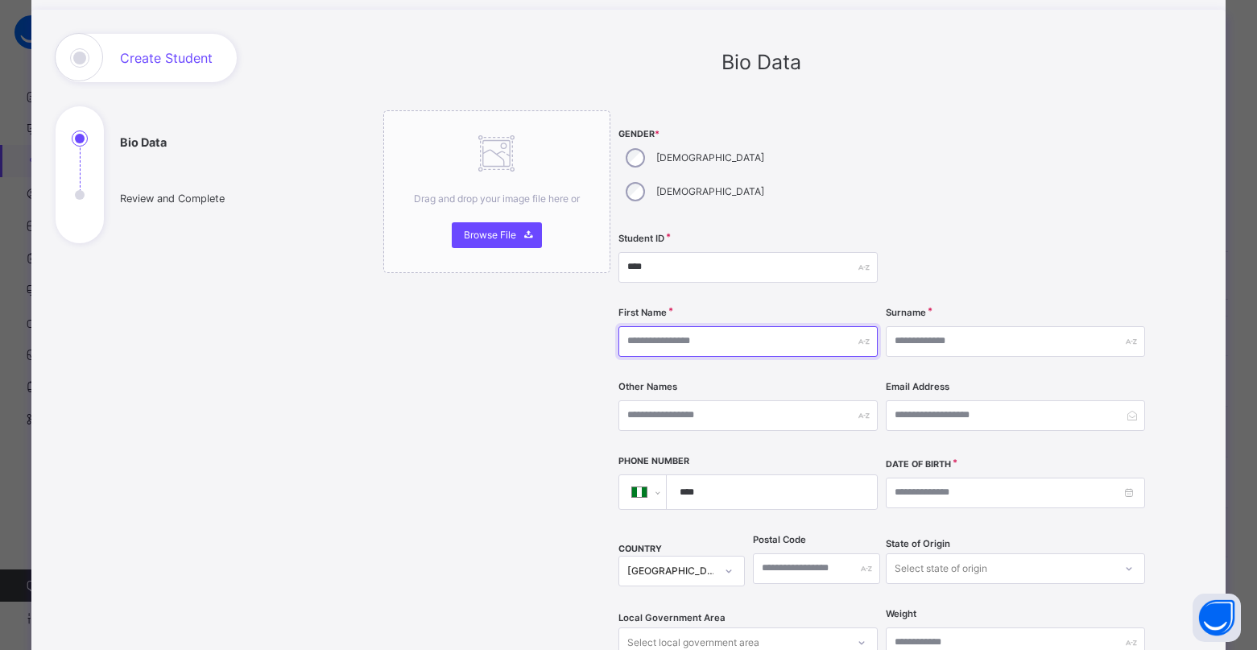
click at [646, 326] on input "text" at bounding box center [747, 341] width 259 height 31
type input "*****"
click at [921, 326] on input "text" at bounding box center [1015, 341] width 259 height 31
type input "******"
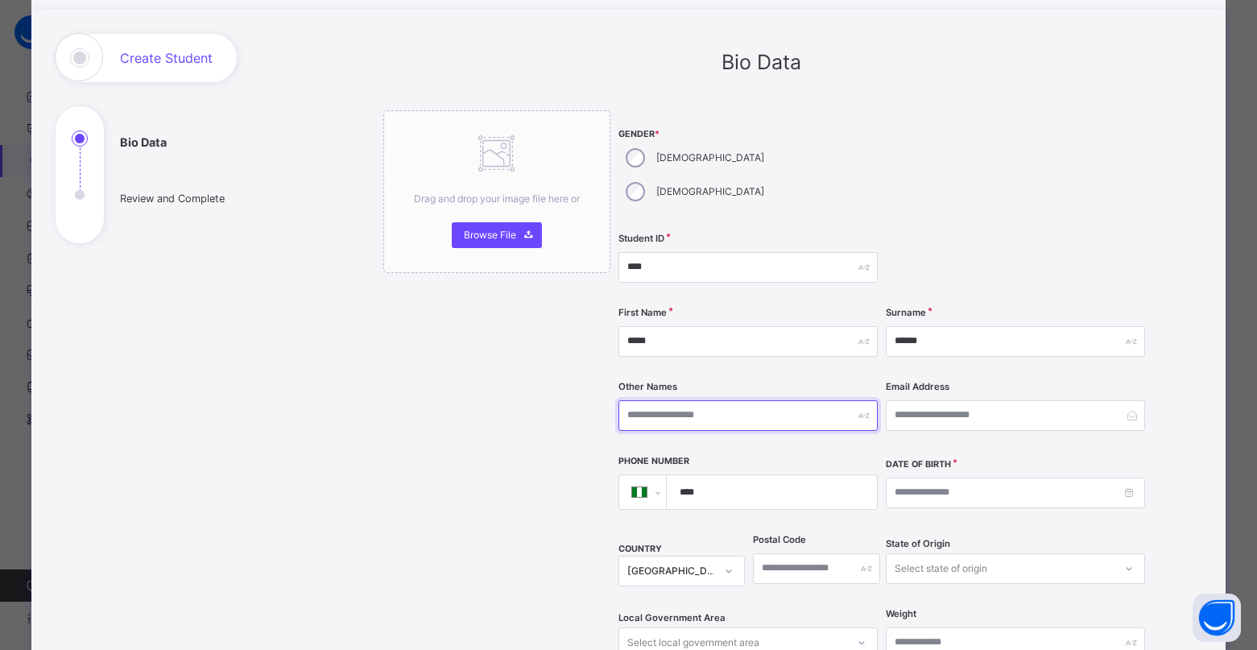
click at [695, 400] on input "text" at bounding box center [747, 415] width 259 height 31
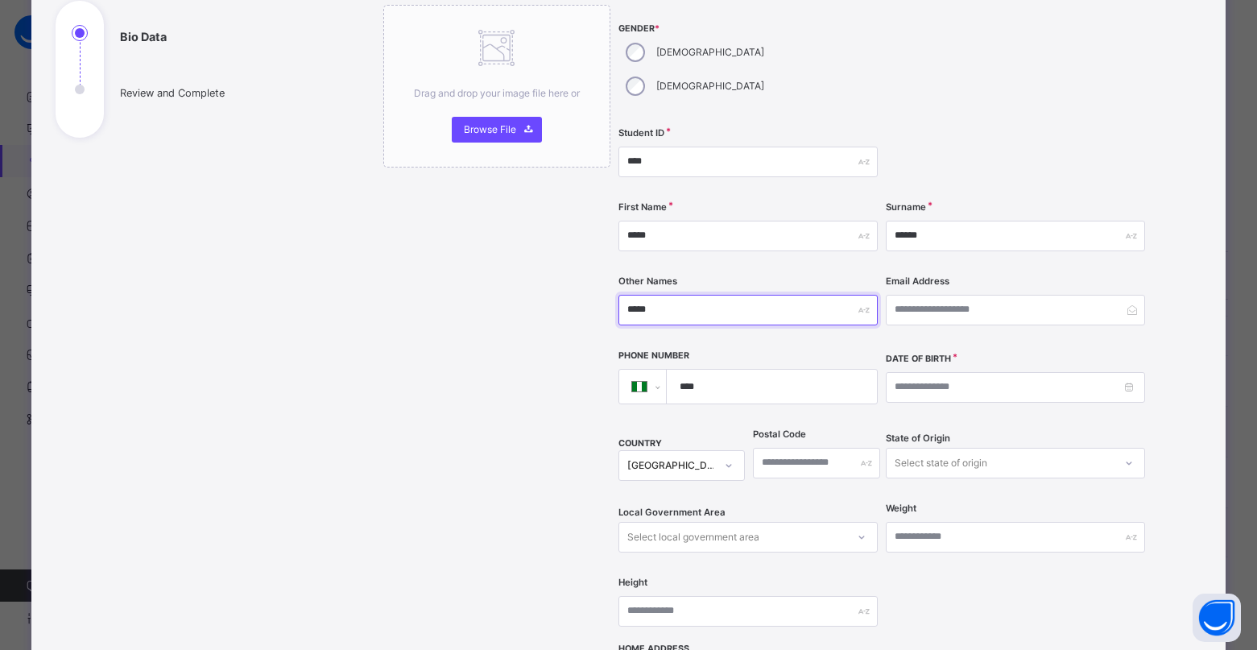
scroll to position [242, 0]
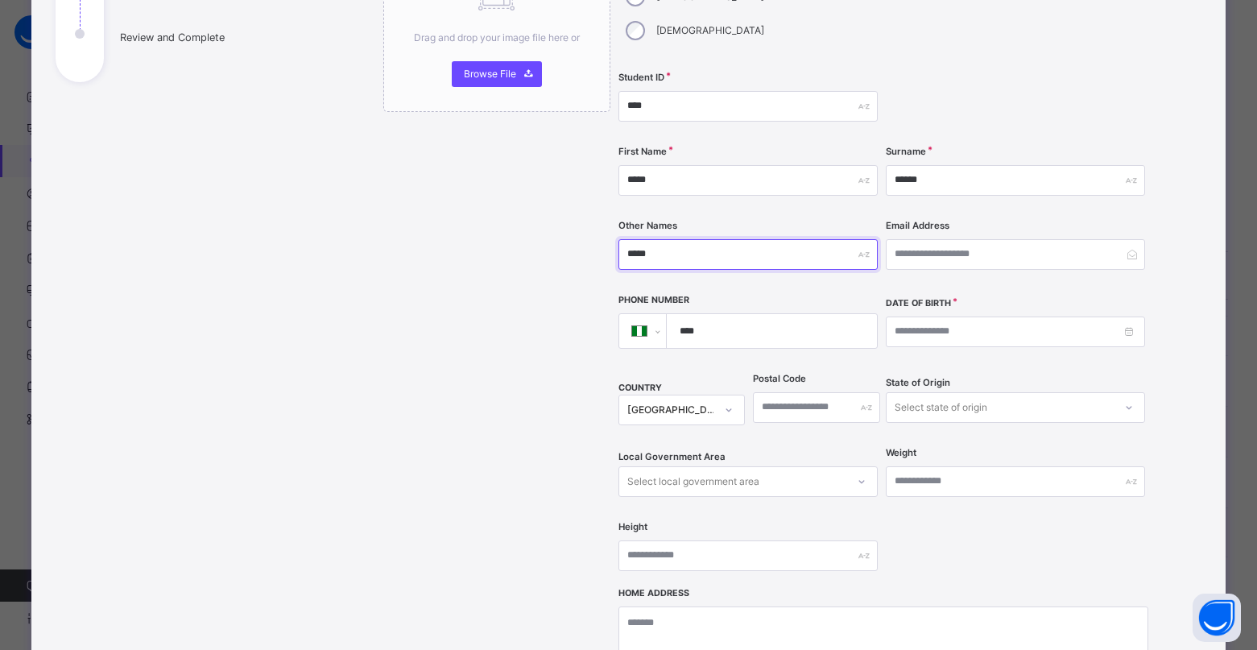
type input "*****"
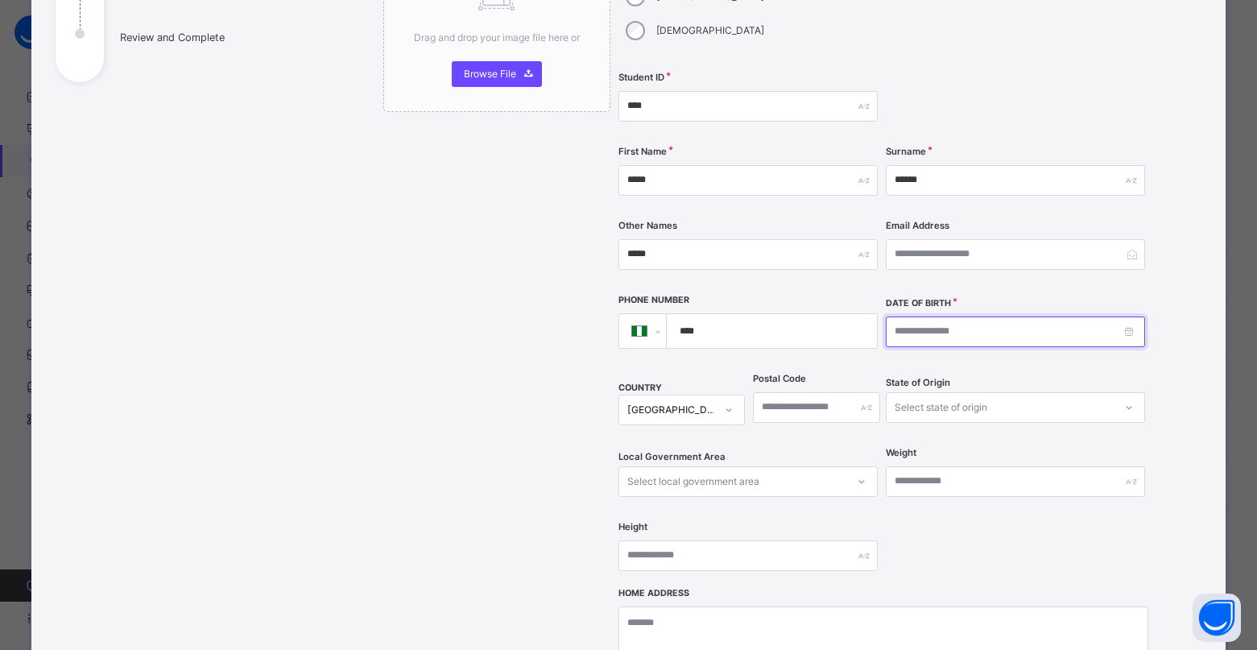
click at [1128, 316] on input at bounding box center [1015, 331] width 259 height 31
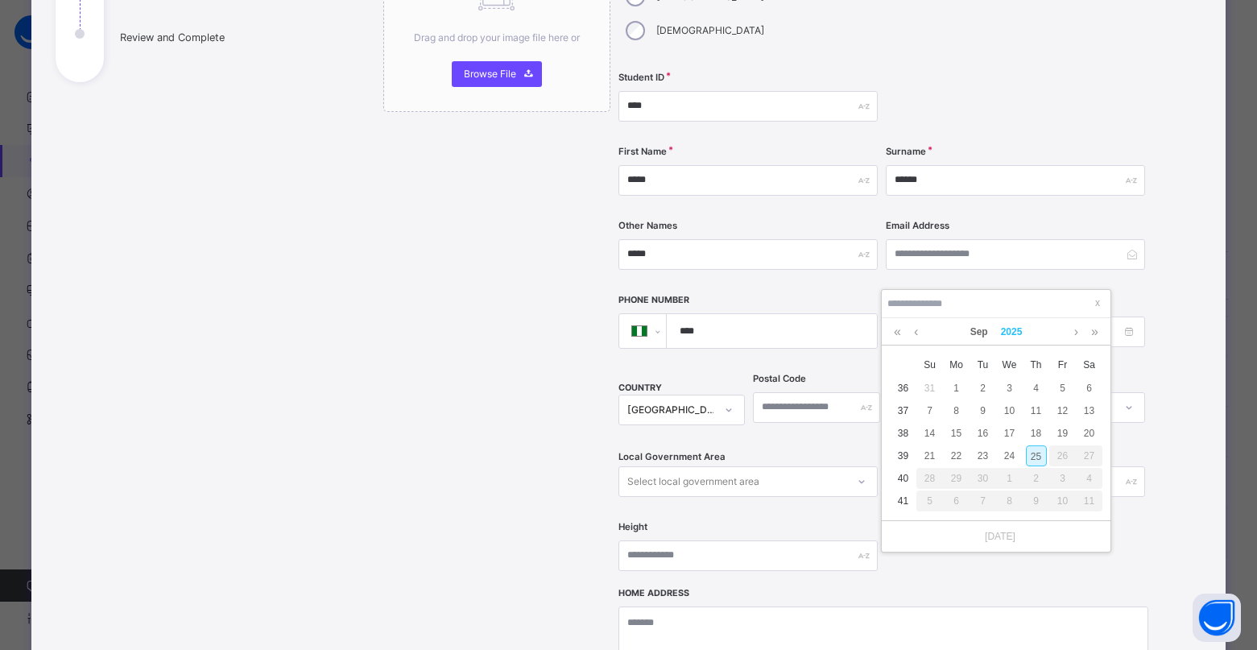
click at [1010, 335] on link "2025" at bounding box center [1011, 331] width 35 height 27
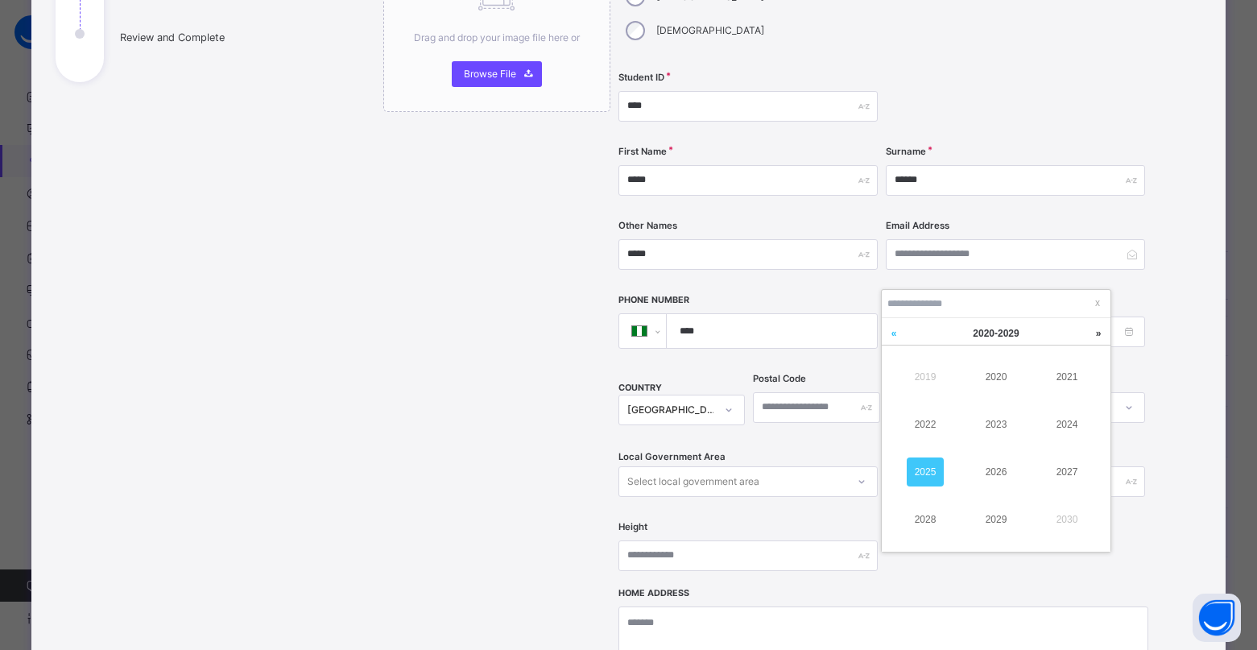
click at [894, 331] on link at bounding box center [893, 333] width 24 height 31
click at [894, 336] on link at bounding box center [893, 333] width 24 height 31
click at [996, 522] on link "2009" at bounding box center [995, 519] width 37 height 29
click at [919, 333] on link at bounding box center [916, 331] width 12 height 27
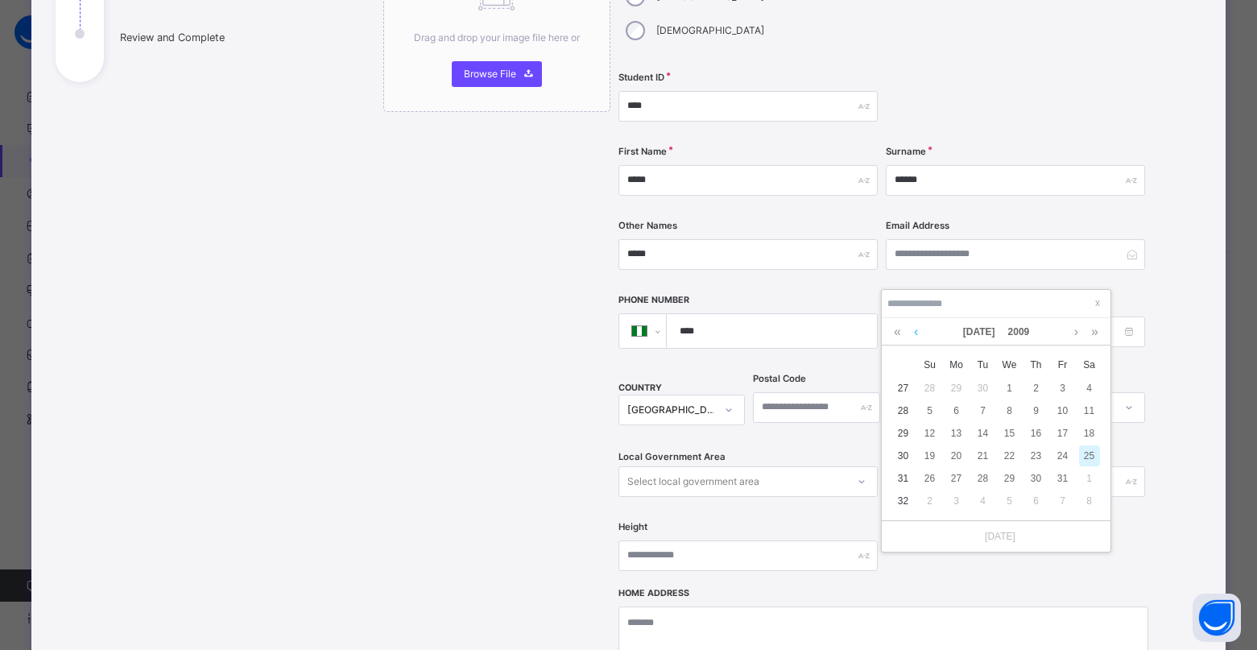
click at [919, 333] on link at bounding box center [916, 331] width 12 height 27
click at [985, 386] on div "3" at bounding box center [982, 388] width 21 height 21
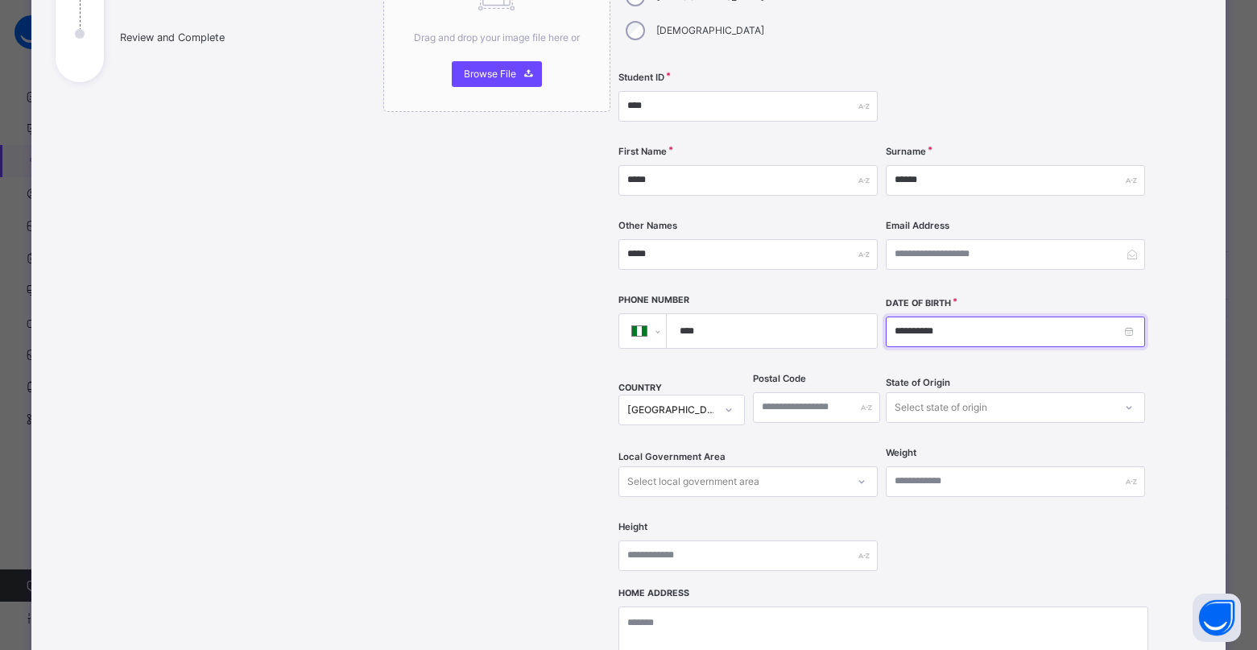
click at [903, 316] on input "**********" at bounding box center [1015, 331] width 259 height 31
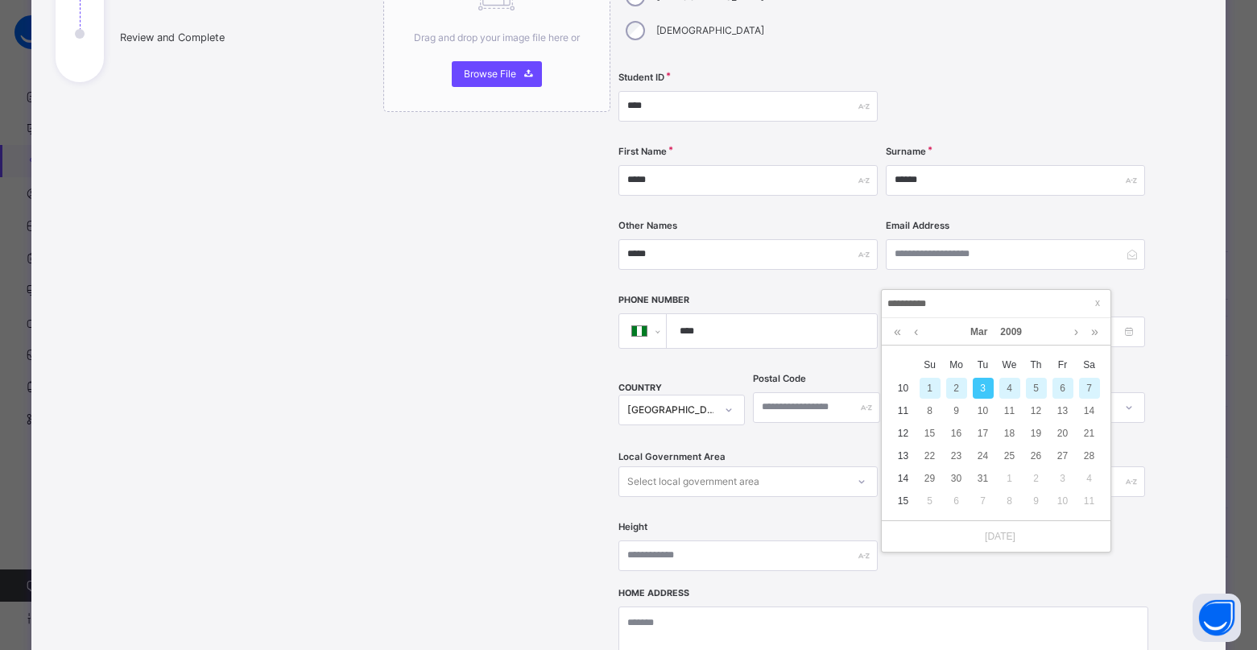
click at [1006, 389] on div "4" at bounding box center [1009, 388] width 21 height 21
type input "**********"
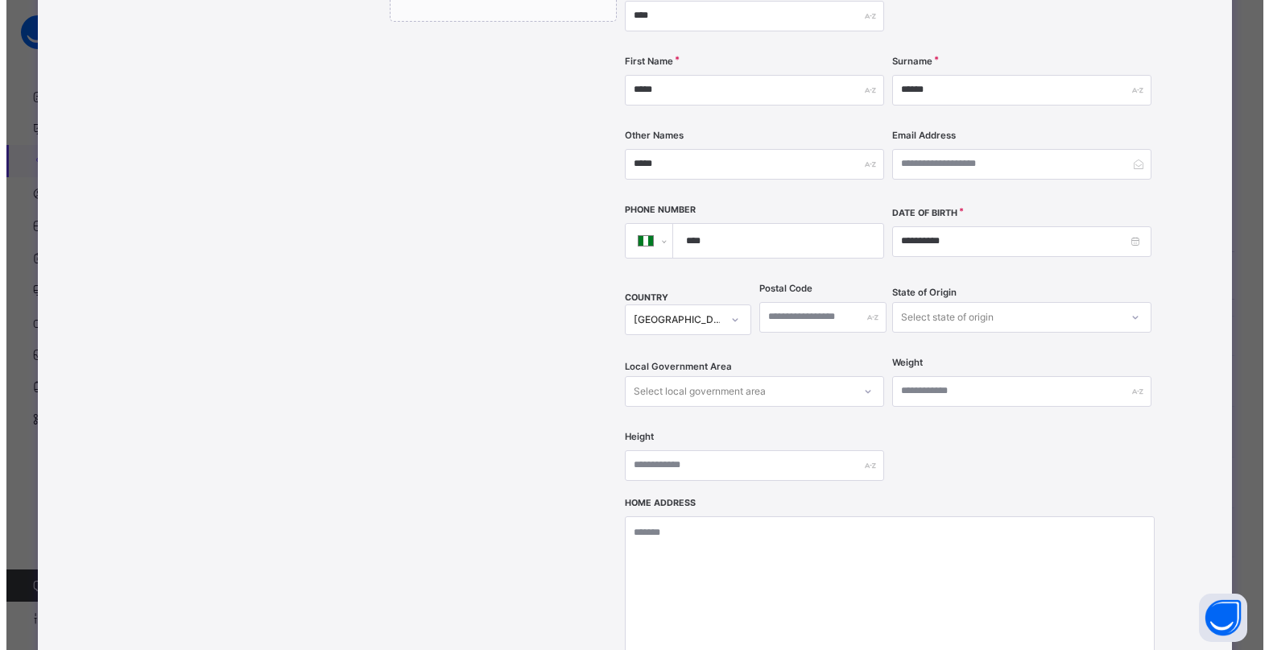
scroll to position [483, 0]
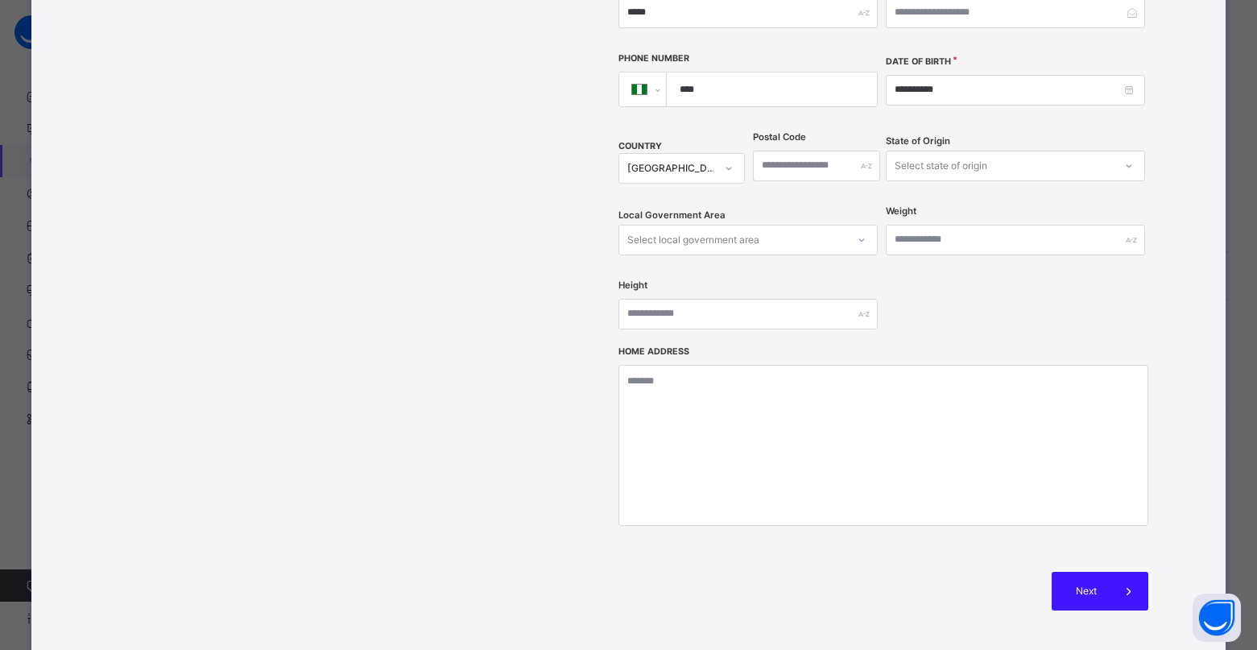
click at [1099, 572] on div "Next" at bounding box center [1099, 591] width 97 height 39
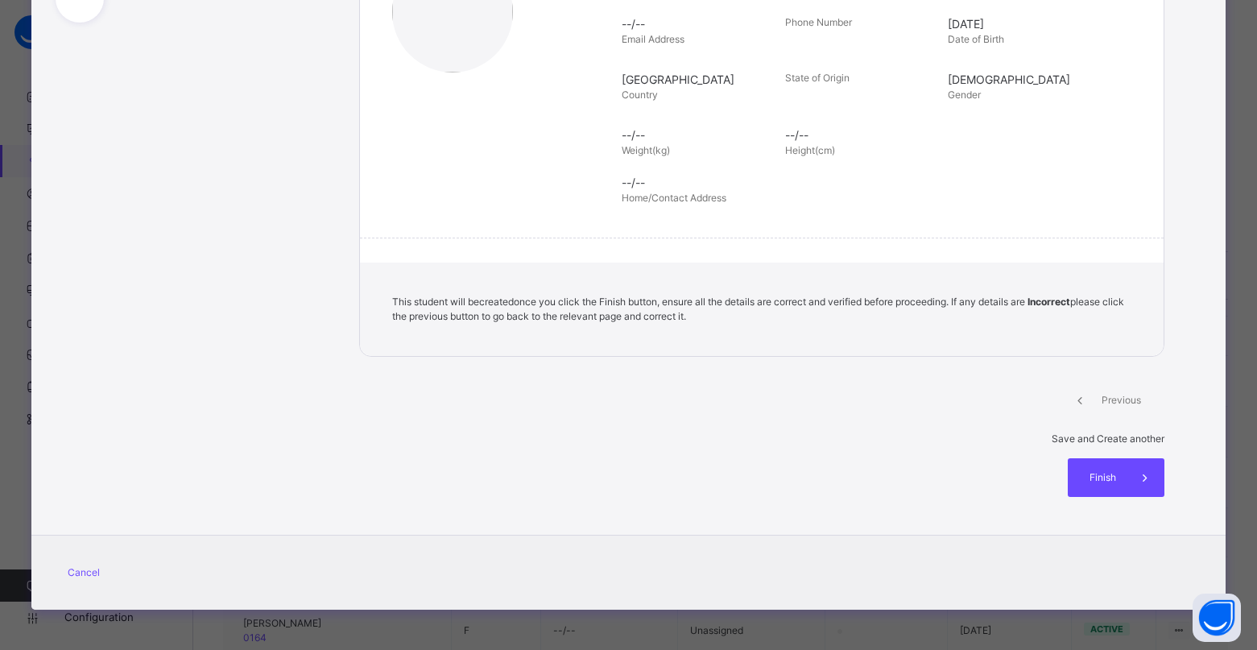
scroll to position [236, 0]
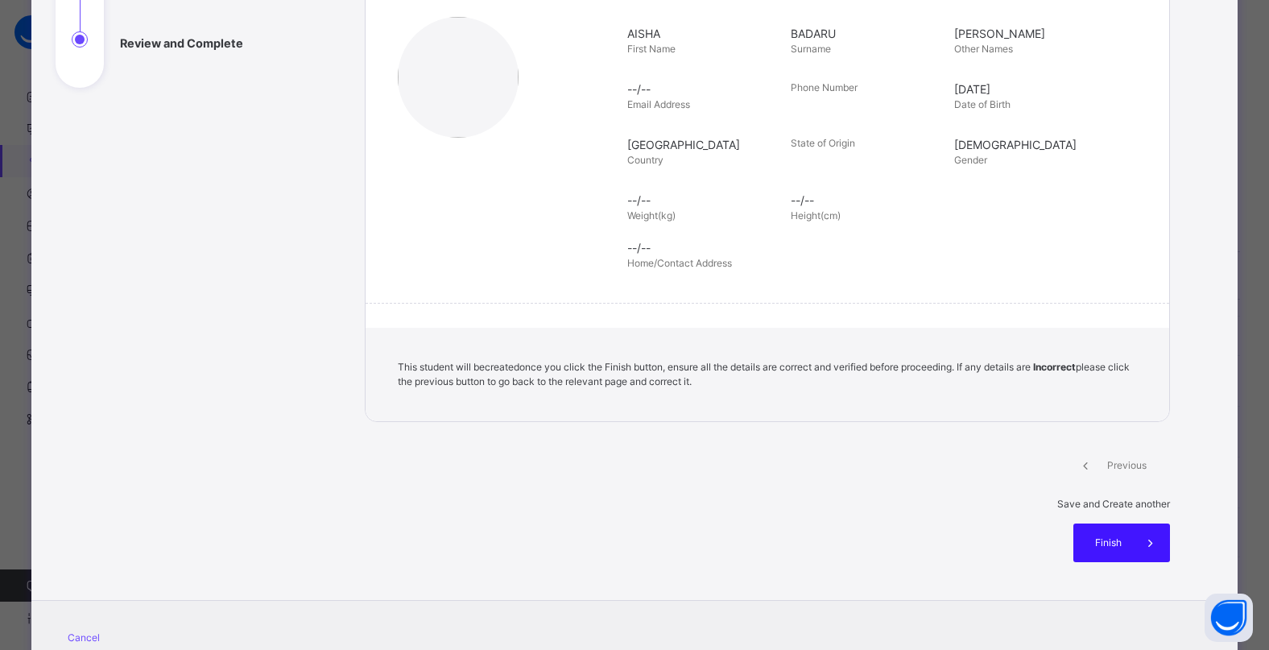
click at [1111, 523] on div "Finish" at bounding box center [1121, 542] width 97 height 39
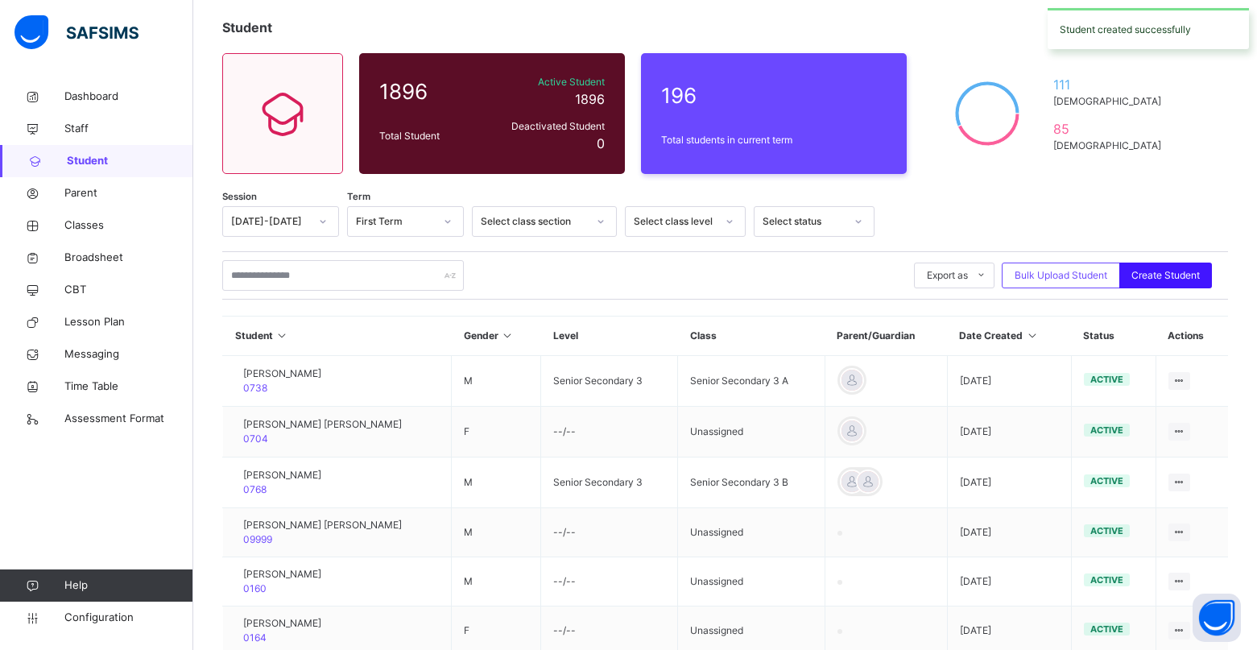
click at [1186, 278] on span "Create Student" at bounding box center [1165, 275] width 68 height 14
select select "**"
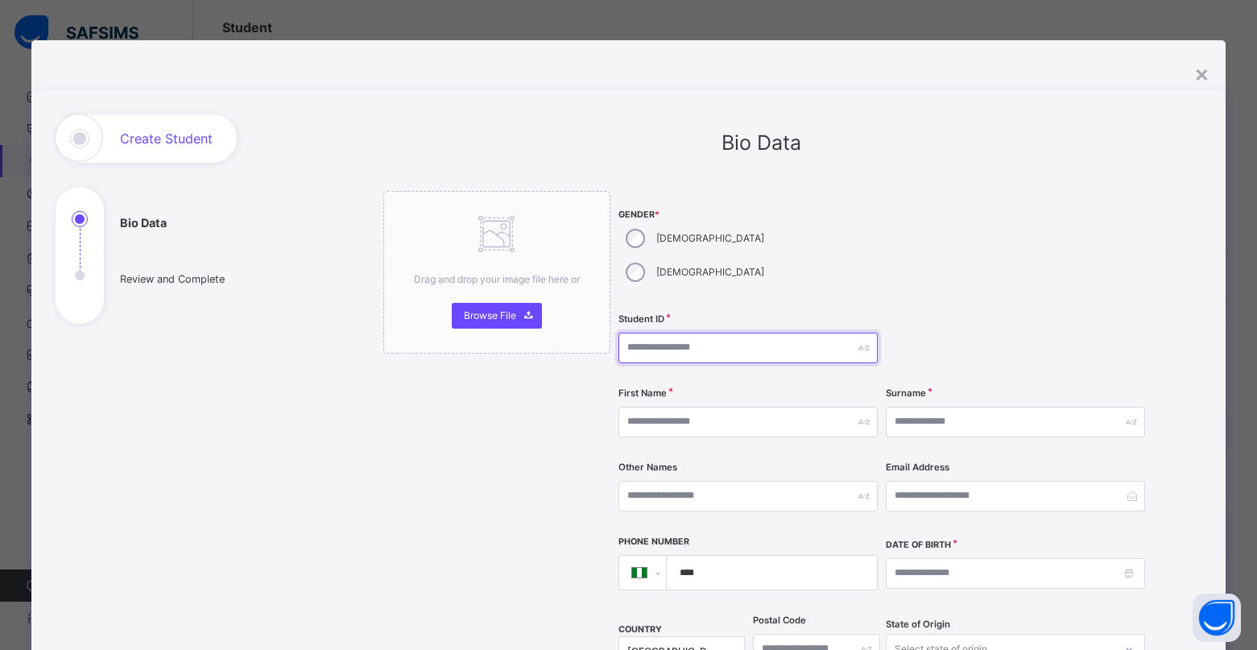
click at [662, 332] on input "text" at bounding box center [747, 347] width 259 height 31
type input "****"
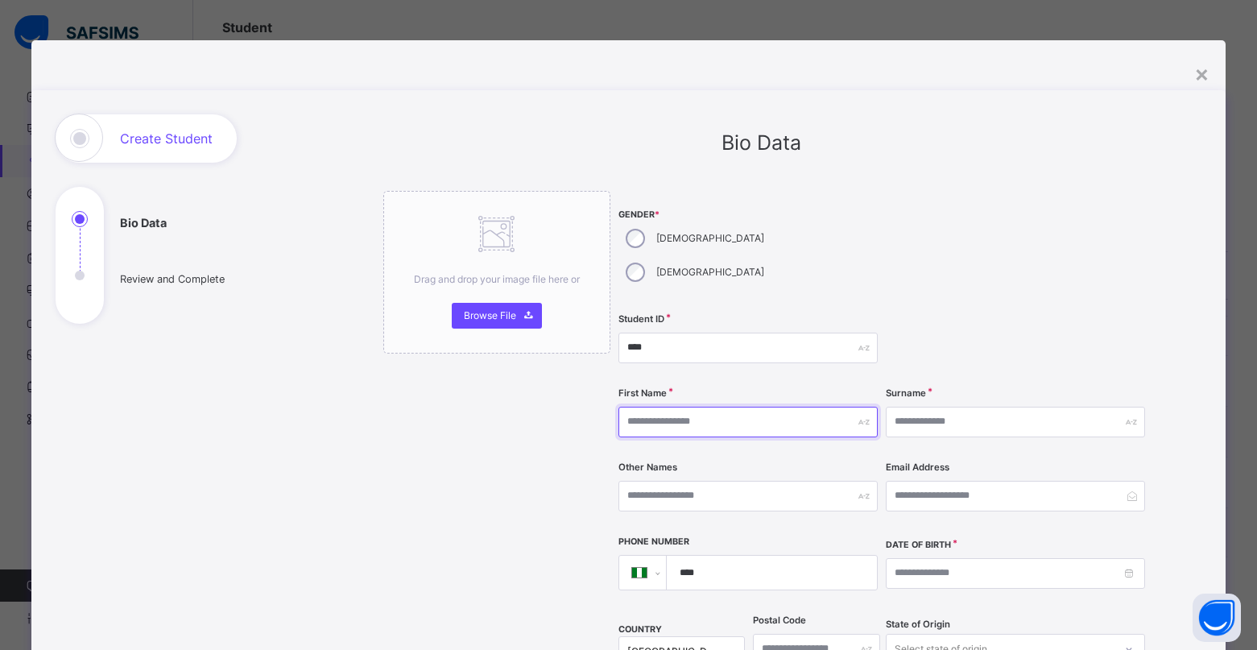
click at [651, 407] on input "text" at bounding box center [747, 422] width 259 height 31
type input "*******"
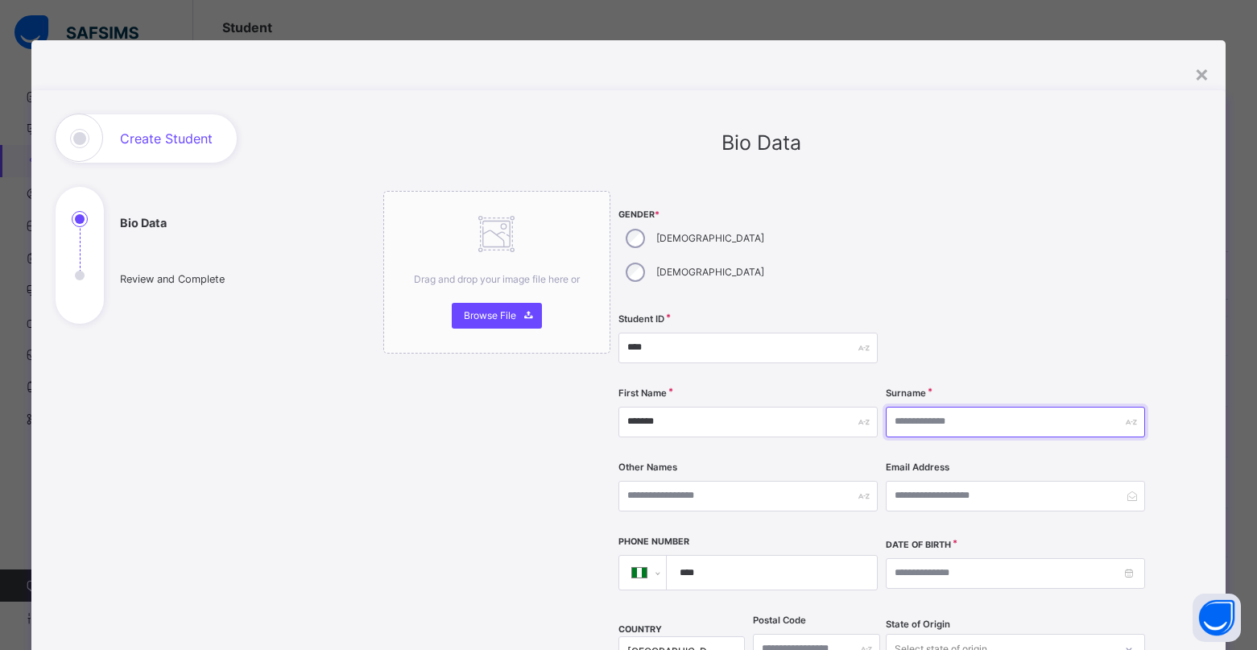
click at [900, 407] on input "text" at bounding box center [1015, 422] width 259 height 31
type input "*********"
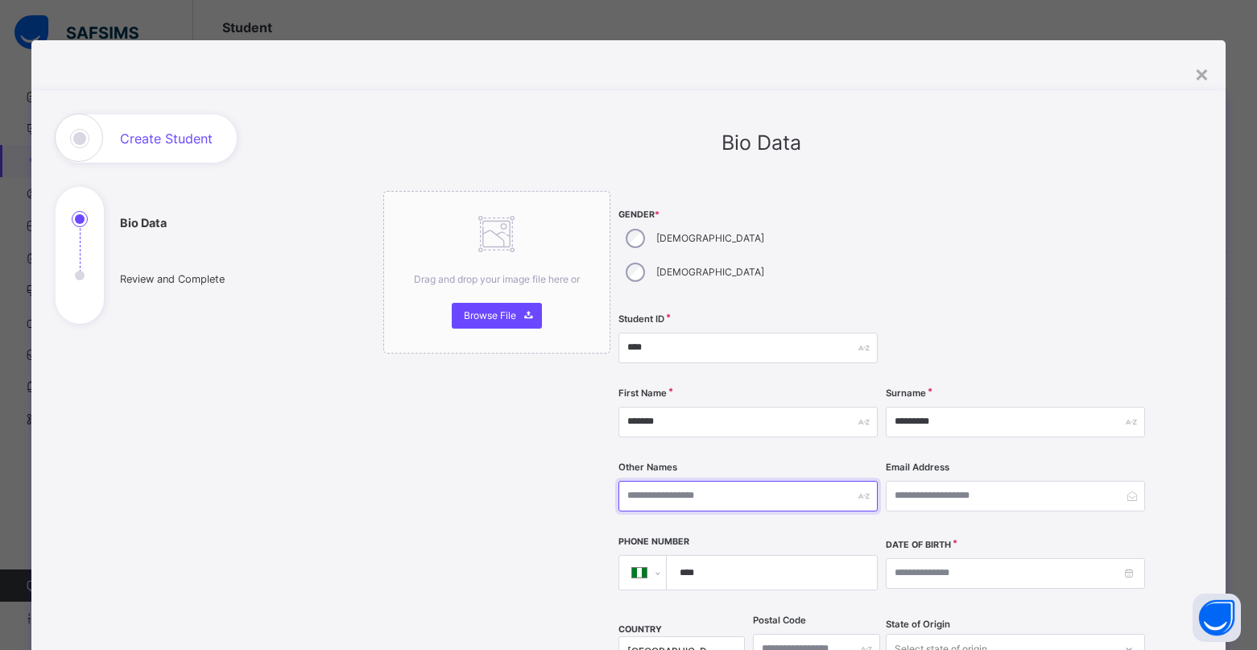
click at [720, 481] on input "text" at bounding box center [747, 496] width 259 height 31
type input "*"
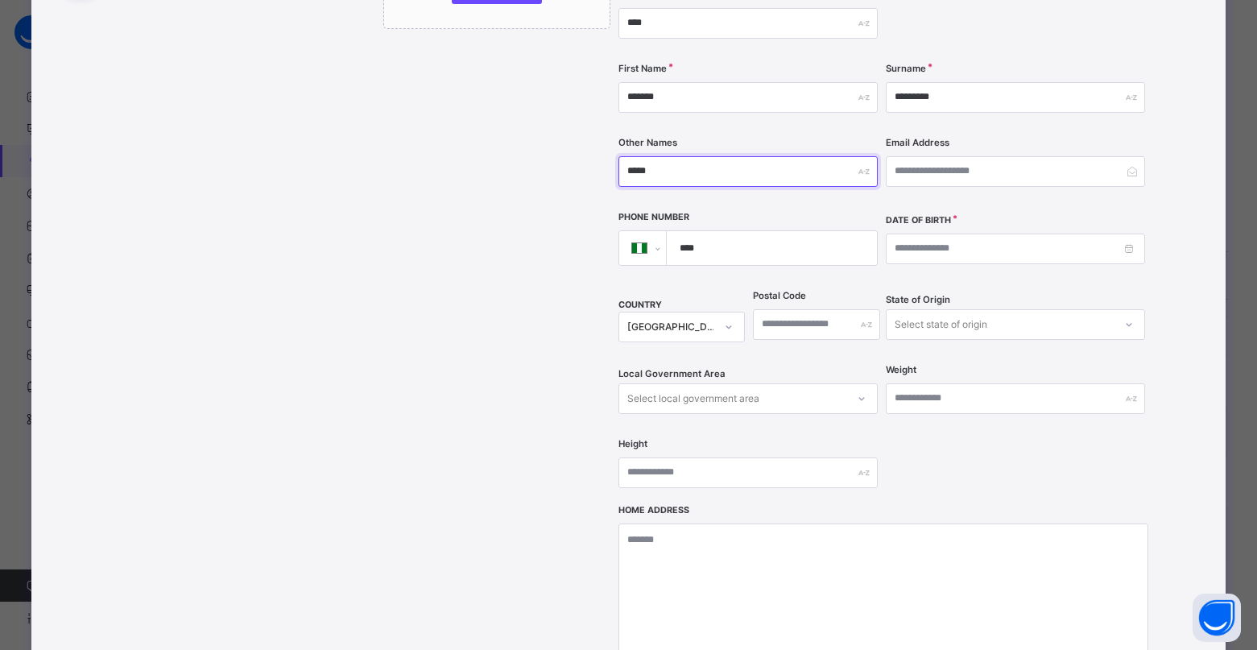
scroll to position [403, 0]
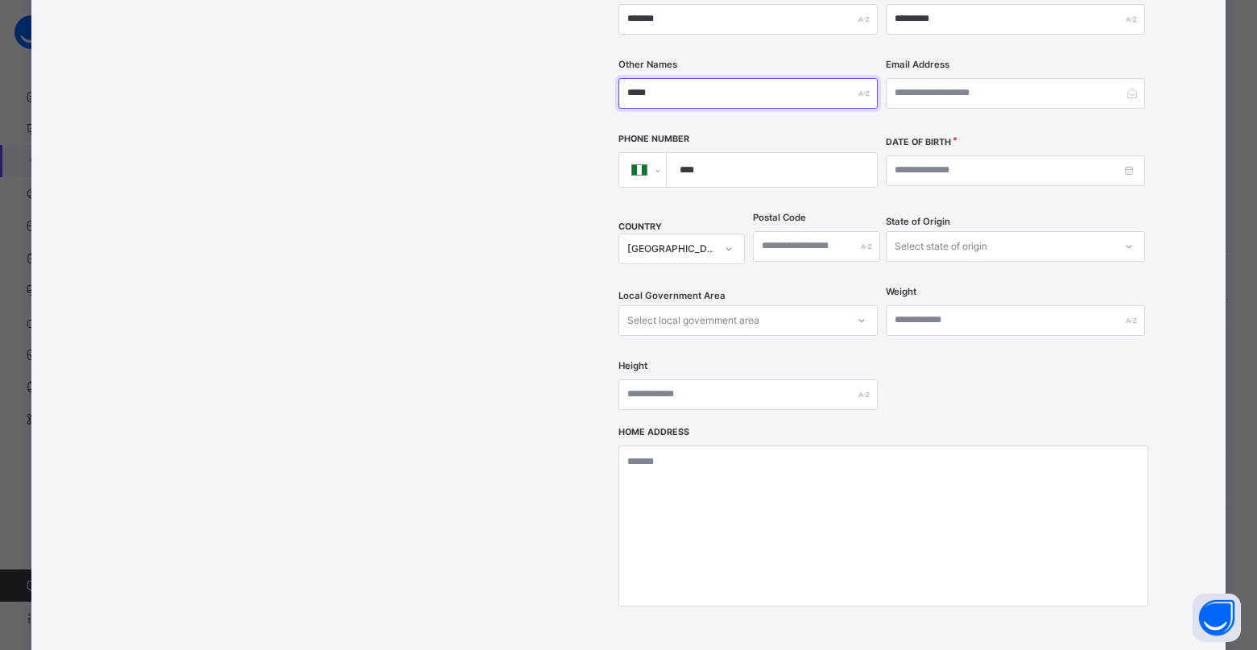
type input "*****"
click at [1124, 155] on input at bounding box center [1015, 170] width 259 height 31
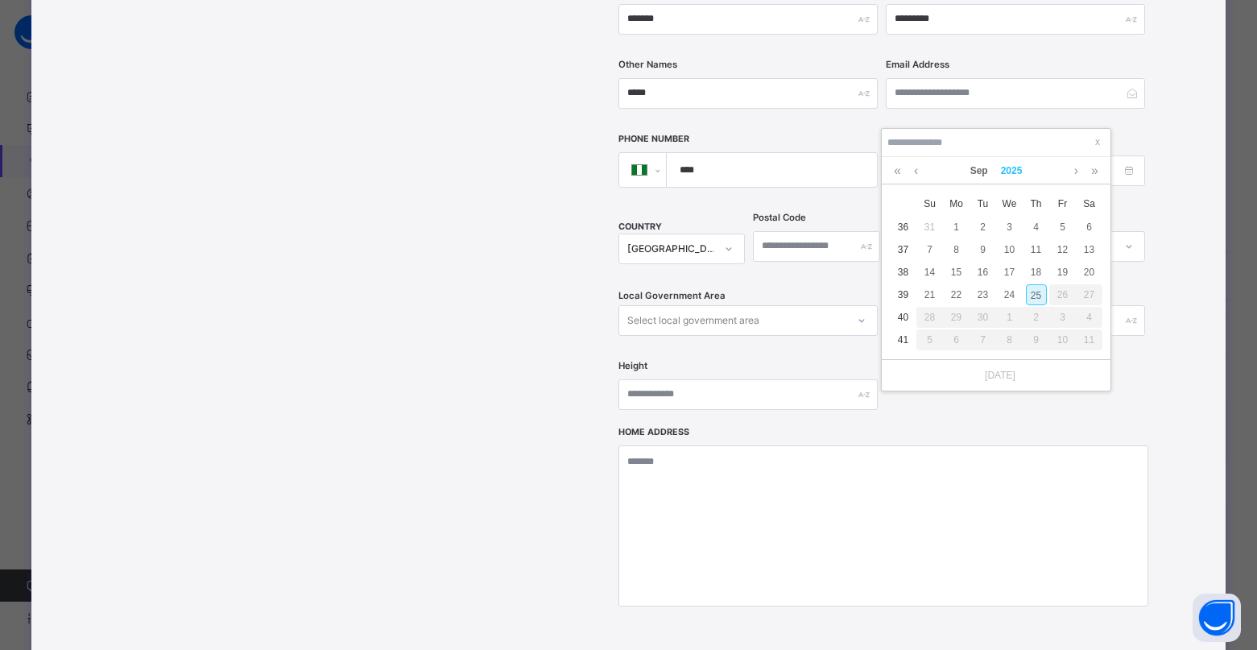
click at [1016, 171] on link "2025" at bounding box center [1011, 170] width 35 height 27
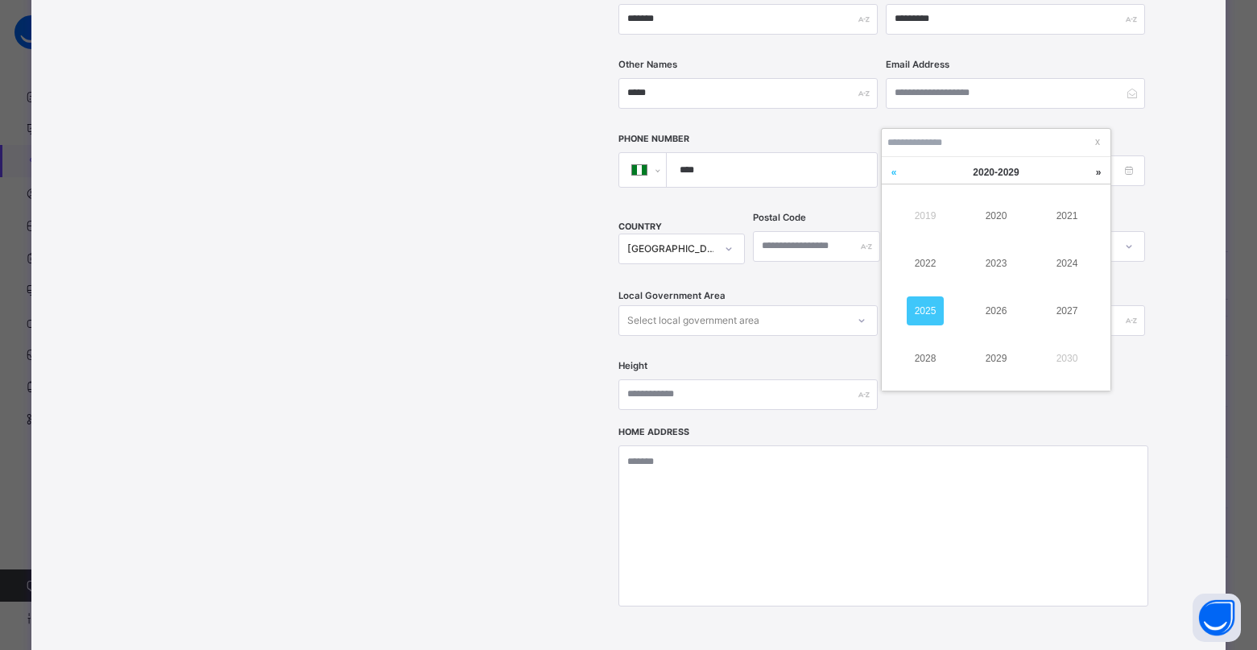
click at [894, 172] on link at bounding box center [893, 172] width 24 height 31
click at [985, 216] on link "2010" at bounding box center [995, 215] width 37 height 29
click at [915, 173] on link at bounding box center [916, 170] width 12 height 27
click at [1039, 295] on div "26" at bounding box center [1036, 294] width 21 height 21
type input "**********"
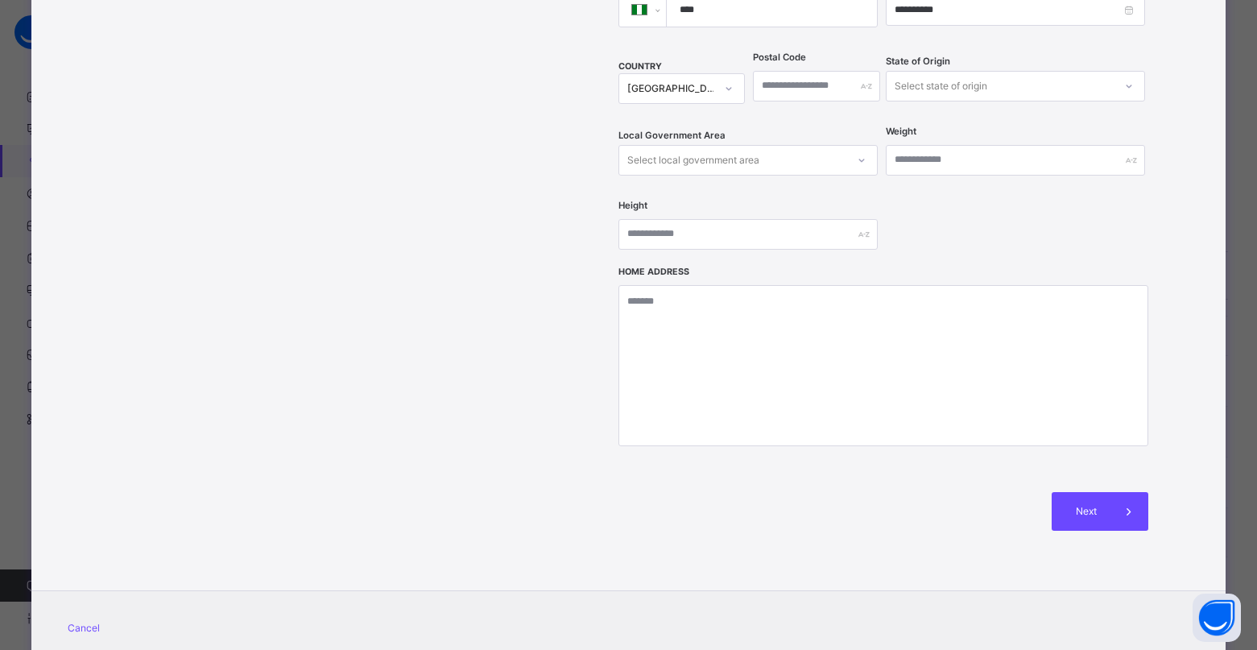
scroll to position [564, 0]
click at [1091, 503] on span "Next" at bounding box center [1086, 510] width 46 height 14
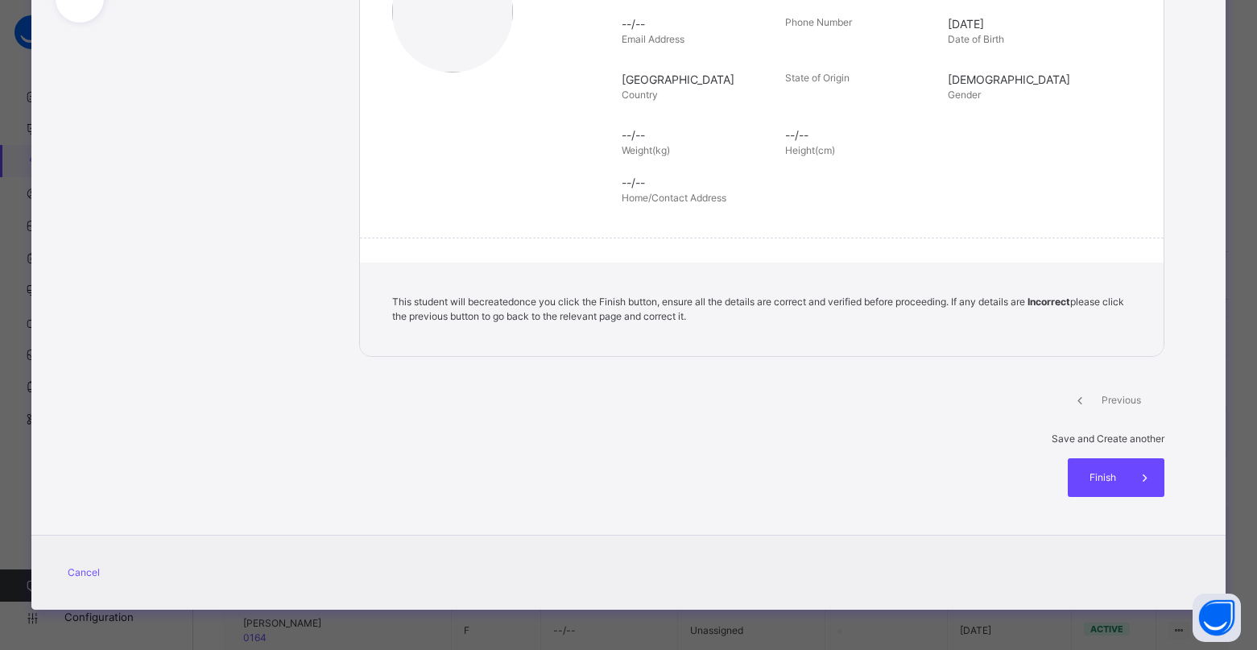
scroll to position [236, 0]
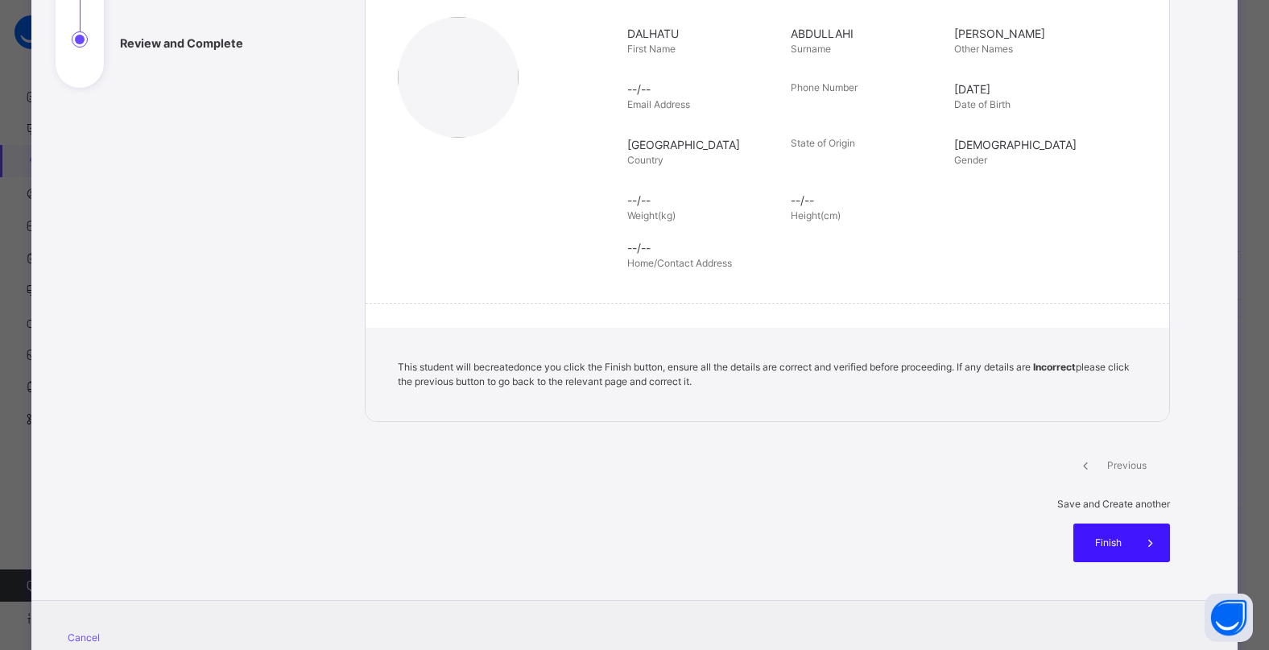
click at [1108, 523] on div "Finish" at bounding box center [1121, 542] width 97 height 39
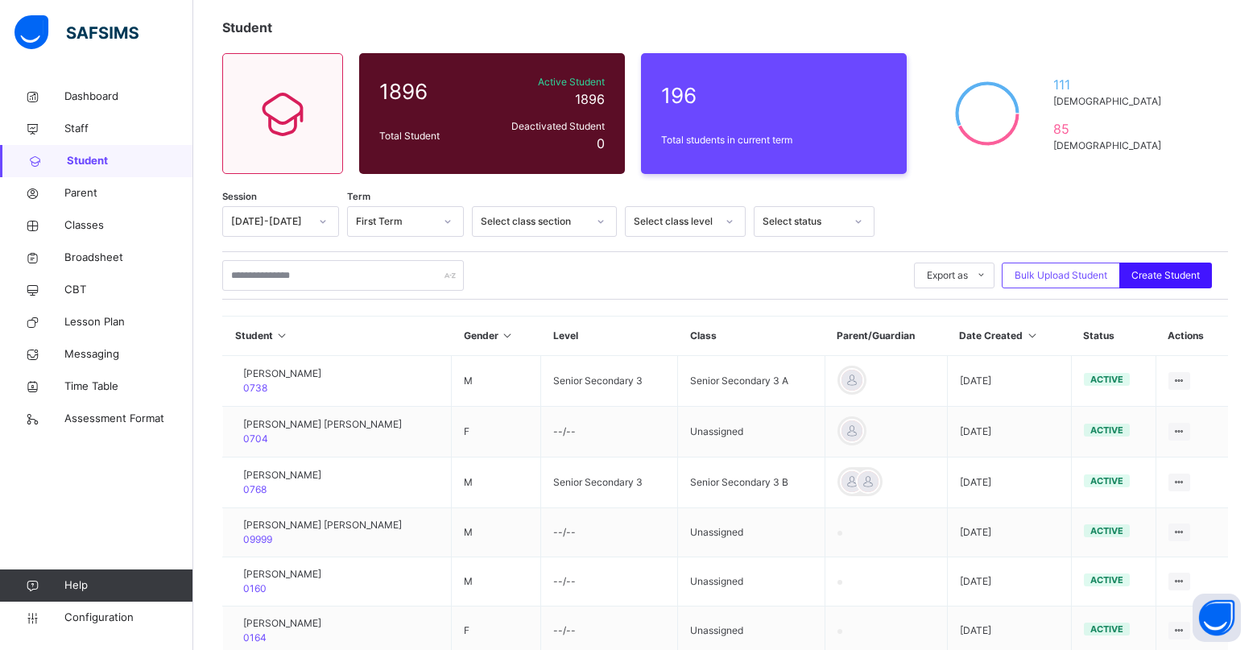
click at [1187, 273] on span "Create Student" at bounding box center [1165, 275] width 68 height 14
select select "**"
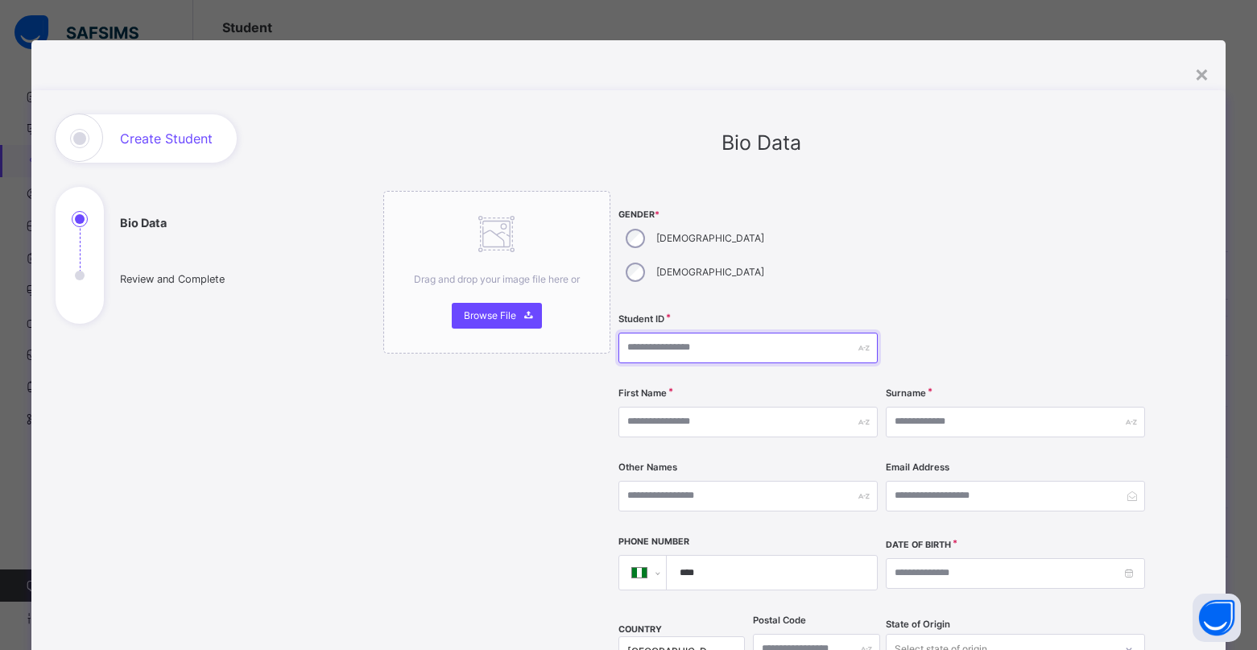
click at [672, 332] on input "text" at bounding box center [747, 347] width 259 height 31
type input "****"
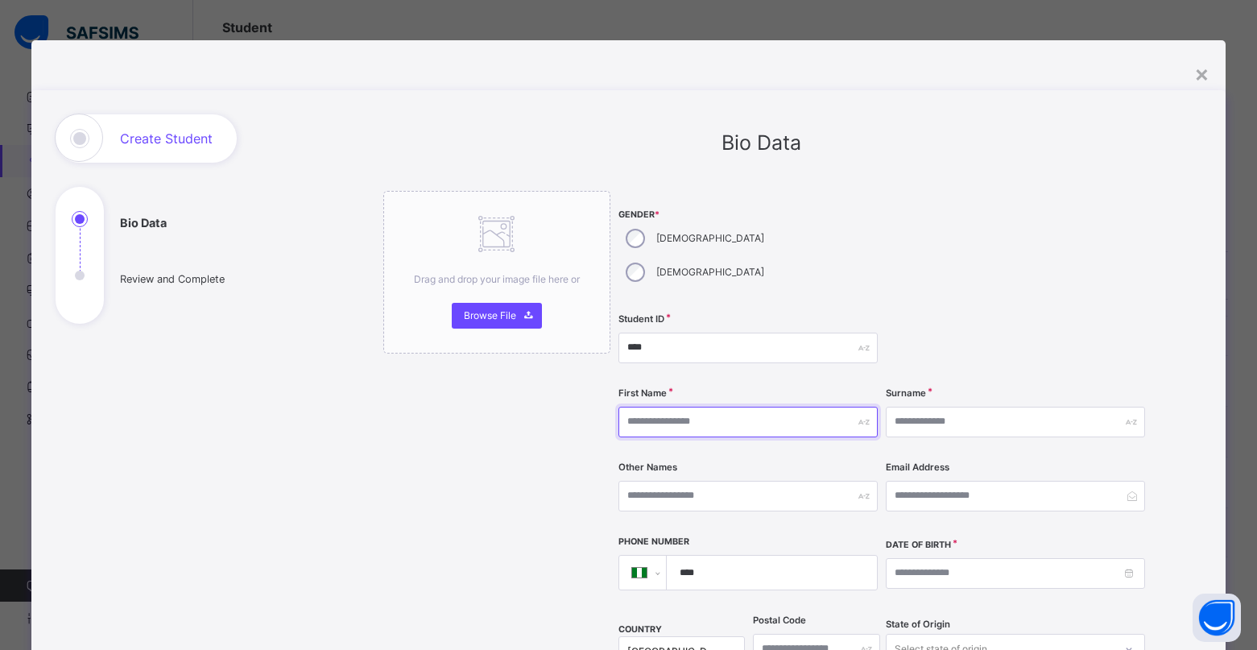
click at [665, 407] on input "text" at bounding box center [747, 422] width 259 height 31
type input "*****"
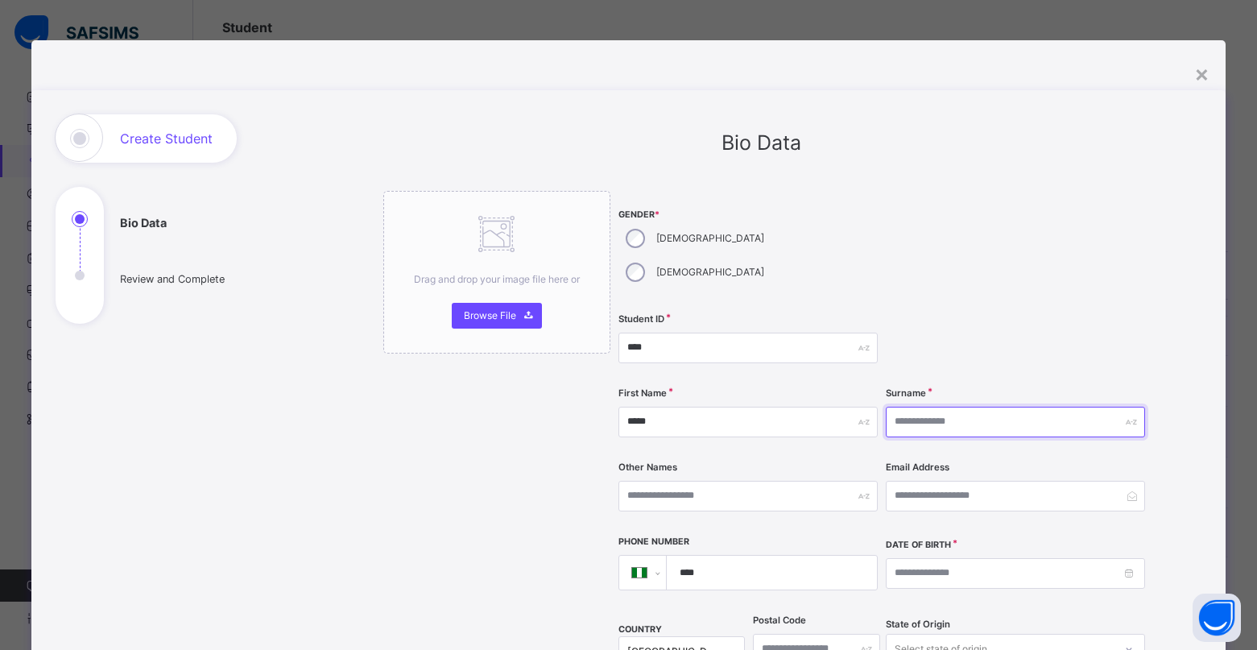
click at [894, 407] on input "text" at bounding box center [1015, 422] width 259 height 31
type input "*****"
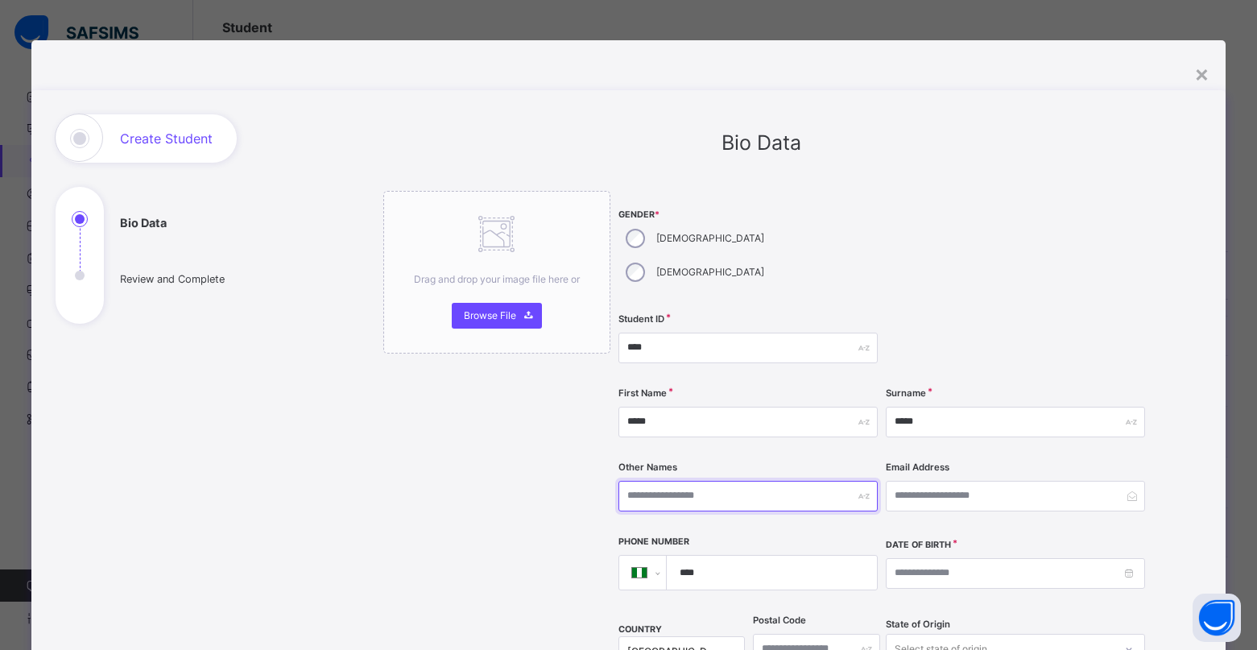
click at [759, 481] on input "text" at bounding box center [747, 496] width 259 height 31
click at [757, 481] on input "text" at bounding box center [747, 496] width 259 height 31
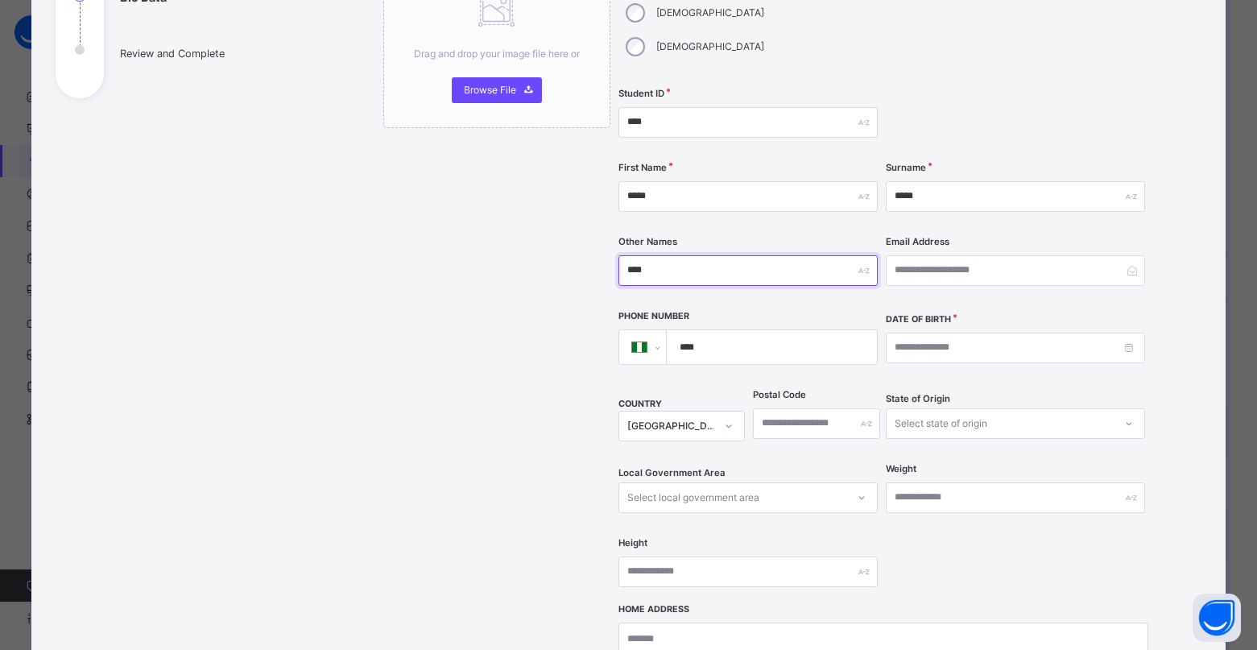
scroll to position [242, 0]
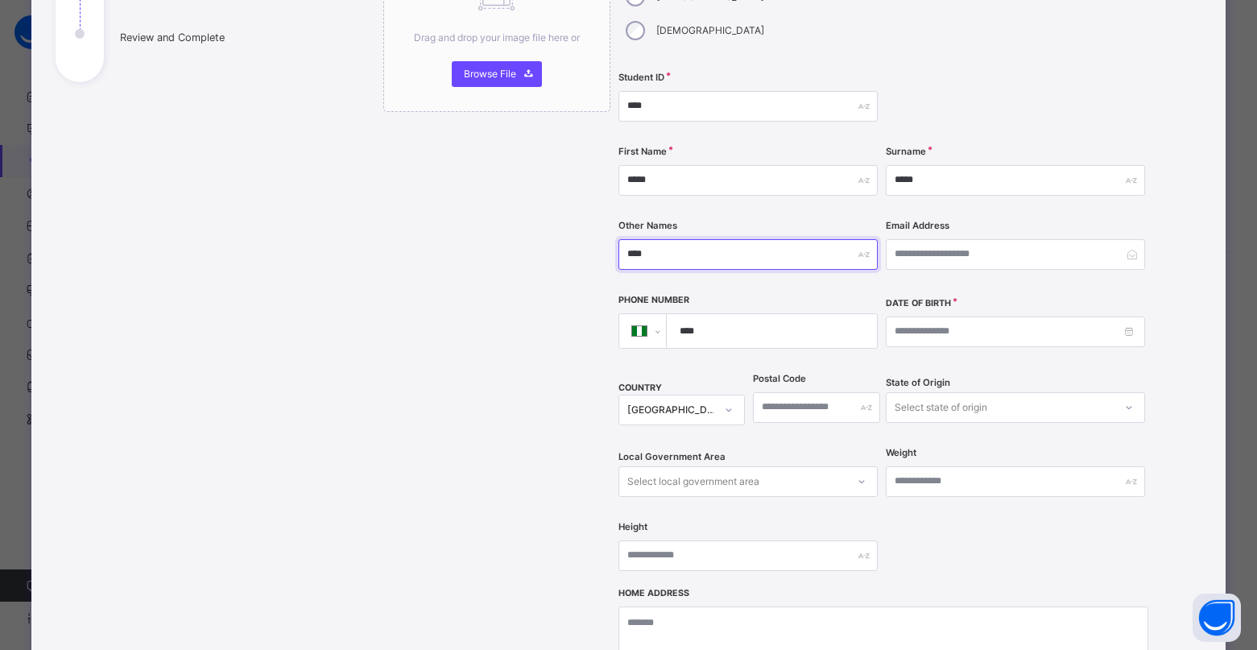
type input "****"
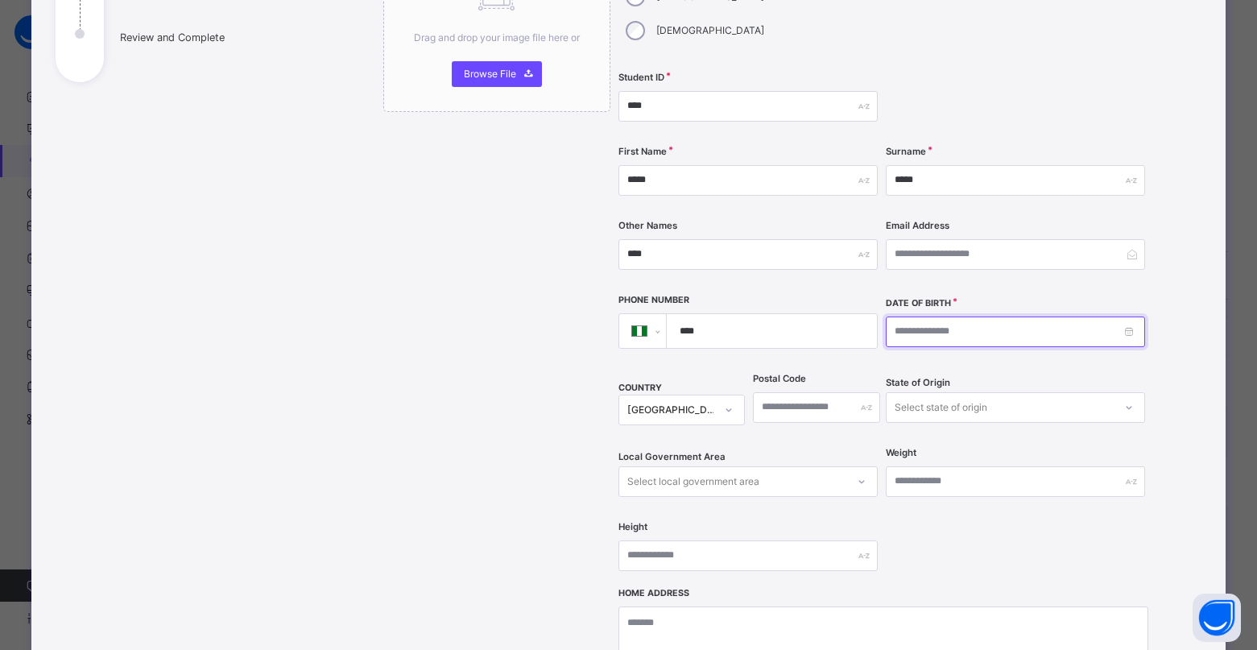
click at [1126, 316] on input at bounding box center [1015, 331] width 259 height 31
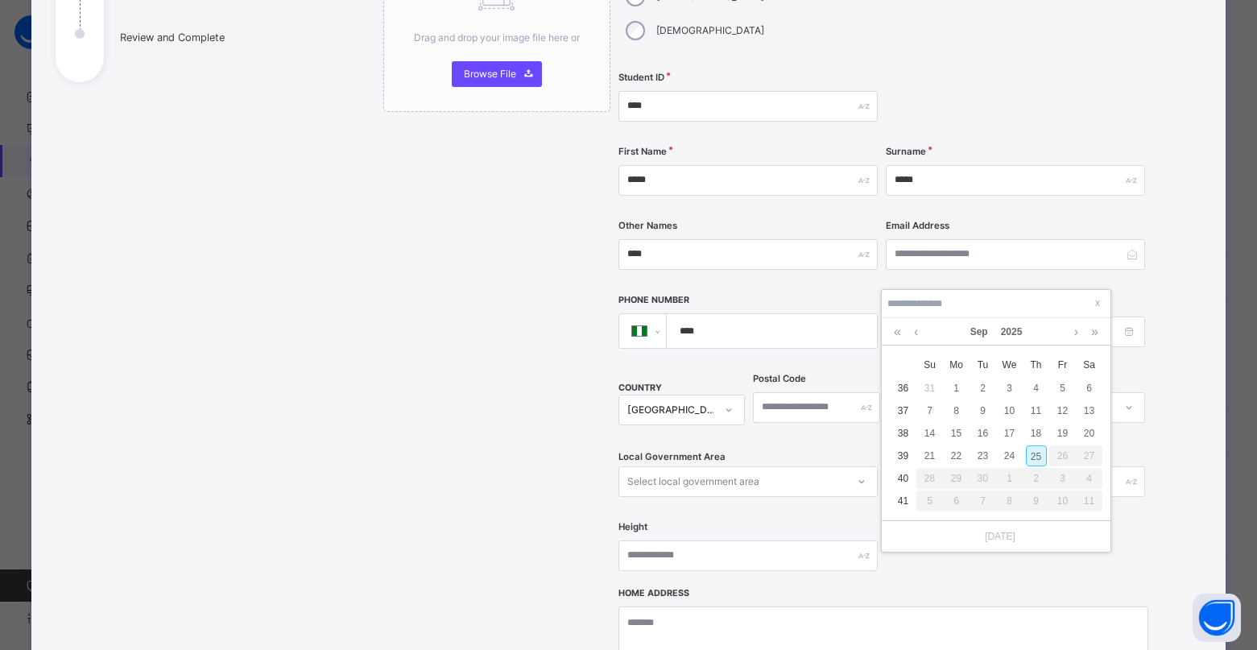
click at [1029, 334] on div "Sep 2025" at bounding box center [996, 331] width 213 height 27
click at [1026, 333] on link "2025" at bounding box center [1011, 331] width 35 height 27
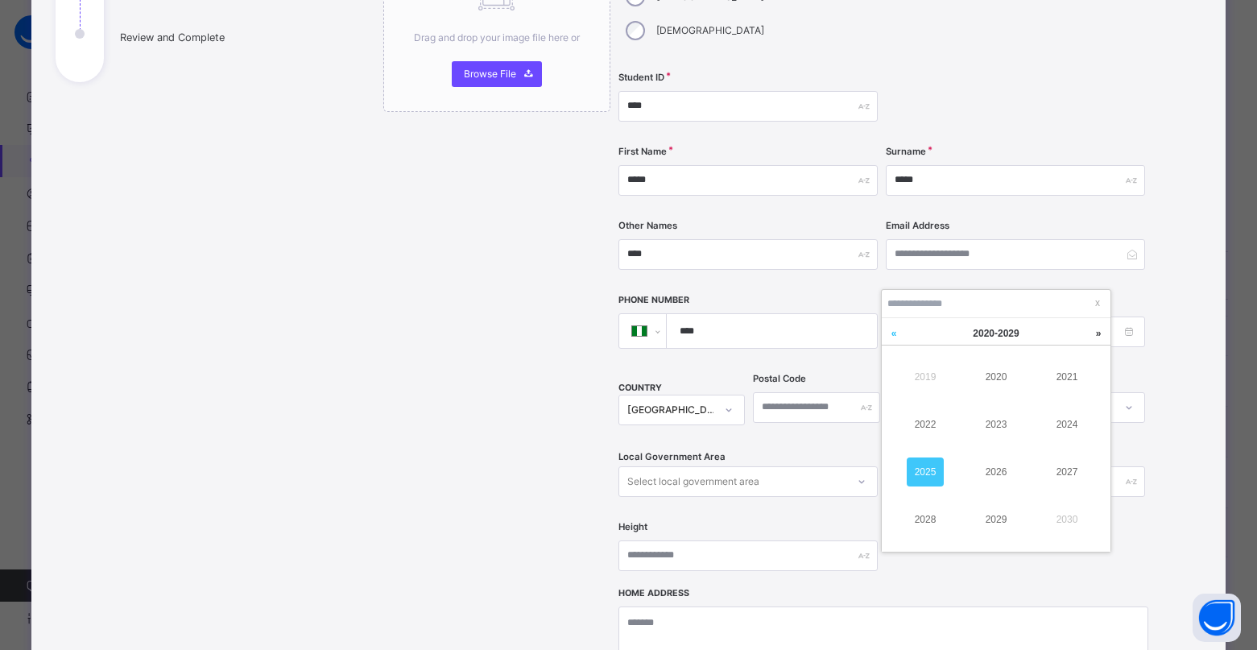
click at [893, 332] on link at bounding box center [893, 333] width 24 height 31
click at [1075, 374] on link "2011" at bounding box center [1066, 376] width 37 height 29
click at [917, 330] on link at bounding box center [916, 331] width 12 height 27
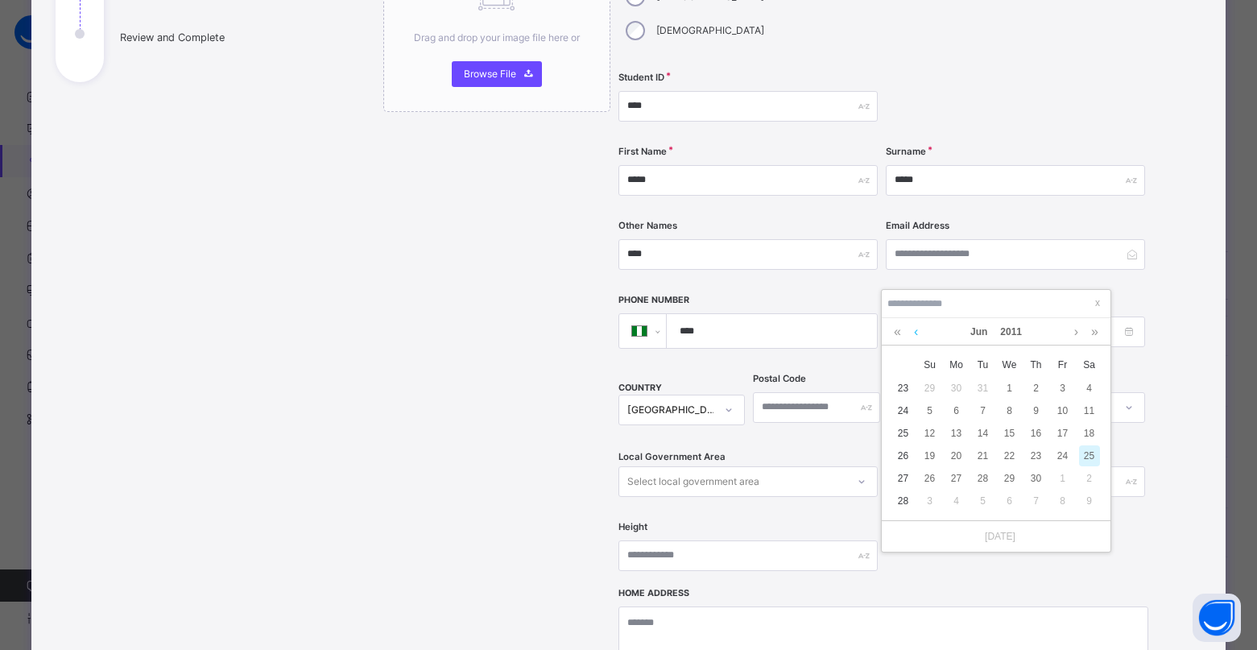
click at [917, 330] on link at bounding box center [916, 331] width 12 height 27
click at [1007, 455] on div "23" at bounding box center [1009, 455] width 21 height 21
type input "**********"
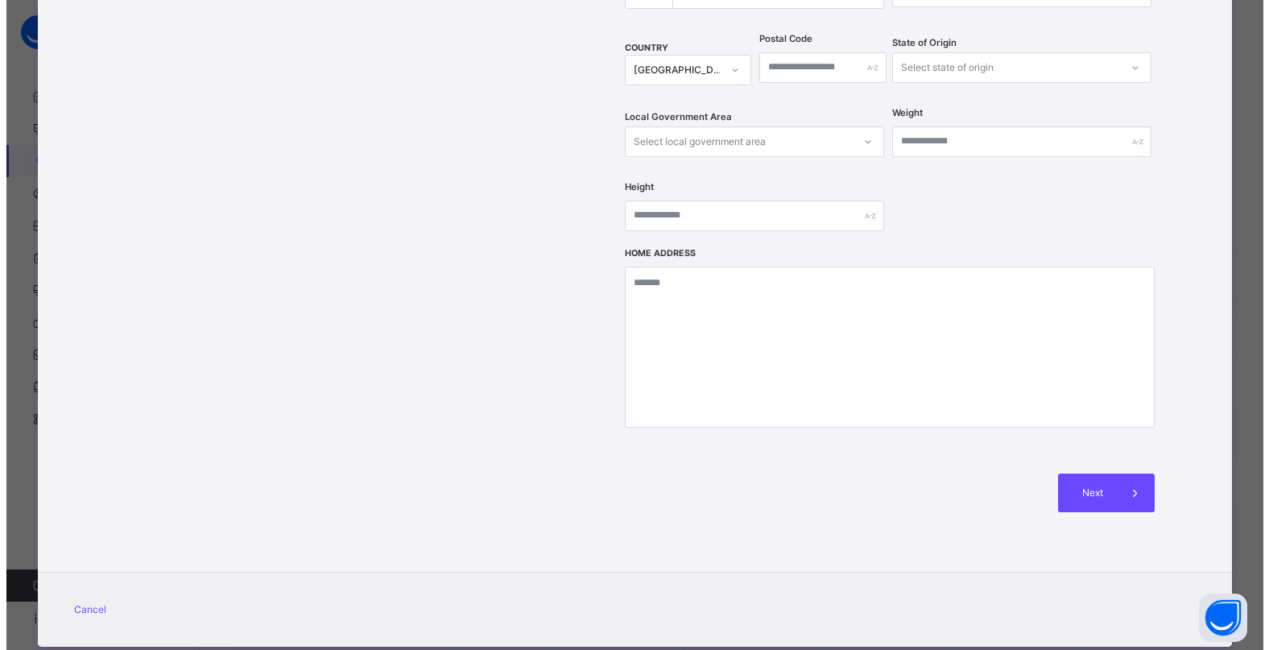
scroll to position [584, 0]
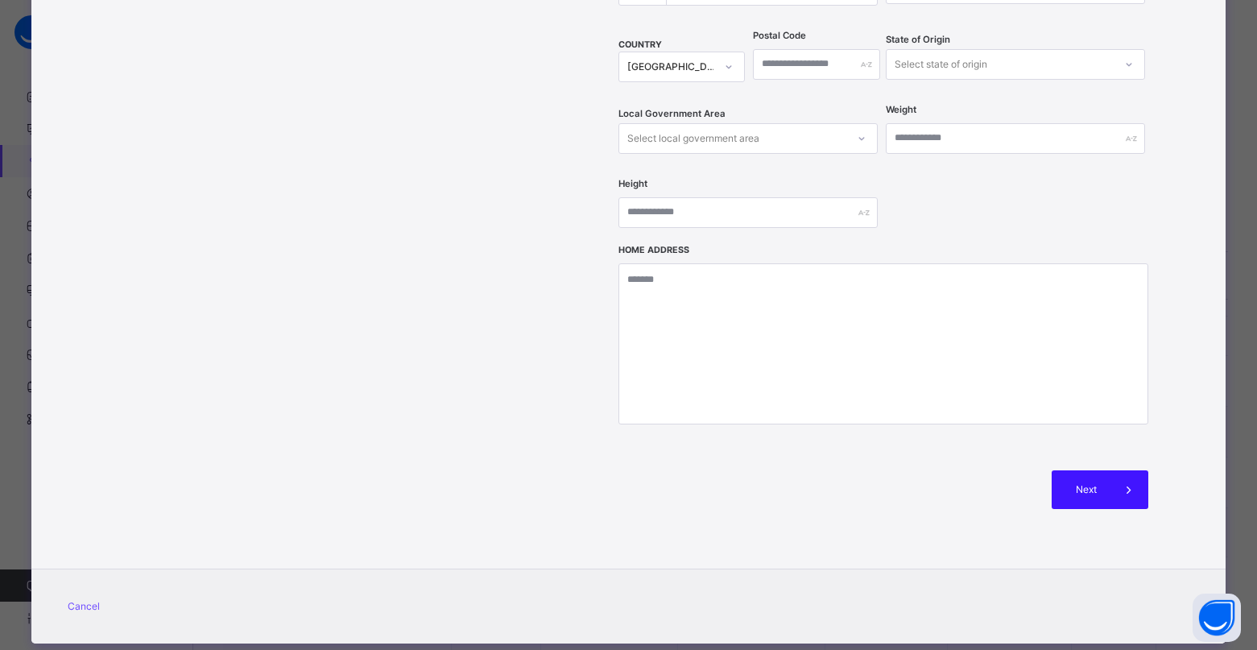
click at [1088, 482] on span "Next" at bounding box center [1086, 489] width 46 height 14
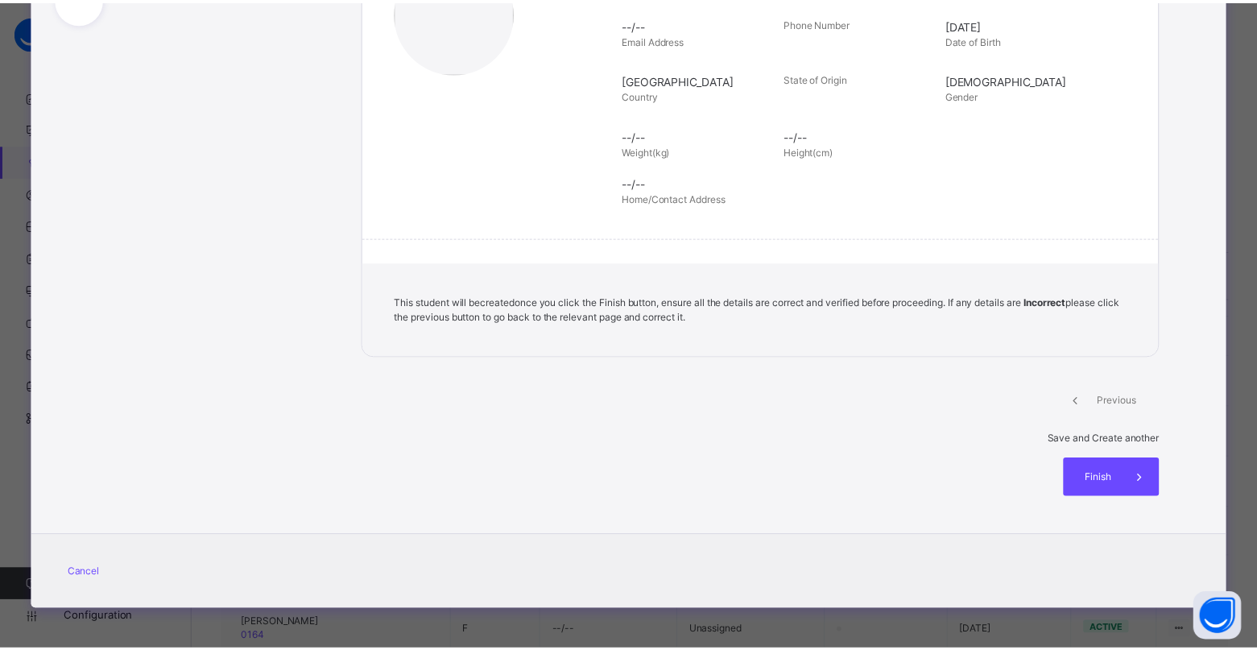
scroll to position [236, 0]
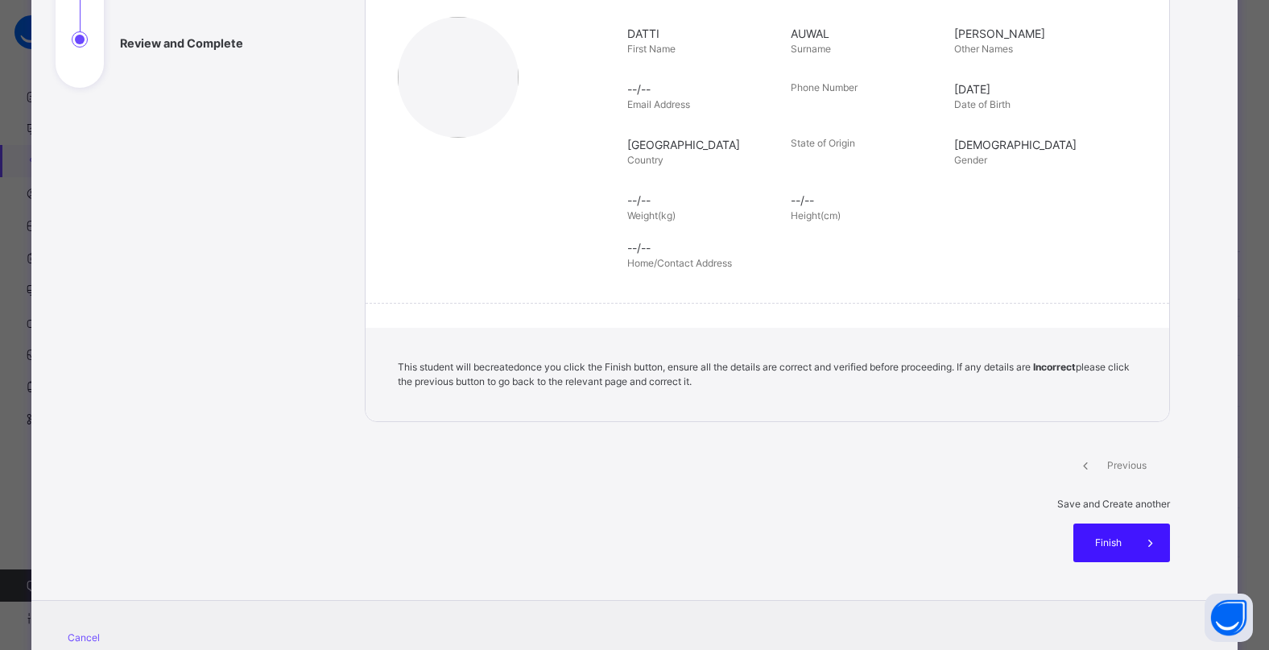
click at [1089, 535] on span "Finish" at bounding box center [1108, 542] width 46 height 14
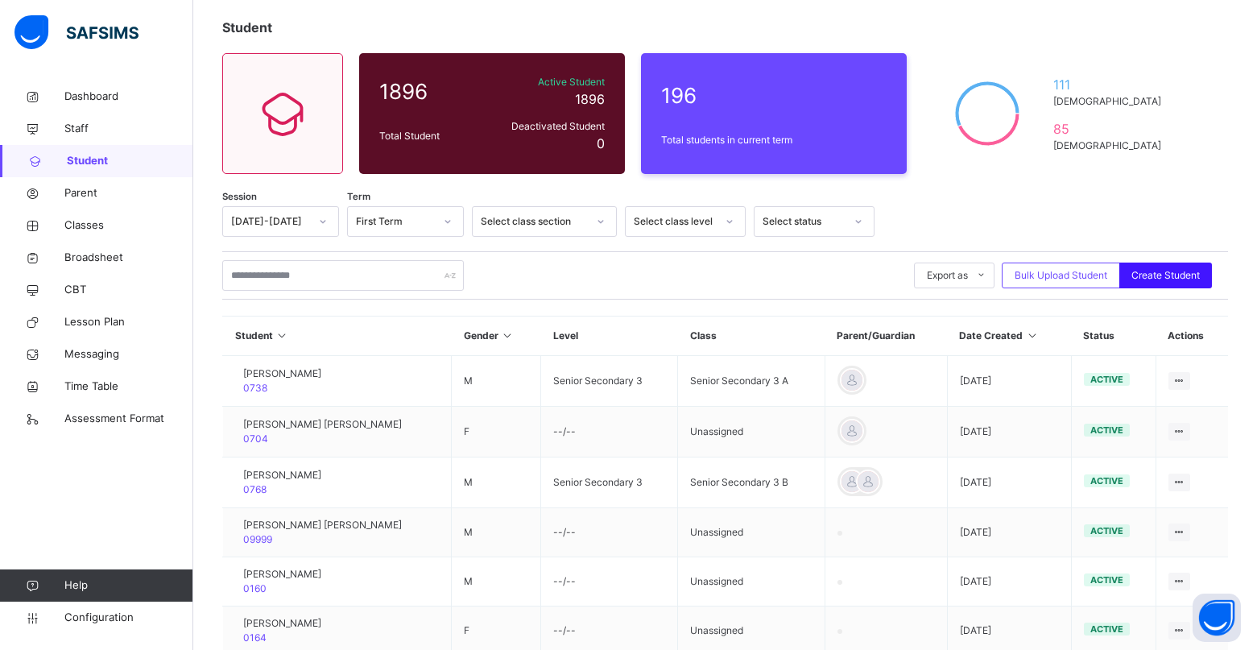
click at [1162, 276] on span "Create Student" at bounding box center [1165, 275] width 68 height 14
select select "**"
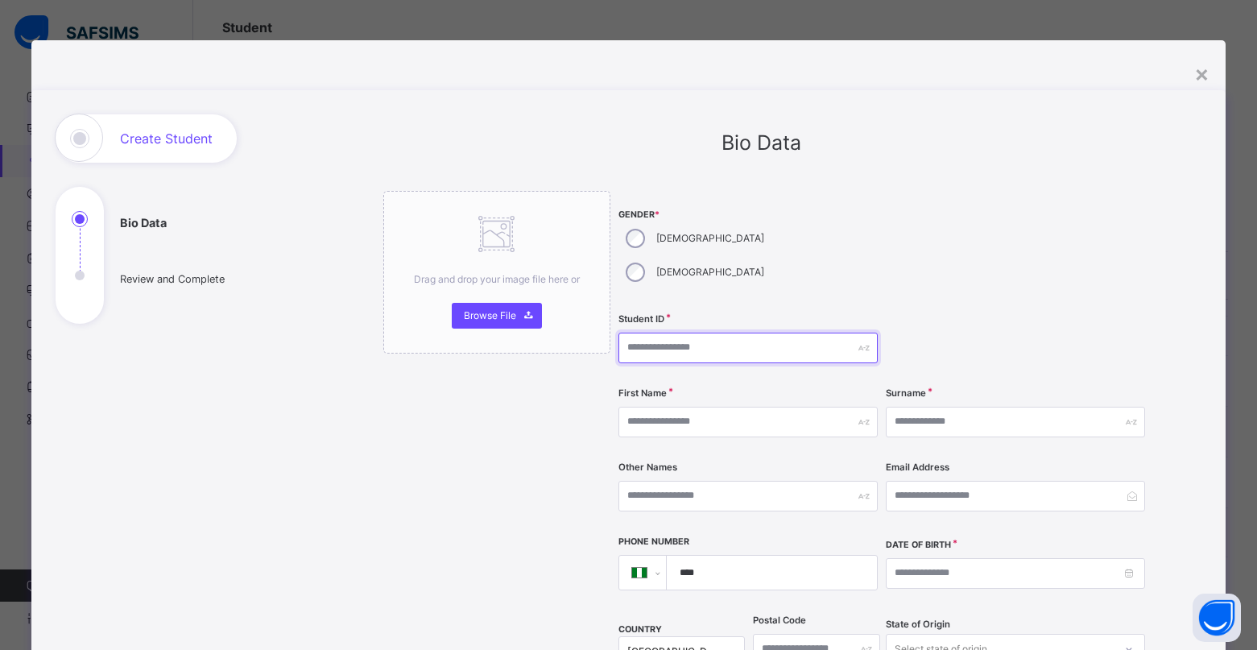
click at [675, 332] on input "text" at bounding box center [747, 347] width 259 height 31
type input "****"
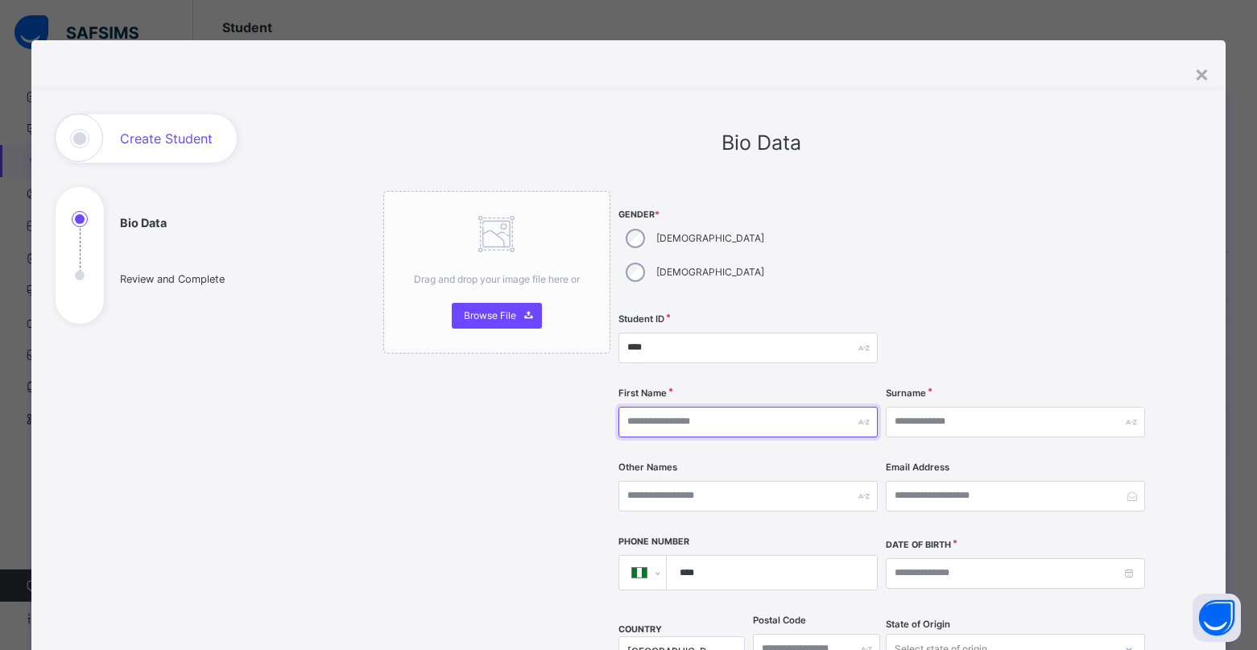
click at [675, 407] on input "text" at bounding box center [747, 422] width 259 height 31
type input "*"
type input "******"
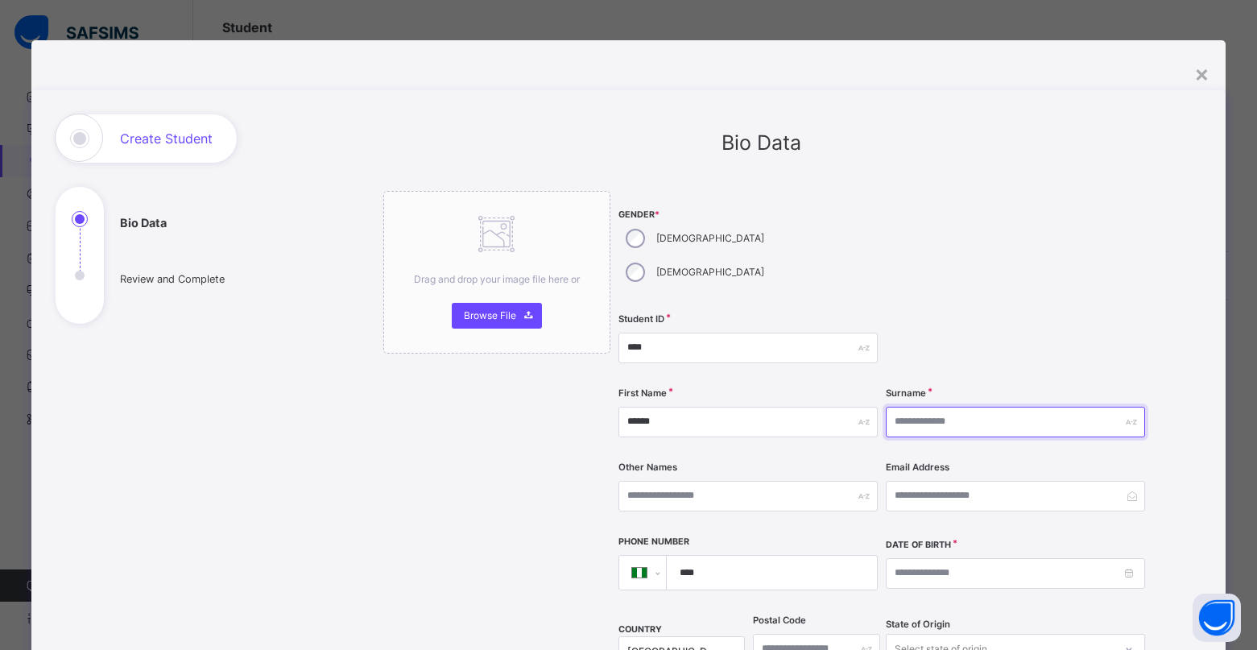
click at [923, 407] on input "text" at bounding box center [1015, 422] width 259 height 31
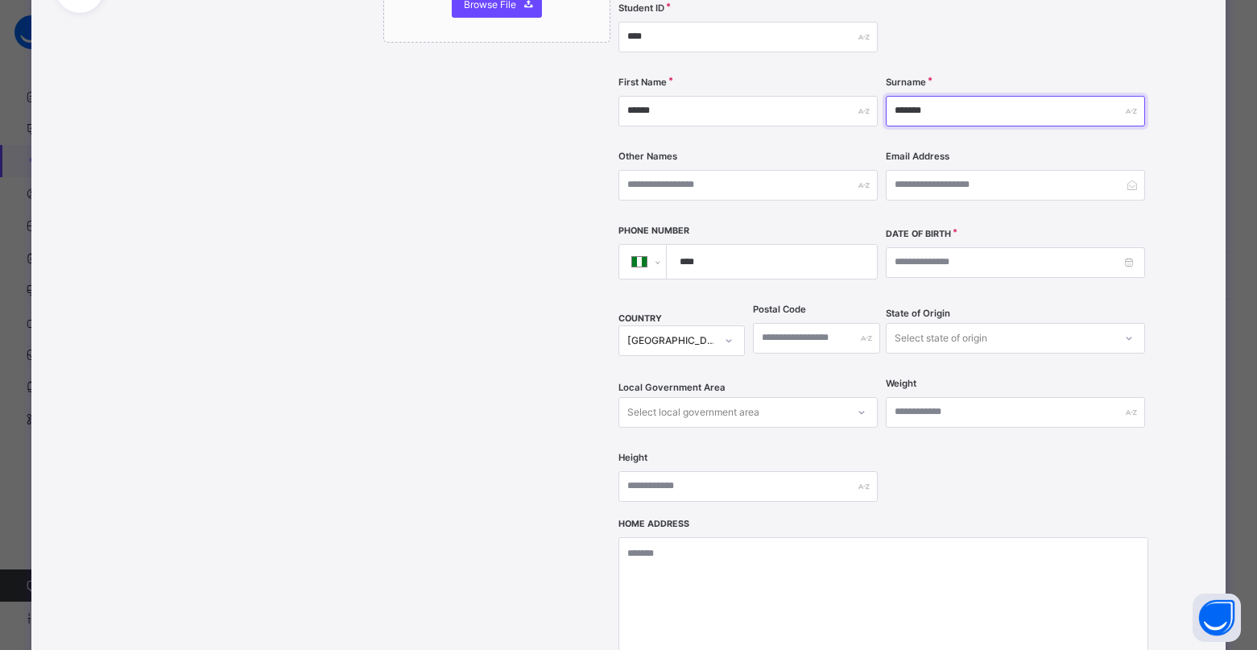
scroll to position [322, 0]
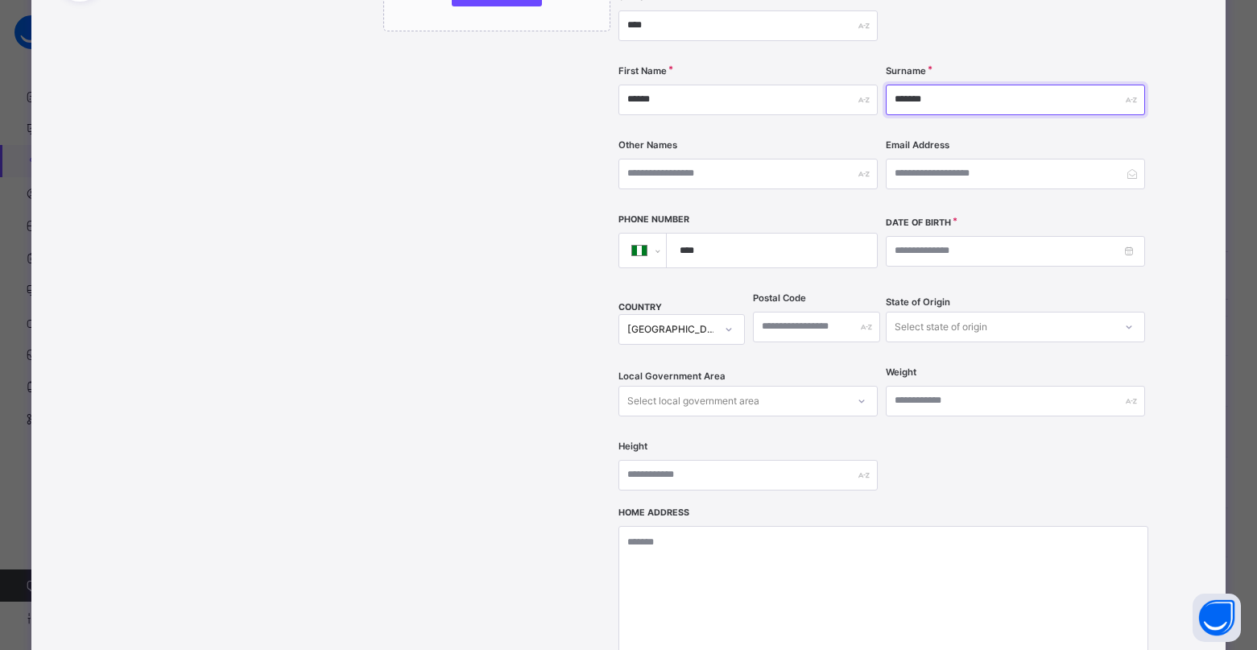
type input "*******"
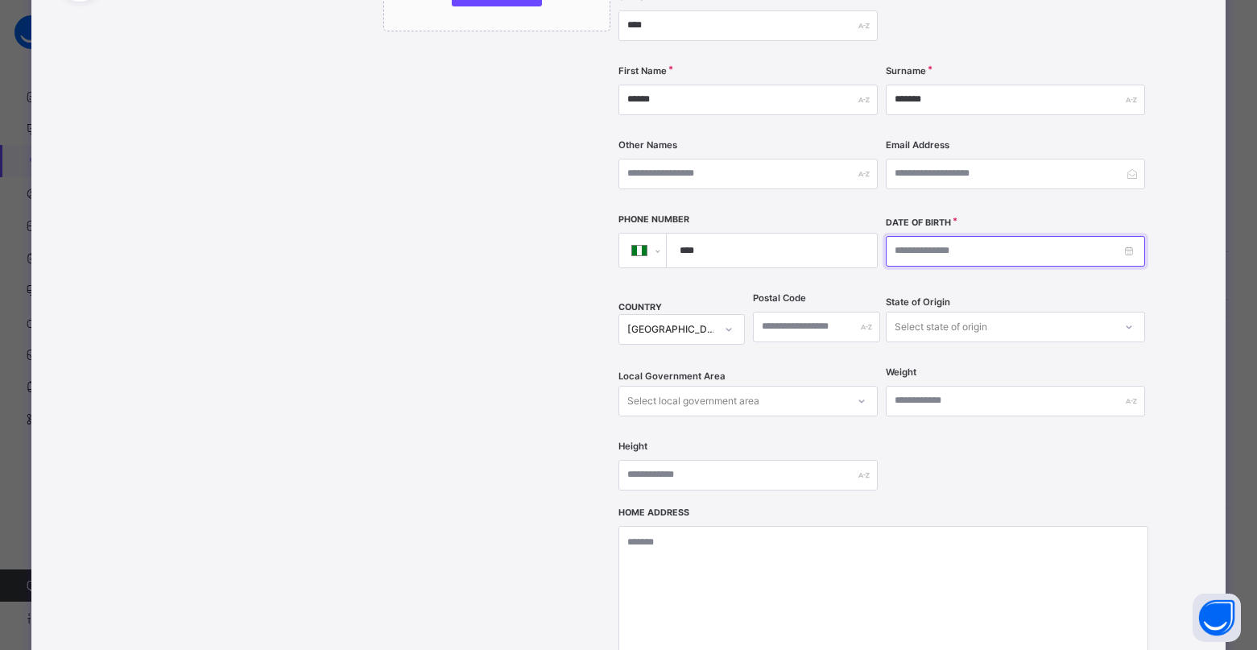
click at [1122, 236] on input at bounding box center [1015, 251] width 259 height 31
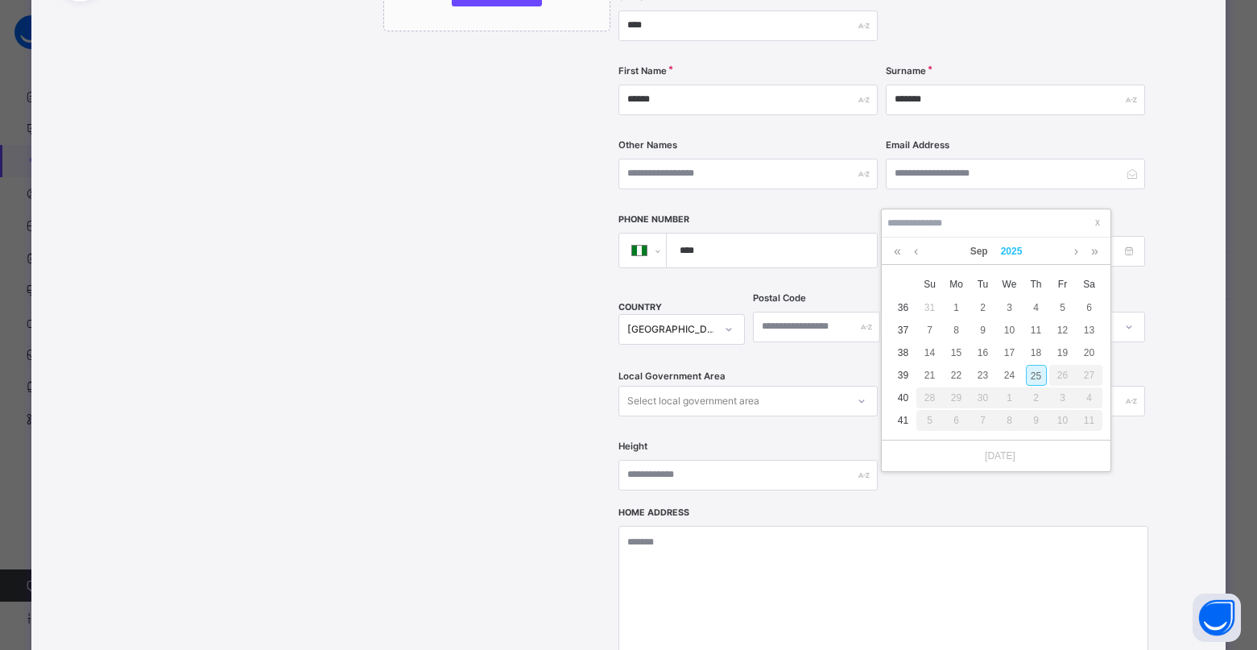
click at [1009, 248] on link "2025" at bounding box center [1011, 250] width 35 height 27
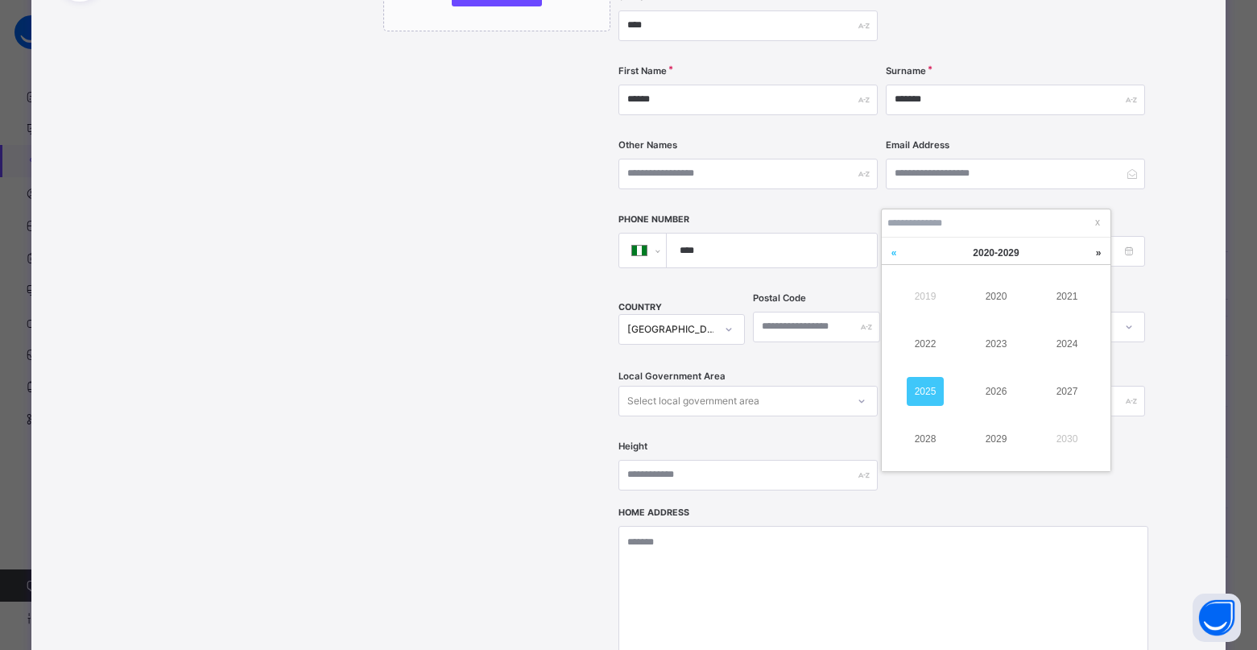
click at [895, 256] on link at bounding box center [893, 252] width 24 height 31
click at [992, 298] on link "2010" at bounding box center [995, 296] width 37 height 29
click at [918, 251] on link at bounding box center [916, 250] width 12 height 27
click at [1033, 330] on div "8" at bounding box center [1036, 330] width 21 height 21
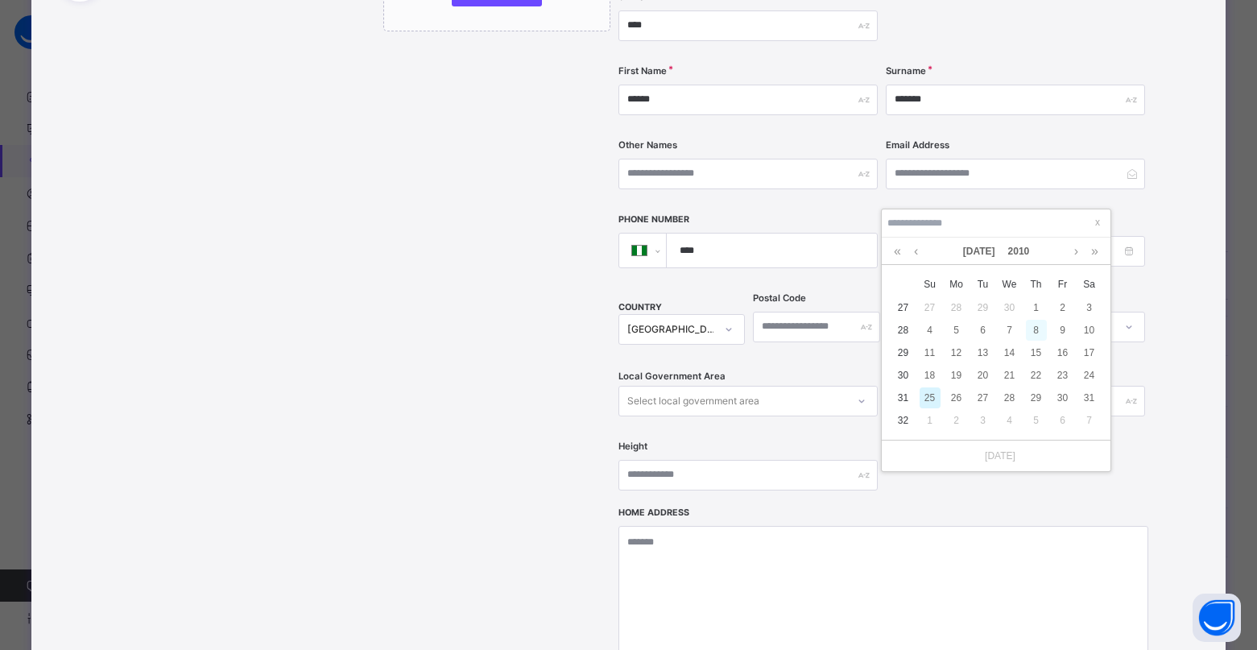
type input "**********"
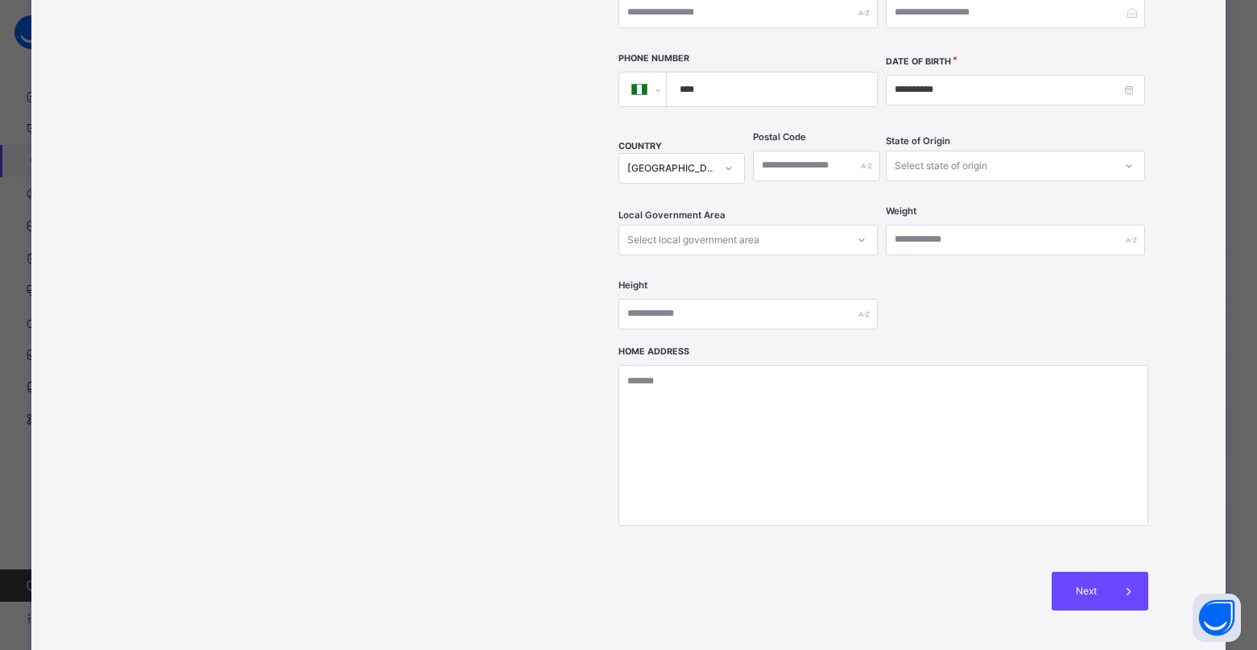
scroll to position [584, 0]
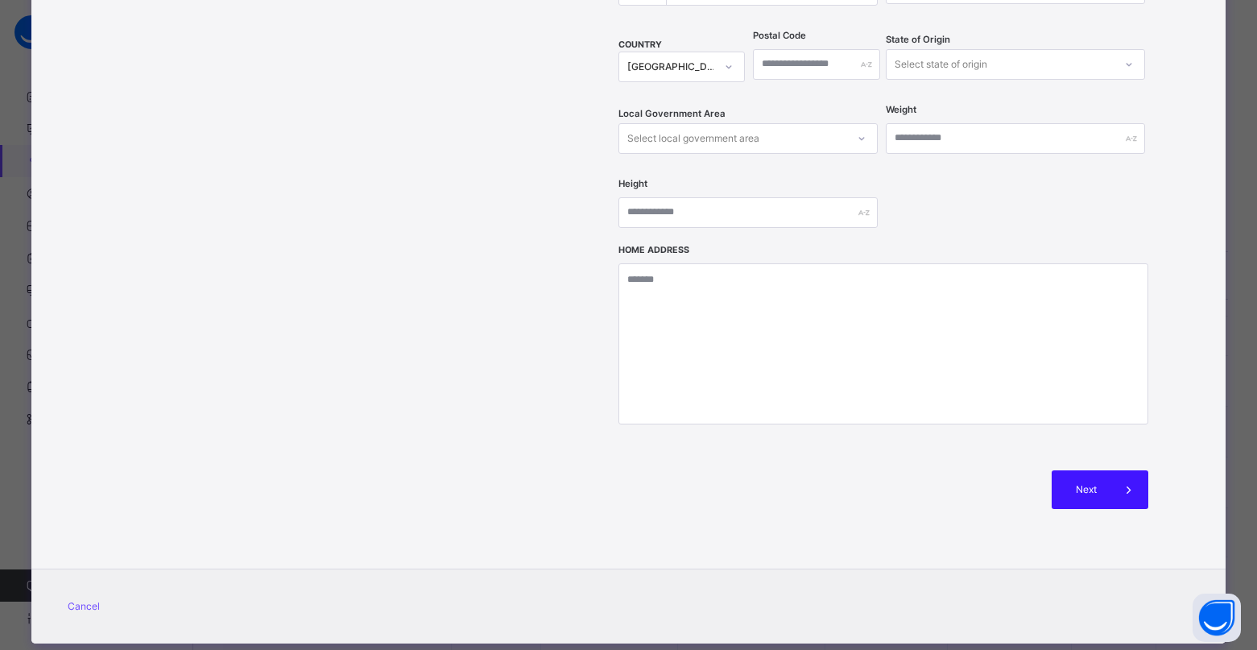
click at [1109, 470] on span at bounding box center [1128, 489] width 39 height 39
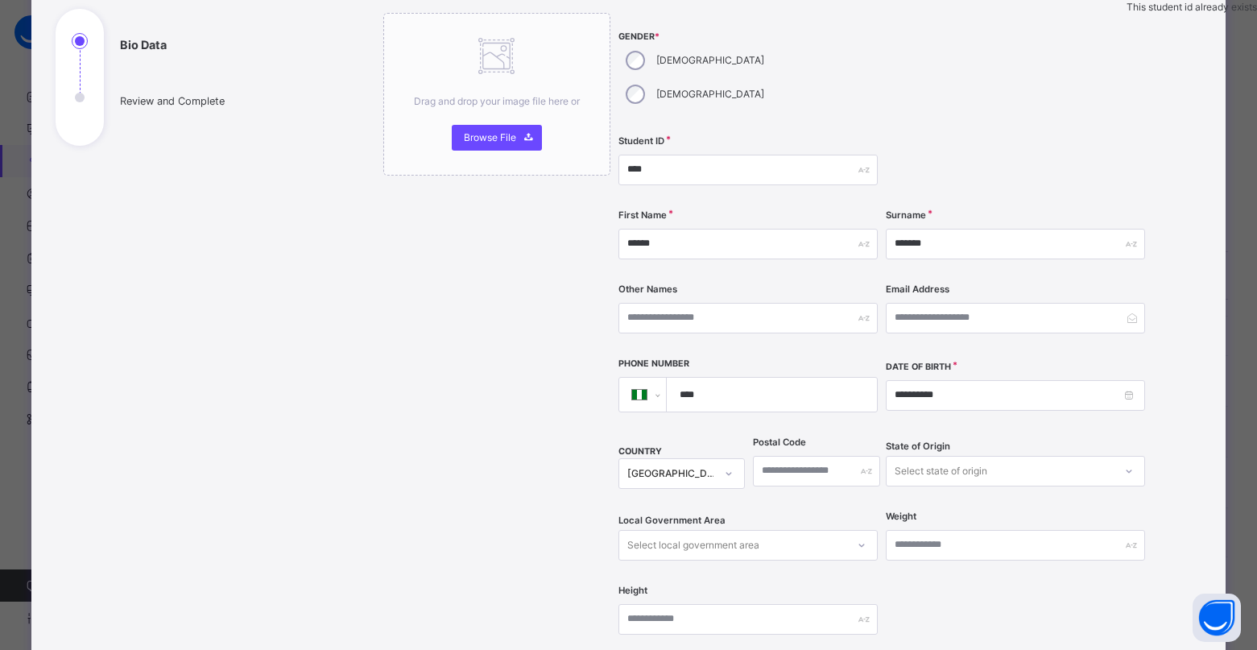
scroll to position [101, 0]
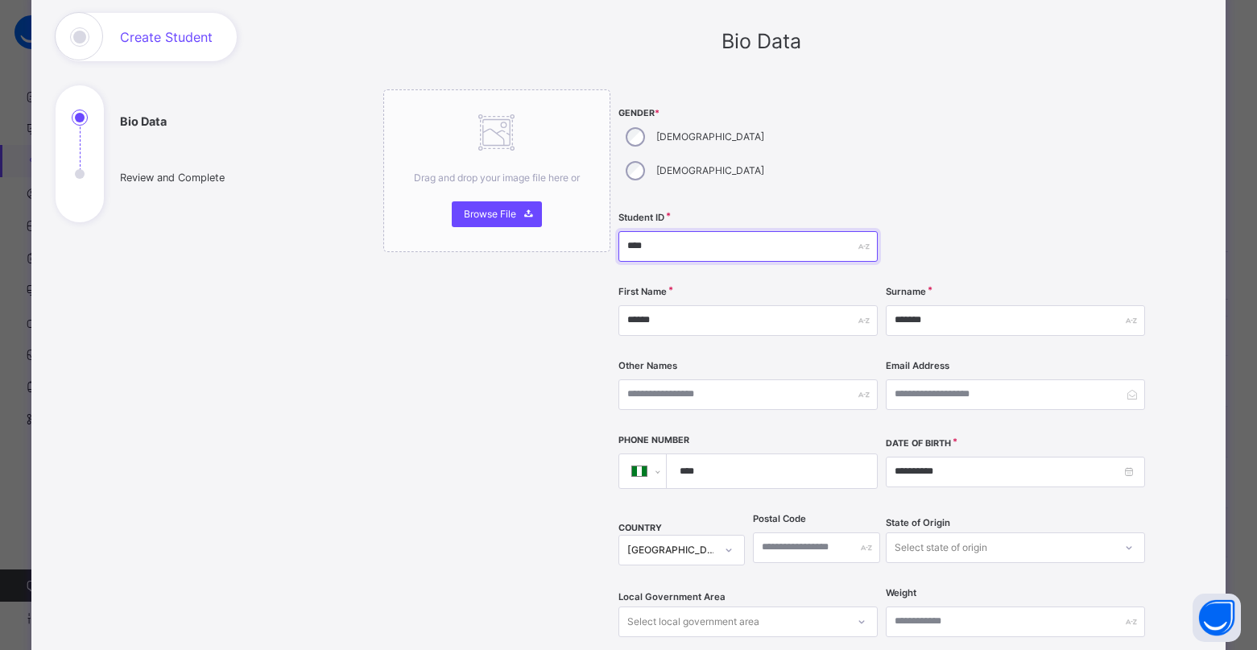
click at [658, 231] on input "****" at bounding box center [747, 246] width 259 height 31
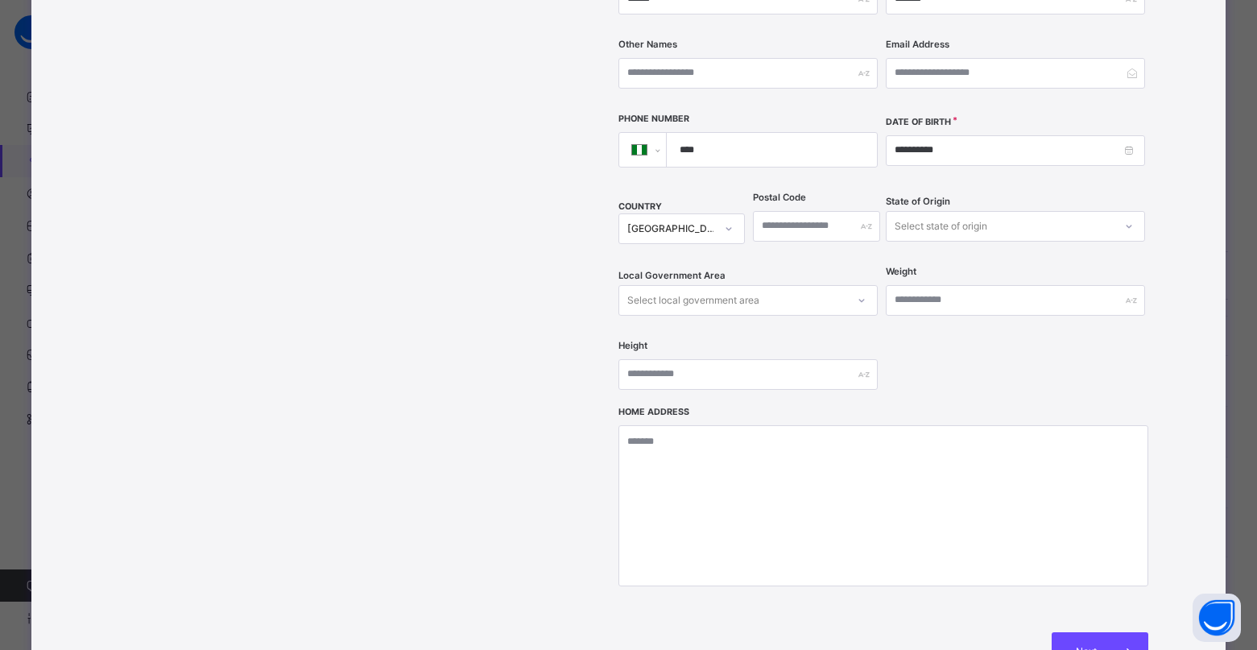
scroll to position [423, 0]
click at [1082, 643] on span "Next" at bounding box center [1086, 650] width 46 height 14
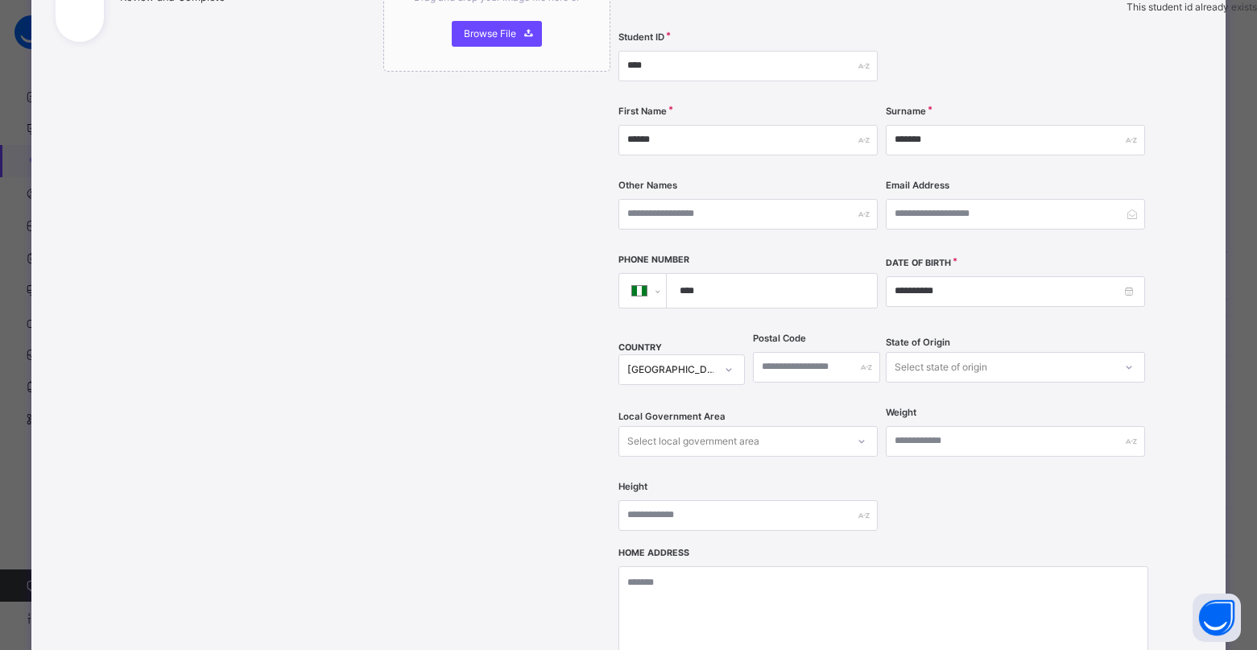
scroll to position [101, 0]
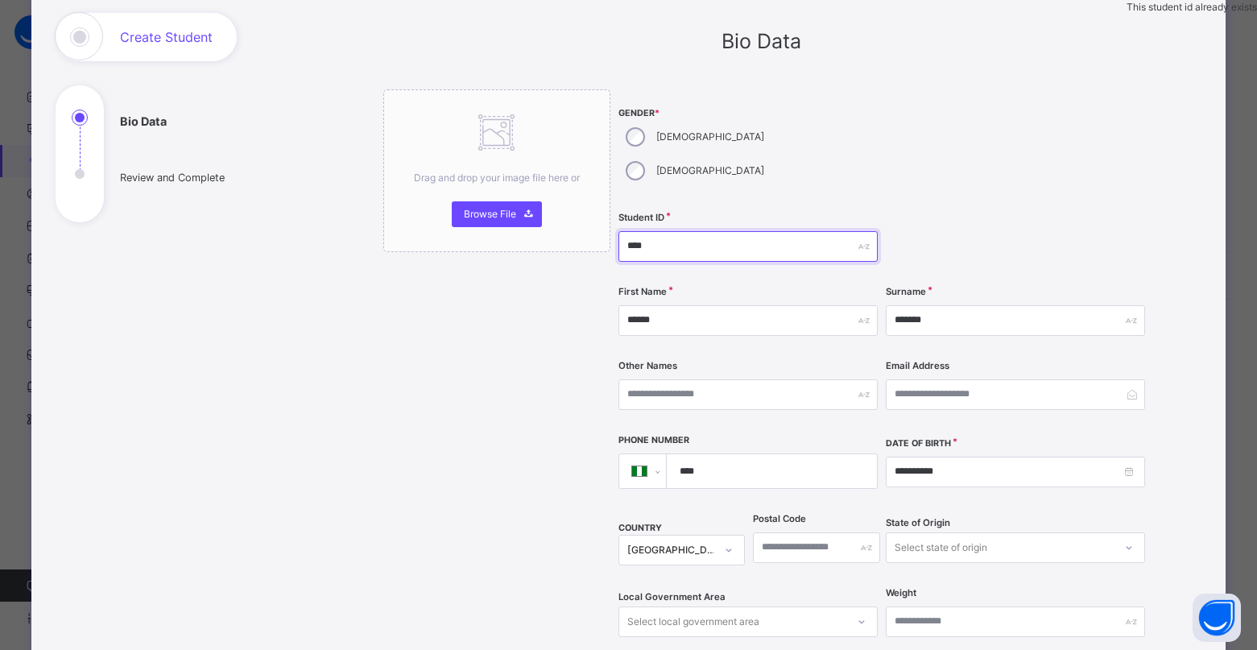
click at [648, 231] on input "****" at bounding box center [747, 246] width 259 height 31
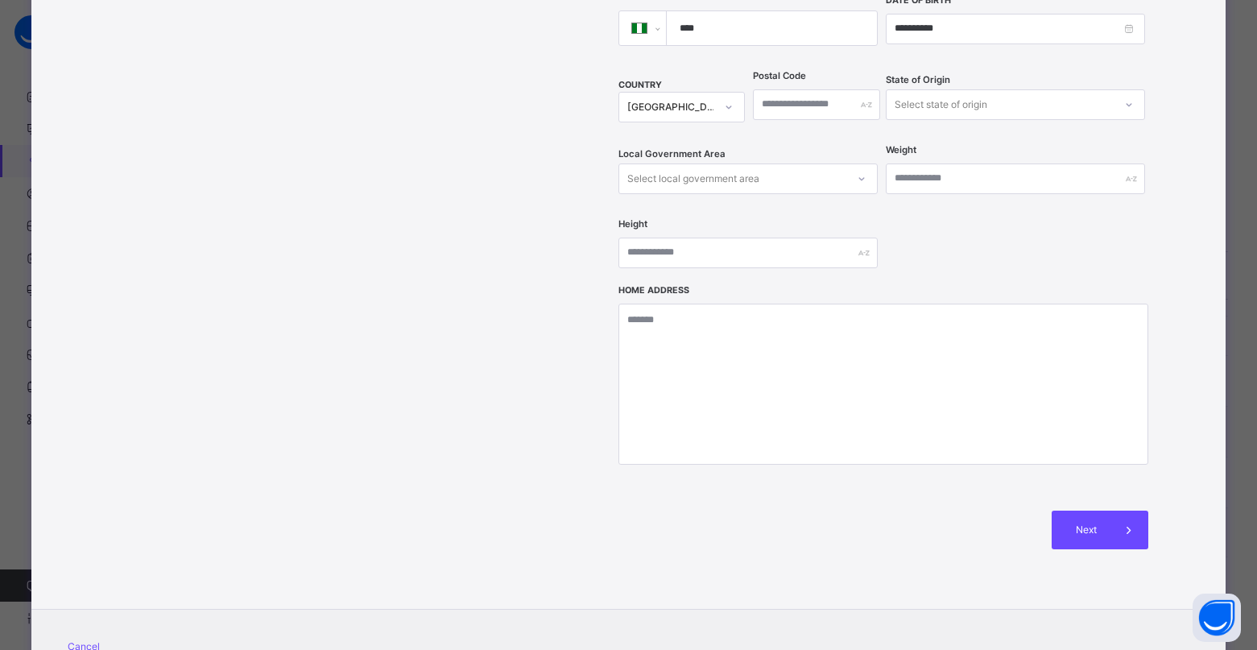
scroll to position [584, 0]
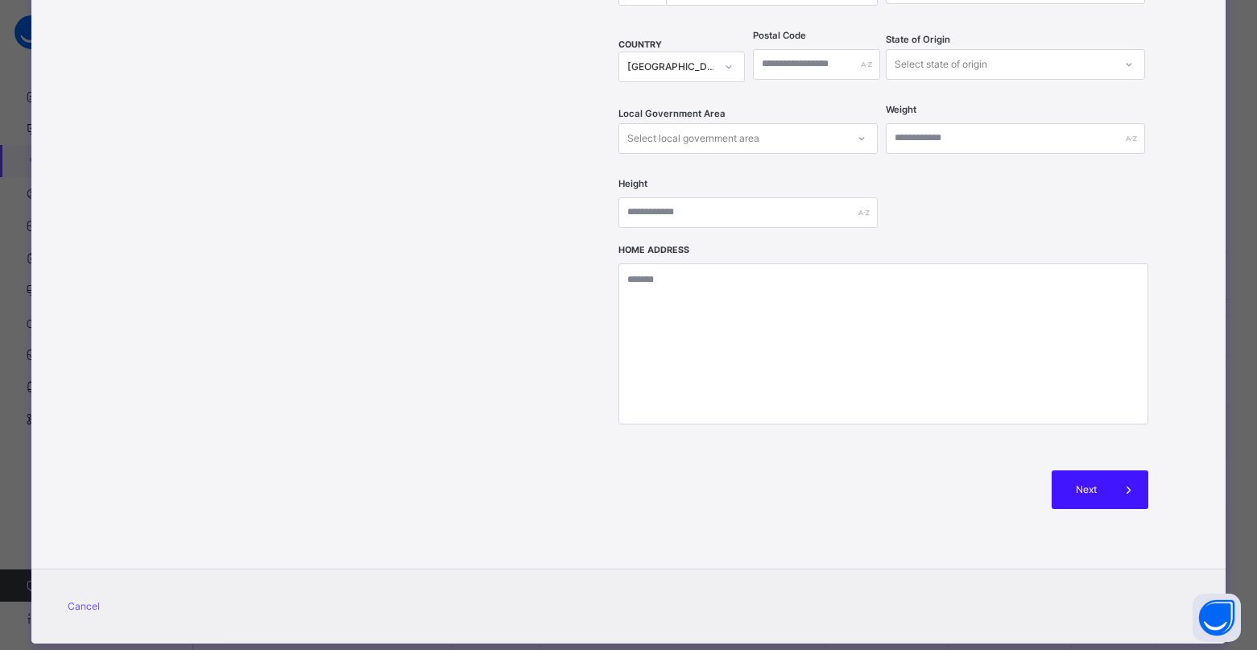
click at [1090, 482] on span "Next" at bounding box center [1086, 489] width 46 height 14
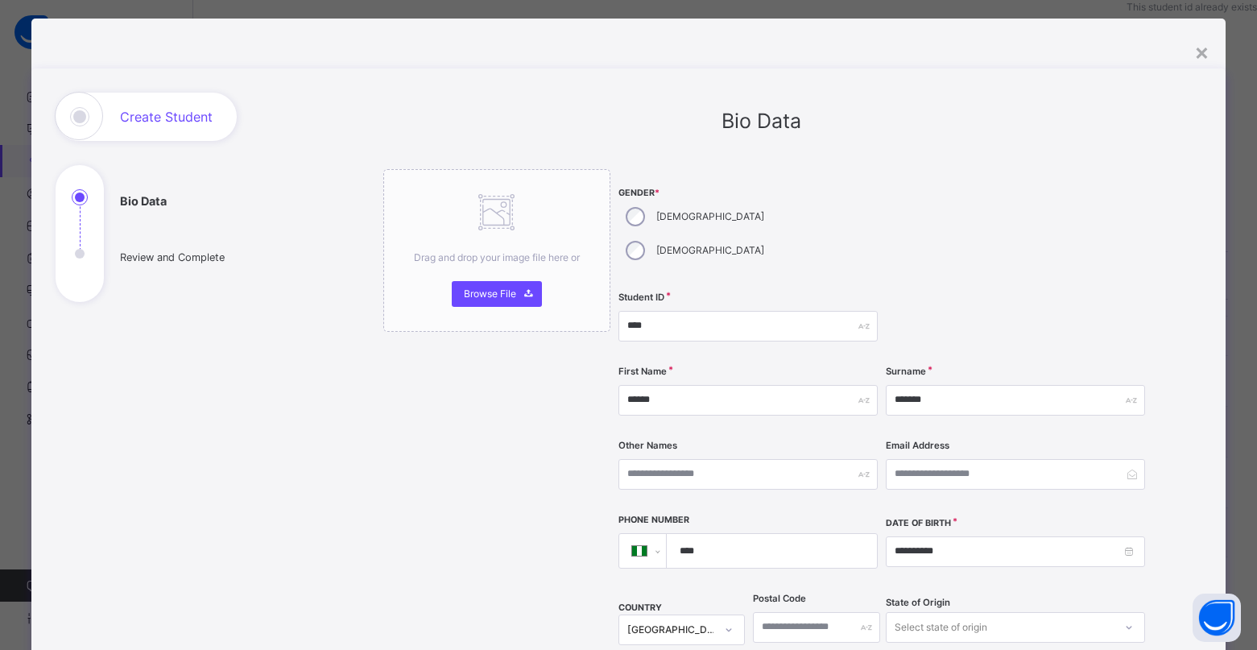
scroll to position [21, 0]
click at [650, 312] on input "****" at bounding box center [747, 327] width 259 height 31
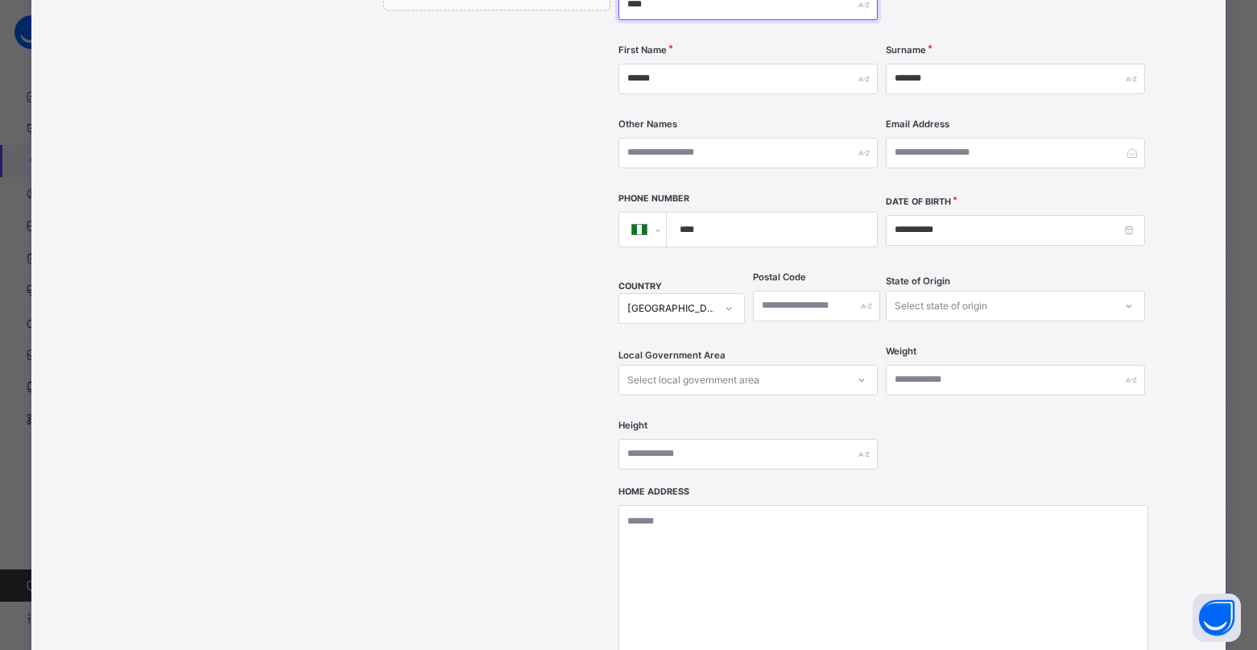
scroll to position [584, 0]
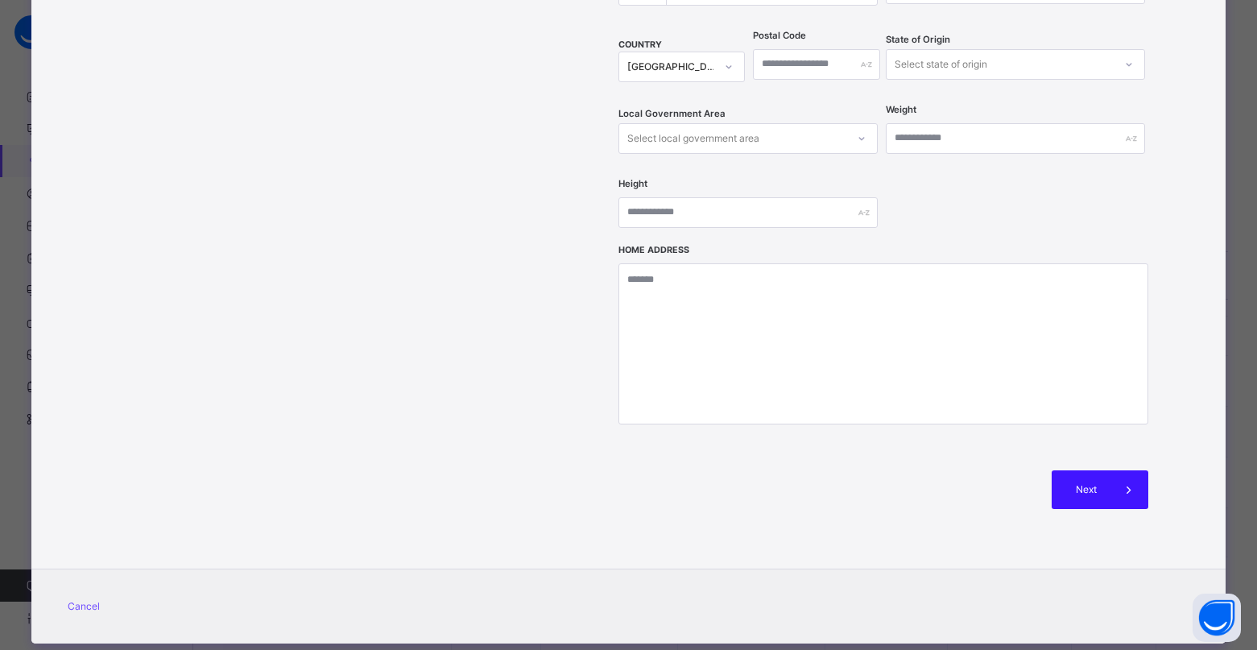
click at [1074, 482] on span "Next" at bounding box center [1086, 489] width 46 height 14
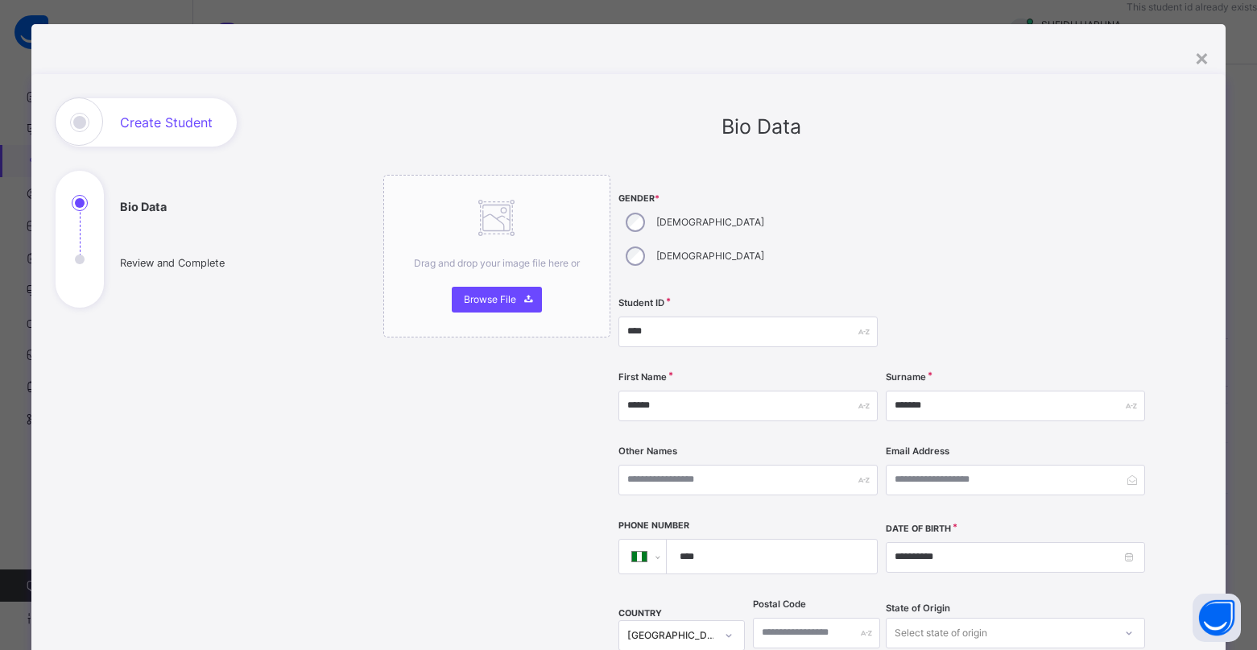
scroll to position [0, 0]
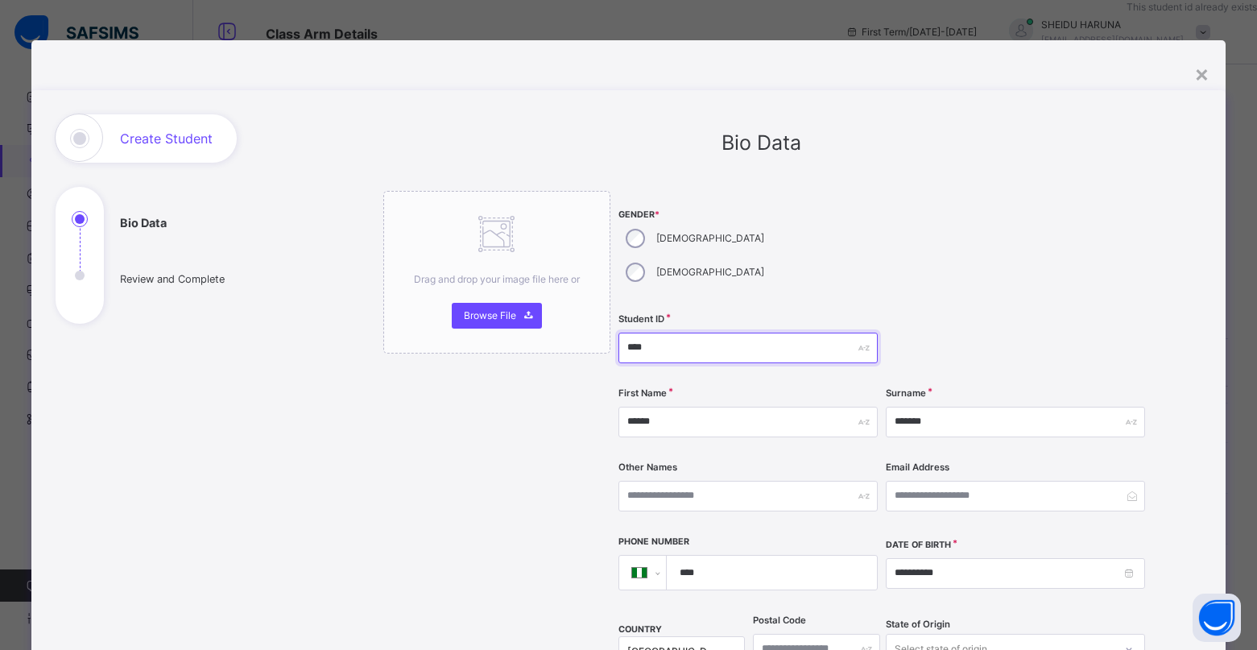
click at [651, 332] on input "****" at bounding box center [747, 347] width 259 height 31
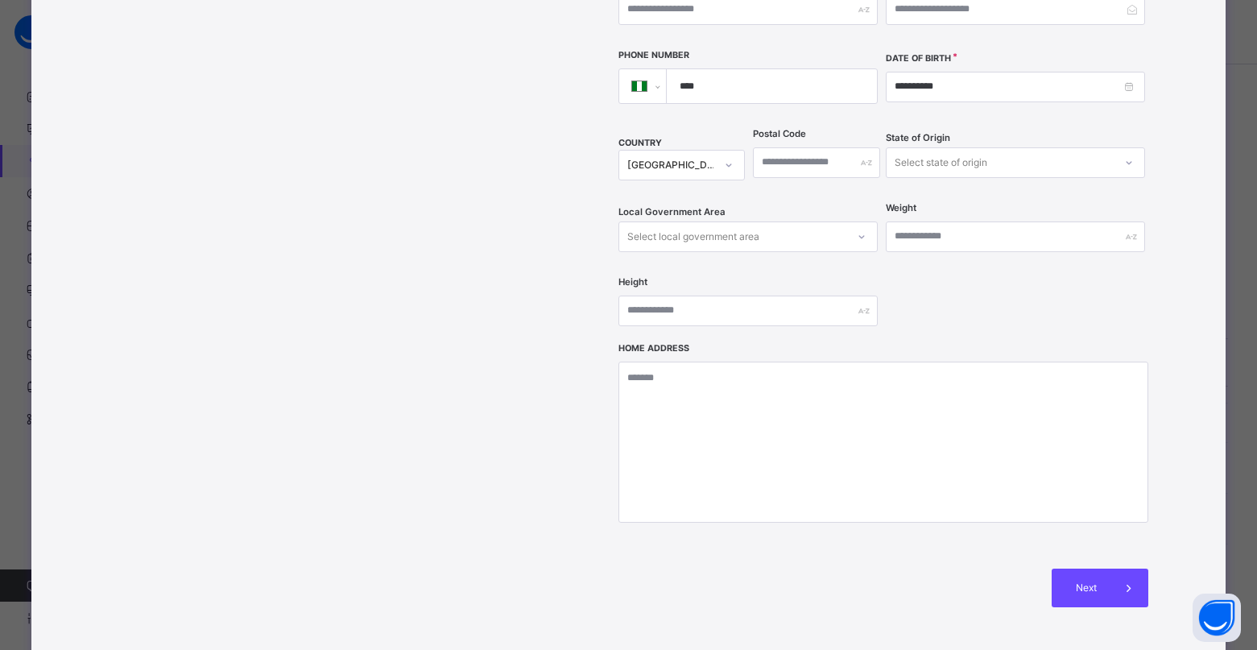
scroll to position [584, 0]
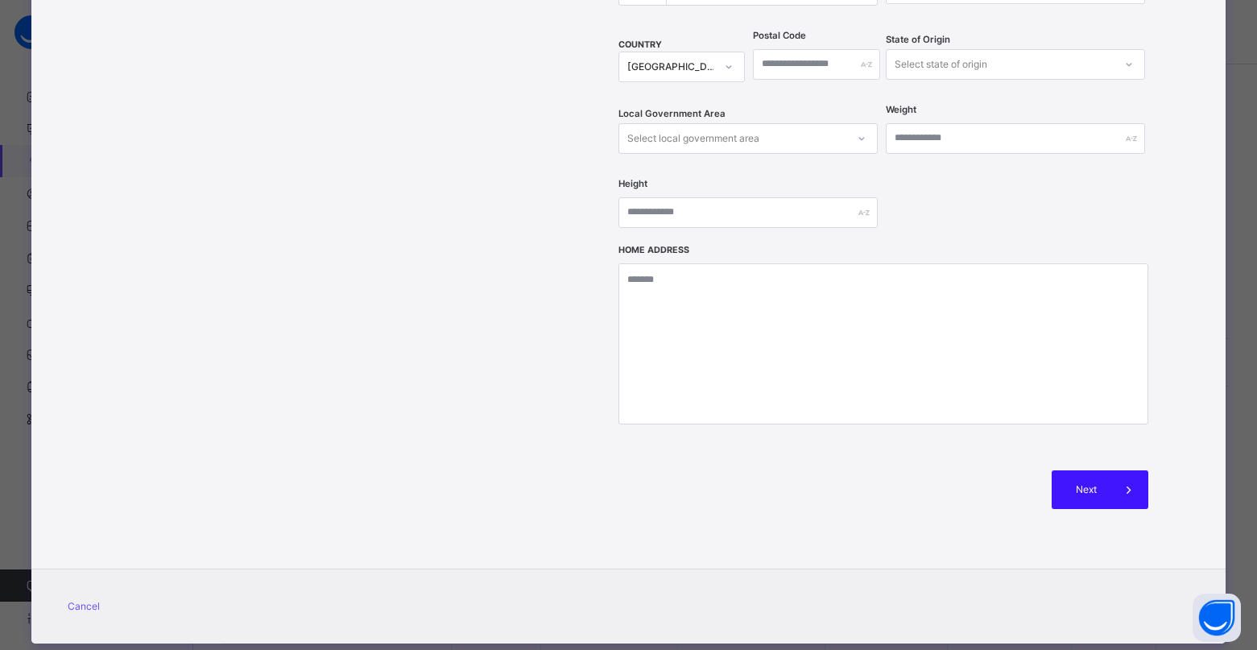
click at [1087, 482] on span "Next" at bounding box center [1086, 489] width 46 height 14
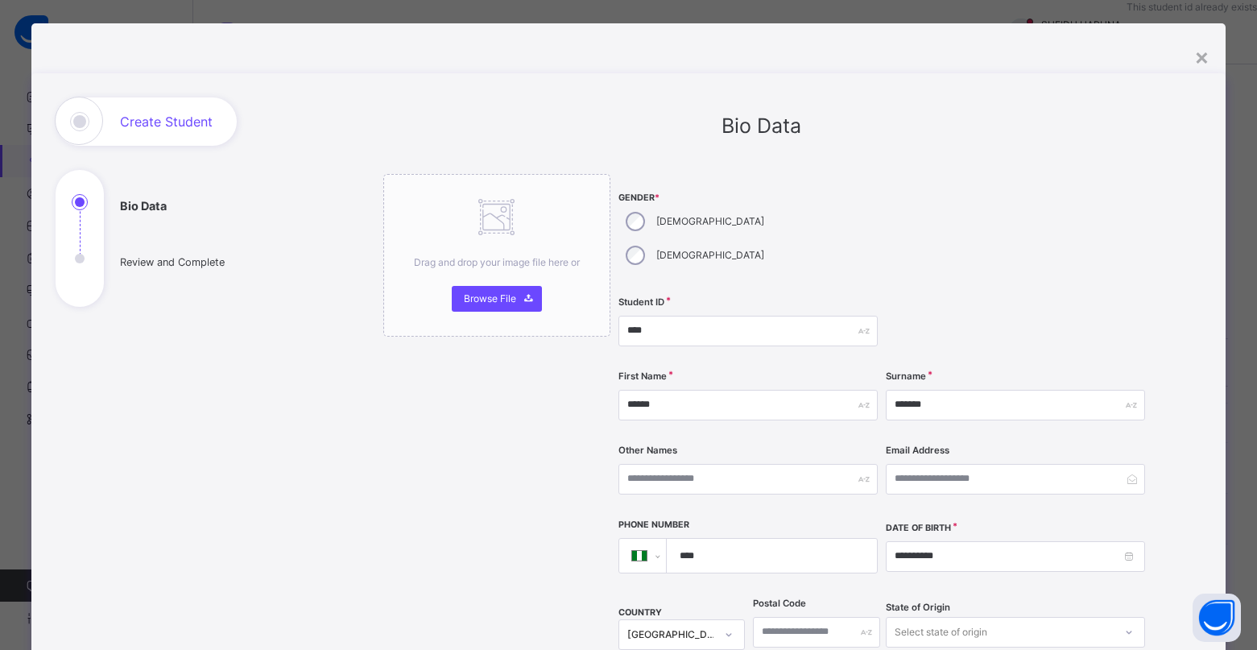
scroll to position [0, 0]
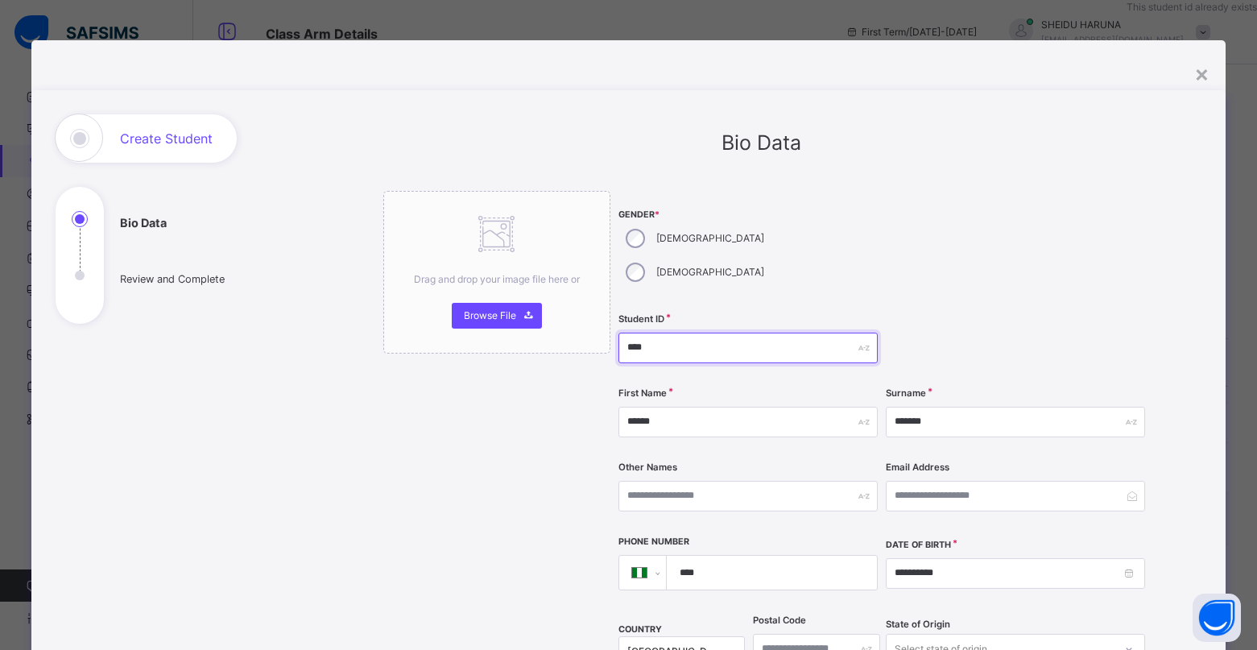
click at [676, 332] on input "****" at bounding box center [747, 347] width 259 height 31
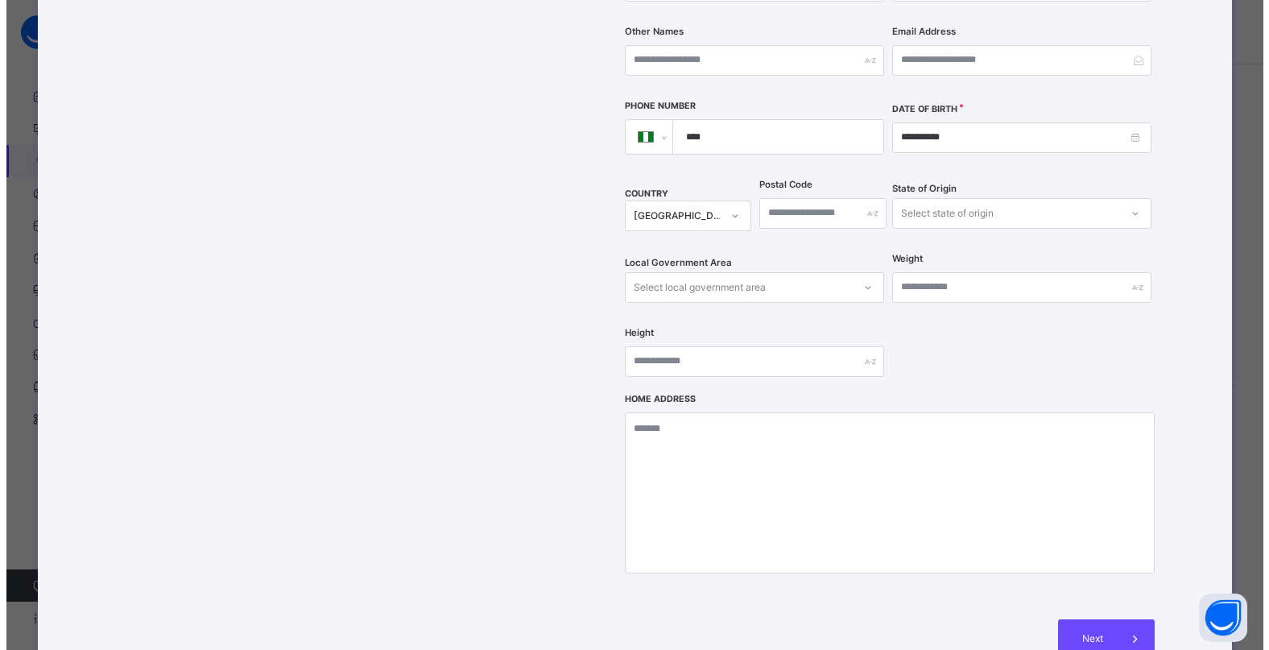
scroll to position [584, 0]
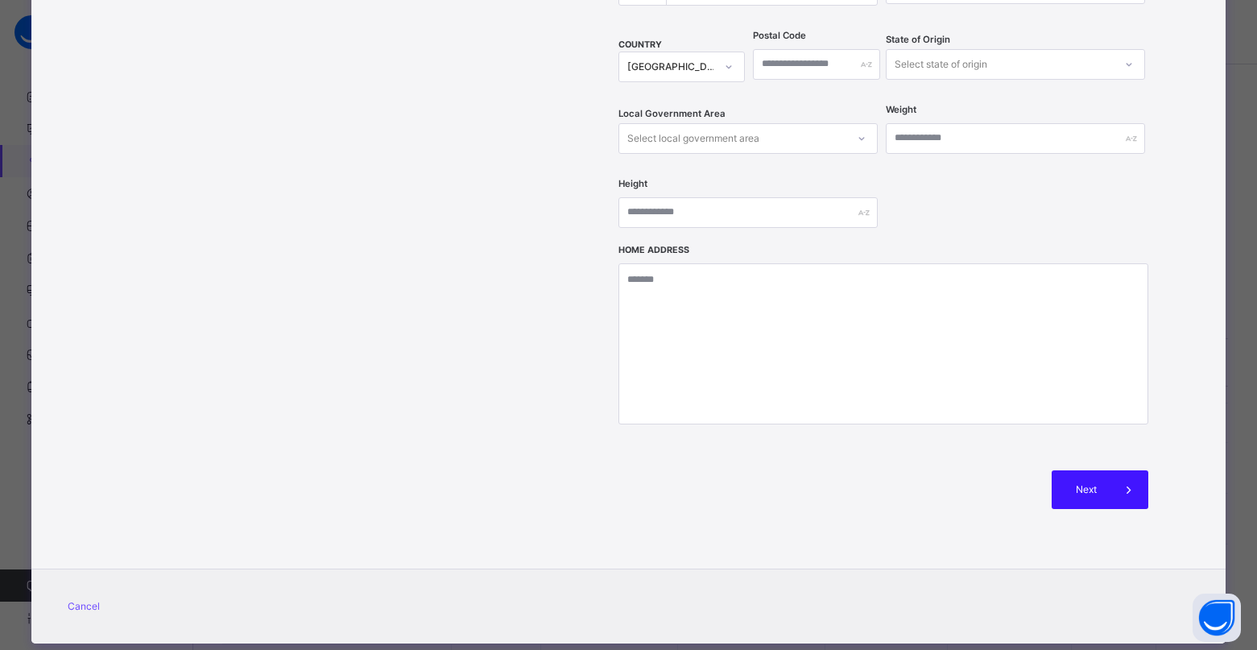
type input "****"
click at [1088, 482] on span "Next" at bounding box center [1086, 489] width 46 height 14
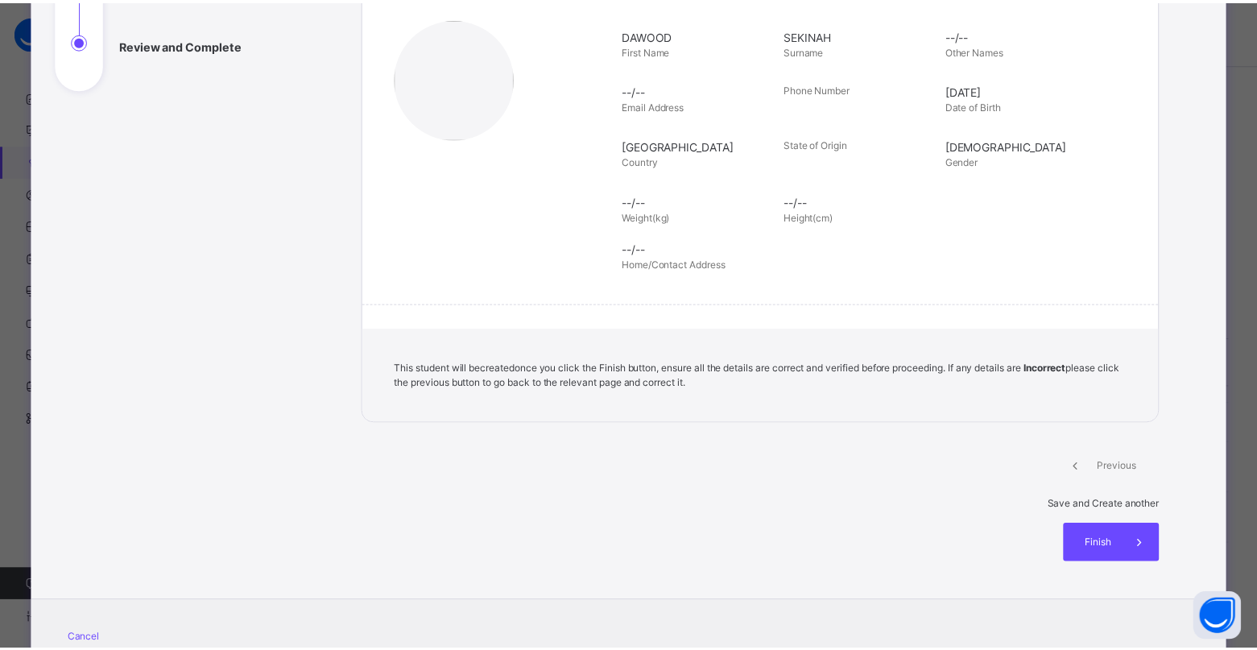
scroll to position [236, 0]
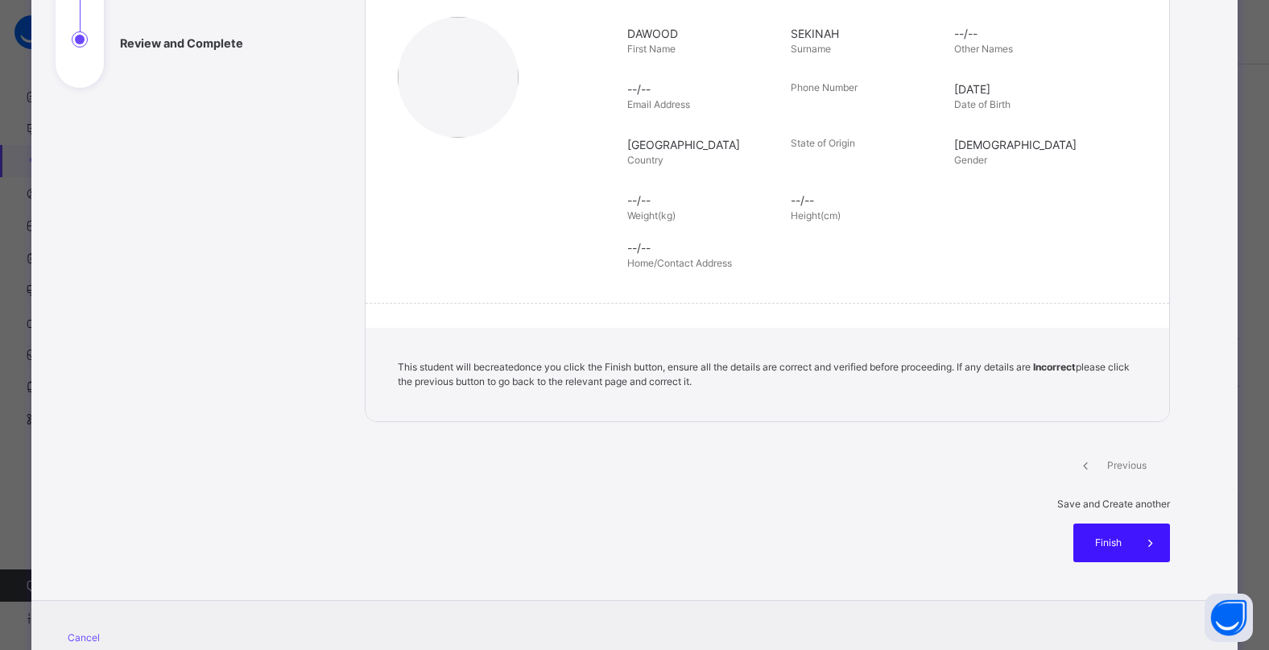
click at [1100, 535] on span "Finish" at bounding box center [1108, 542] width 46 height 14
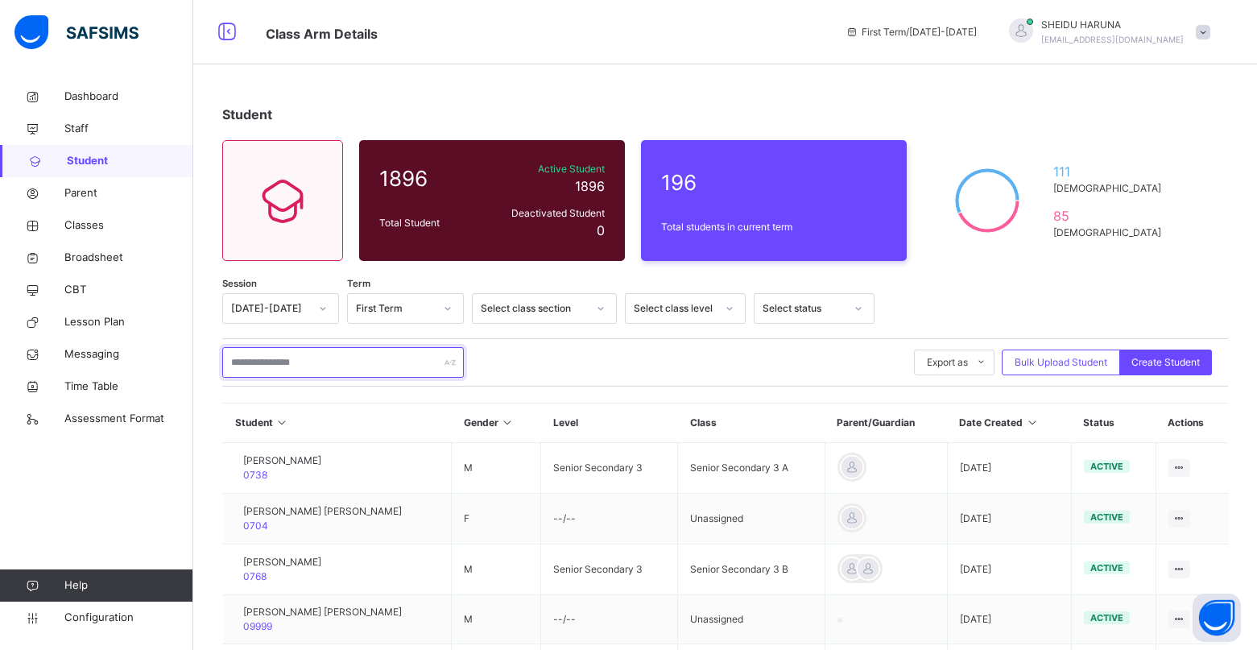
click at [328, 365] on input "text" at bounding box center [343, 362] width 242 height 31
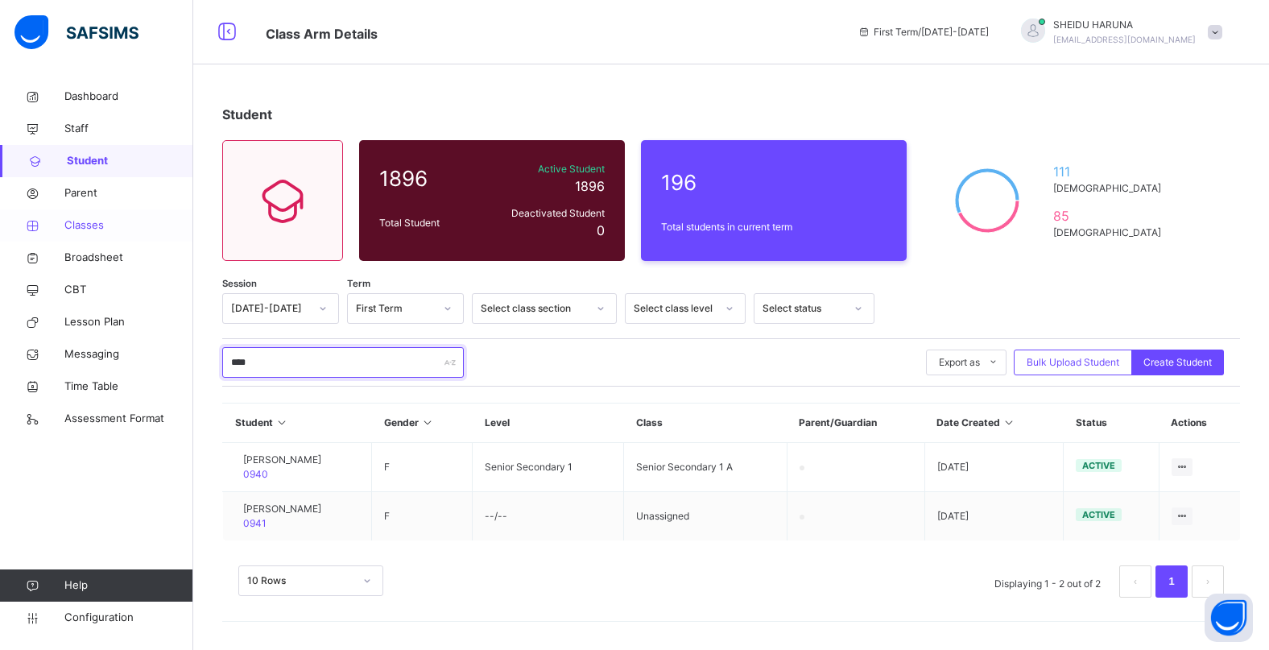
type input "****"
click at [81, 229] on span "Classes" at bounding box center [128, 225] width 129 height 16
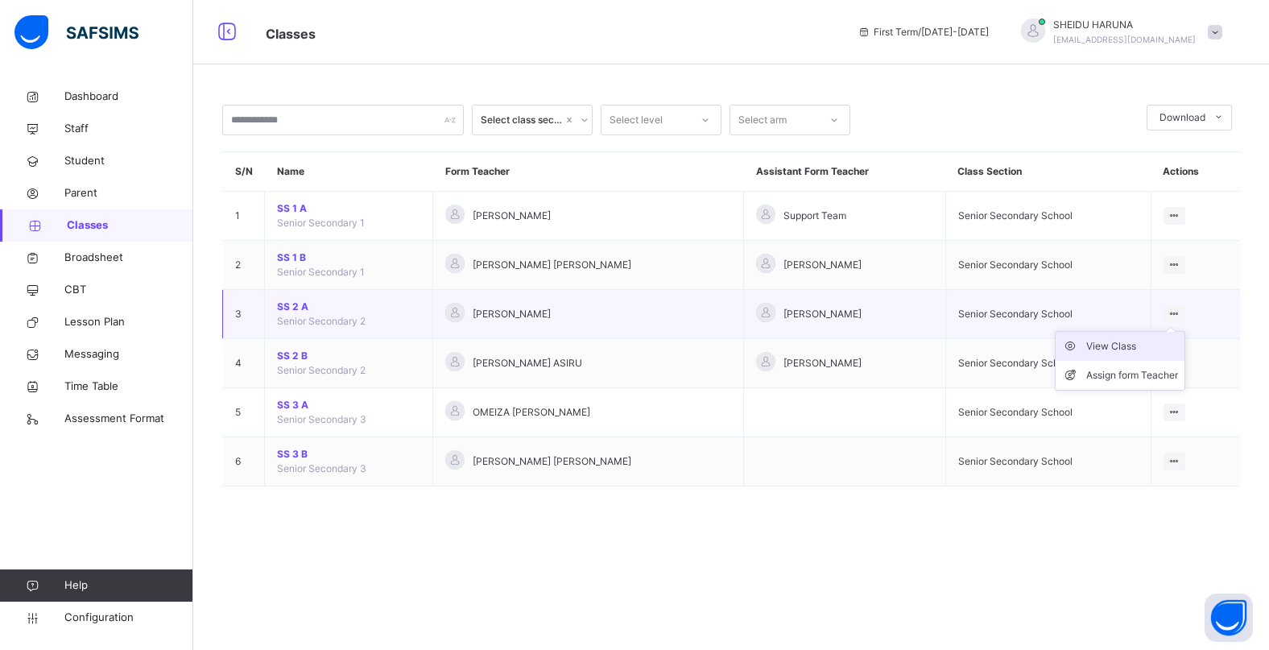
click at [1117, 344] on div "View Class" at bounding box center [1132, 346] width 92 height 16
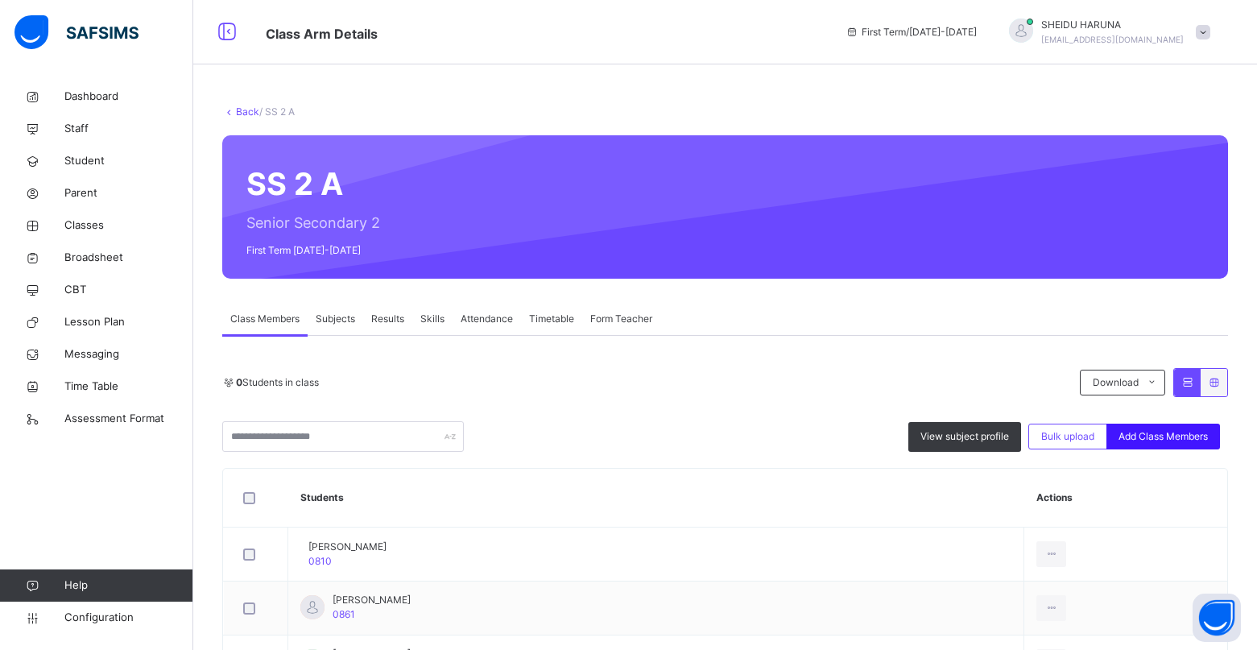
click at [1171, 434] on span "Add Class Members" at bounding box center [1162, 436] width 89 height 14
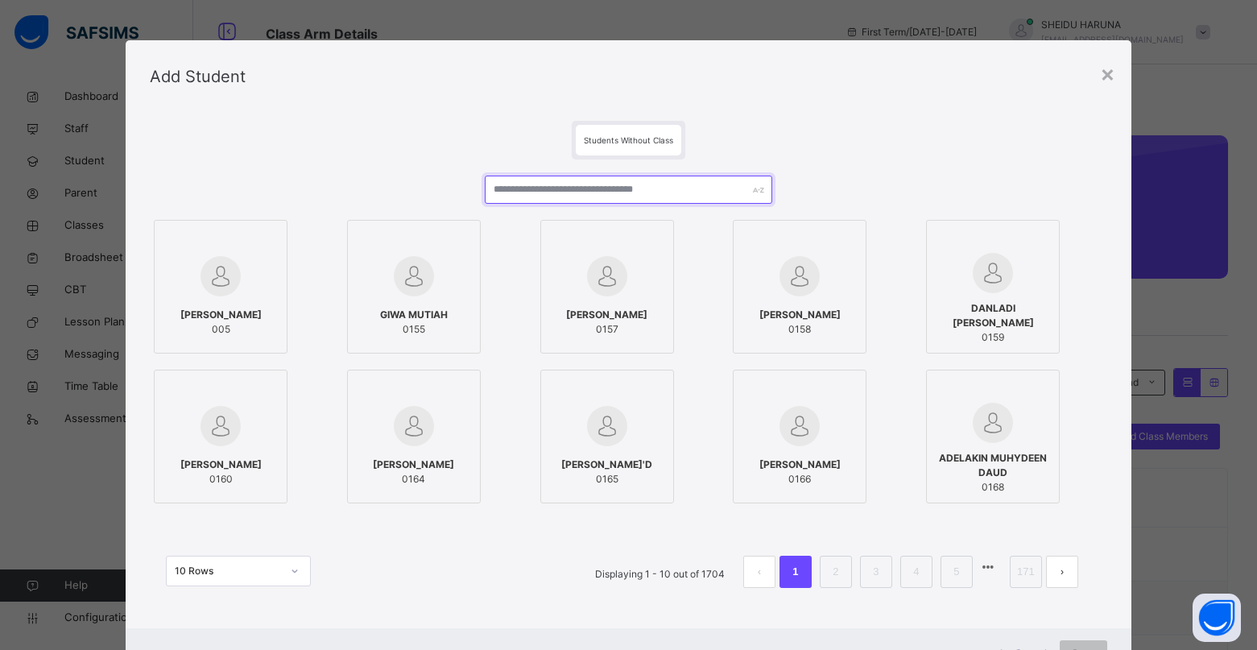
click at [572, 189] on input "text" at bounding box center [628, 189] width 287 height 28
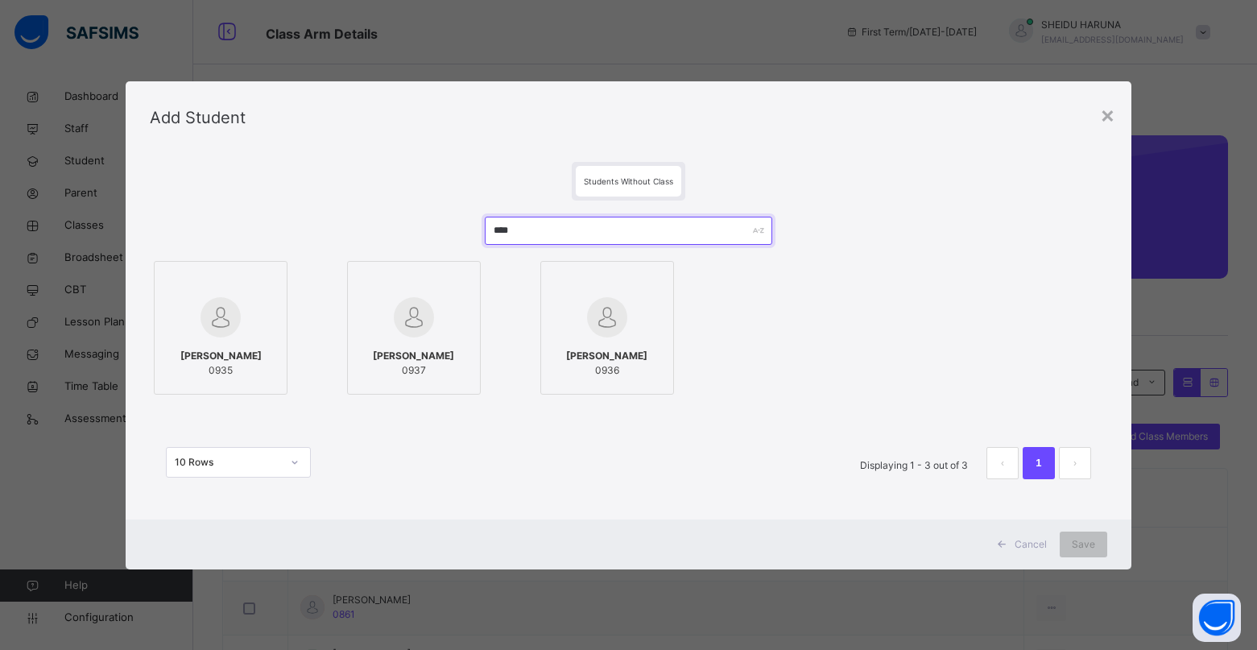
type input "****"
click at [230, 332] on img at bounding box center [220, 317] width 40 height 40
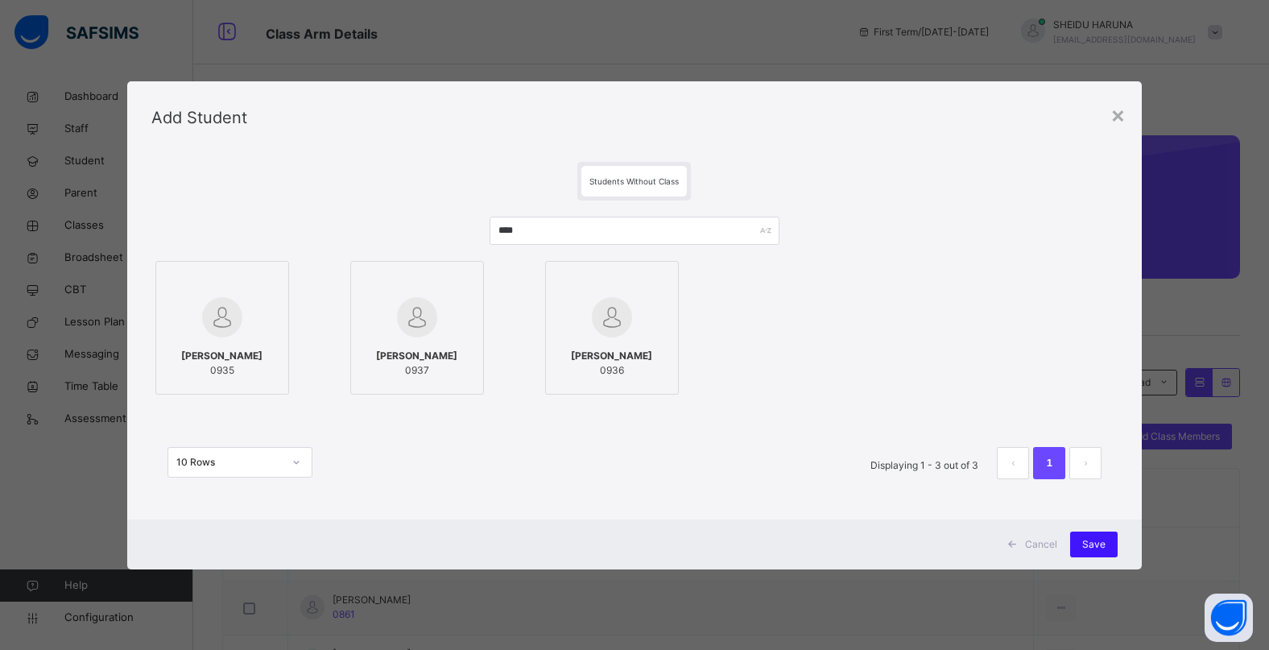
click at [1086, 546] on span "Save" at bounding box center [1093, 544] width 23 height 14
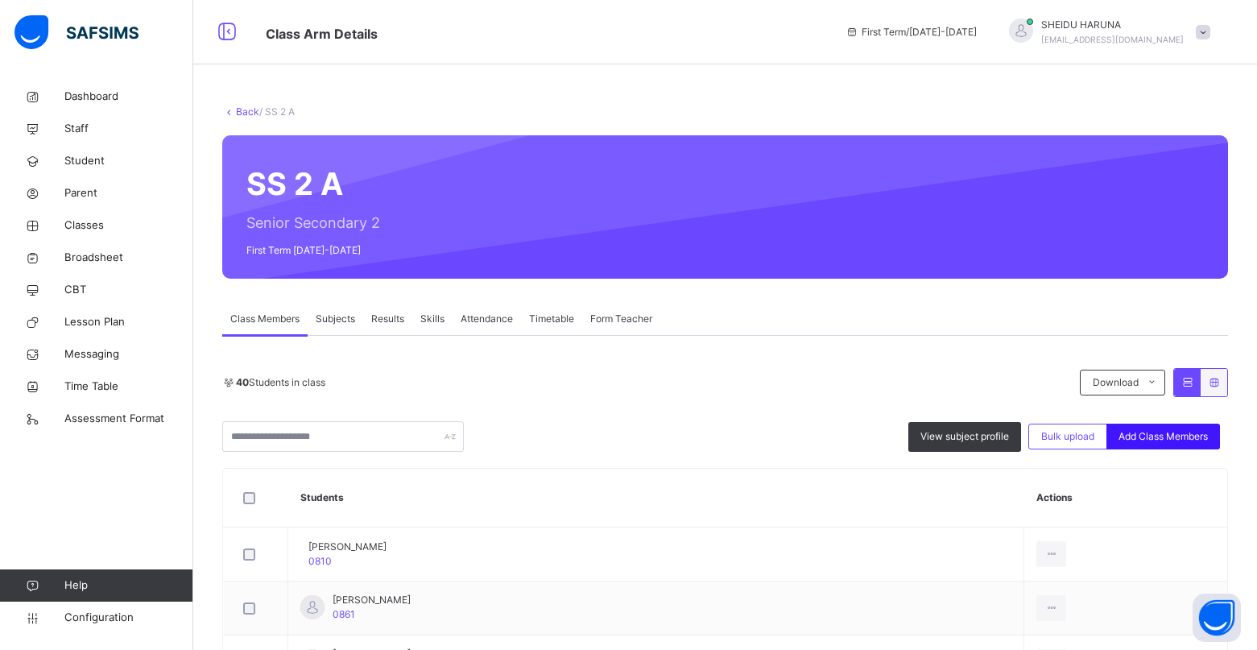
click at [1155, 436] on span "Add Class Members" at bounding box center [1162, 436] width 89 height 14
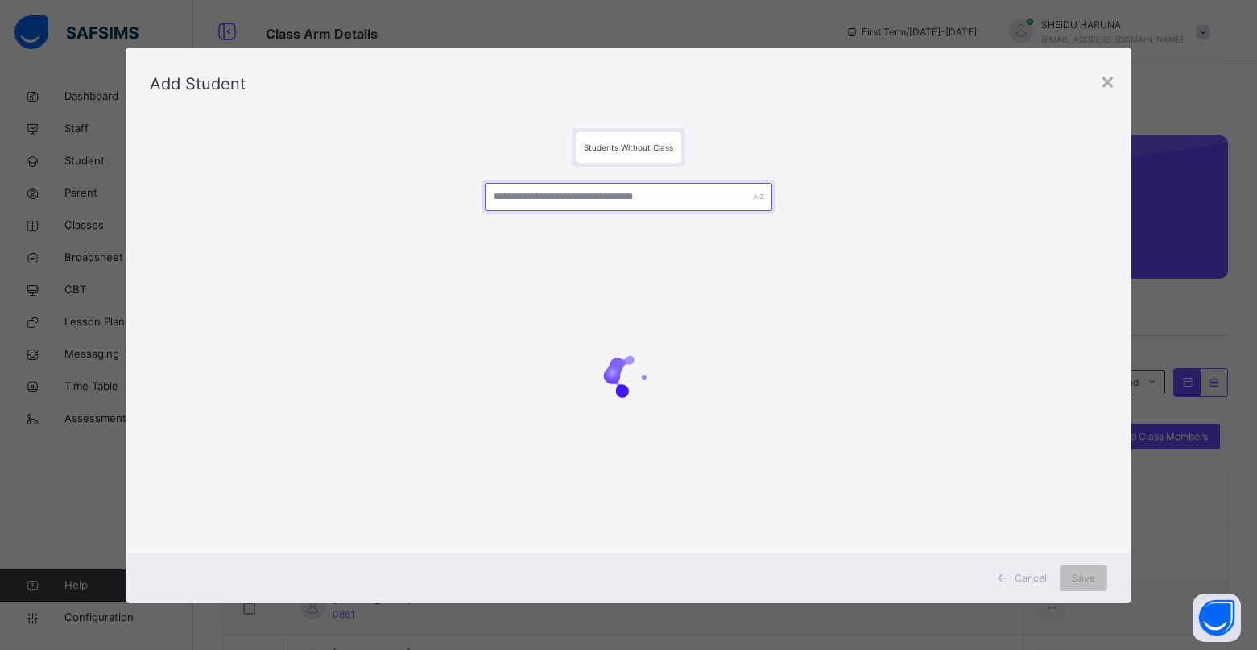
click at [570, 205] on input "text" at bounding box center [628, 197] width 287 height 28
click at [574, 202] on input "text" at bounding box center [628, 197] width 287 height 28
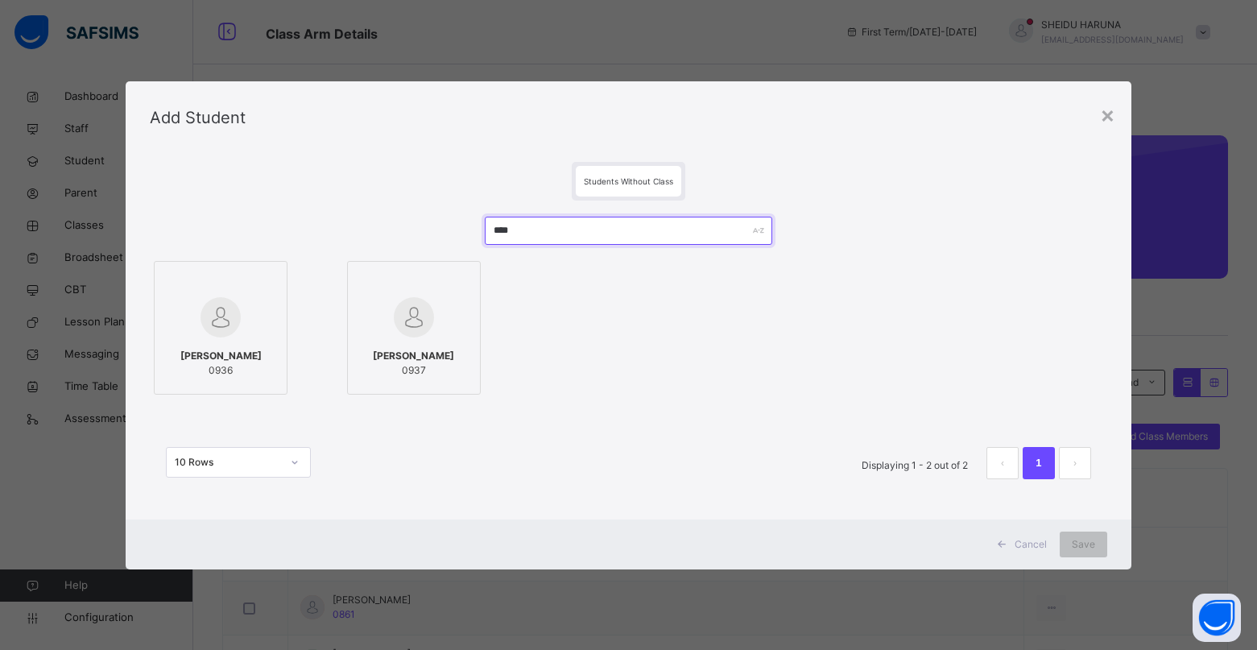
type input "****"
click at [207, 341] on div "DALHATU AHMED ABDULLAHI 0936" at bounding box center [221, 363] width 116 height 45
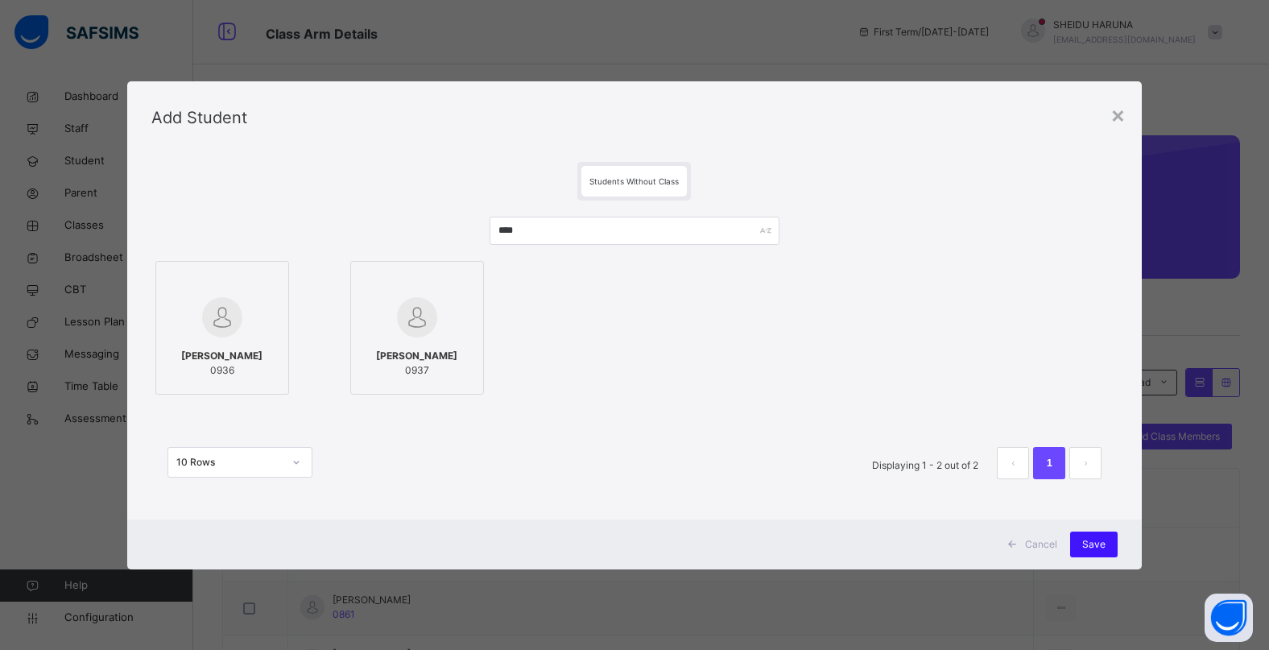
click at [1089, 551] on span "Save" at bounding box center [1093, 544] width 23 height 14
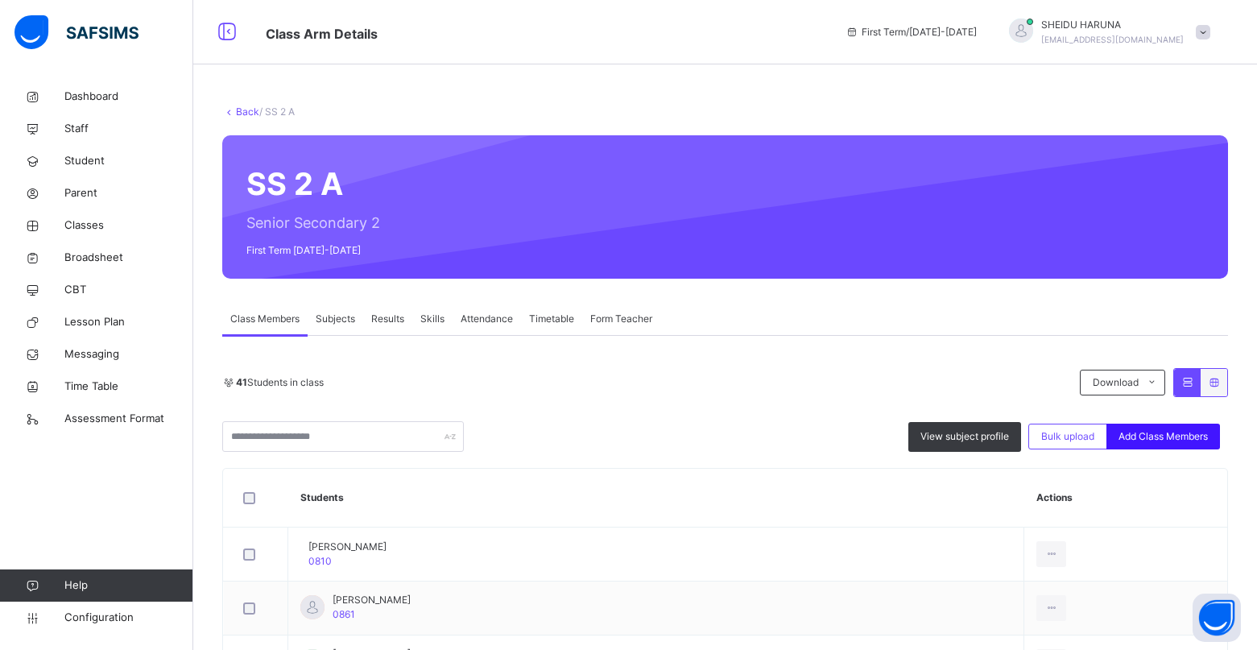
click at [1203, 436] on span "Add Class Members" at bounding box center [1162, 436] width 89 height 14
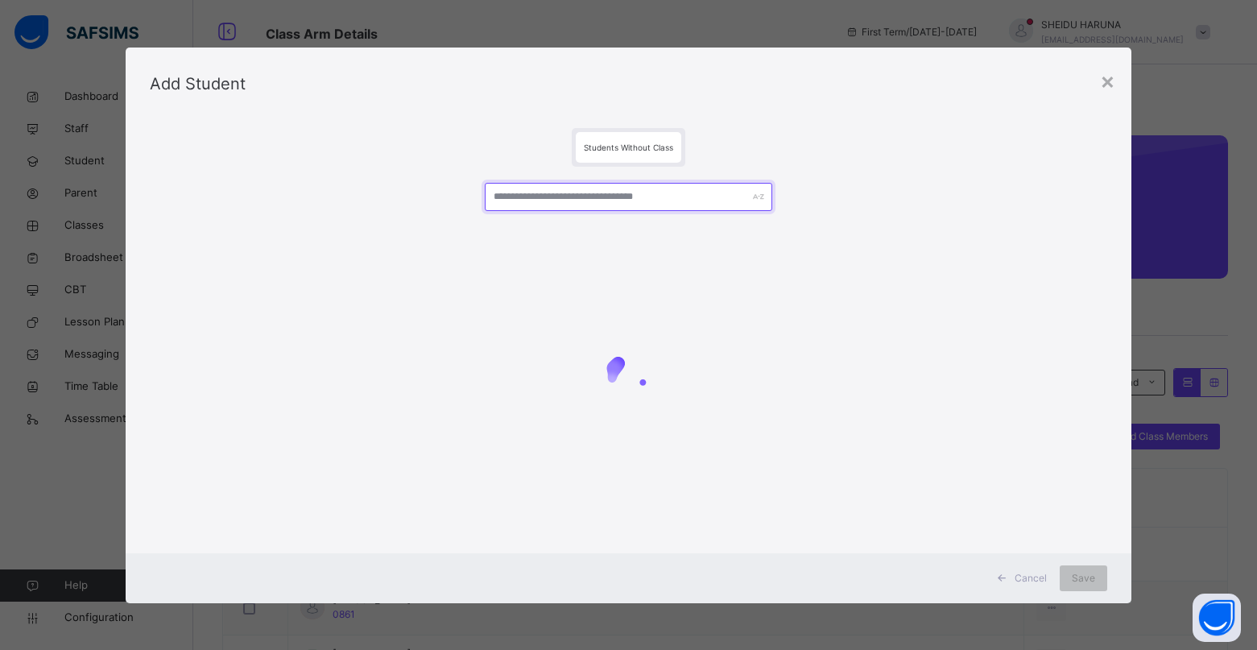
click at [532, 196] on input "text" at bounding box center [628, 197] width 287 height 28
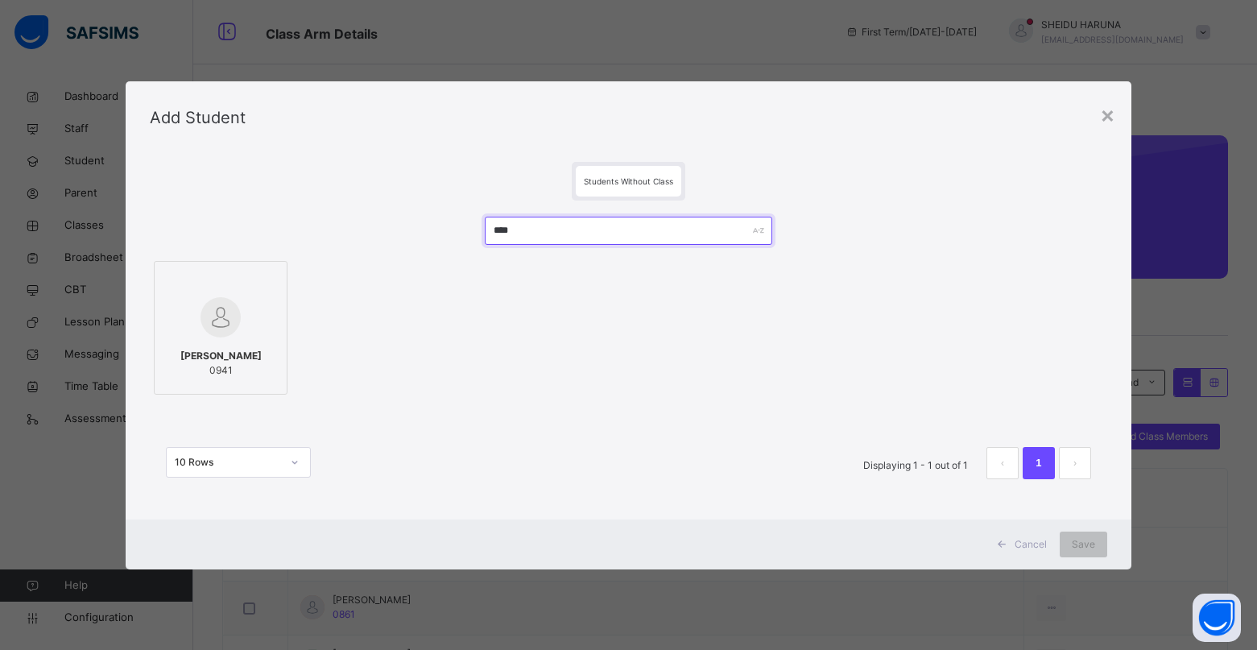
type input "****"
click at [238, 330] on div at bounding box center [221, 317] width 116 height 47
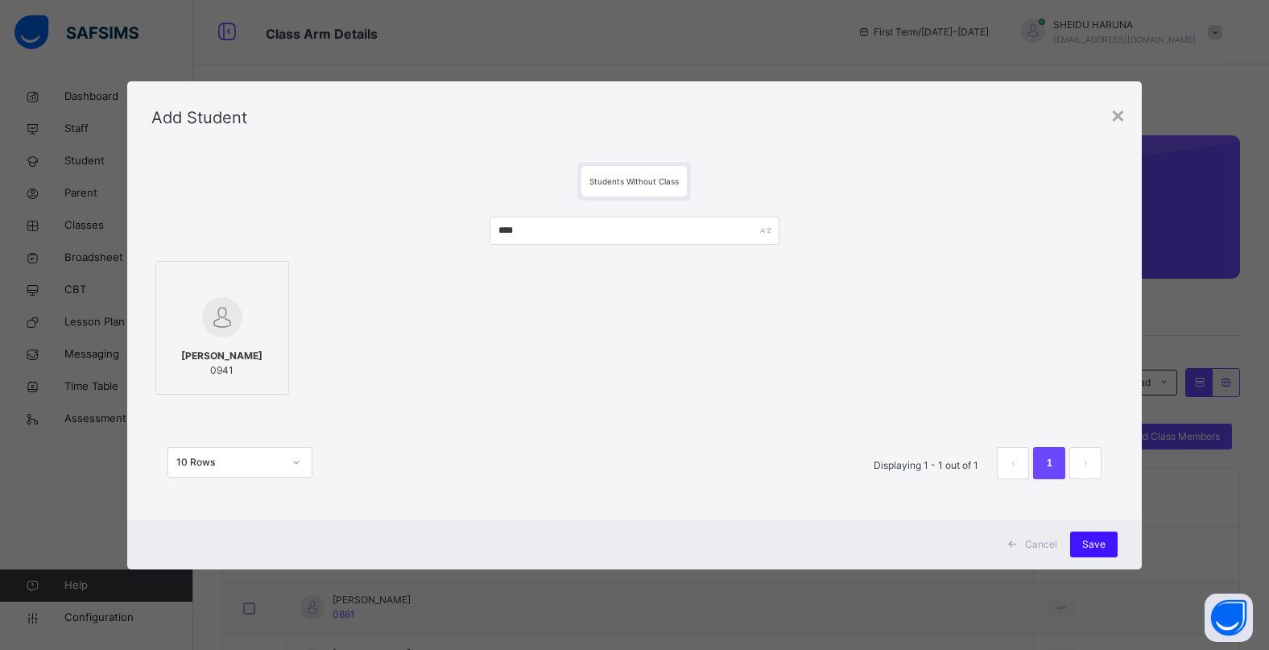
click at [1088, 547] on span "Save" at bounding box center [1093, 544] width 23 height 14
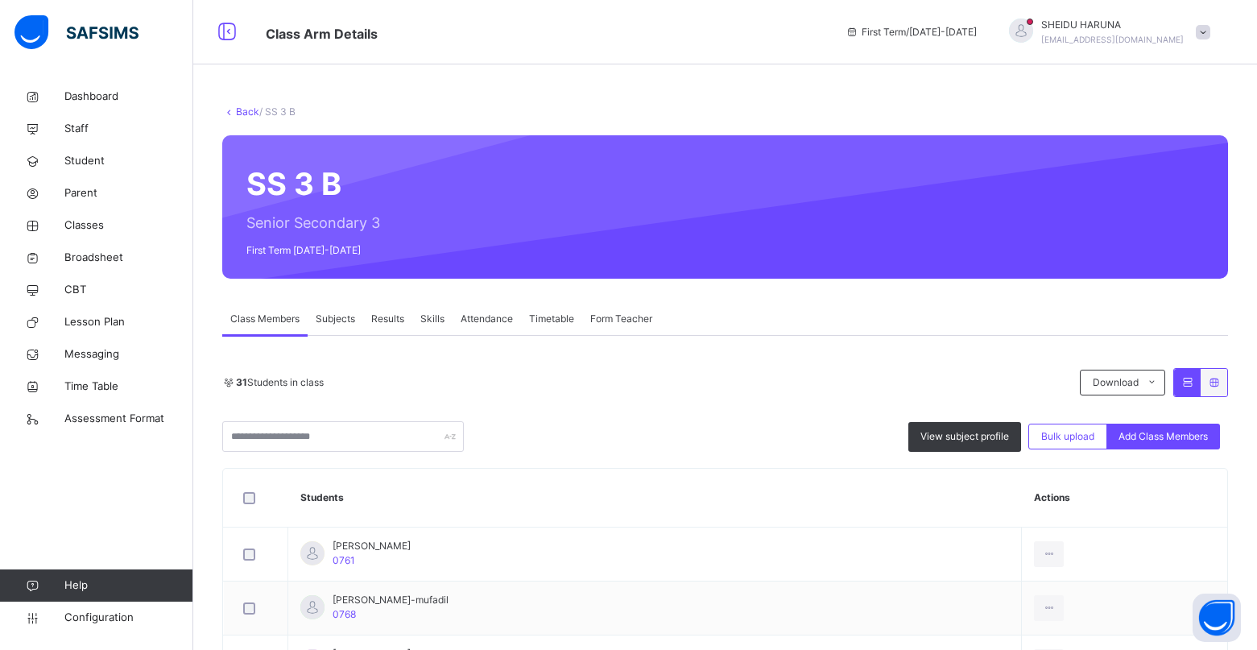
scroll to position [177, 0]
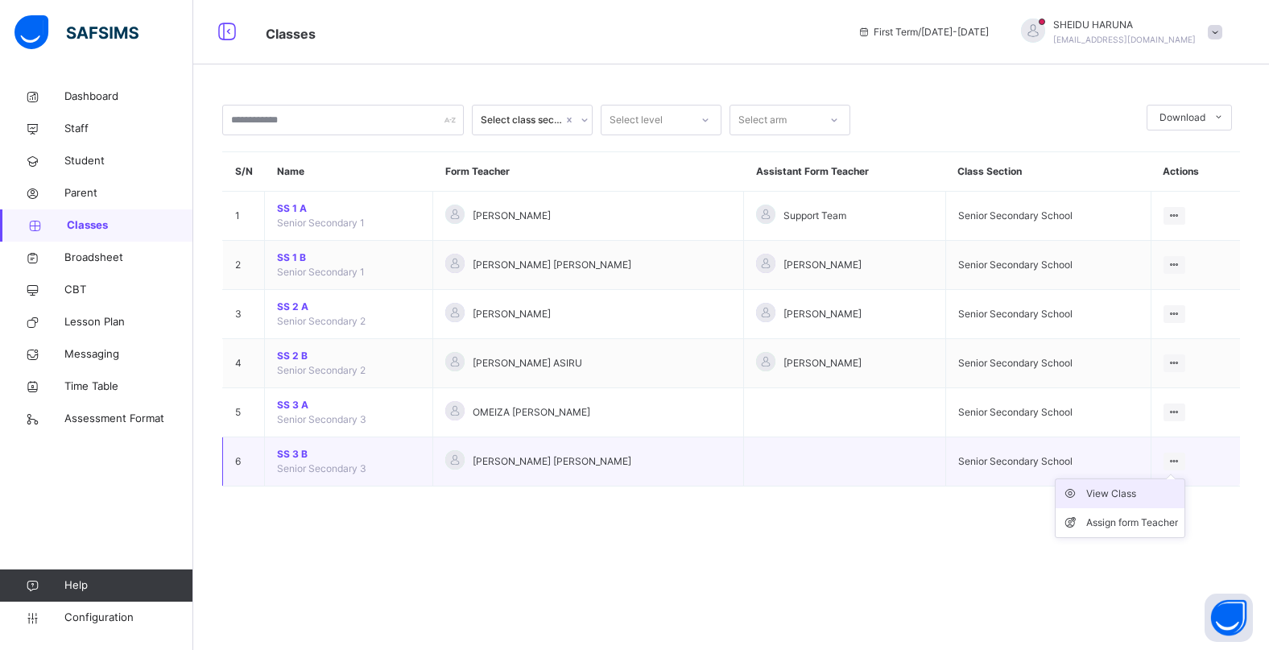
click at [1103, 493] on div "View Class" at bounding box center [1132, 493] width 92 height 16
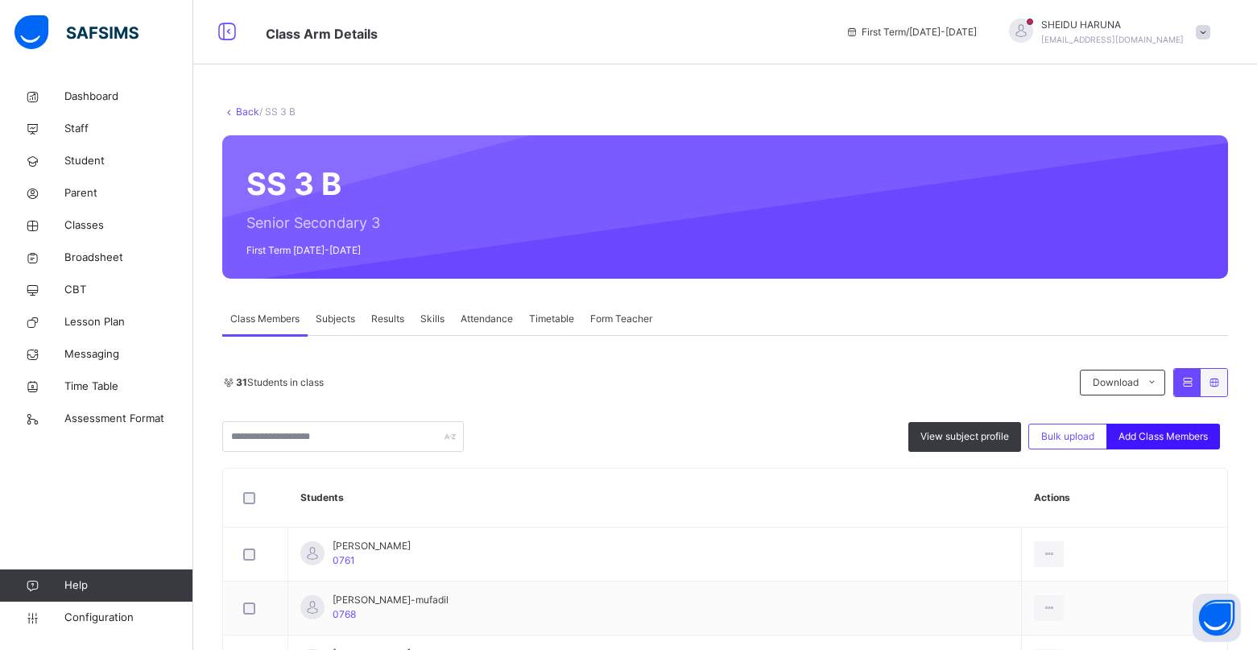
click at [1150, 444] on div "Add Class Members" at bounding box center [1163, 436] width 114 height 26
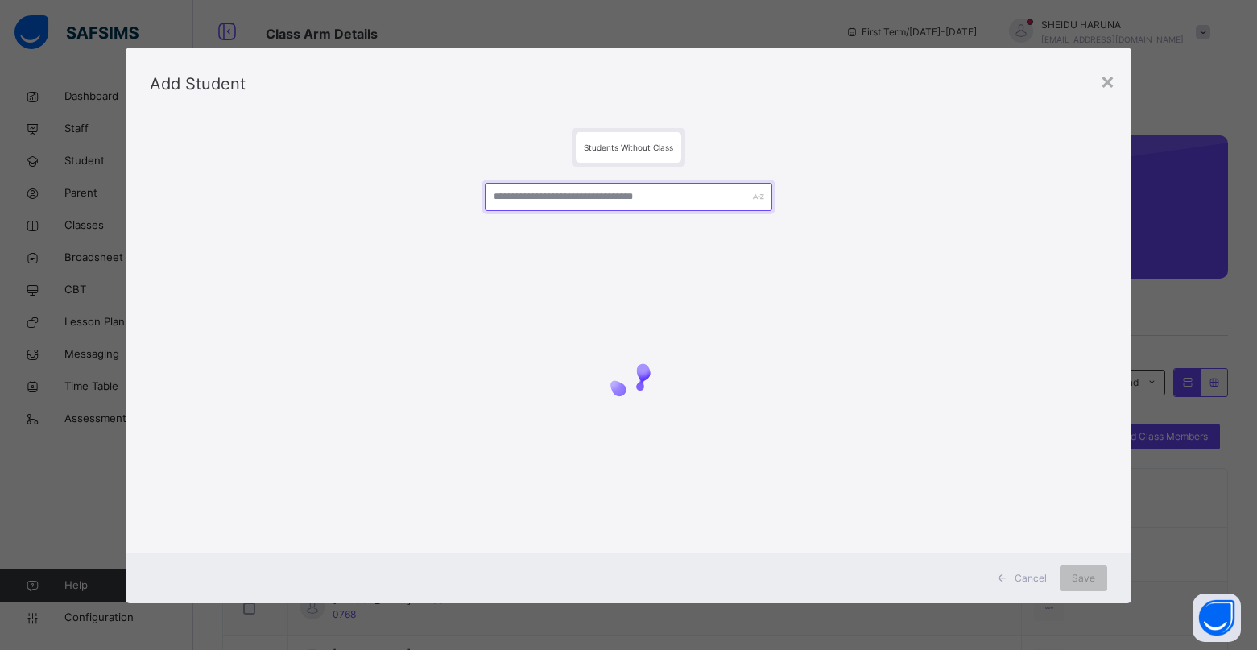
click at [531, 196] on input "text" at bounding box center [628, 197] width 287 height 28
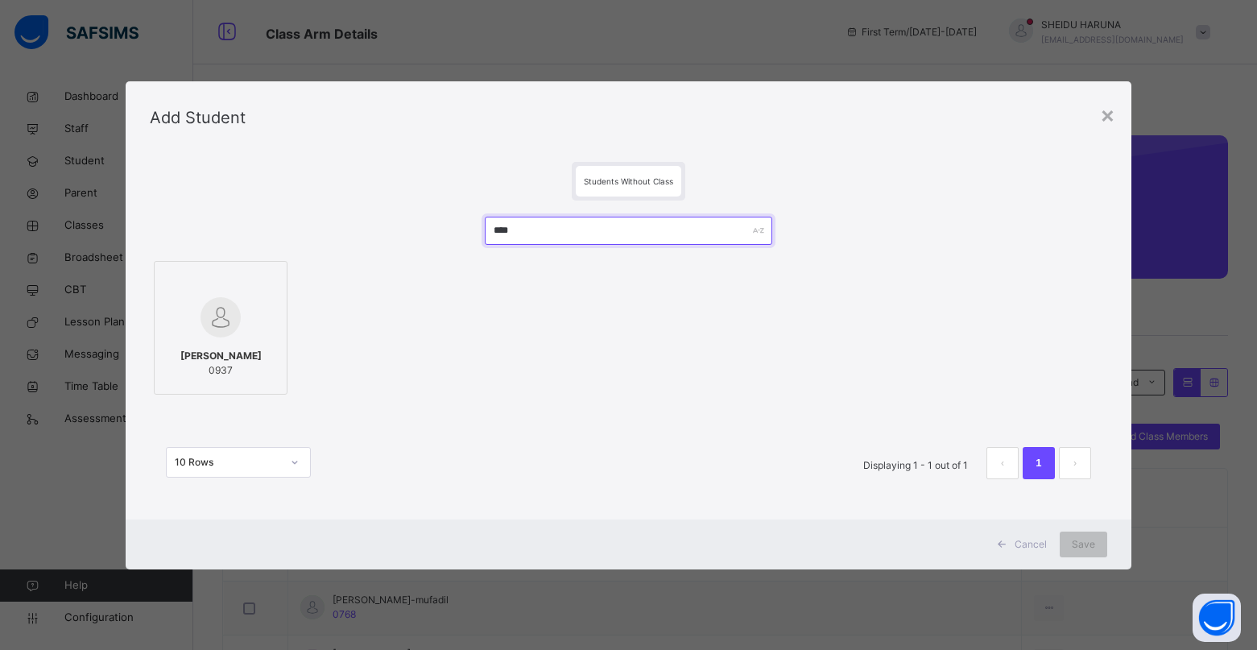
type input "****"
click at [213, 343] on div "AISHA ABBAS BADARU 0937" at bounding box center [221, 363] width 116 height 45
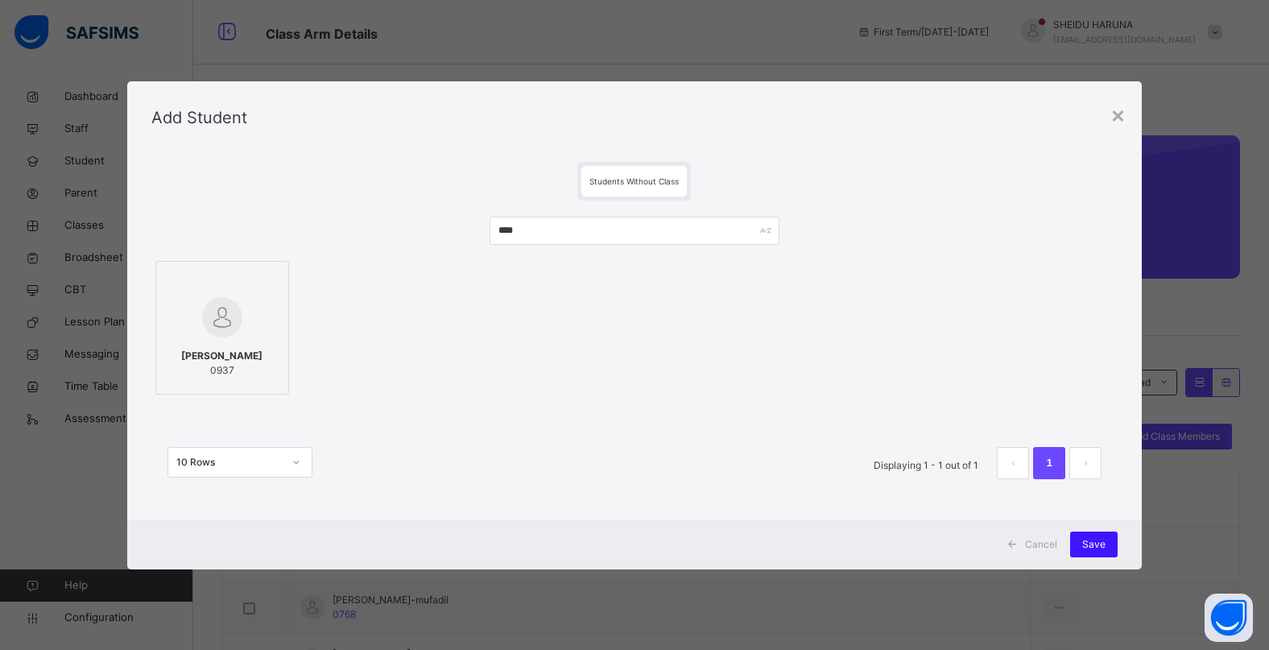
click at [1090, 545] on span "Save" at bounding box center [1093, 544] width 23 height 14
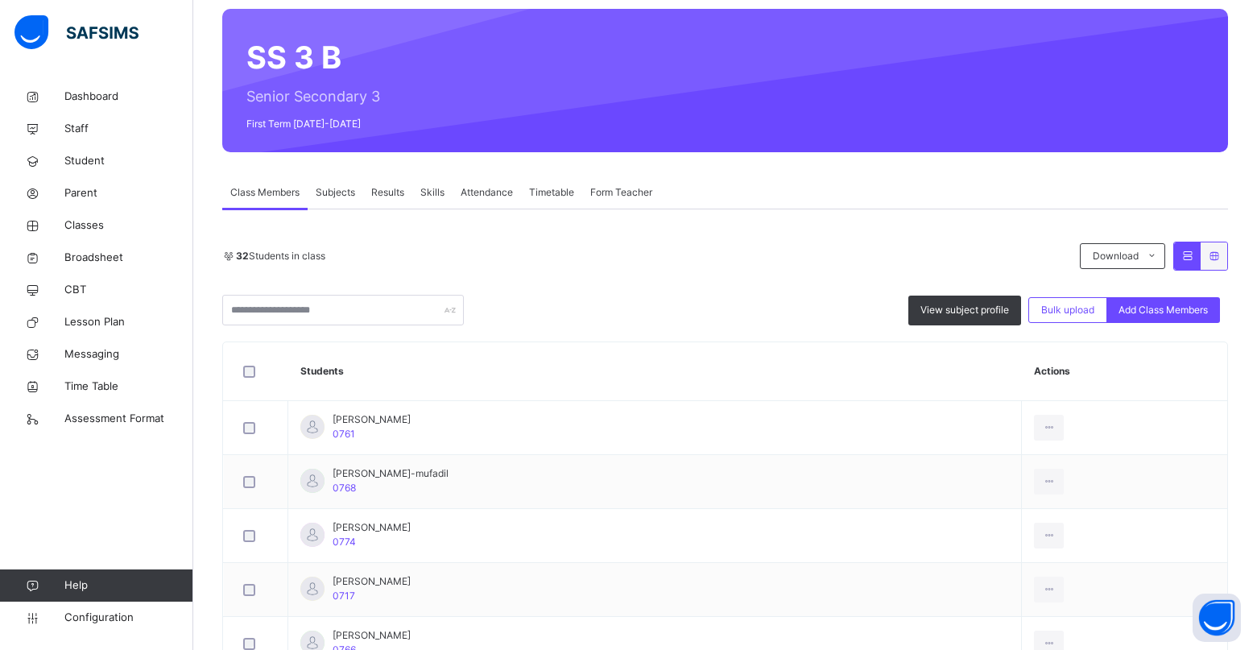
scroll to position [52, 0]
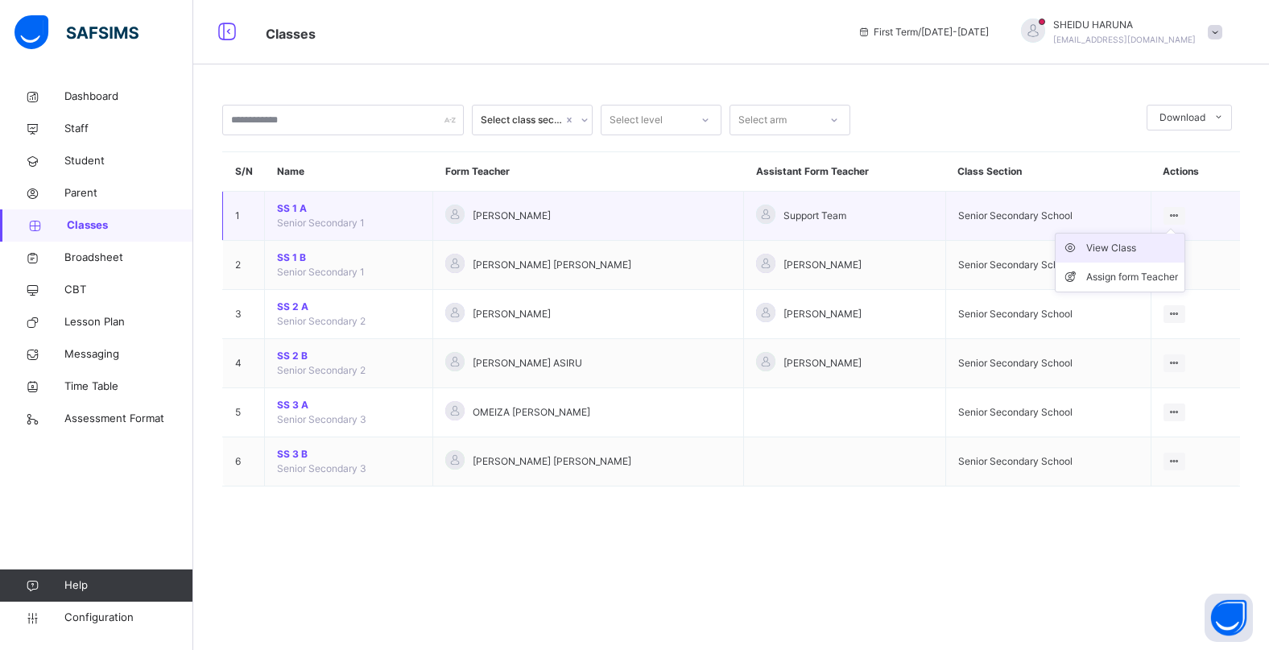
click at [1108, 253] on div "View Class" at bounding box center [1132, 248] width 92 height 16
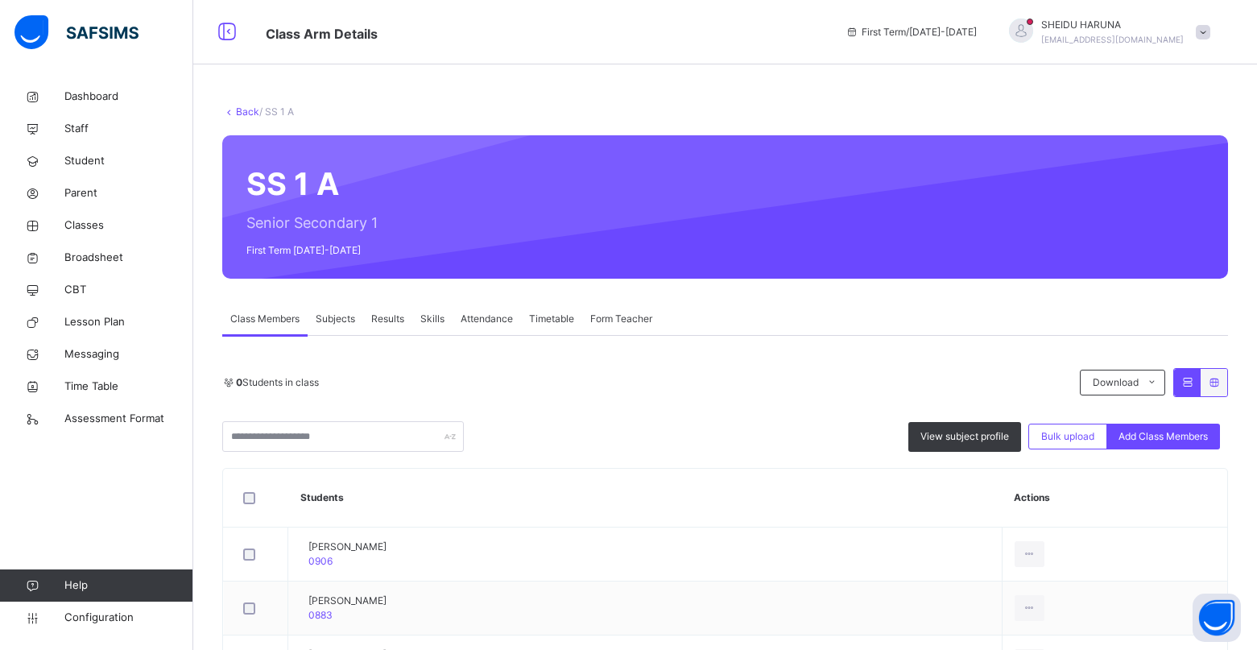
scroll to position [161, 0]
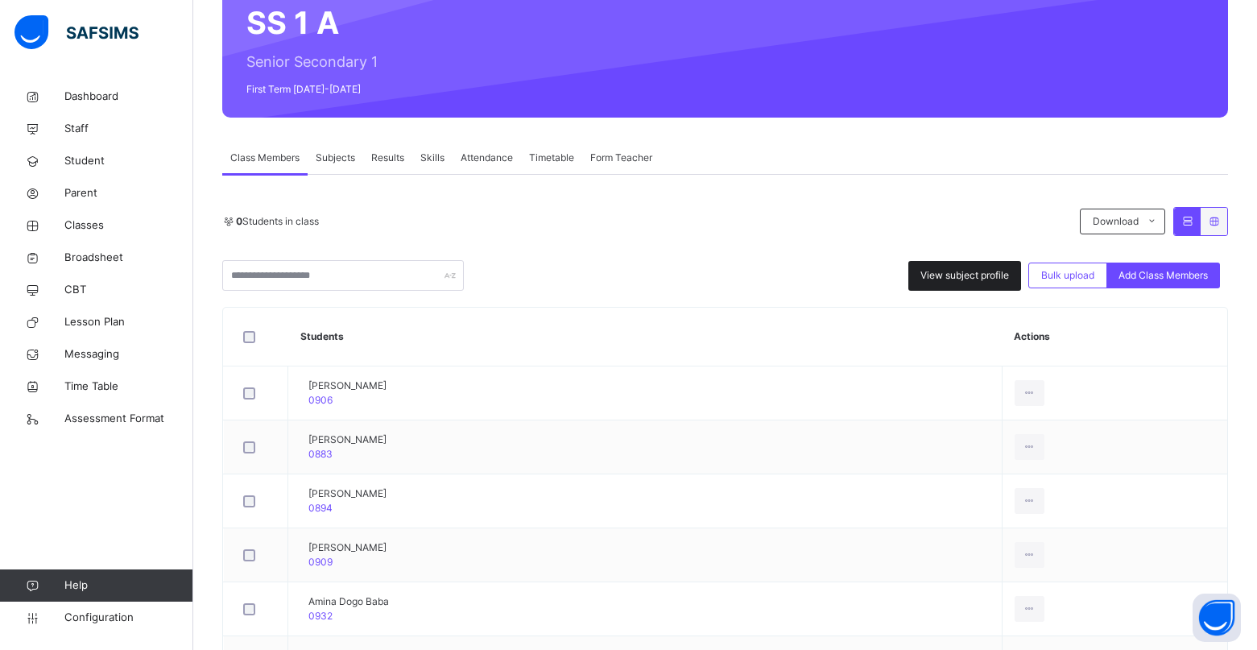
click at [948, 277] on span "View subject profile" at bounding box center [964, 275] width 89 height 14
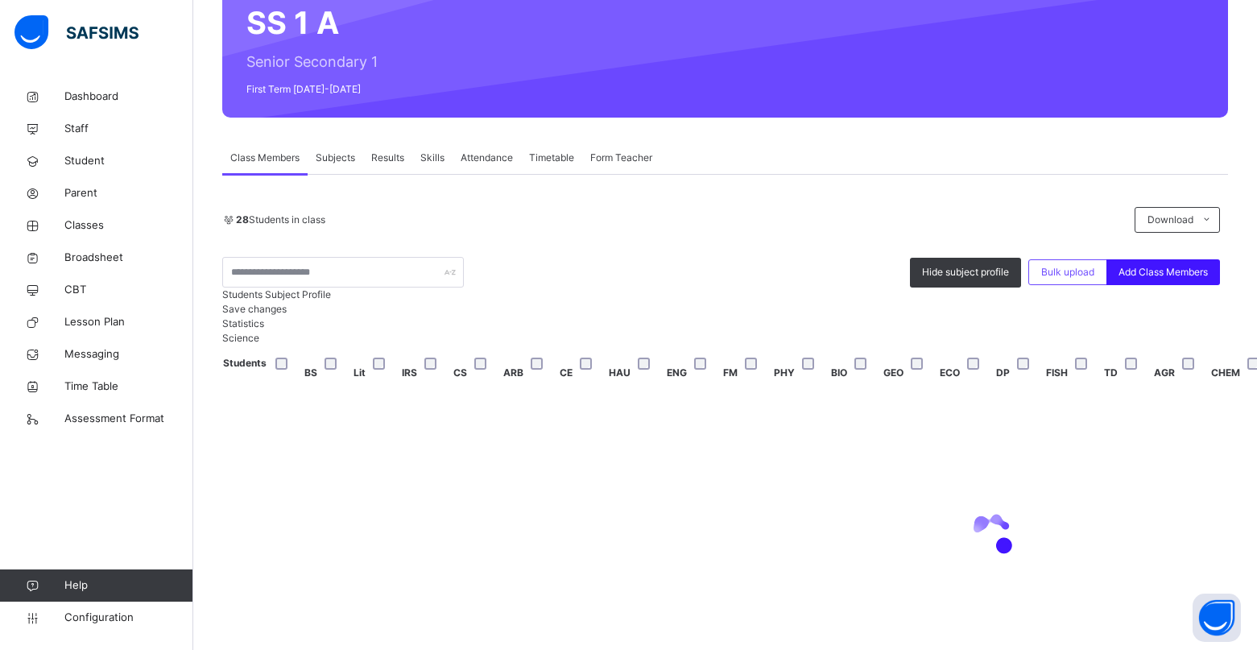
click at [1176, 265] on span "Add Class Members" at bounding box center [1162, 272] width 89 height 14
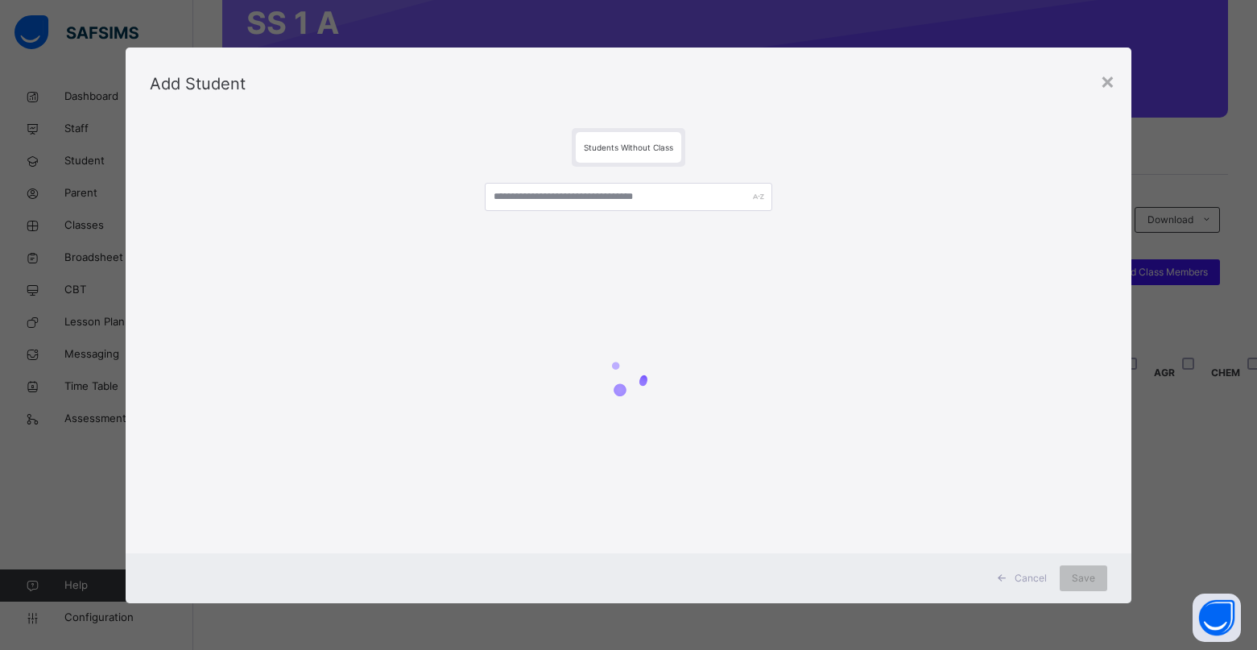
scroll to position [383, 0]
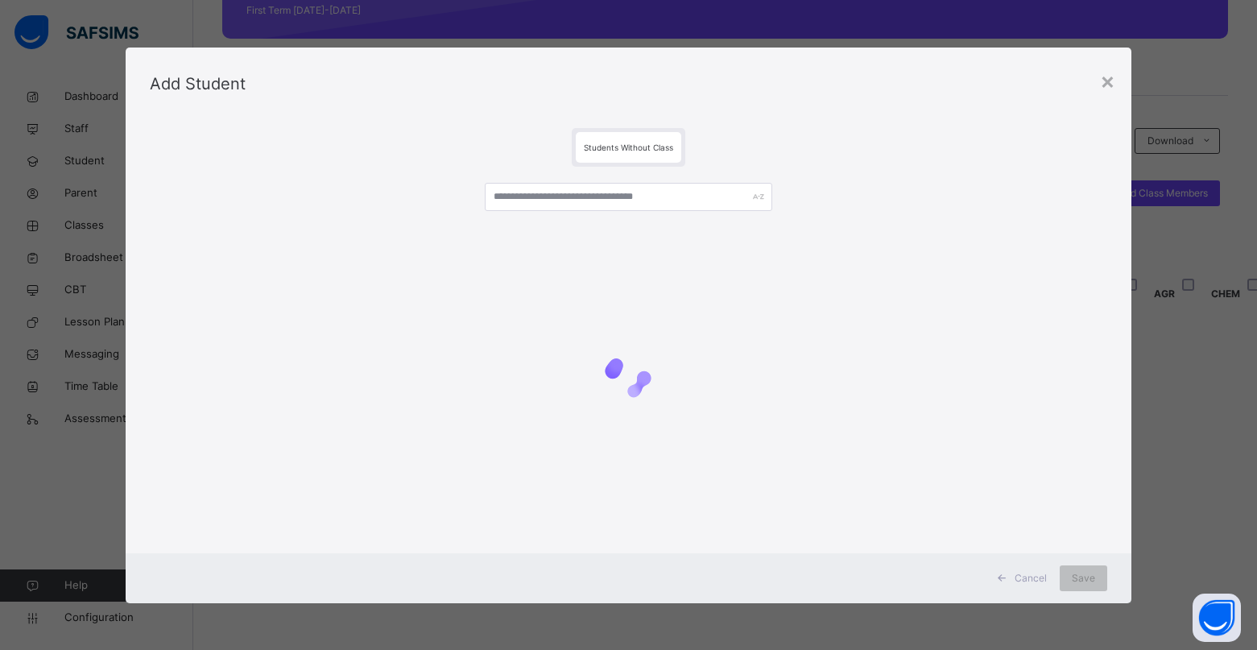
click at [1108, 83] on div "×" at bounding box center [1107, 81] width 15 height 34
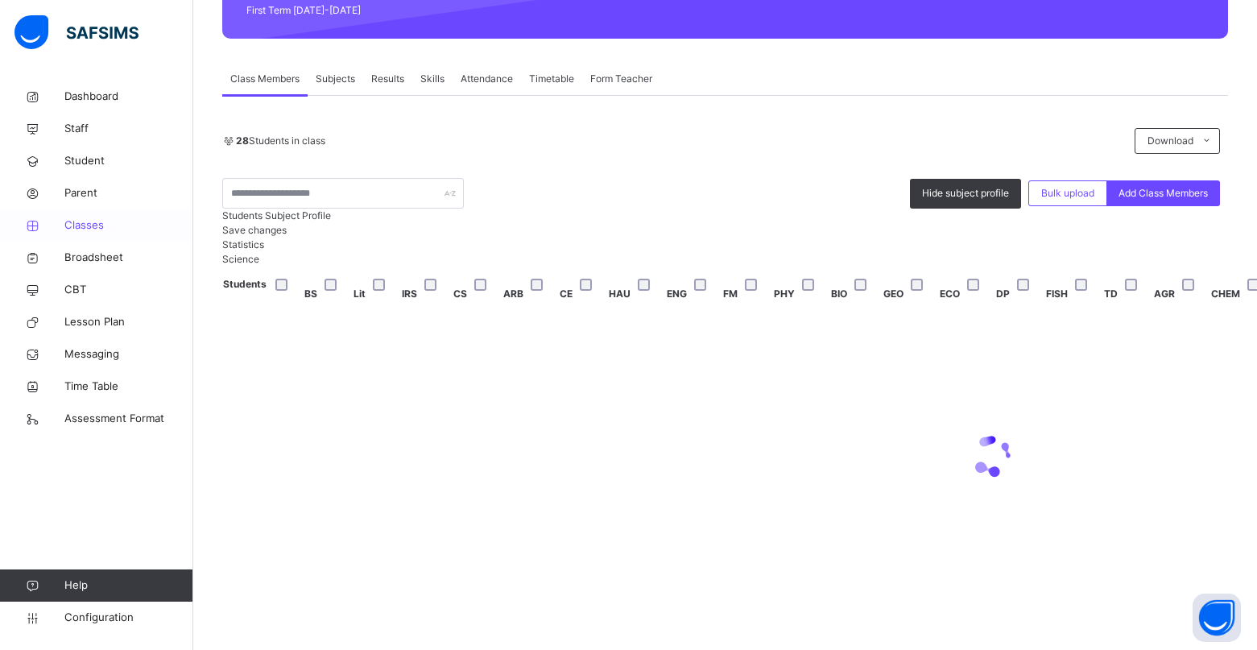
click at [82, 232] on span "Classes" at bounding box center [128, 225] width 129 height 16
click at [86, 222] on span "Classes" at bounding box center [128, 225] width 129 height 16
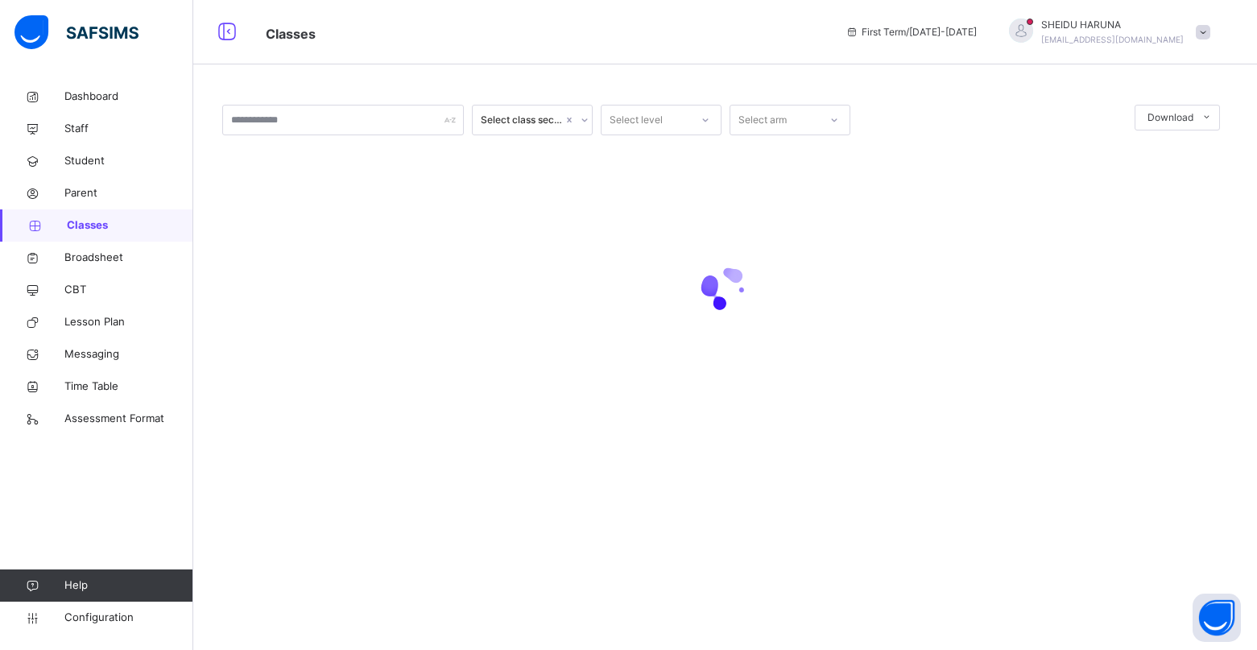
click at [86, 222] on span "Classes" at bounding box center [130, 225] width 126 height 16
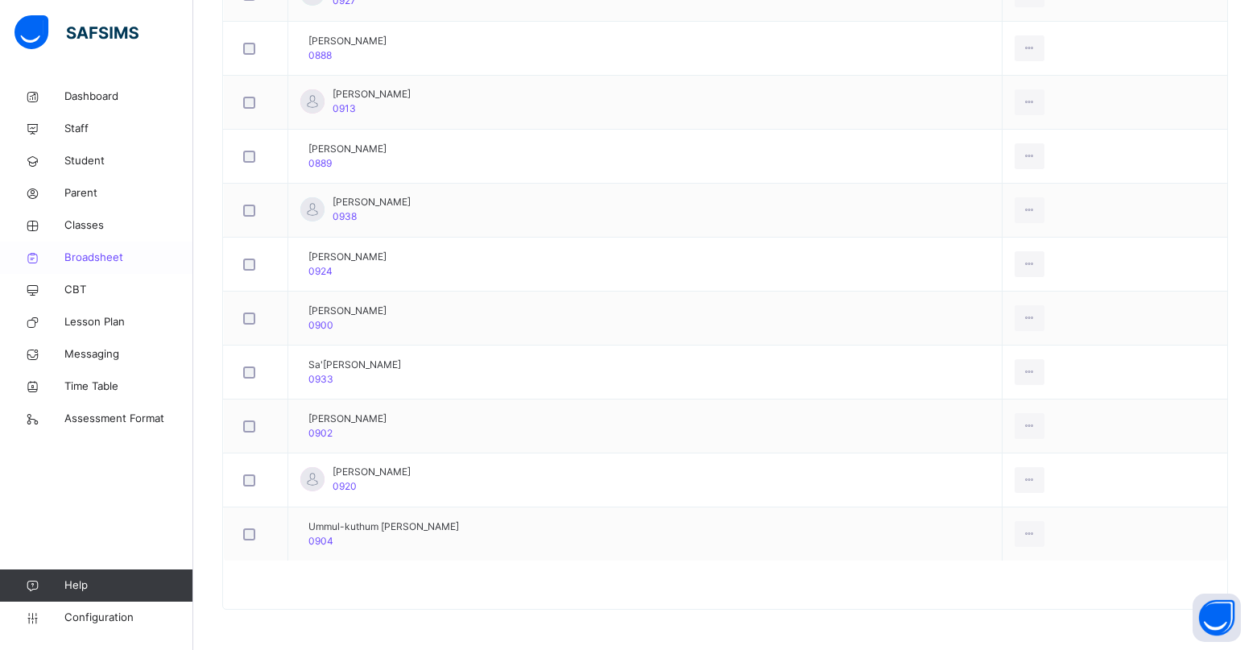
scroll to position [752, 0]
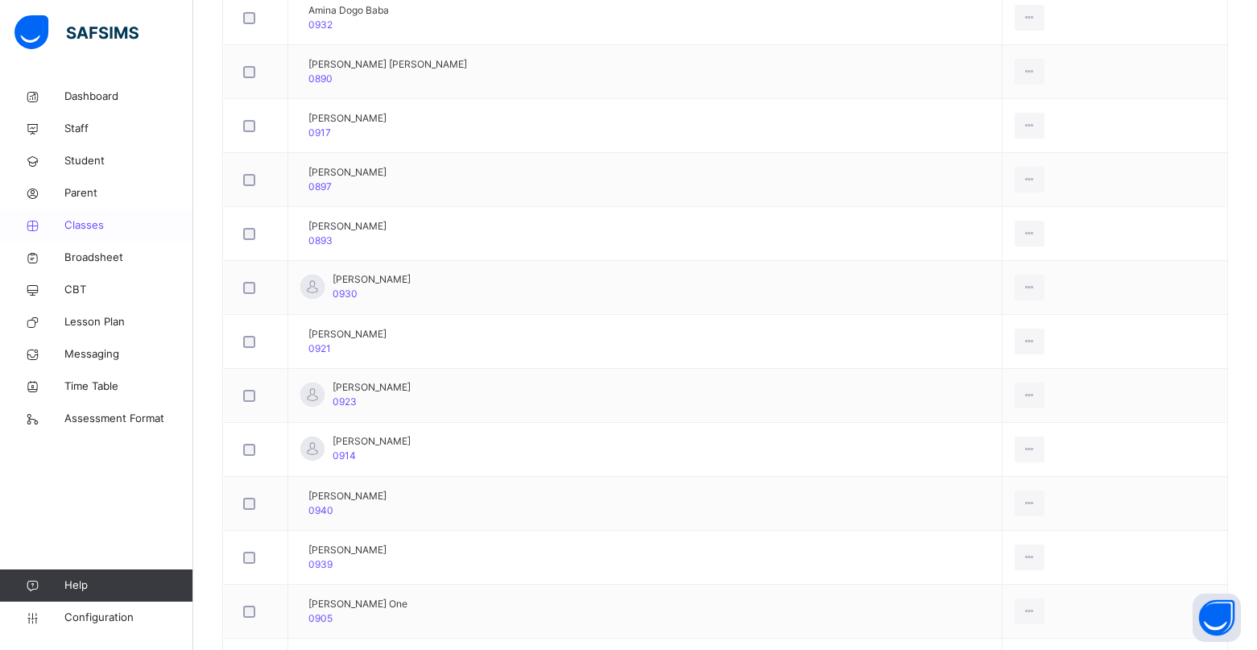
click at [94, 223] on span "Classes" at bounding box center [128, 225] width 129 height 16
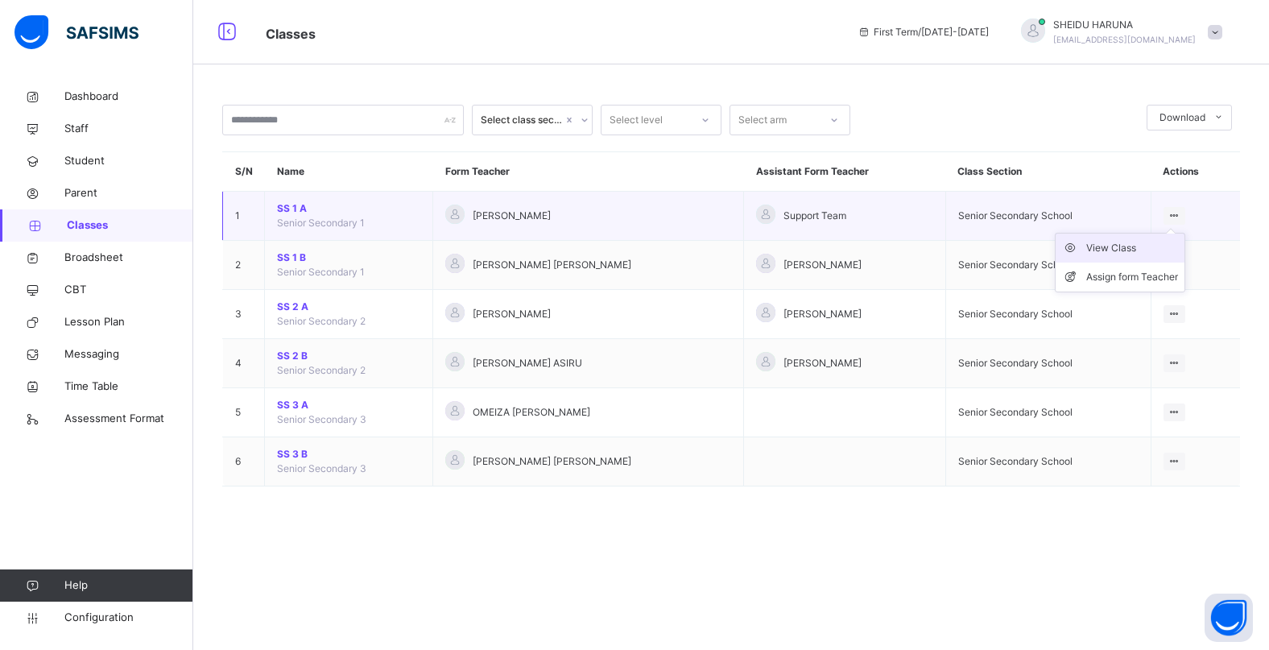
click at [1094, 246] on div "View Class" at bounding box center [1132, 248] width 92 height 16
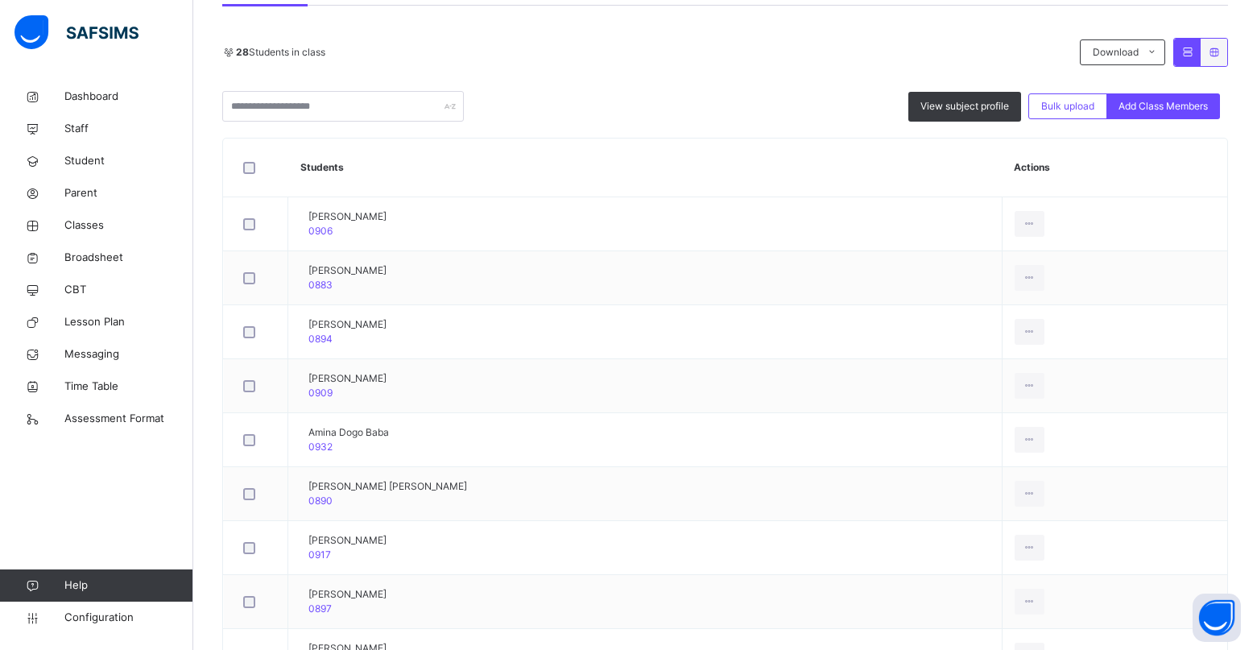
scroll to position [114, 0]
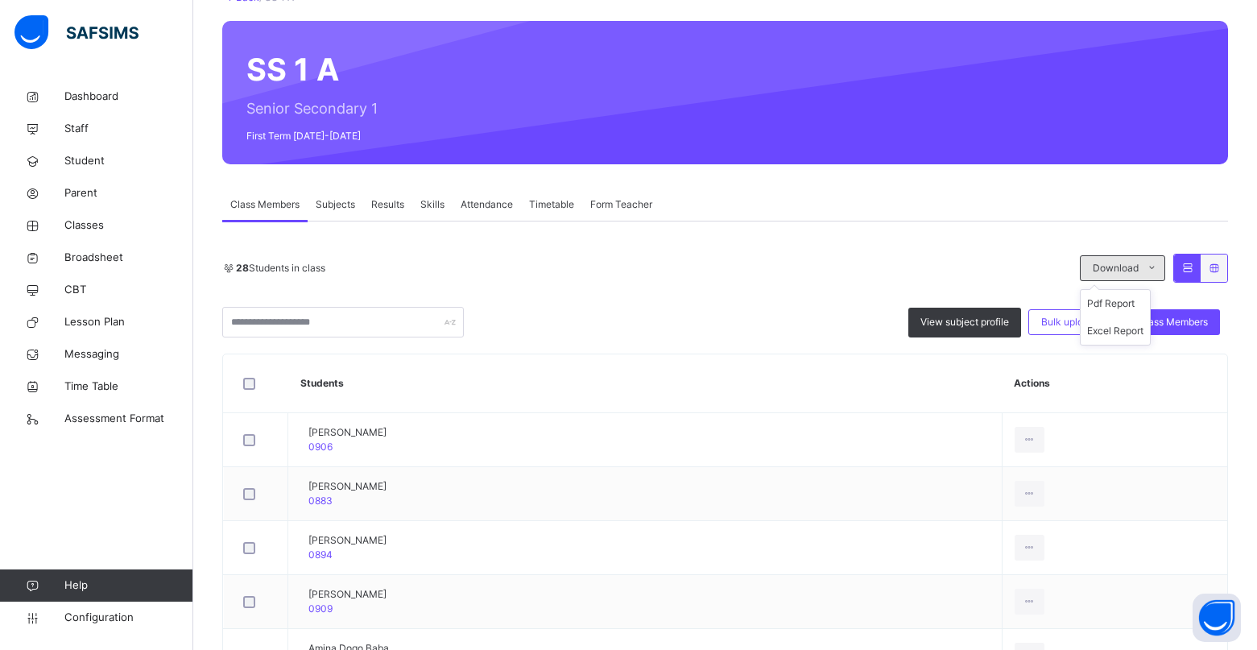
click at [1158, 262] on icon at bounding box center [1152, 268] width 12 height 13
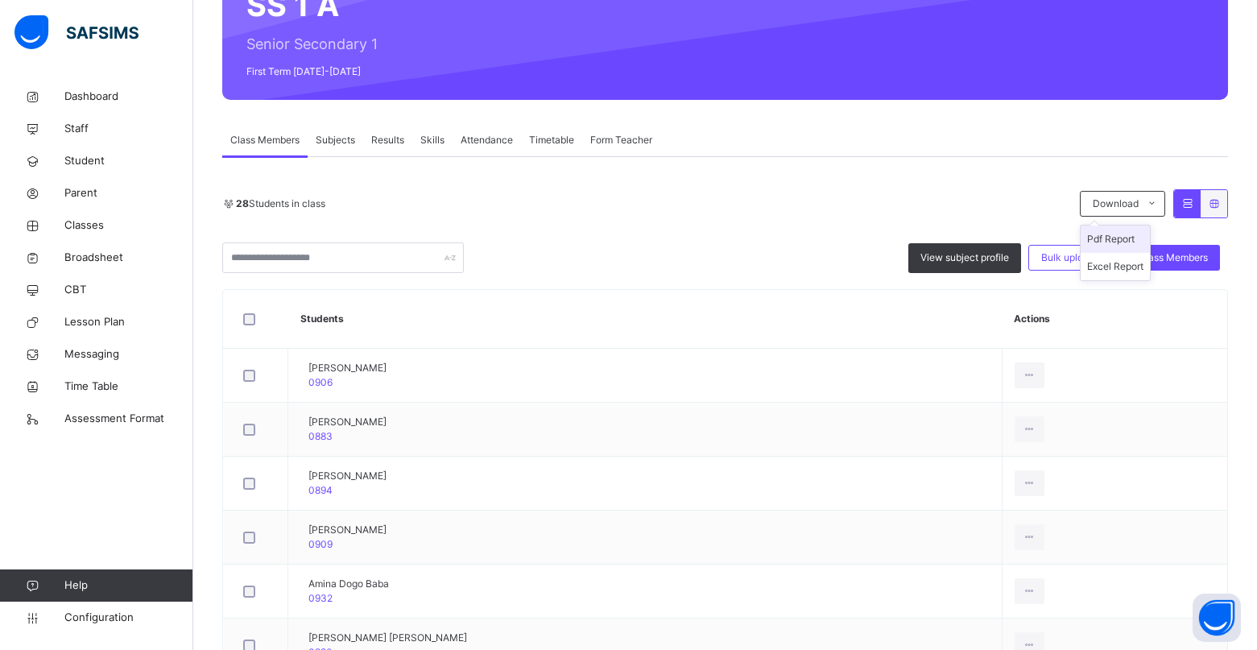
click at [1117, 237] on li "Pdf Report" at bounding box center [1114, 238] width 69 height 27
click at [1112, 233] on li "Pdf Report" at bounding box center [1114, 238] width 69 height 27
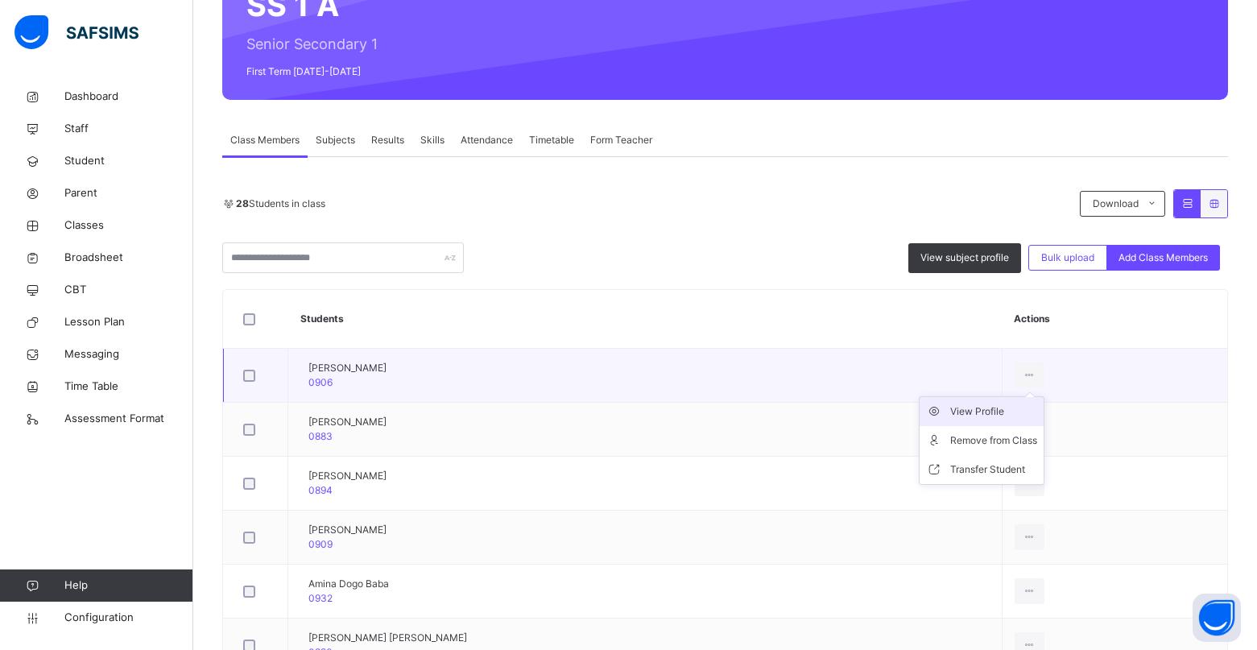
click at [984, 415] on div "View Profile" at bounding box center [993, 411] width 87 height 16
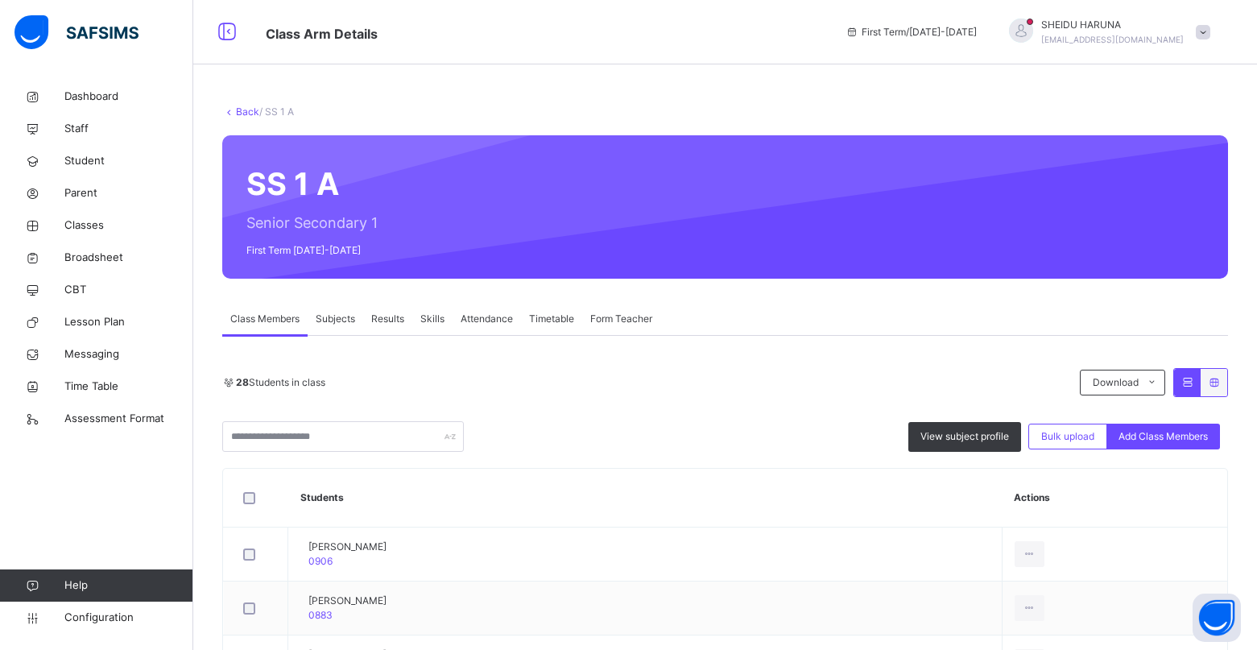
click at [465, 491] on th "Students" at bounding box center [645, 498] width 714 height 59
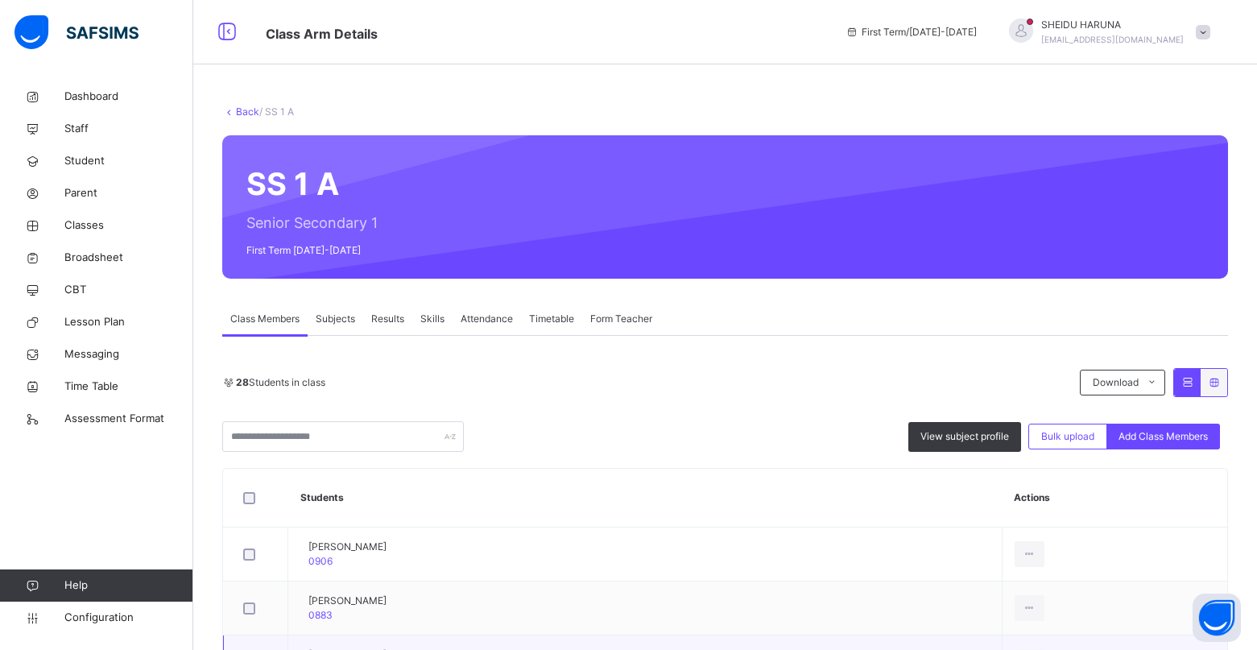
scroll to position [161, 0]
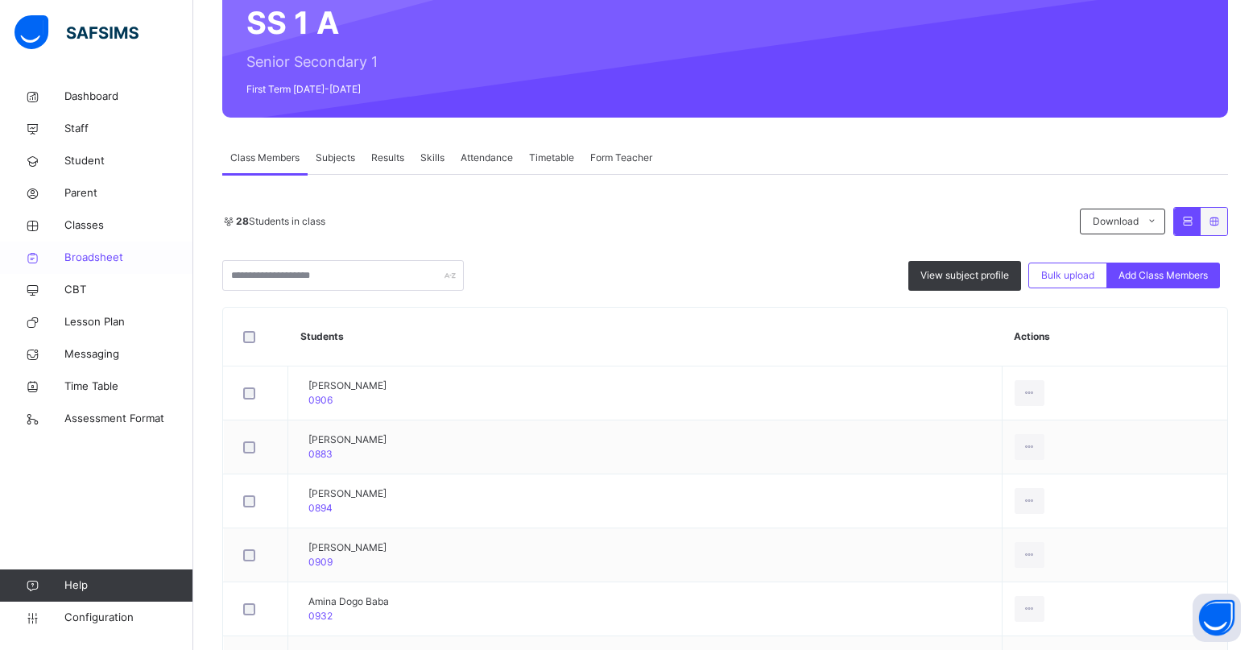
click at [93, 261] on span "Broadsheet" at bounding box center [128, 258] width 129 height 16
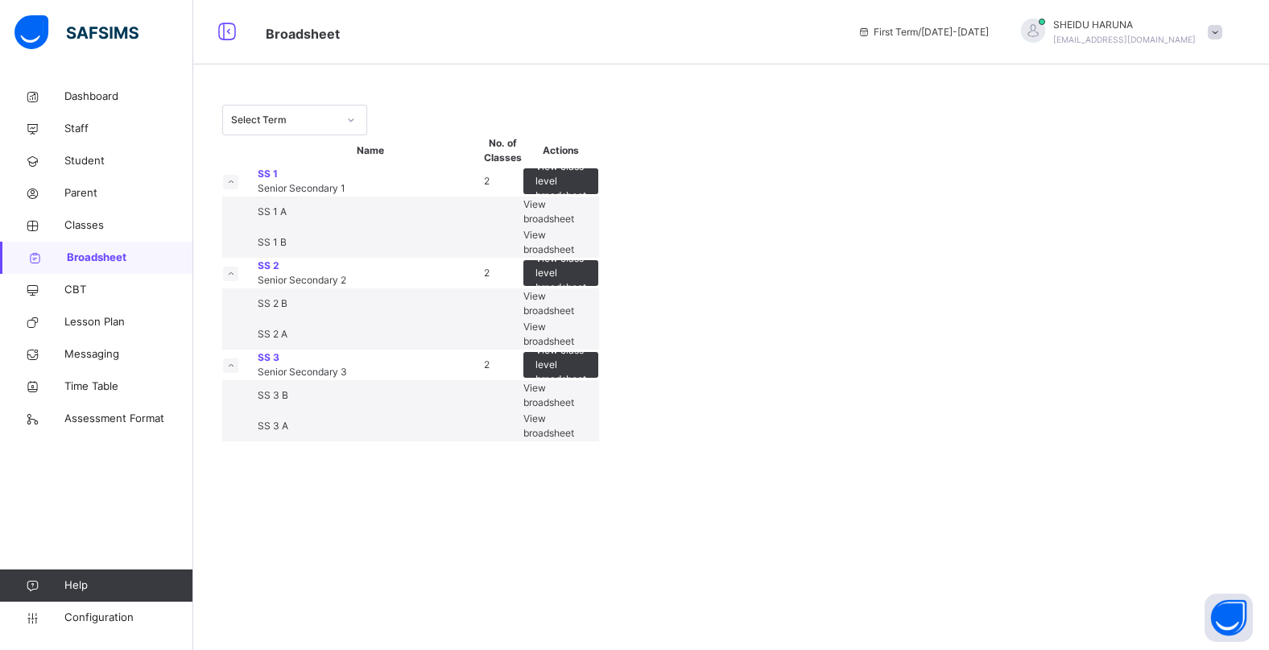
click at [345, 119] on div at bounding box center [350, 120] width 27 height 26
click at [350, 119] on icon at bounding box center [351, 120] width 10 height 16
click at [350, 123] on icon at bounding box center [351, 120] width 10 height 16
click at [352, 117] on icon at bounding box center [351, 120] width 10 height 16
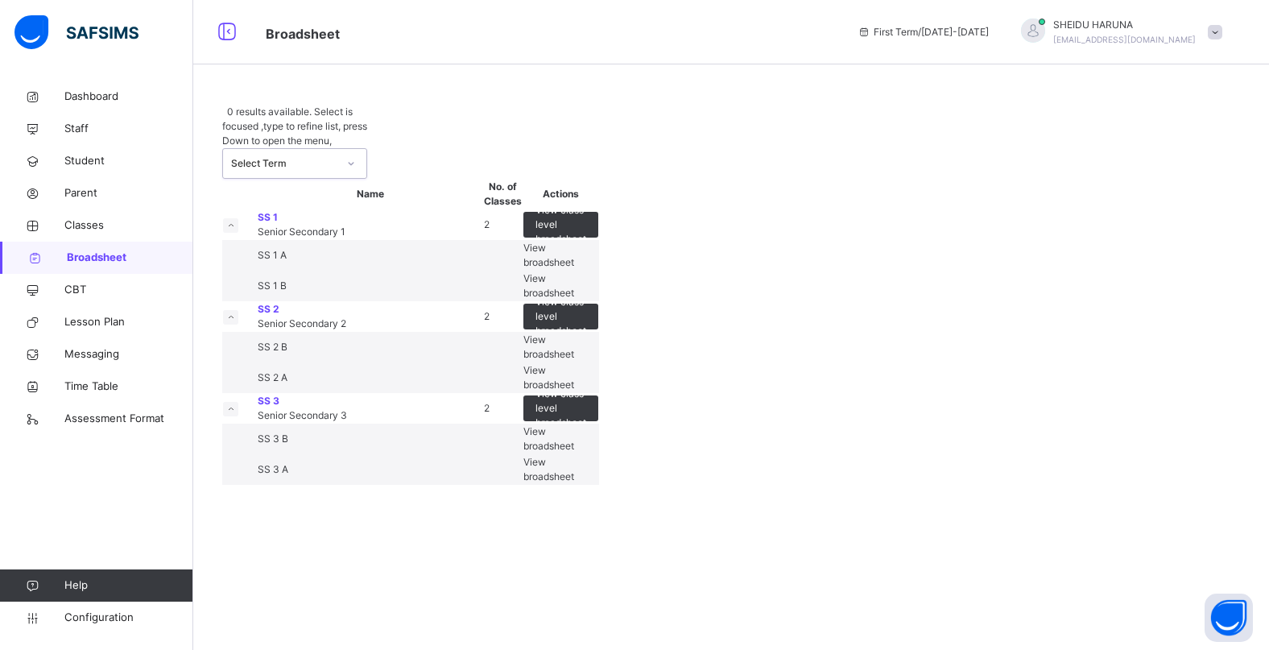
click at [350, 155] on icon at bounding box center [351, 163] width 10 height 16
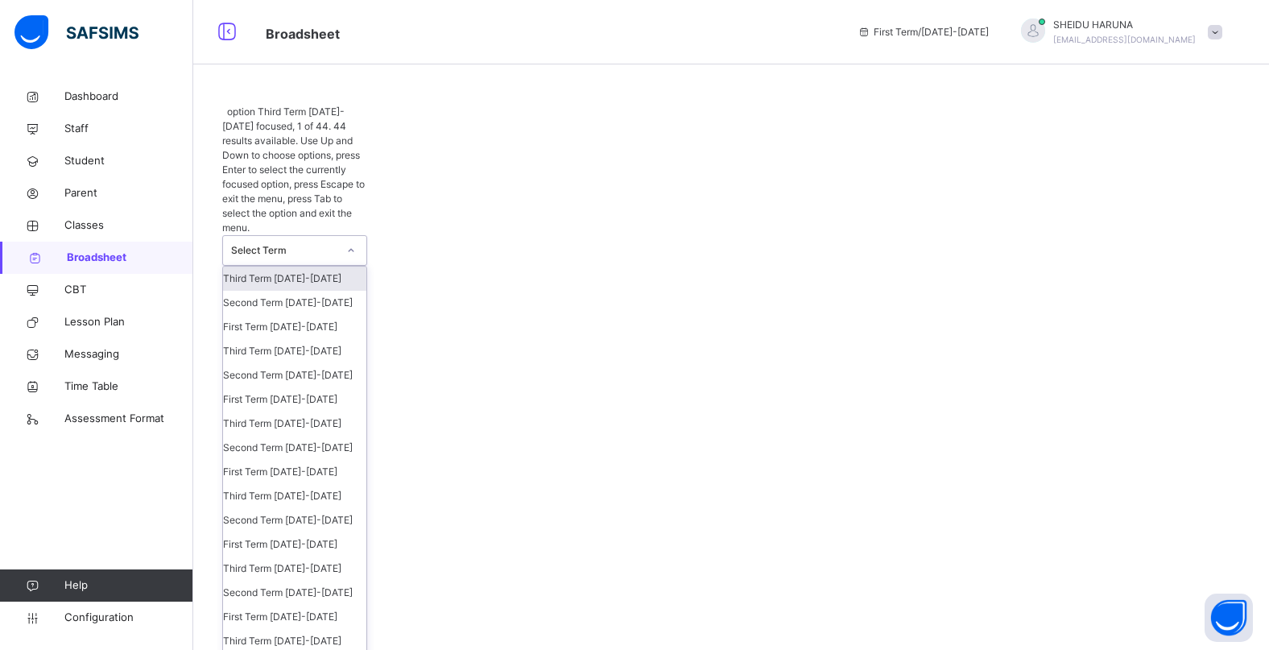
click at [350, 242] on icon at bounding box center [351, 250] width 10 height 16
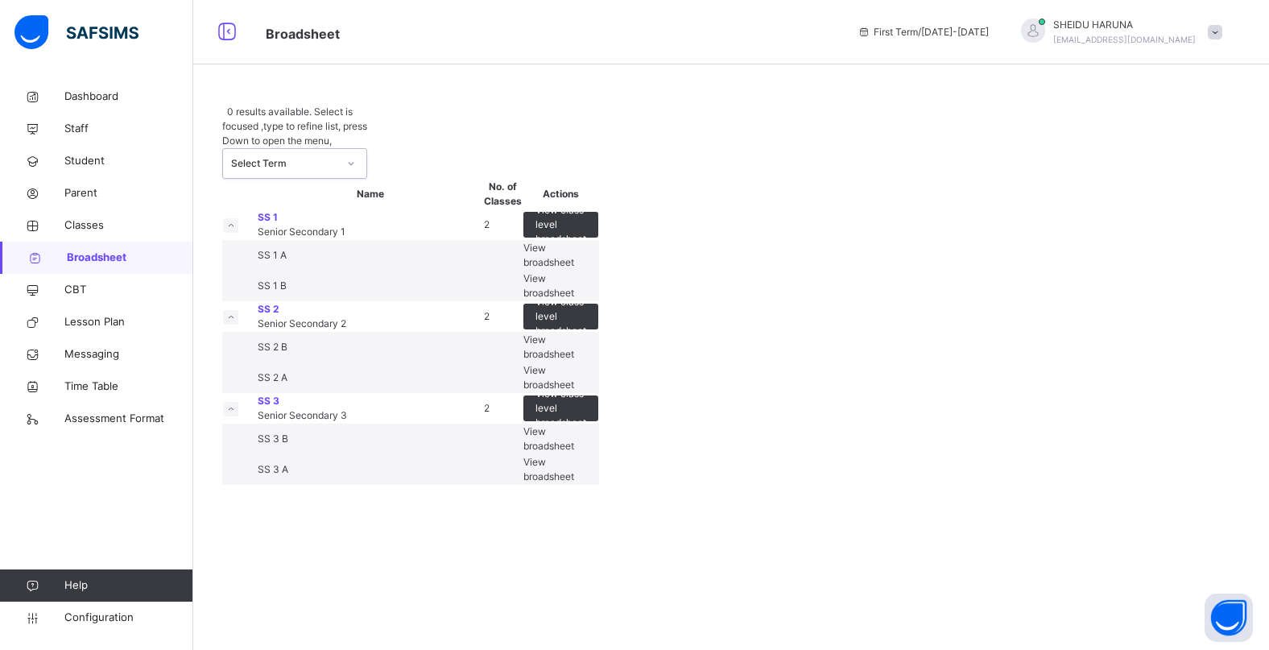
click at [350, 155] on icon at bounding box center [351, 163] width 10 height 16
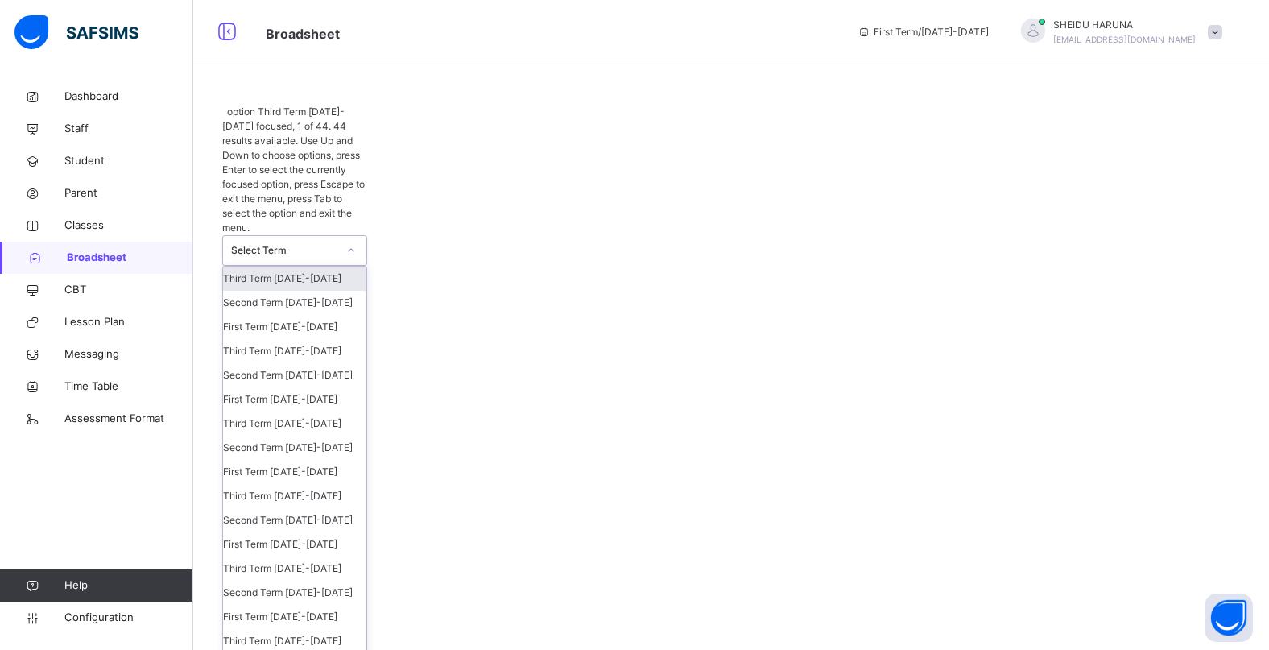
click at [349, 242] on icon at bounding box center [351, 250] width 10 height 16
click at [308, 315] on div "First Term [DATE]-[DATE]" at bounding box center [294, 327] width 143 height 24
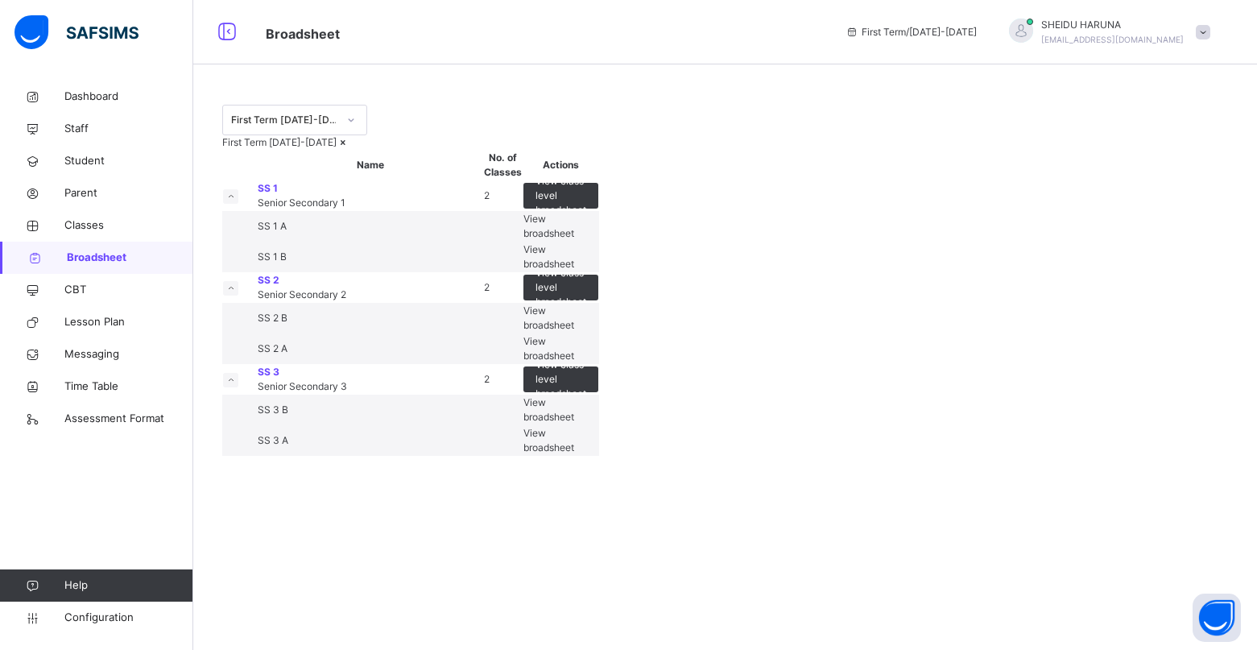
click at [574, 239] on span "View broadsheet" at bounding box center [548, 226] width 51 height 27
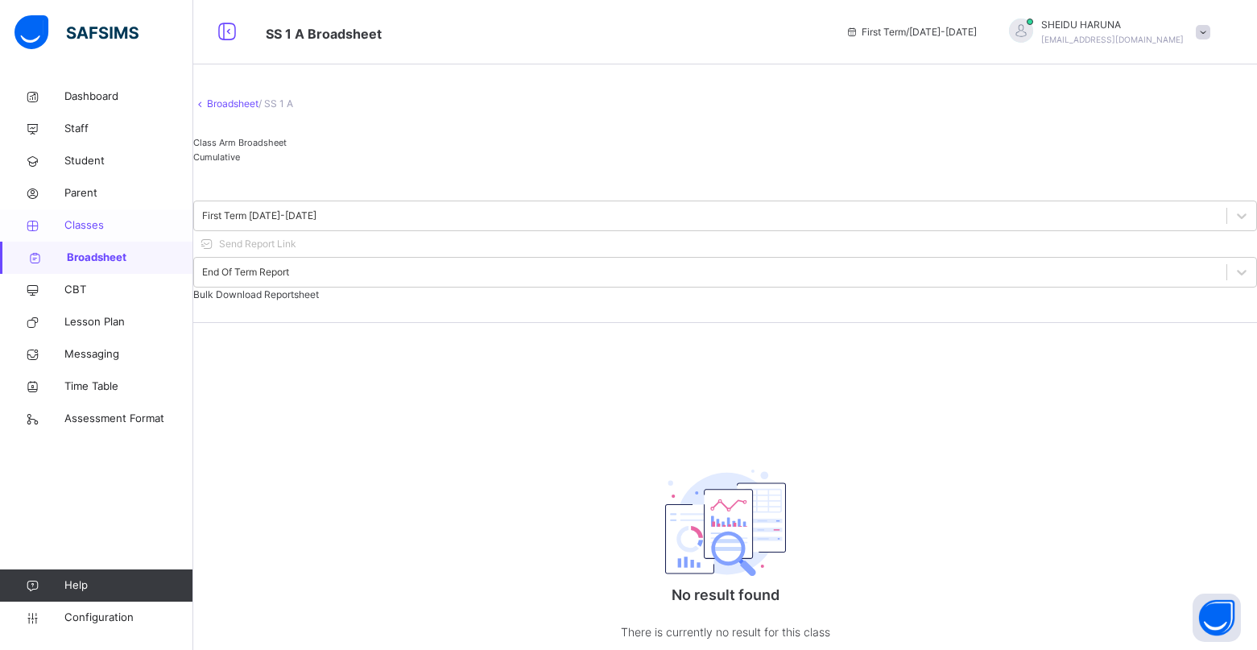
click at [82, 224] on span "Classes" at bounding box center [128, 225] width 129 height 16
click at [87, 227] on span "Classes" at bounding box center [128, 225] width 129 height 16
click at [94, 225] on span "Classes" at bounding box center [128, 225] width 129 height 16
click at [97, 229] on span "Classes" at bounding box center [128, 225] width 129 height 16
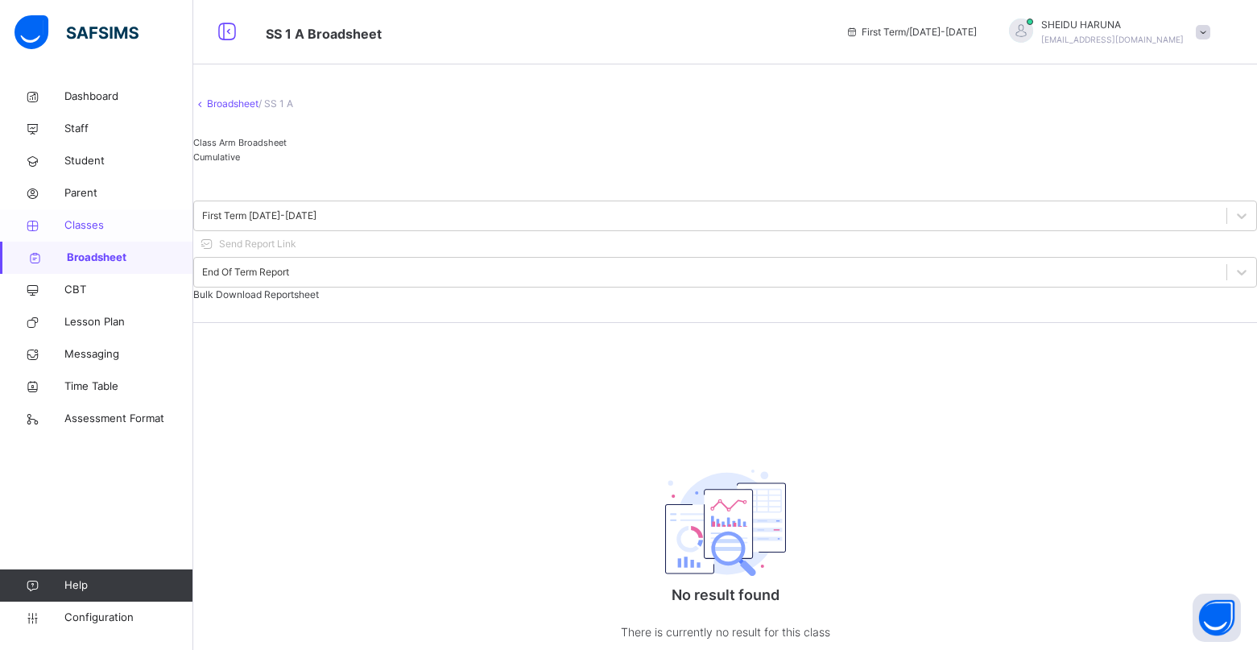
click at [97, 229] on span "Classes" at bounding box center [128, 225] width 129 height 16
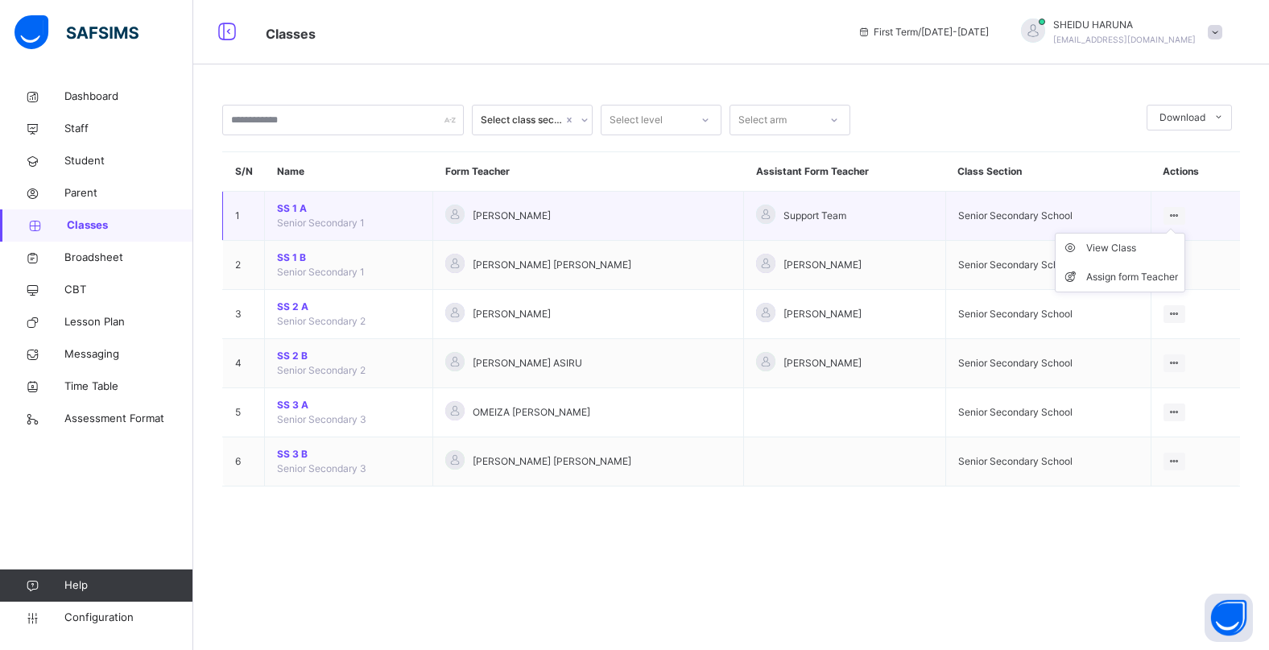
click at [1171, 233] on ul "View Class Assign form Teacher" at bounding box center [1120, 263] width 130 height 60
click at [1175, 217] on icon at bounding box center [1174, 215] width 14 height 12
